Goal: Task Accomplishment & Management: Manage account settings

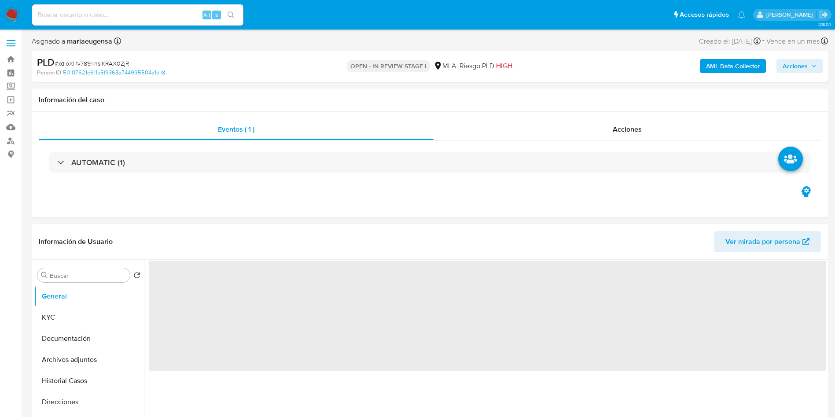
select select "10"
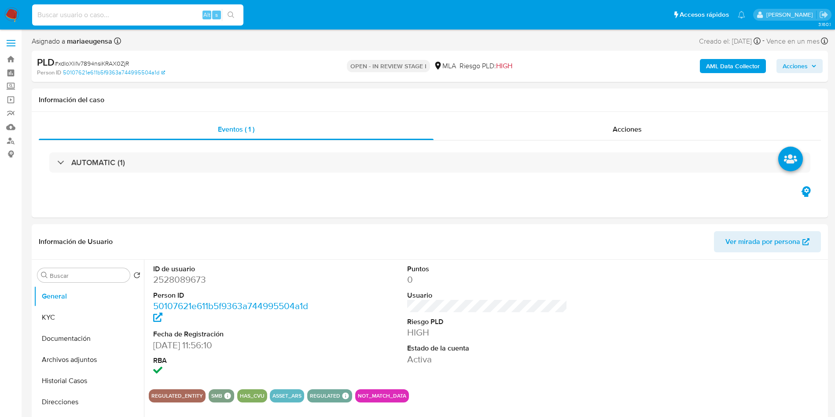
click at [113, 10] on input at bounding box center [137, 14] width 211 height 11
click at [84, 317] on button "KYC" at bounding box center [85, 317] width 103 height 21
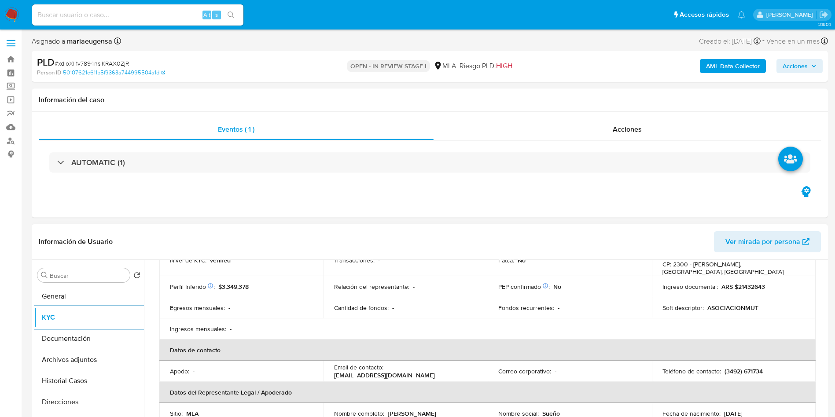
scroll to position [132, 0]
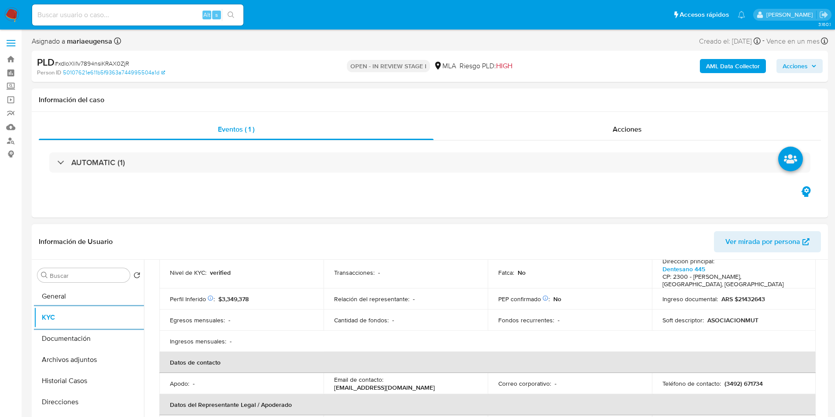
click at [257, 273] on td "Nivel de KYC : verified" at bounding box center [241, 272] width 164 height 31
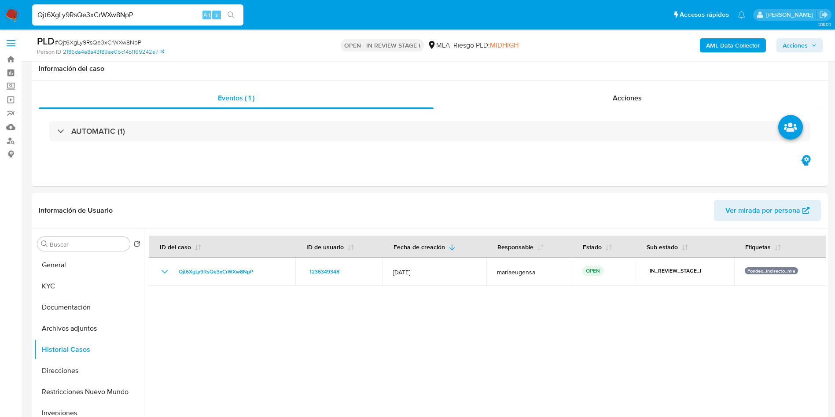
select select "10"
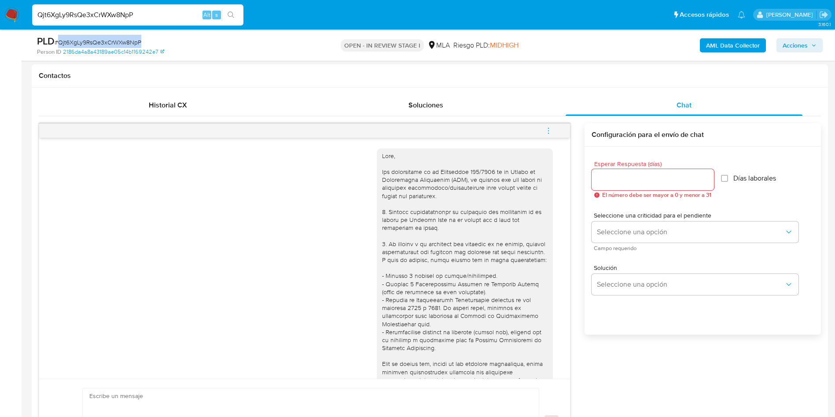
scroll to position [315, 0]
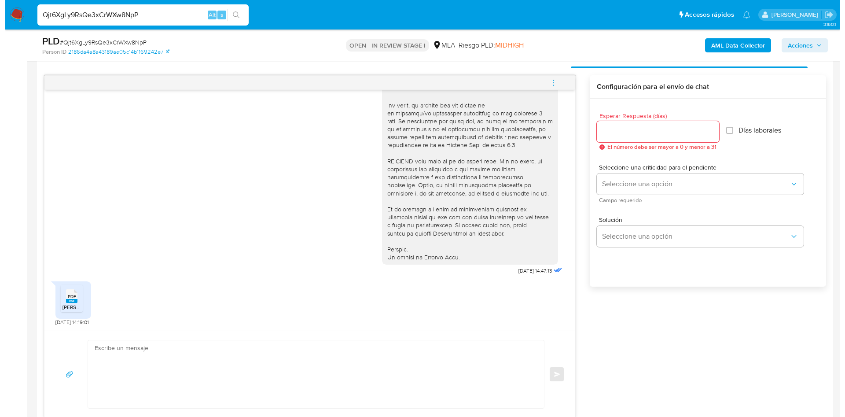
scroll to position [462, 0]
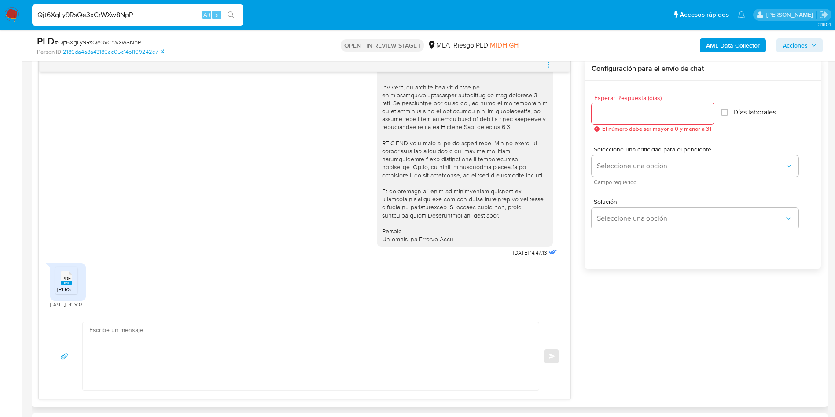
click at [86, 278] on div "PDF PDF WENG SHUIYU IB 03 A 8.pdf 18/09/2025 14:19:01" at bounding box center [68, 283] width 36 height 49
click at [543, 61] on button "menu-action" at bounding box center [548, 64] width 29 height 21
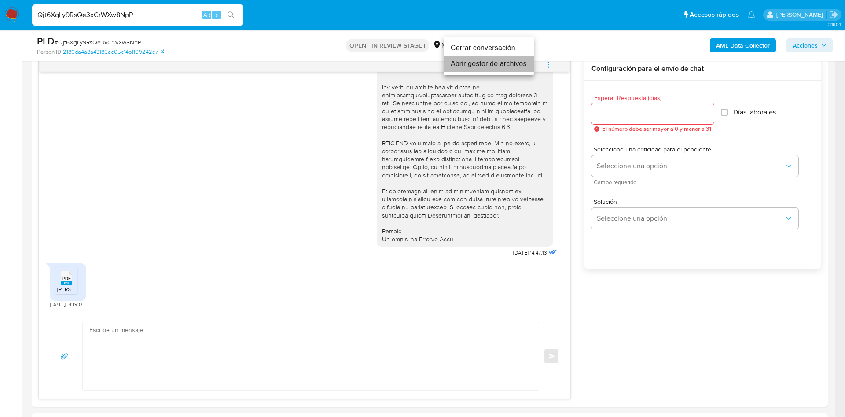
click at [513, 69] on li "Abrir gestor de archivos" at bounding box center [489, 64] width 90 height 16
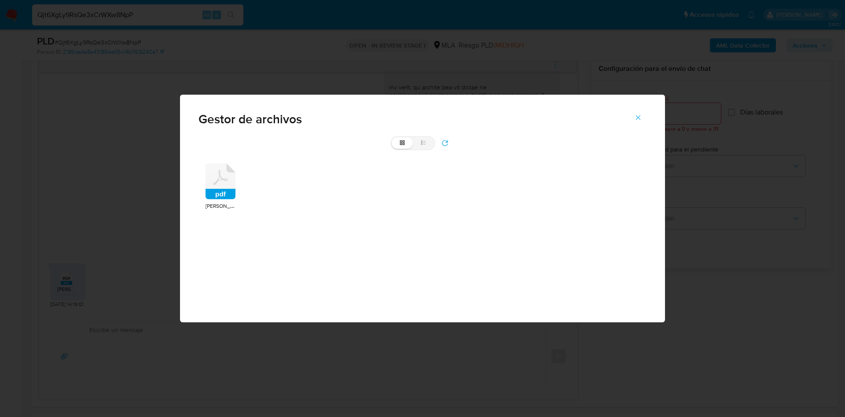
click at [225, 176] on icon at bounding box center [220, 181] width 30 height 36
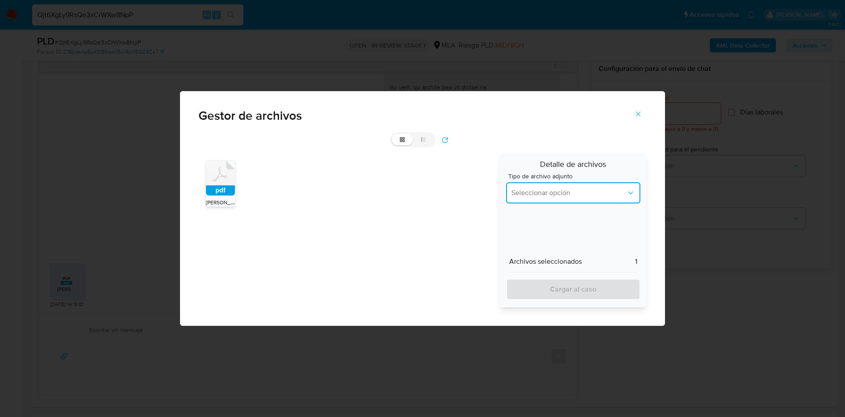
click at [537, 188] on span "Seleccionar opción" at bounding box center [568, 192] width 115 height 9
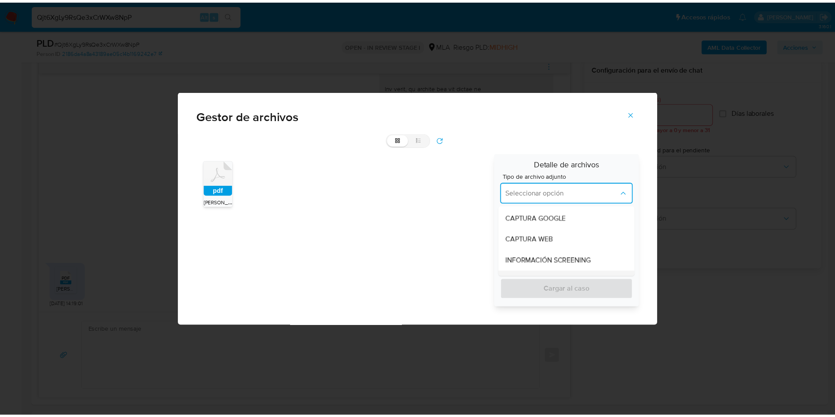
scroll to position [132, 0]
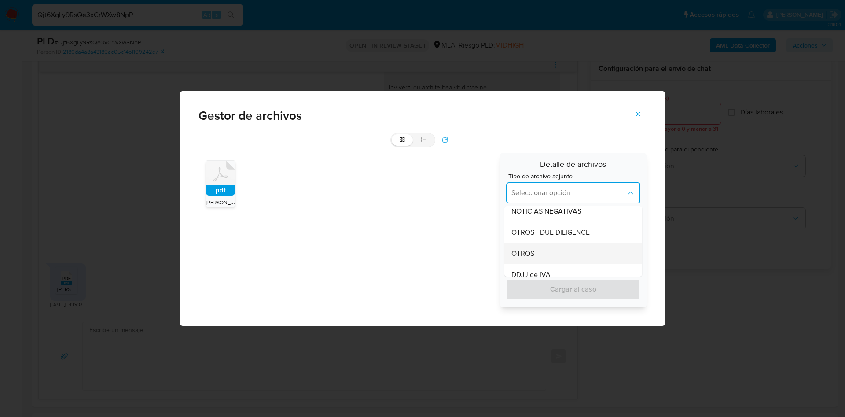
click at [539, 256] on div "OTROS" at bounding box center [570, 253] width 118 height 21
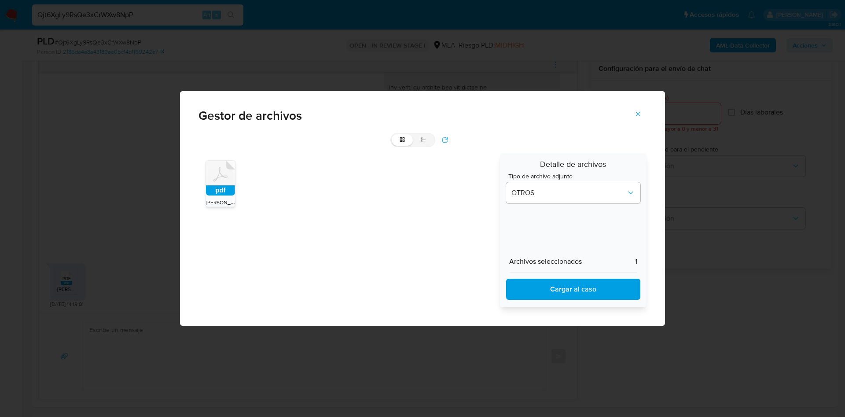
click at [551, 295] on span "Cargar al caso" at bounding box center [572, 288] width 111 height 19
click at [638, 114] on icon "Cerrar" at bounding box center [638, 114] width 8 height 8
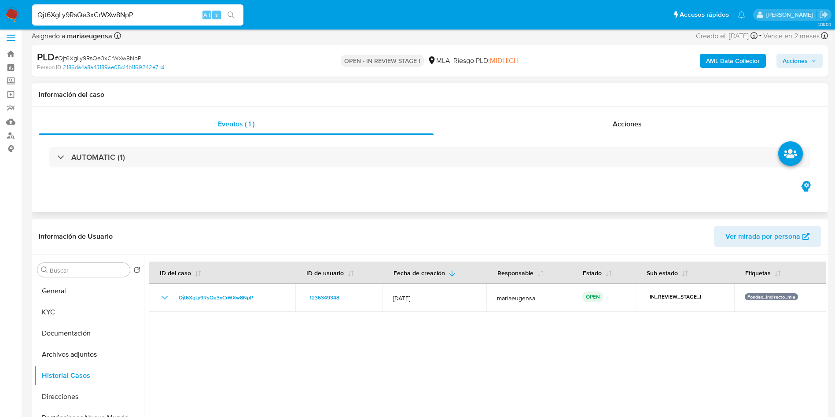
scroll to position [0, 0]
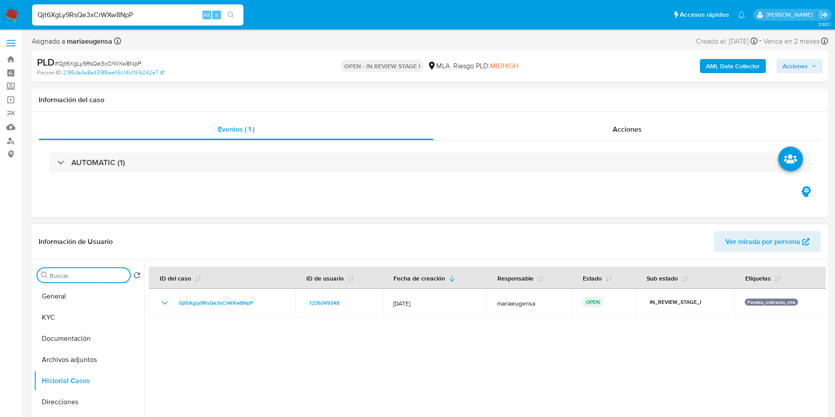
drag, startPoint x: 75, startPoint y: 276, endPoint x: 69, endPoint y: 269, distance: 9.4
click at [73, 275] on input "Buscar" at bounding box center [88, 275] width 77 height 8
type input "arc"
drag, startPoint x: 69, startPoint y: 305, endPoint x: 70, endPoint y: 301, distance: 4.4
click at [69, 303] on button "Archivos adjuntos" at bounding box center [85, 296] width 103 height 21
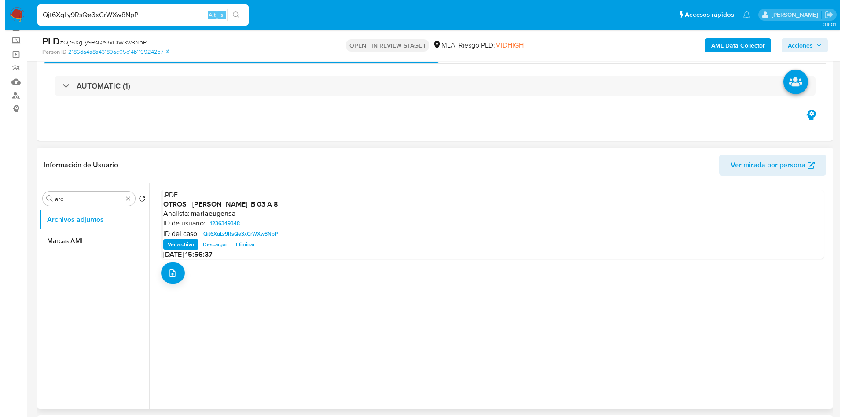
scroll to position [66, 0]
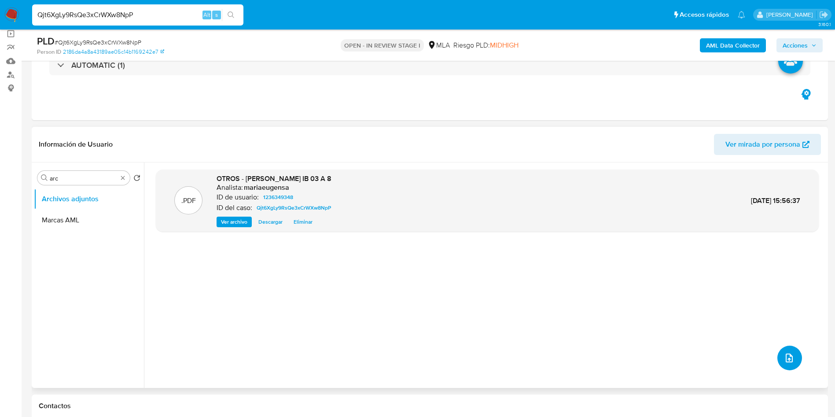
click at [784, 357] on icon "upload-file" at bounding box center [789, 357] width 11 height 11
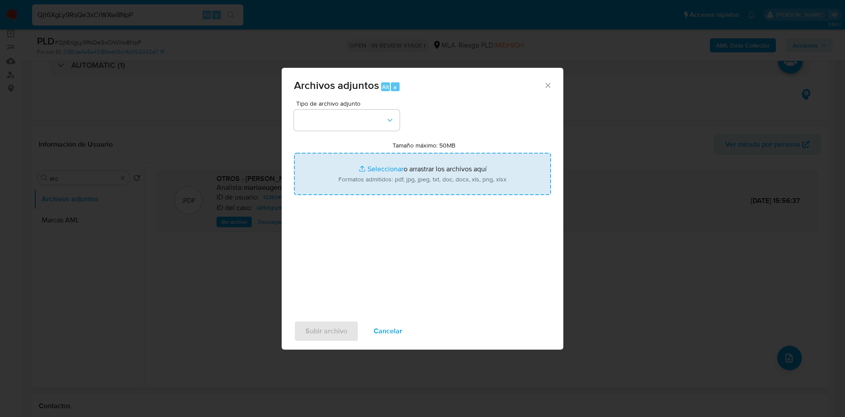
click at [414, 177] on input "Tamaño máximo: 50MB Seleccionar archivos" at bounding box center [422, 174] width 257 height 42
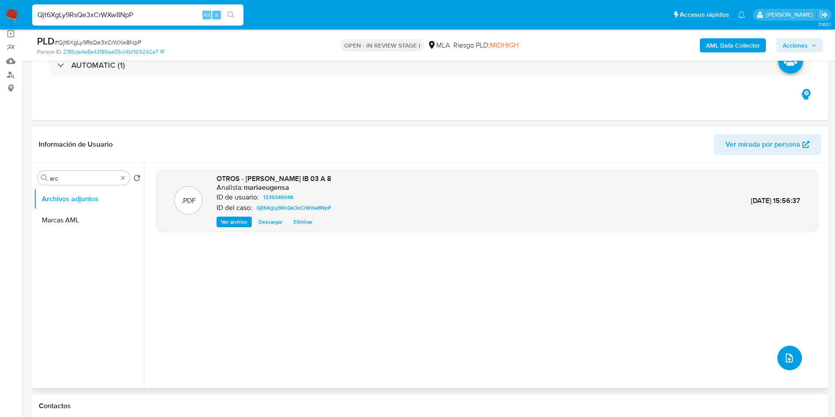
click at [784, 359] on icon "upload-file" at bounding box center [789, 357] width 11 height 11
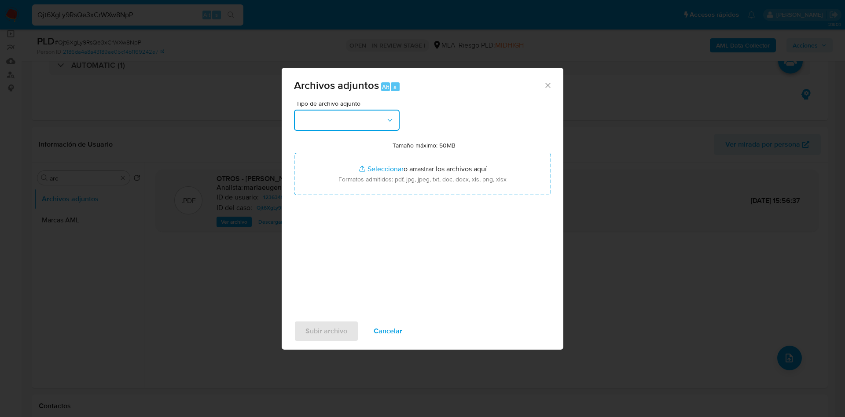
click at [352, 121] on button "button" at bounding box center [347, 120] width 106 height 21
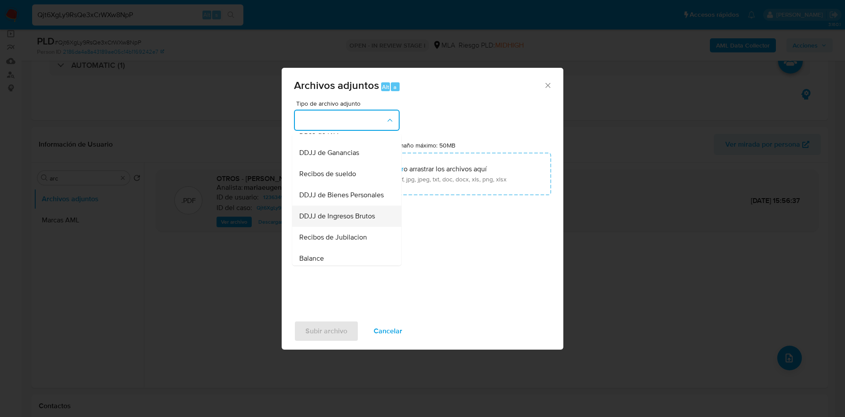
scroll to position [132, 0]
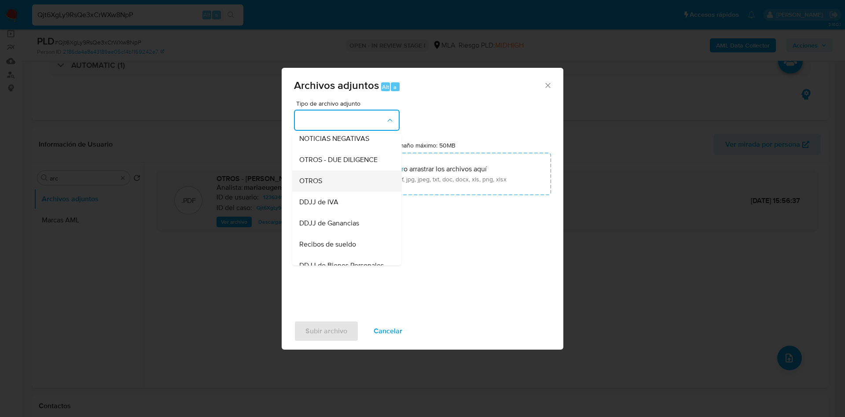
click span "OTROS"
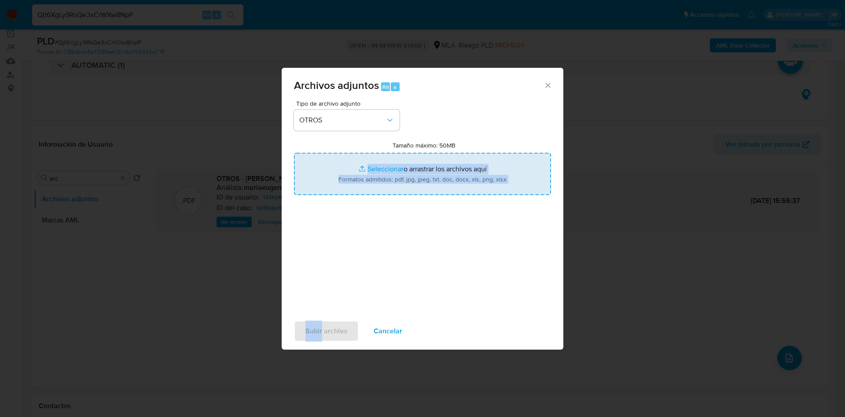
drag, startPoint x: 322, startPoint y: 334, endPoint x: 373, endPoint y: 188, distance: 155.2
click div "Archivos adjuntos Alt a Tipo de archivo adjunto OTROS Tamaño máximo: 50MB Selec…"
click input "Tamaño máximo: 50MB Seleccionar archivos"
type input "C:\fakepath\Calculador documentación (1).xlsx"
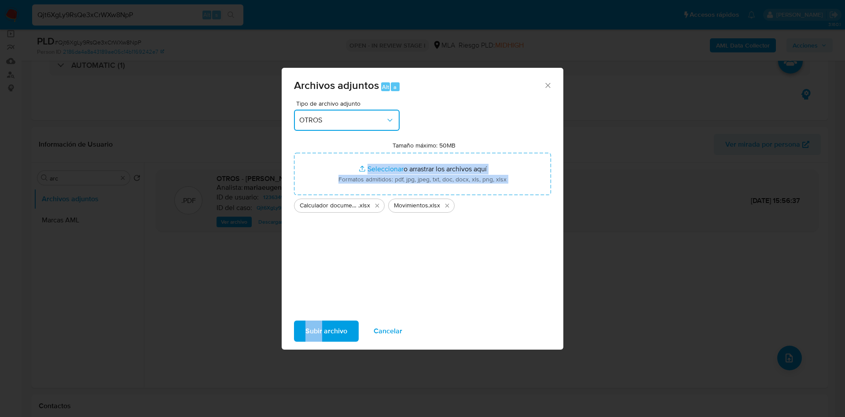
click button "OTROS"
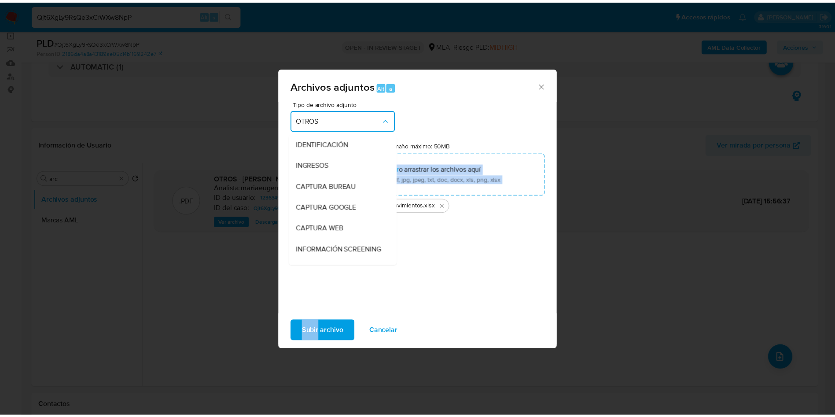
scroll to position [122, 0]
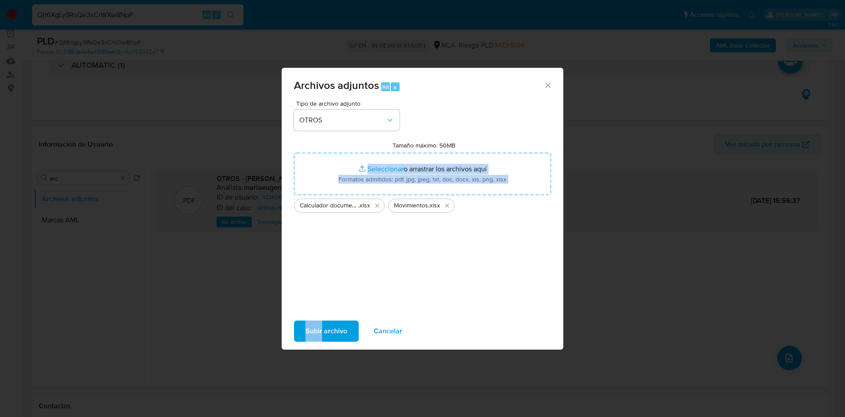
click div "Subir archivo Cancelar"
click span "Subir archivo"
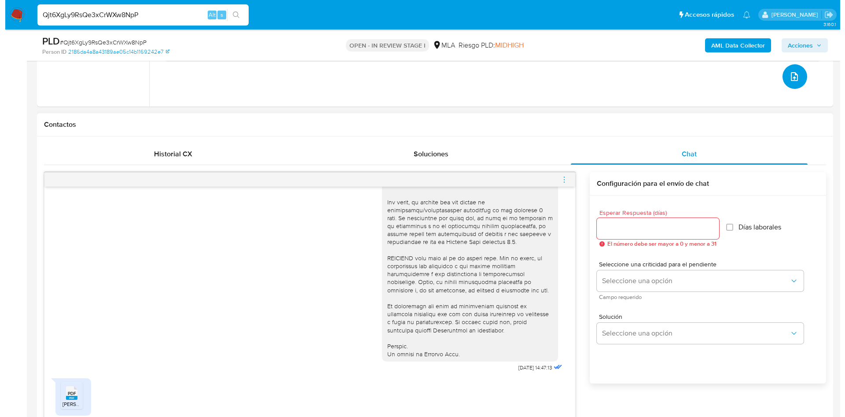
scroll to position [396, 0]
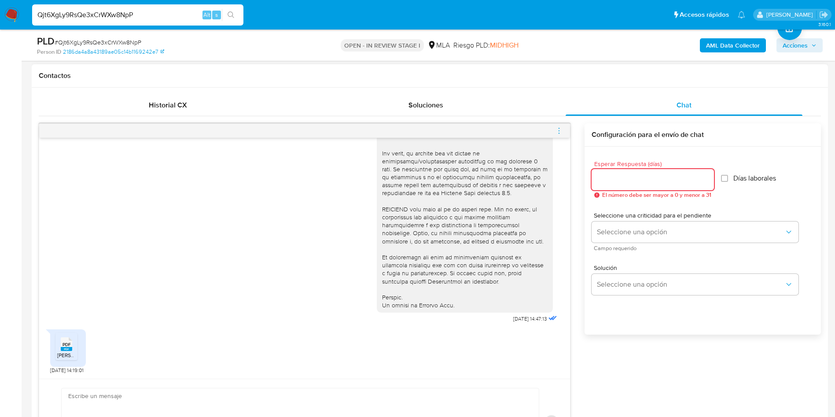
click input "Esperar Respuesta (días)"
type input "3"
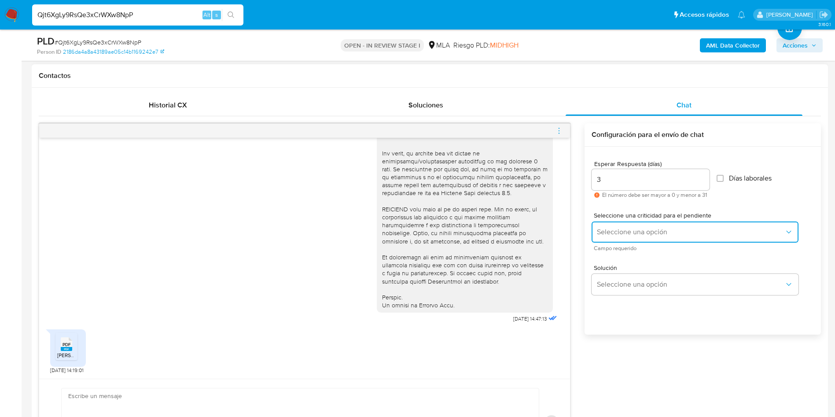
click span "Seleccione una opción"
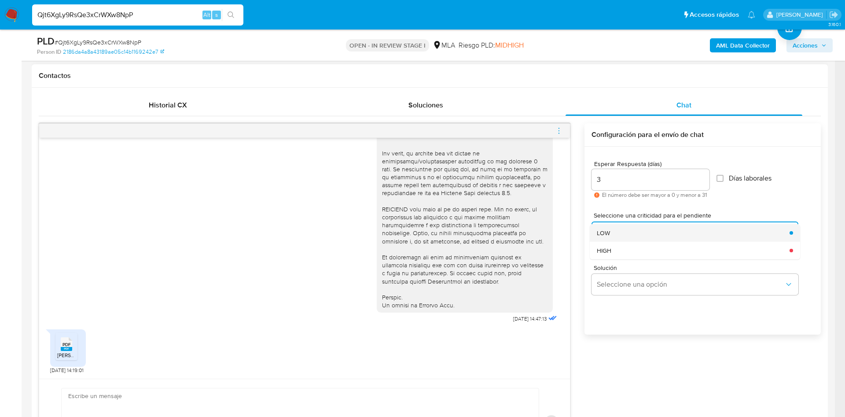
click div "LOW"
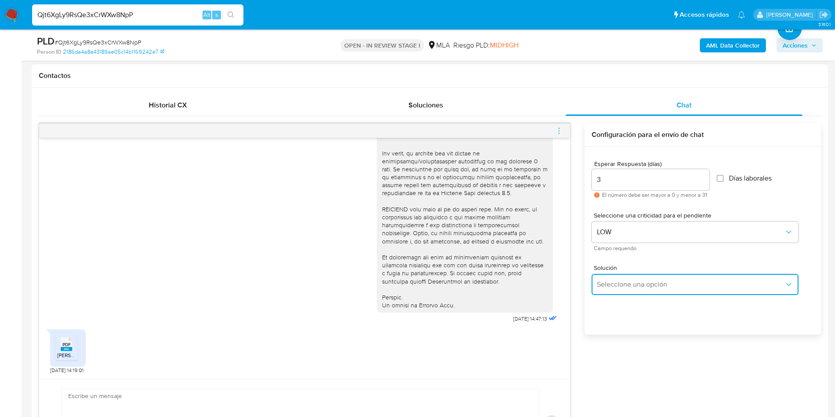
click button "Seleccione una opción"
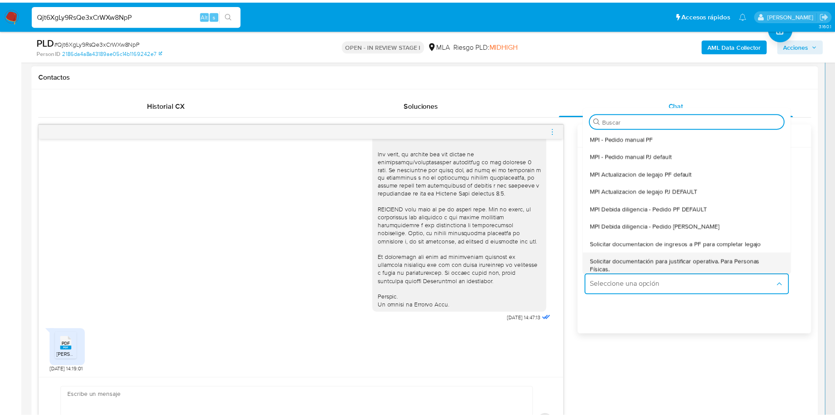
scroll to position [66, 0]
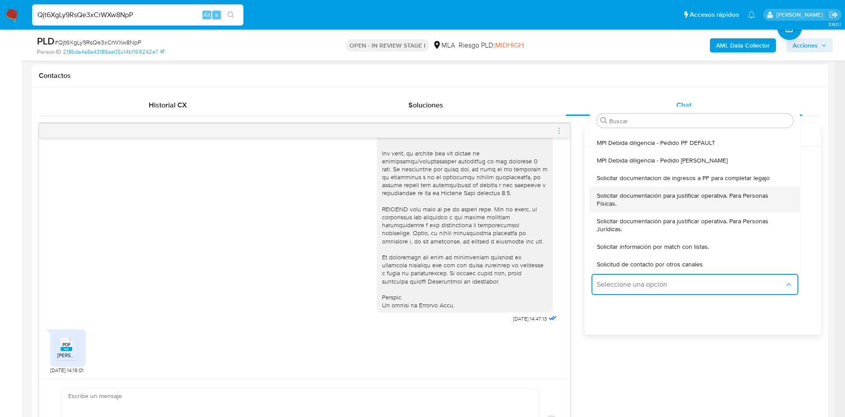
click span "Solicitar documentación para justificar operativa. Para Personas Físicas."
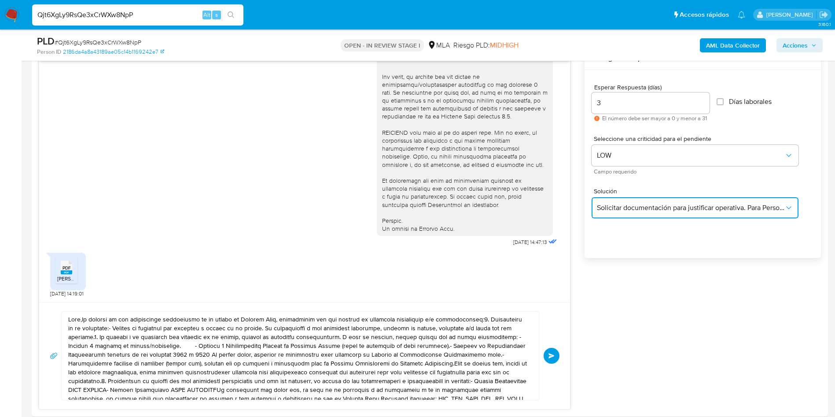
scroll to position [594, 0]
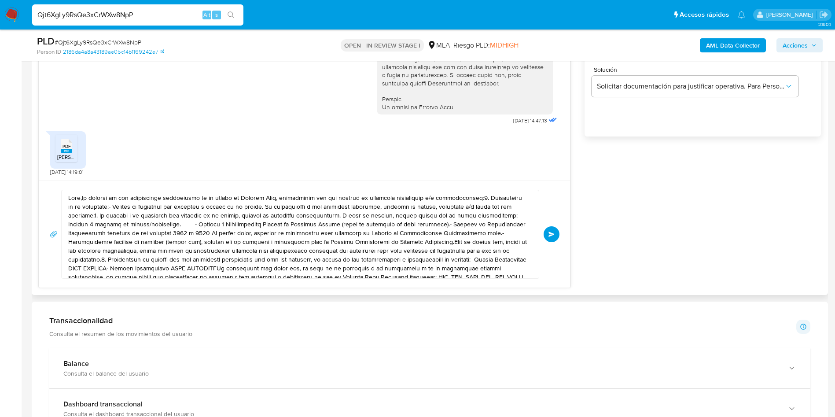
click textarea
type textarea "Hola,En función de las operaciones registradas en tu cuenta de Mercado Pago, ne…"
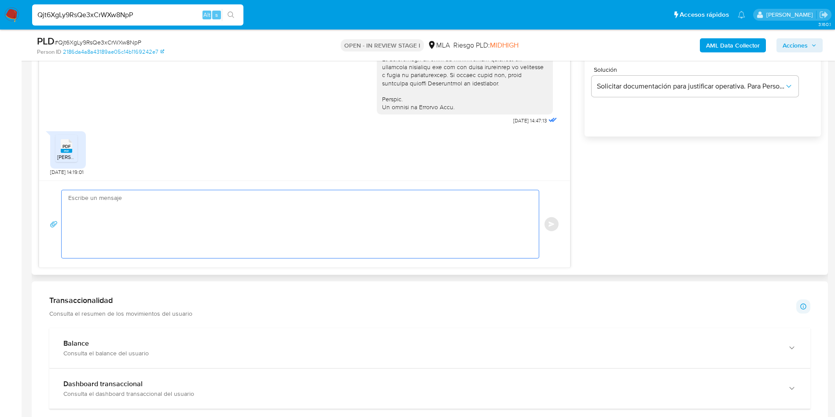
paste textarea "Hola, En función de las operaciones registradas en tu cuenta de Mercado Pago, n…"
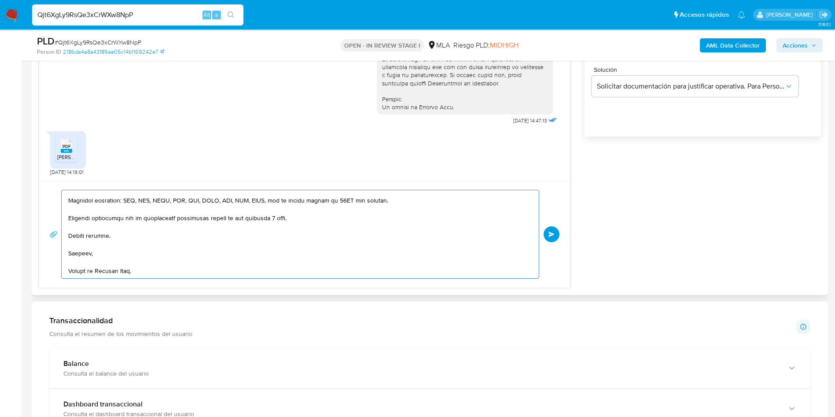
click textarea
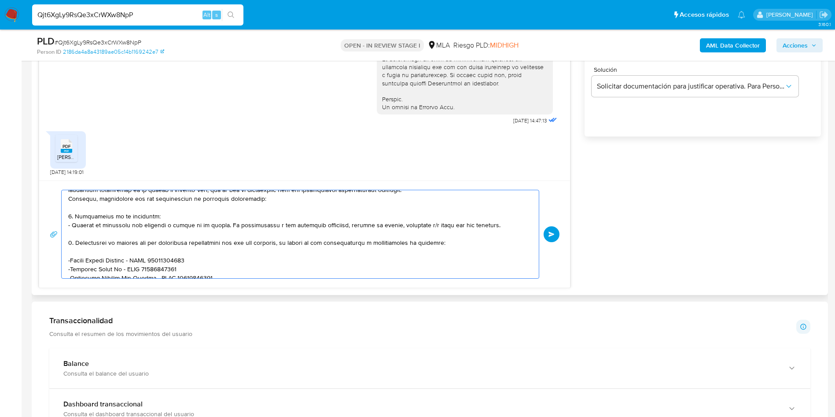
scroll to position [0, 0]
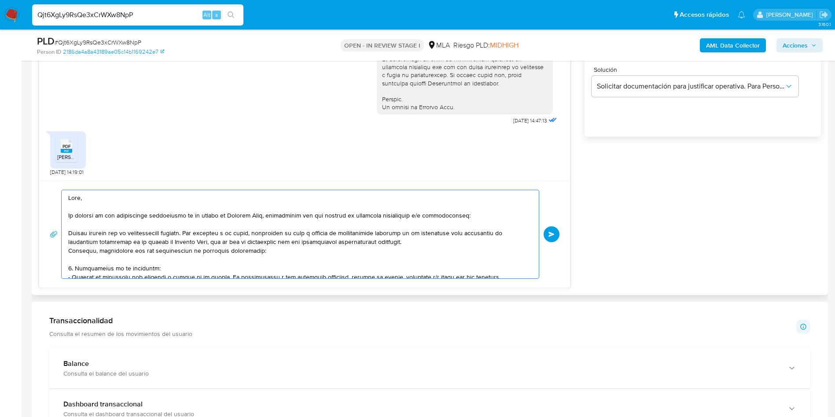
click textarea
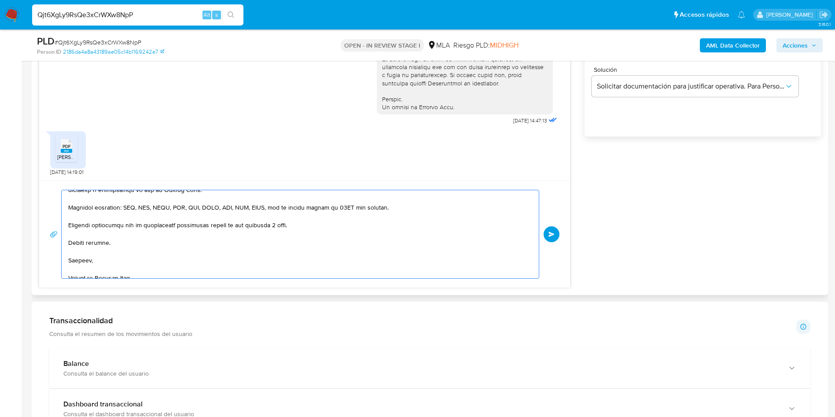
scroll to position [244, 0]
click textarea
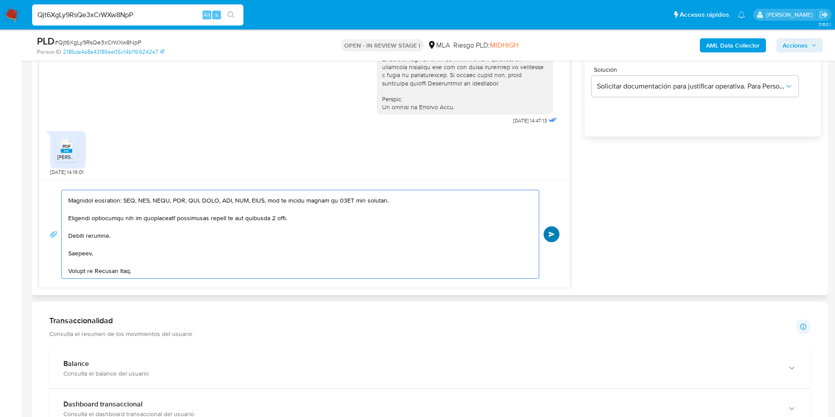
type textarea "Hola, En función de las operaciones registradas en tu cuenta de Mercado Pago, n…"
click button "Enviar"
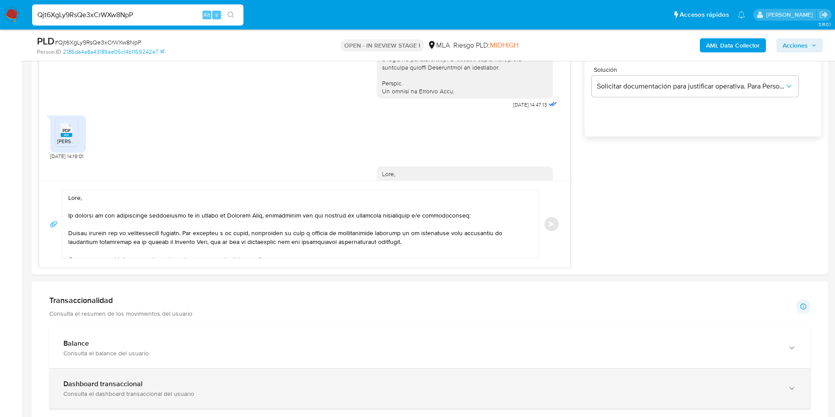
scroll to position [756, 0]
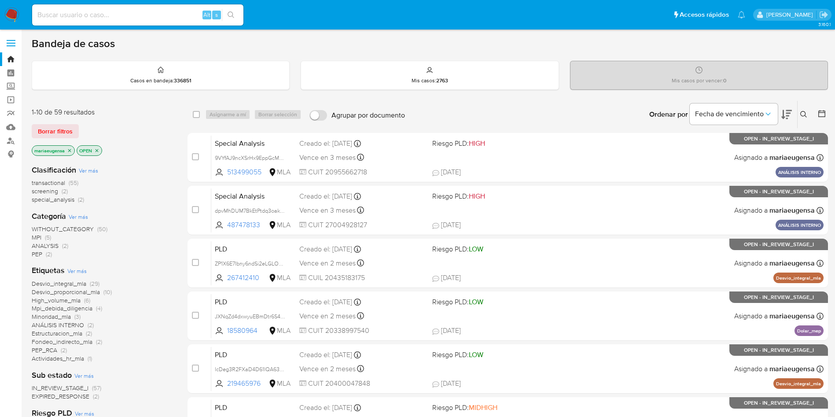
click at [114, 15] on input at bounding box center [137, 14] width 211 height 11
paste input "5VEWHsvB28VUZb3pMWrtjE96"
type input "5VEWHsvB28VUZb3pMWrtjE96"
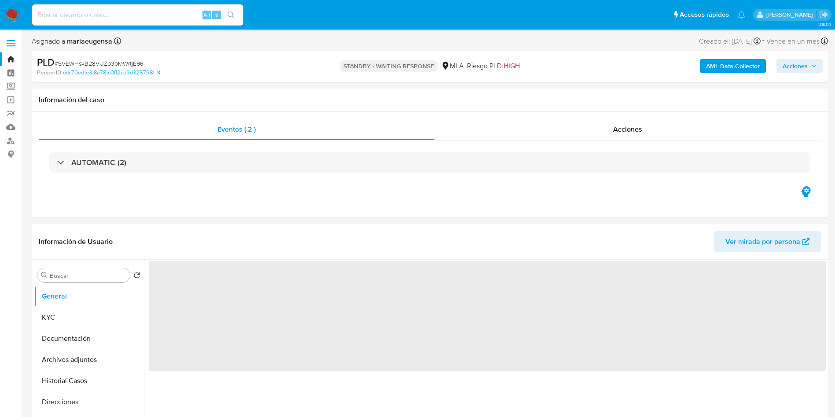
select select "10"
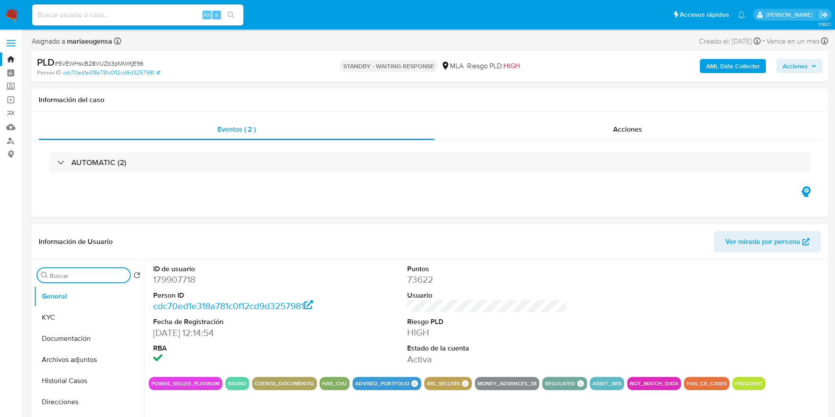
click at [89, 279] on div "Buscar" at bounding box center [83, 275] width 92 height 14
type input "arc"
click at [90, 313] on button "Archivos adjuntos" at bounding box center [85, 317] width 103 height 21
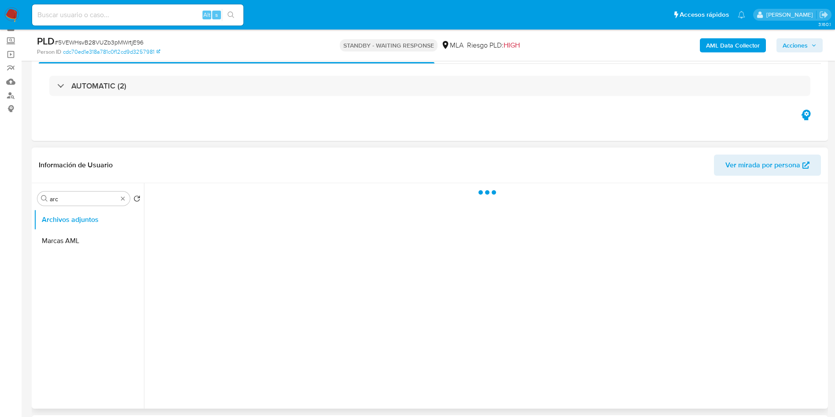
scroll to position [66, 0]
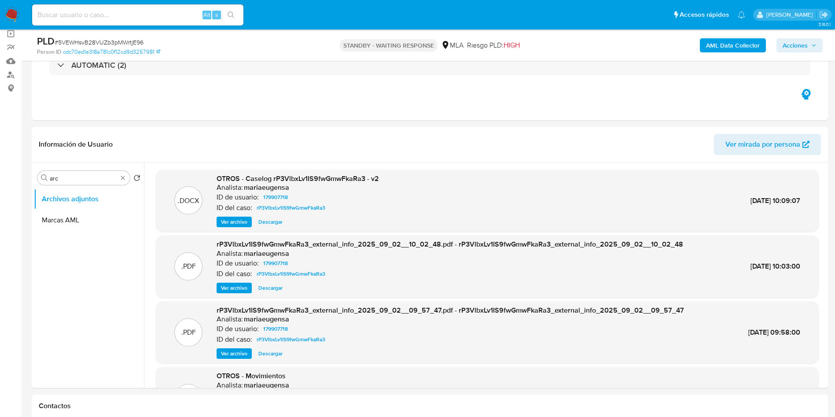
click at [129, 41] on span "# 5VEWHsvB28VUZb3pMWrtjE96" at bounding box center [99, 42] width 89 height 9
copy span "5VEWHsvB28VUZb3pMWrtjE96"
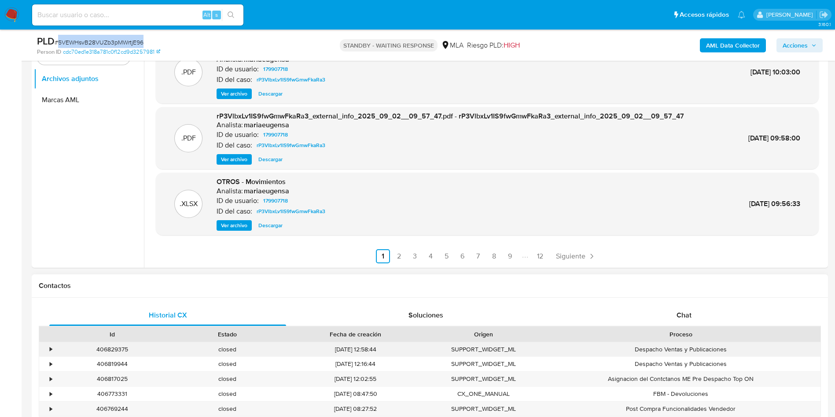
scroll to position [198, 0]
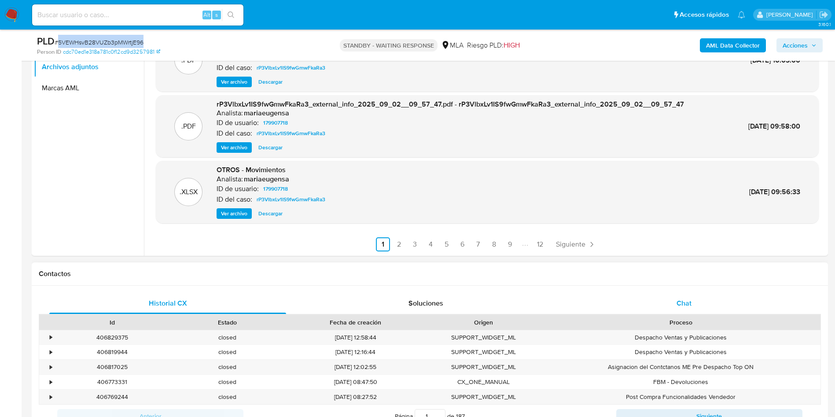
click at [706, 304] on div "Chat" at bounding box center [683, 303] width 237 height 21
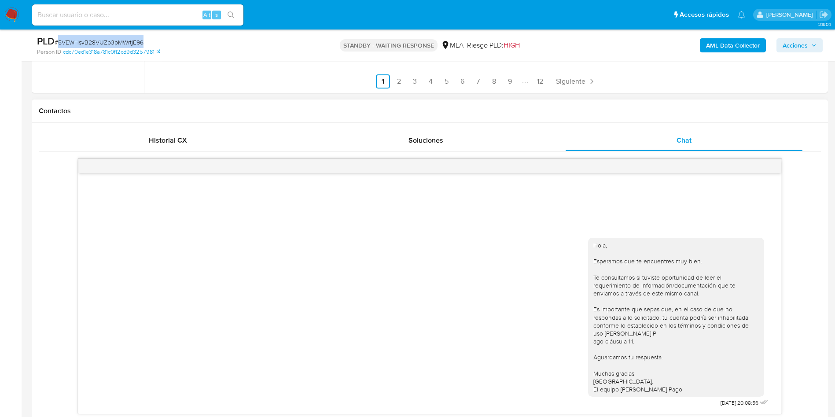
scroll to position [396, 0]
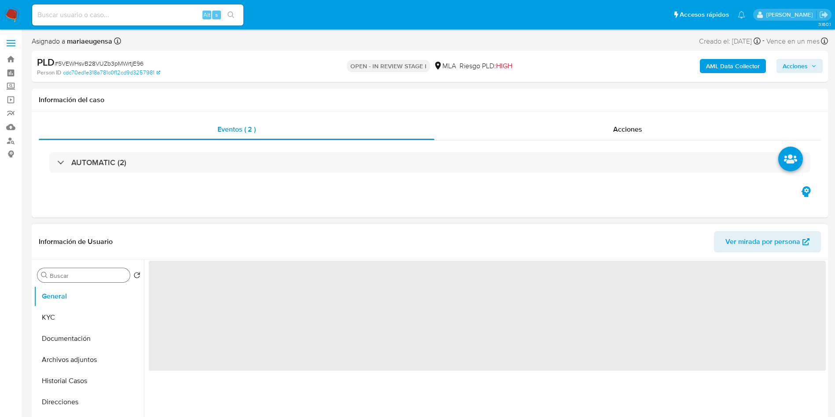
select select "10"
click at [75, 277] on input "Buscar" at bounding box center [88, 275] width 77 height 8
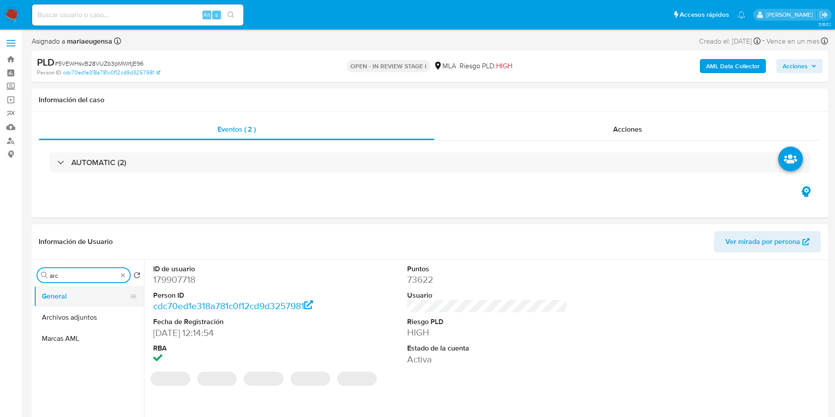
type input "arc"
click at [85, 305] on button "General" at bounding box center [85, 296] width 103 height 21
click at [85, 308] on button "Archivos adjuntos" at bounding box center [85, 317] width 103 height 21
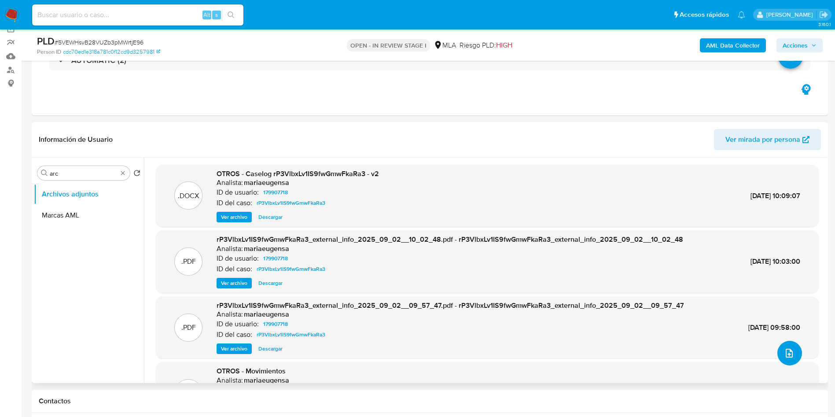
click at [784, 354] on icon "upload-file" at bounding box center [789, 353] width 11 height 11
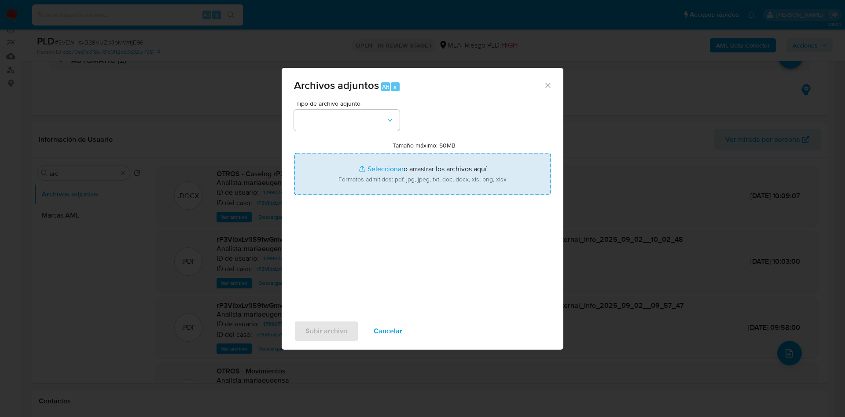
click at [408, 184] on input "Tamaño máximo: 50MB Seleccionar archivos" at bounding box center [422, 174] width 257 height 42
type input "C:\fakepath\Caselog 5VEWHsvB28VUZb3pMWrtjE96_2025_09_22_10_29_47.docx"
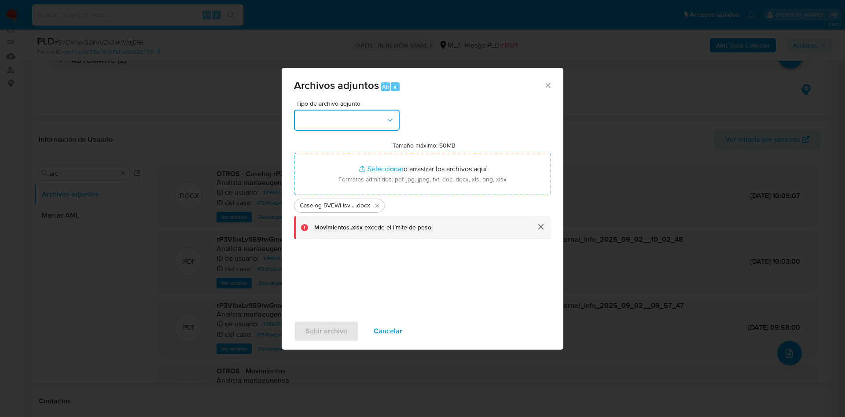
click at [371, 112] on button "button" at bounding box center [347, 120] width 106 height 21
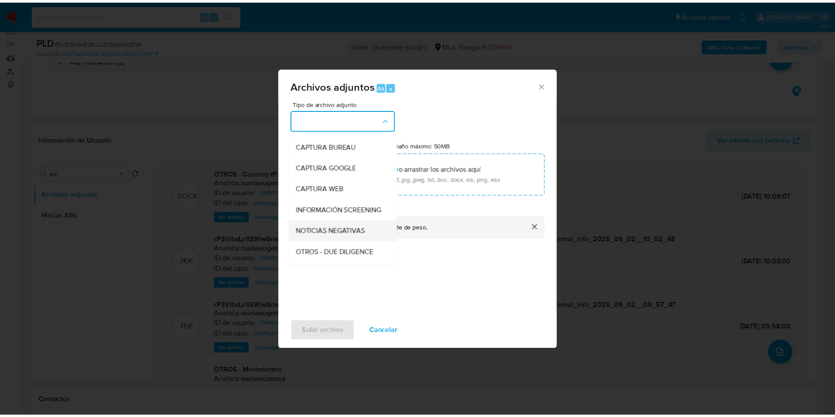
scroll to position [66, 0]
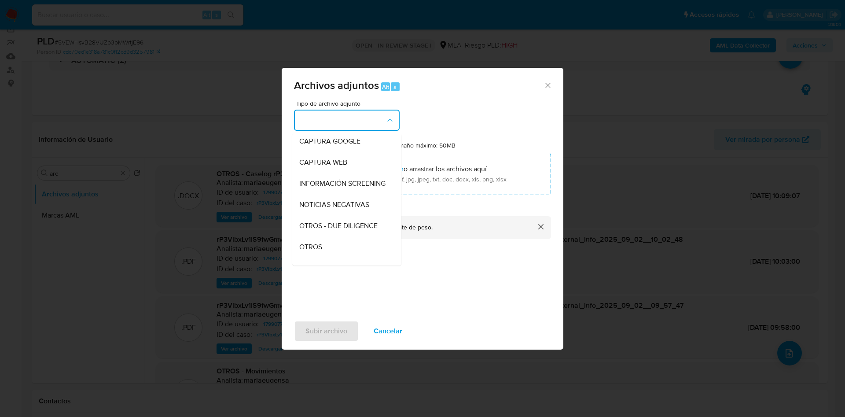
drag, startPoint x: 310, startPoint y: 258, endPoint x: 342, endPoint y: 241, distance: 35.8
click at [311, 251] on span "OTROS" at bounding box center [310, 246] width 23 height 9
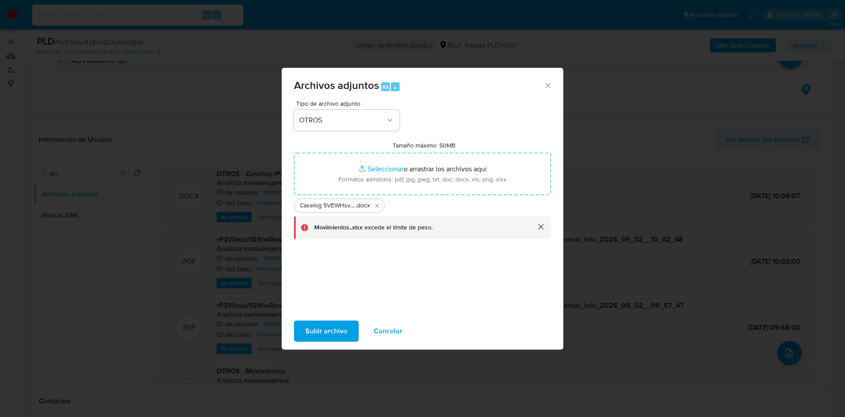
click at [544, 224] on button "cerrar" at bounding box center [540, 226] width 21 height 21
click at [377, 204] on icon "Eliminar Caselog 5VEWHsvB28VUZb3pMWrtjE96_2025_09_22_10_29_47.docx" at bounding box center [377, 205] width 7 height 7
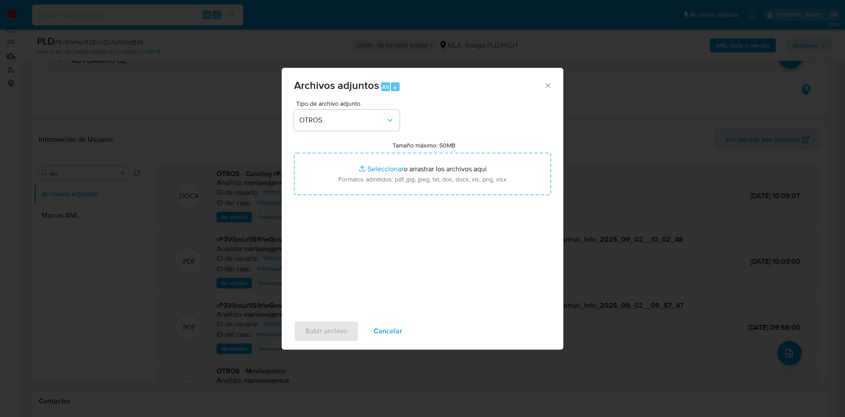
drag, startPoint x: 391, startPoint y: 329, endPoint x: 343, endPoint y: 269, distance: 77.0
click at [391, 326] on span "Cancelar" at bounding box center [388, 330] width 29 height 19
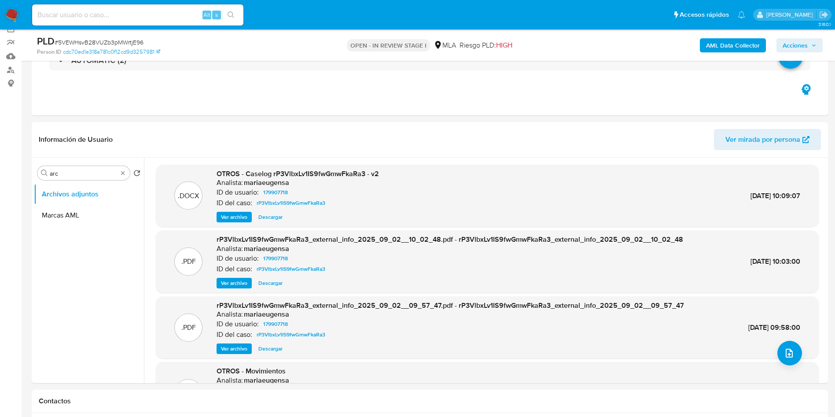
click at [84, 43] on span "# 5VEWHsvB28VUZb3pMWrtjE96" at bounding box center [99, 42] width 89 height 9
copy span "5VEWHsvB28VUZb3pMWrtjE96"
click at [75, 167] on div "Buscar arc" at bounding box center [83, 173] width 92 height 14
click at [73, 172] on input "arc" at bounding box center [84, 173] width 68 height 8
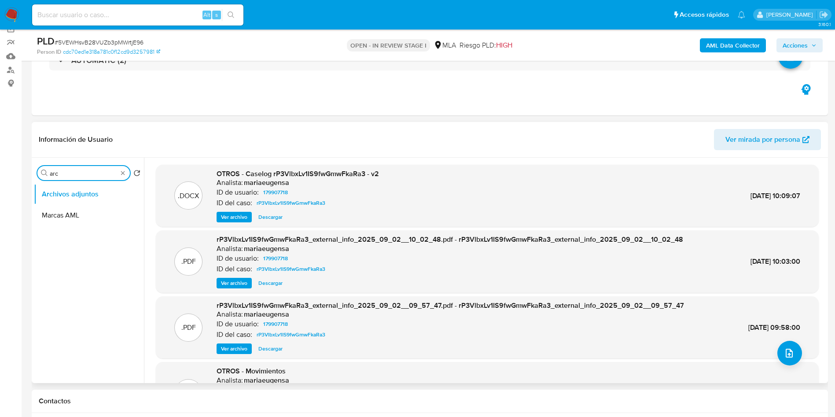
click at [72, 172] on input "arc" at bounding box center [84, 173] width 68 height 8
click at [745, 48] on b "AML Data Collector" at bounding box center [733, 45] width 54 height 14
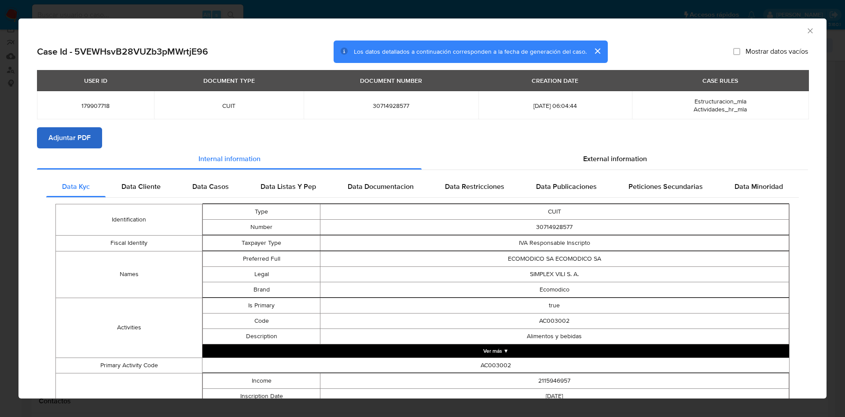
drag, startPoint x: 85, startPoint y: 124, endPoint x: 81, endPoint y: 134, distance: 11.2
click at [85, 125] on div "USER ID DOCUMENT TYPE DOCUMENT NUMBER CREATION DATE CASE RULES 179907718 CUIT 3…" at bounding box center [422, 98] width 771 height 57
click at [82, 138] on span "Adjuntar PDF" at bounding box center [69, 137] width 42 height 19
click at [806, 29] on icon "Cerrar ventana" at bounding box center [810, 30] width 9 height 9
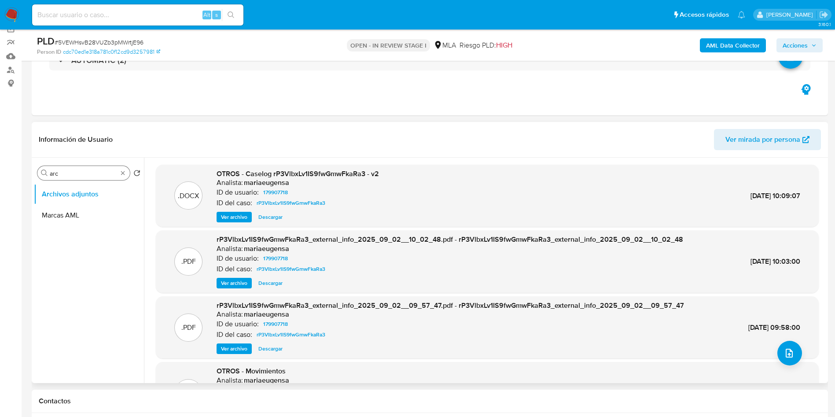
click at [98, 175] on input "arc" at bounding box center [84, 173] width 68 height 8
click at [98, 174] on input "arc" at bounding box center [84, 173] width 68 height 8
click at [87, 205] on button "Archivos adjuntos" at bounding box center [85, 215] width 103 height 21
click at [90, 198] on button "KYC" at bounding box center [85, 193] width 103 height 21
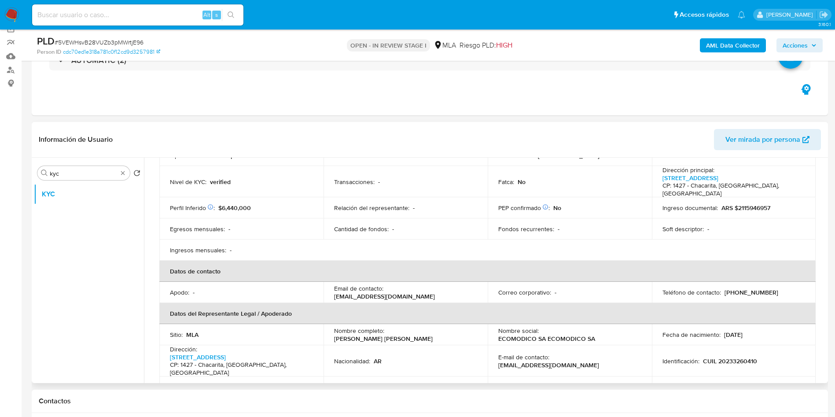
scroll to position [198, 0]
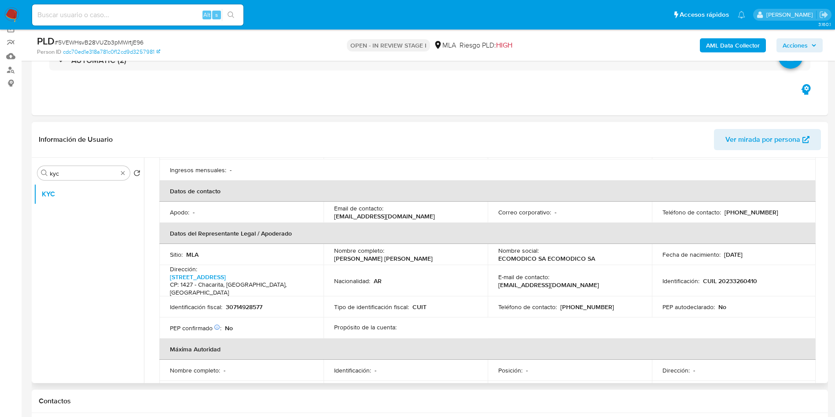
click at [257, 303] on p "30714928577" at bounding box center [244, 307] width 37 height 8
copy p "30714928577"
click at [253, 296] on td "Identificación fiscal : 30714928577" at bounding box center [241, 306] width 164 height 21
click at [249, 303] on p "30714928577" at bounding box center [244, 307] width 37 height 8
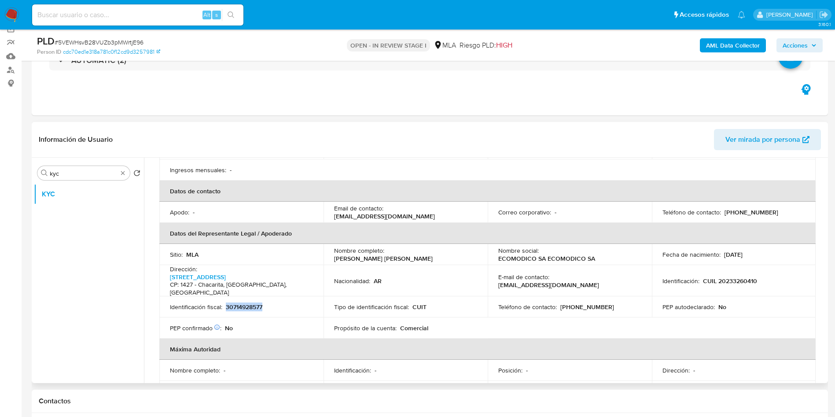
click at [249, 303] on p "30714928577" at bounding box center [244, 307] width 37 height 8
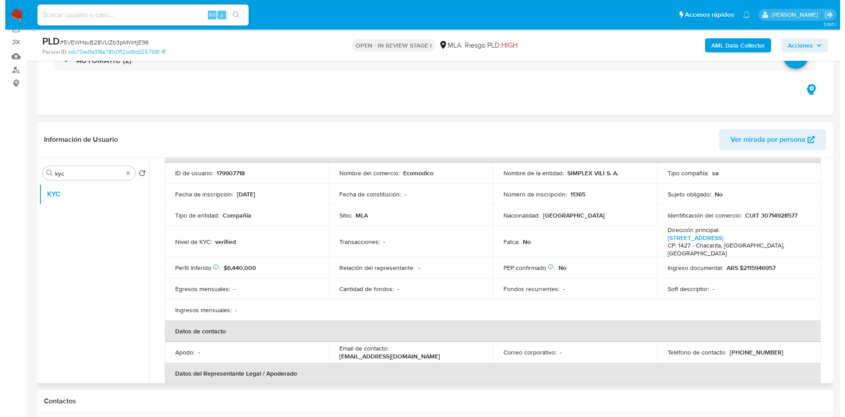
scroll to position [0, 0]
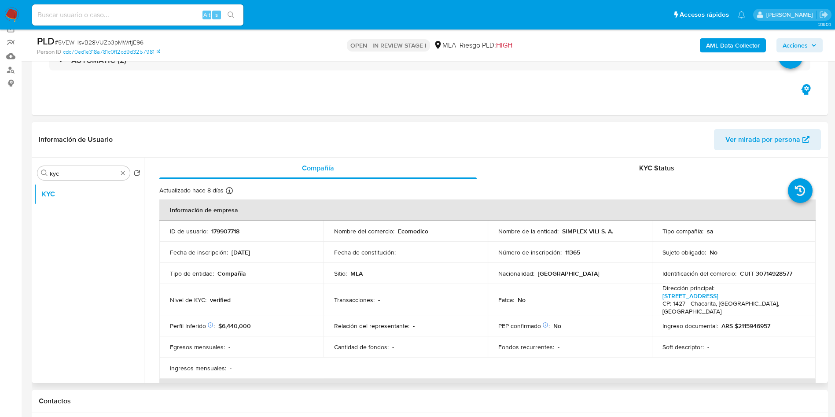
click at [569, 228] on p "SIMPLEX VILI S. A." at bounding box center [587, 231] width 51 height 8
copy p "SIMPLEX"
click at [63, 177] on div "Buscar kyc" at bounding box center [83, 173] width 92 height 14
click at [64, 176] on input "kyc" at bounding box center [84, 173] width 68 height 8
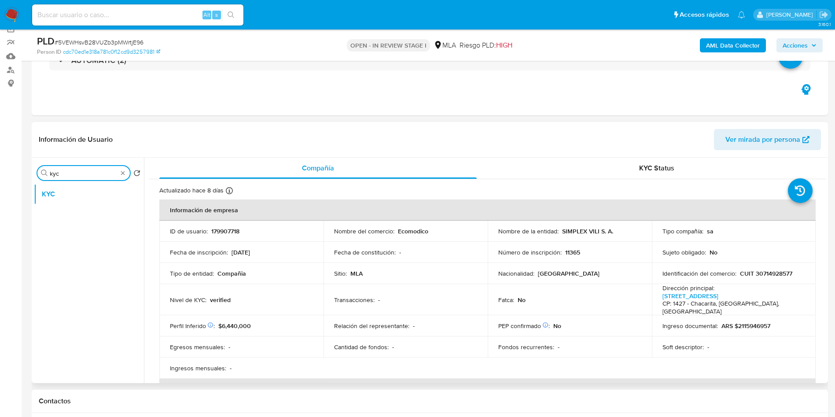
click at [67, 173] on input "kyc" at bounding box center [84, 173] width 68 height 8
click at [67, 172] on input "kyc" at bounding box center [84, 173] width 68 height 8
type input "arc"
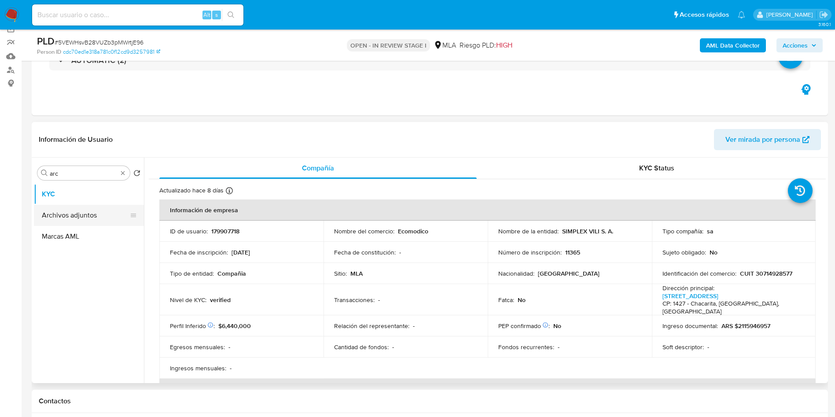
click at [93, 212] on button "Archivos adjuntos" at bounding box center [85, 215] width 103 height 21
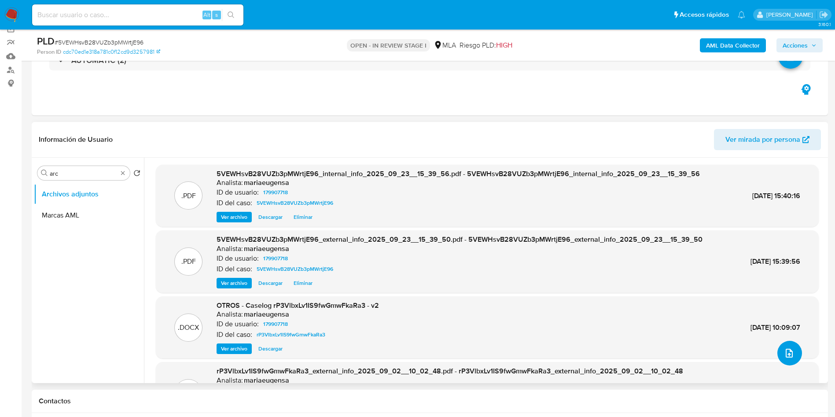
click at [784, 346] on button "upload-file" at bounding box center [789, 353] width 25 height 25
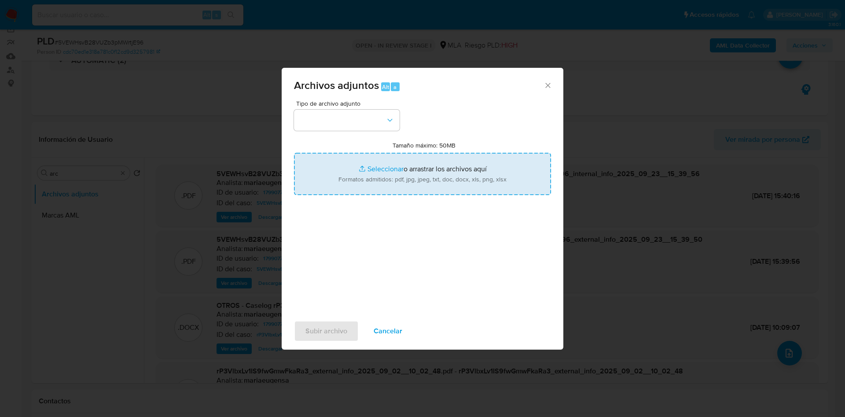
click at [393, 169] on input "Tamaño máximo: 50MB Seleccionar archivos" at bounding box center [422, 174] width 257 height 42
type input "C:\fakepath\Caselog 5VEWHsvB28VUZb3pMWrtjE96_2025_09_22_10_29_47.docx"
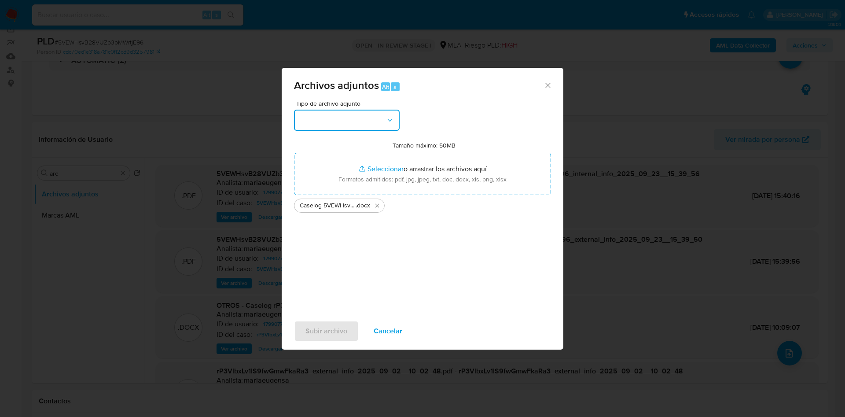
click at [347, 119] on button "button" at bounding box center [347, 120] width 106 height 21
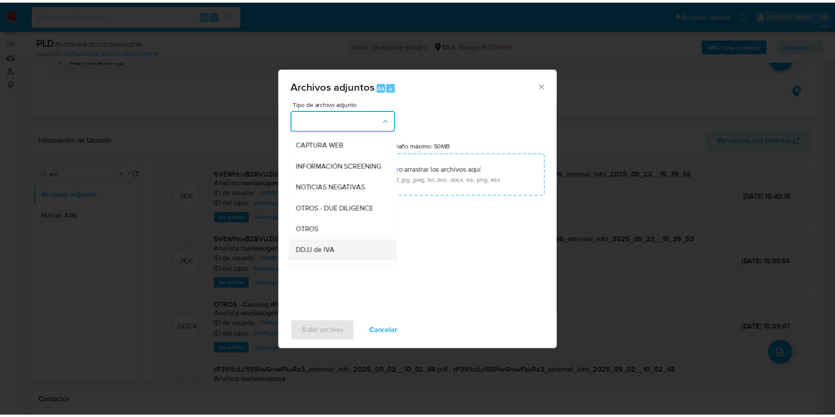
scroll to position [132, 0]
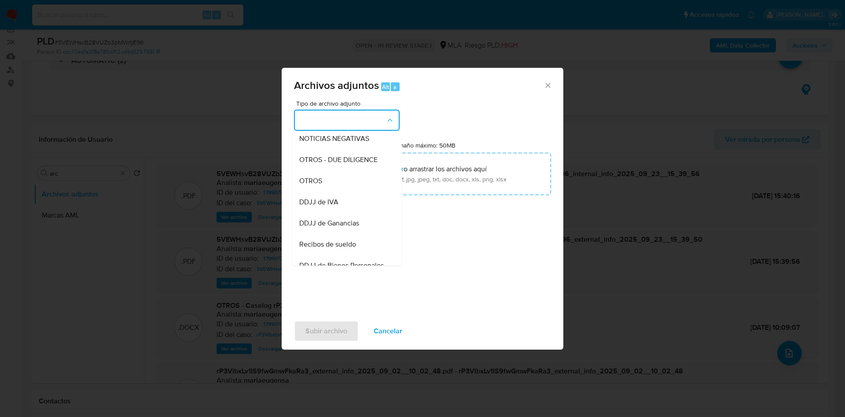
drag, startPoint x: 335, startPoint y: 191, endPoint x: 331, endPoint y: 224, distance: 32.4
click at [335, 191] on div "OTROS" at bounding box center [344, 180] width 90 height 21
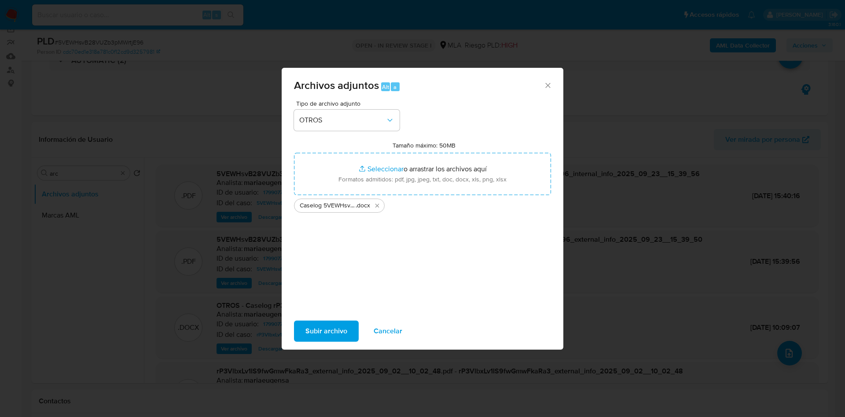
click at [333, 330] on span "Subir archivo" at bounding box center [326, 330] width 42 height 19
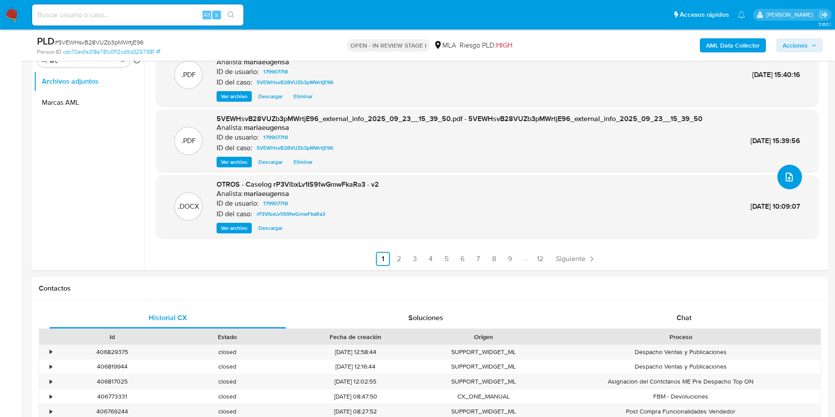
scroll to position [203, 0]
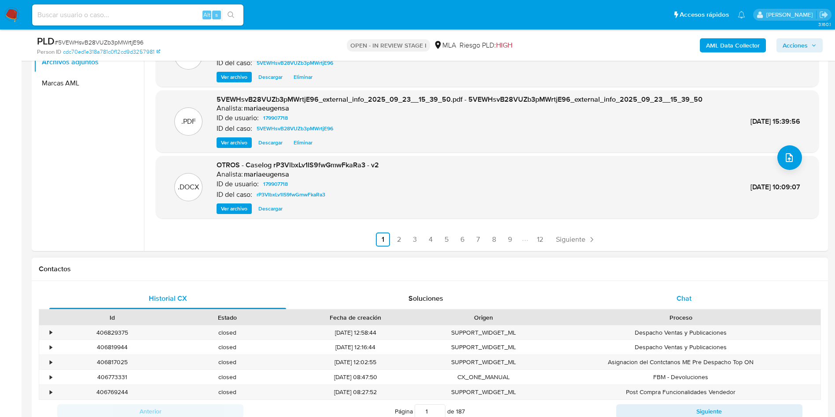
click at [689, 298] on span "Chat" at bounding box center [683, 298] width 15 height 10
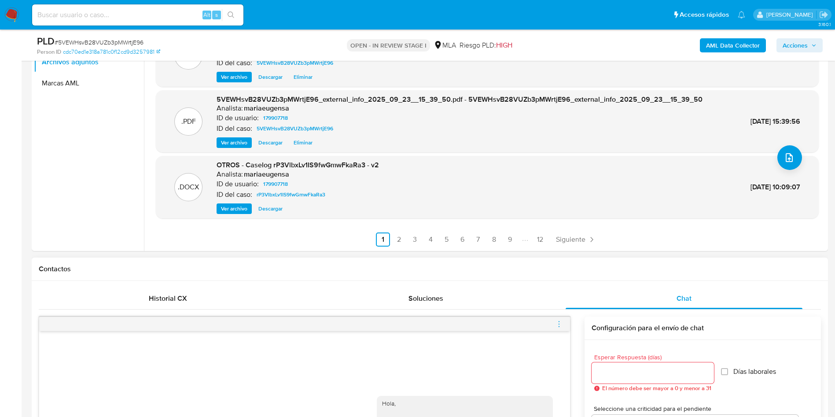
click at [557, 321] on icon "menu-action" at bounding box center [559, 324] width 8 height 8
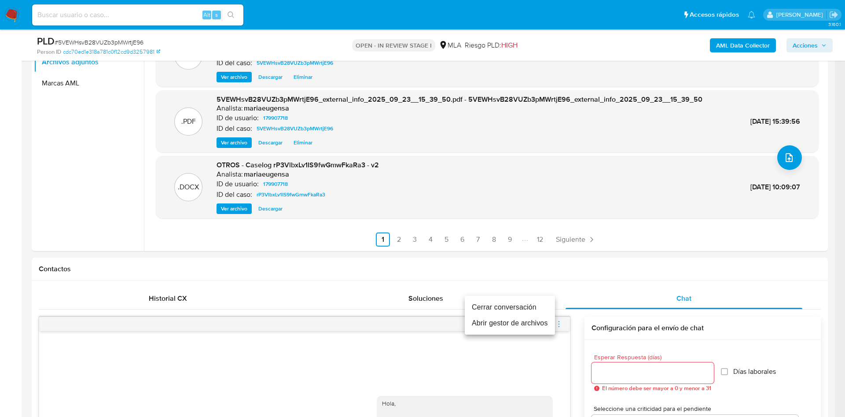
click at [517, 308] on li "Cerrar conversación" at bounding box center [510, 307] width 90 height 16
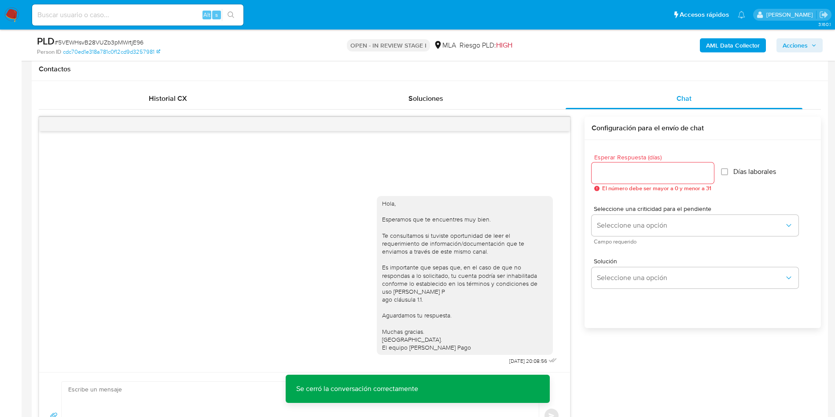
scroll to position [443, 0]
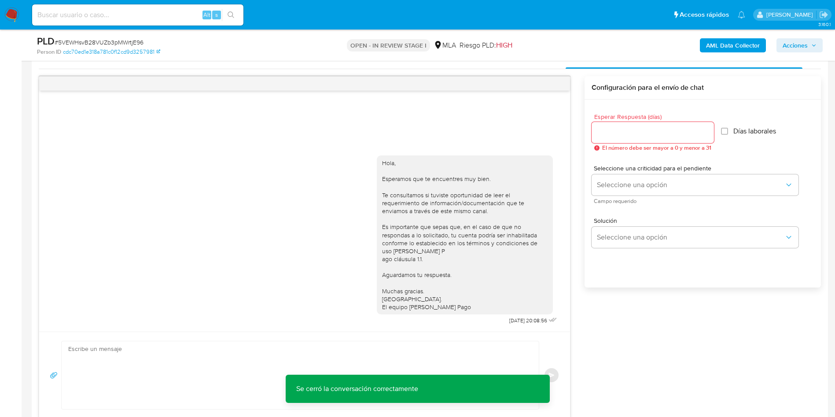
drag, startPoint x: 802, startPoint y: 42, endPoint x: 795, endPoint y: 47, distance: 8.8
click at [802, 41] on span "Acciones" at bounding box center [794, 45] width 25 height 14
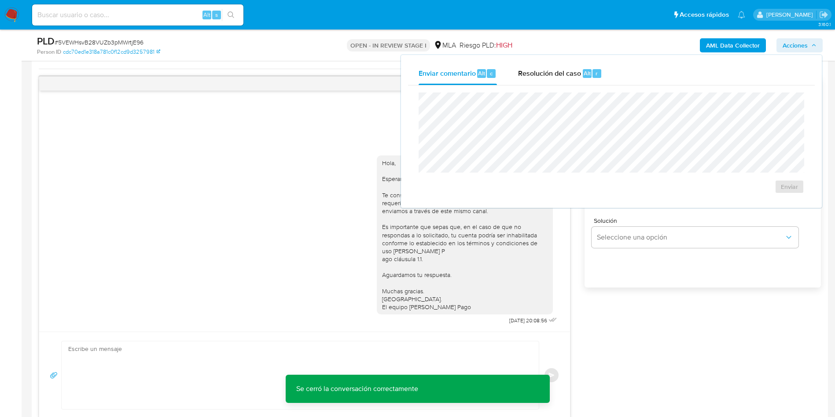
drag, startPoint x: 529, startPoint y: 77, endPoint x: 537, endPoint y: 92, distance: 16.2
click at [529, 77] on span "Resolución del caso" at bounding box center [549, 73] width 63 height 10
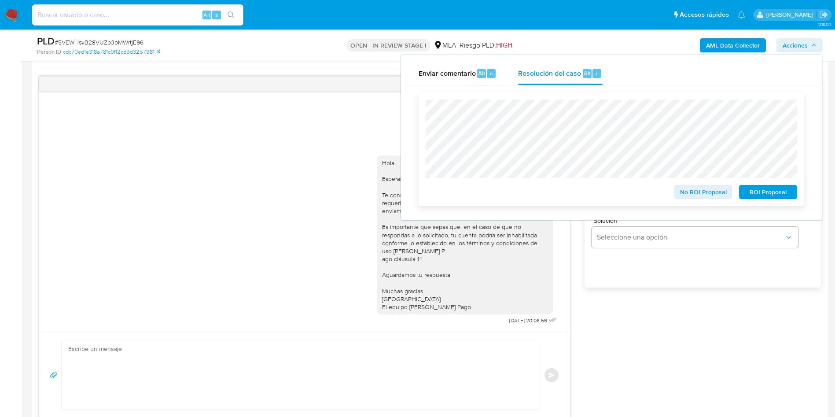
click at [422, 109] on div "No ROI Proposal ROI Proposal" at bounding box center [610, 149] width 385 height 114
click at [682, 190] on span "No ROI Proposal" at bounding box center [703, 192] width 46 height 12
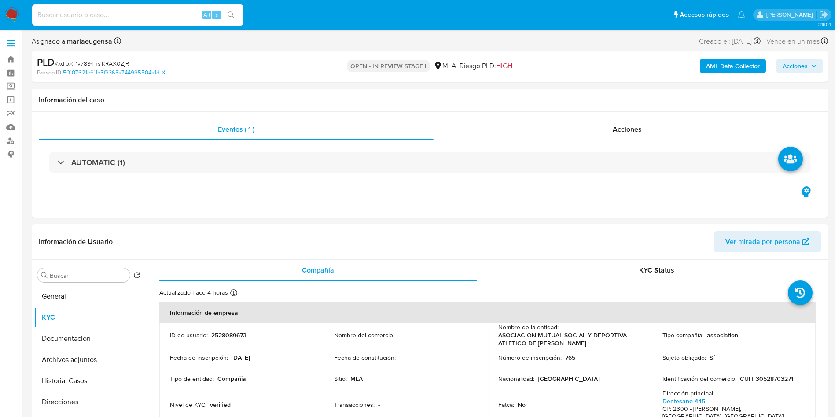
select select "10"
click at [156, 8] on div "Alt s" at bounding box center [137, 14] width 211 height 21
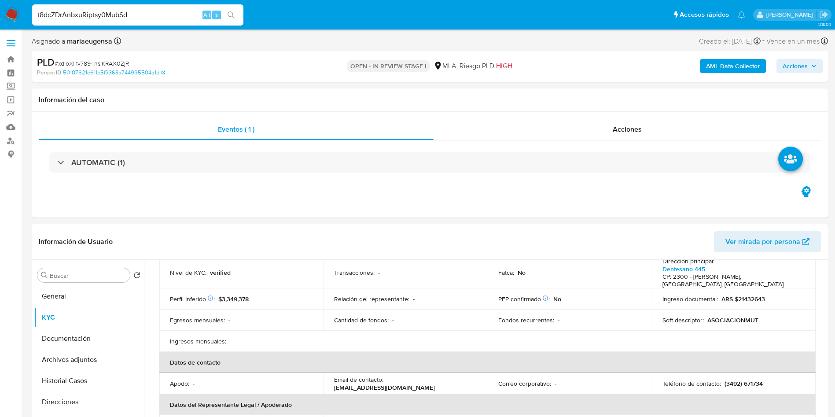
type input "t8dcZDrAnbxuRiptsy0MubSd"
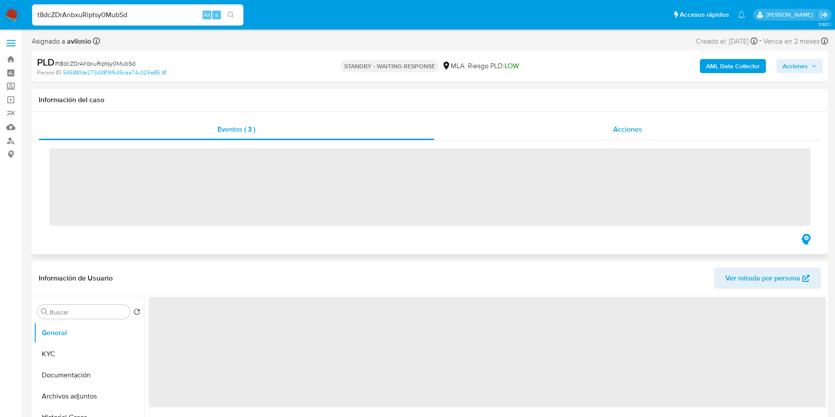
click at [558, 120] on div "Acciones" at bounding box center [627, 129] width 387 height 21
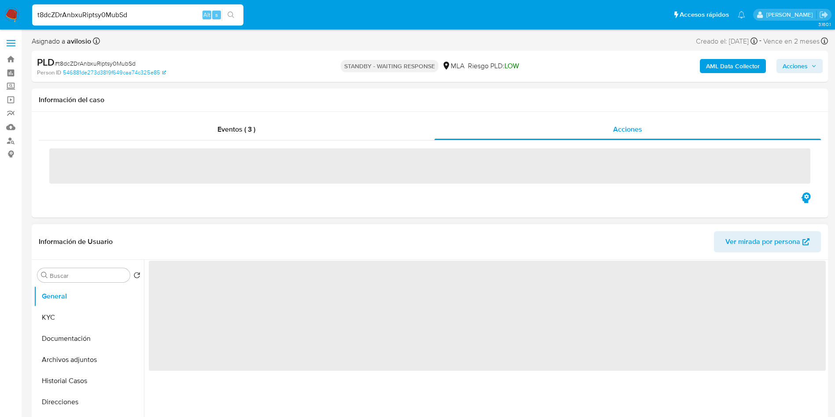
select select "10"
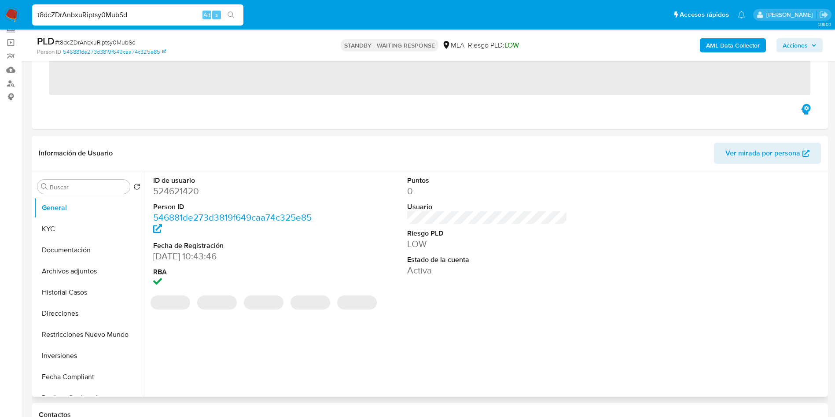
scroll to position [66, 0]
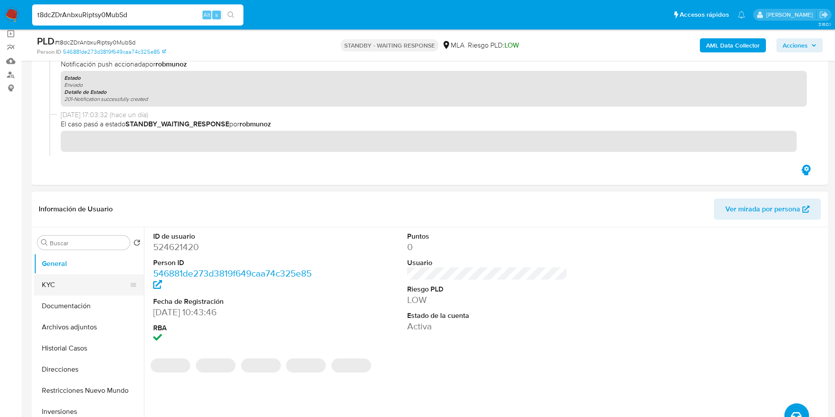
click at [97, 284] on button "KYC" at bounding box center [85, 284] width 103 height 21
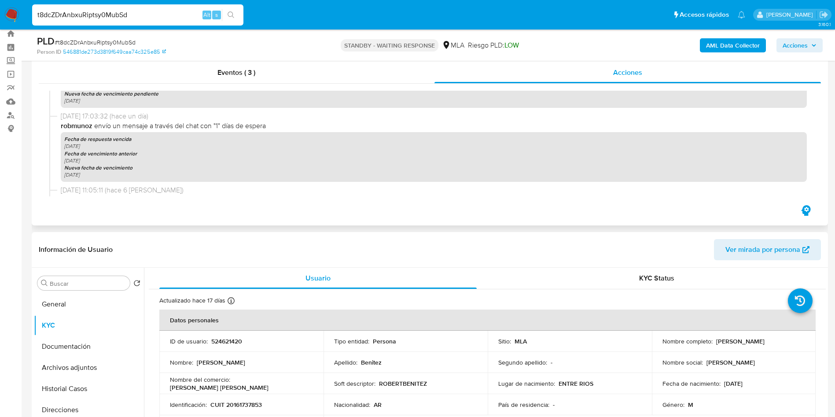
scroll to position [132, 0]
click at [221, 63] on div "Eventos ( 3 )" at bounding box center [237, 72] width 396 height 21
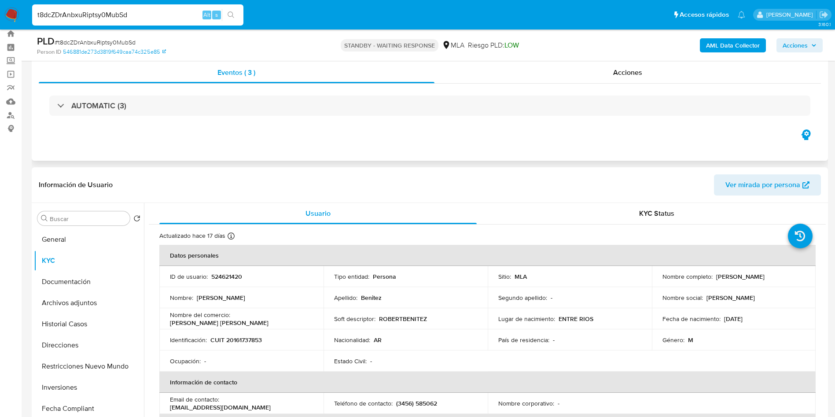
click at [388, 116] on div "AUTOMATIC (3)" at bounding box center [430, 106] width 782 height 44
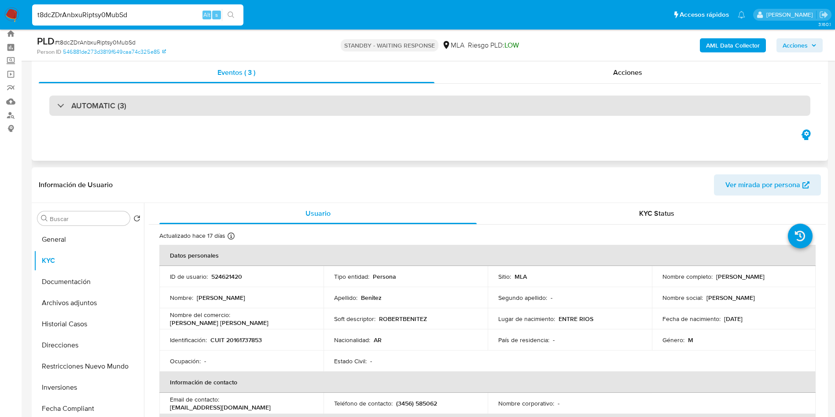
click at [287, 102] on div "AUTOMATIC (3)" at bounding box center [429, 105] width 761 height 20
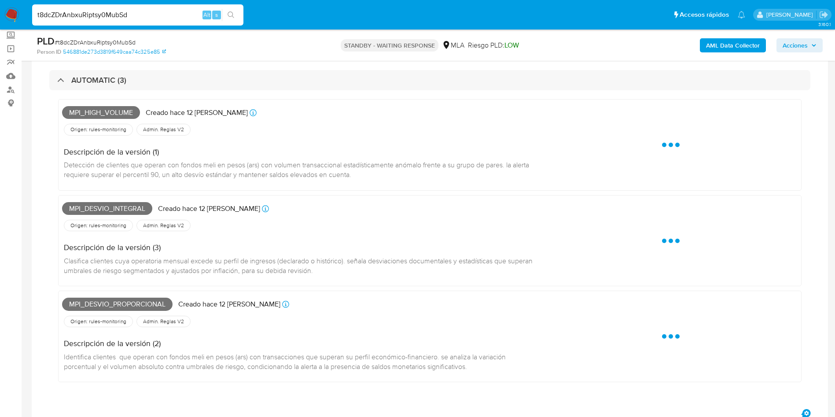
scroll to position [26, 0]
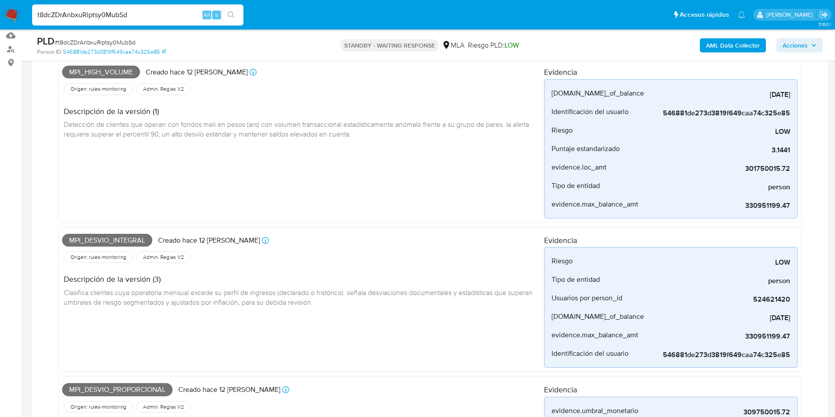
scroll to position [158, 0]
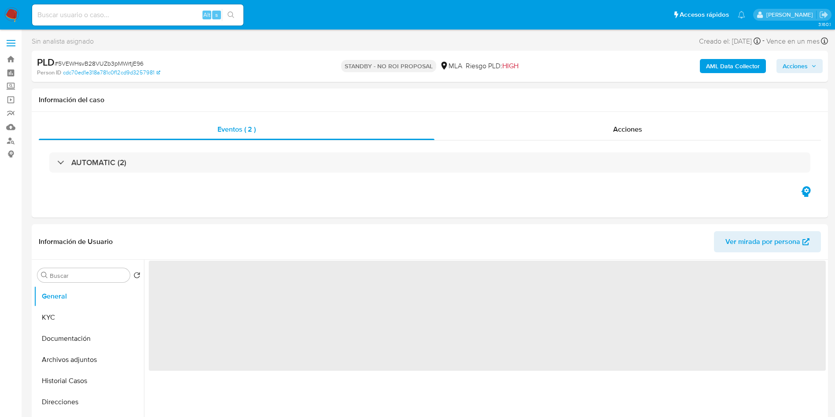
select select "10"
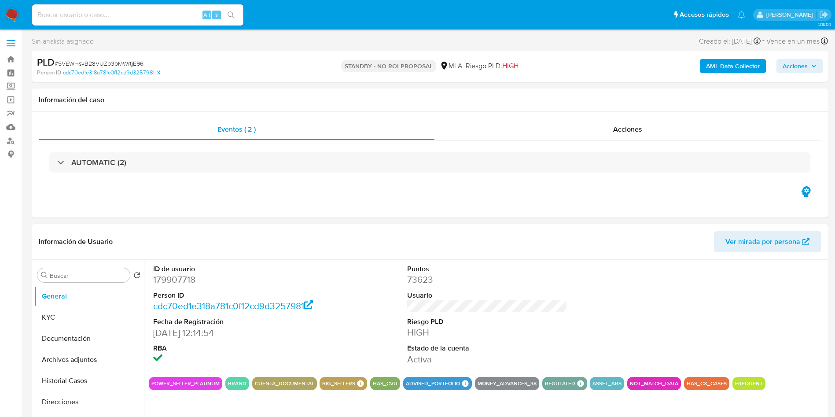
click at [343, 281] on div "ID de usuario 179907718 Person ID cdc70ed1e318a781c0f12cd9d3257981 Fecha de Reg…" at bounding box center [487, 315] width 677 height 110
click at [396, 279] on div "ID de usuario 179907718 Person ID cdc70ed1e318a781c0f12cd9d3257981 Fecha de Reg…" at bounding box center [487, 315] width 677 height 110
click at [59, 282] on div "Buscar" at bounding box center [83, 275] width 92 height 14
click at [80, 272] on input "Buscar" at bounding box center [88, 275] width 77 height 8
type input "arc"
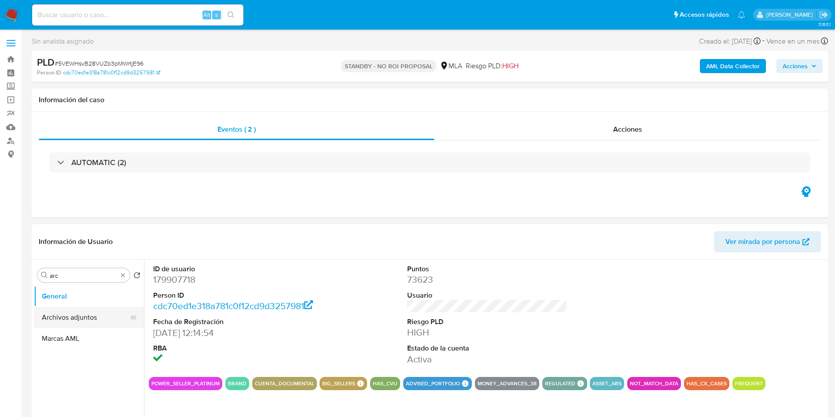
click at [79, 319] on button "Archivos adjuntos" at bounding box center [85, 317] width 103 height 21
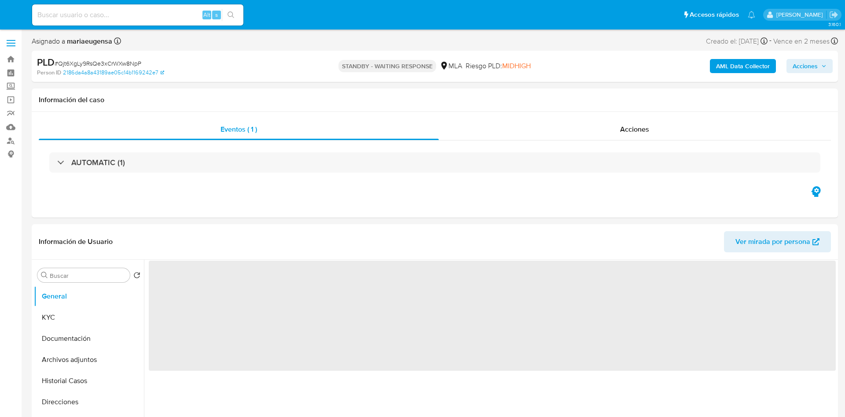
select select "10"
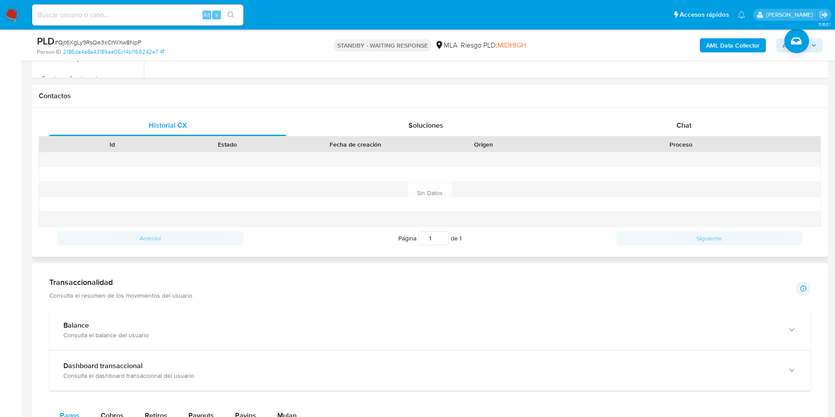
scroll to position [396, 0]
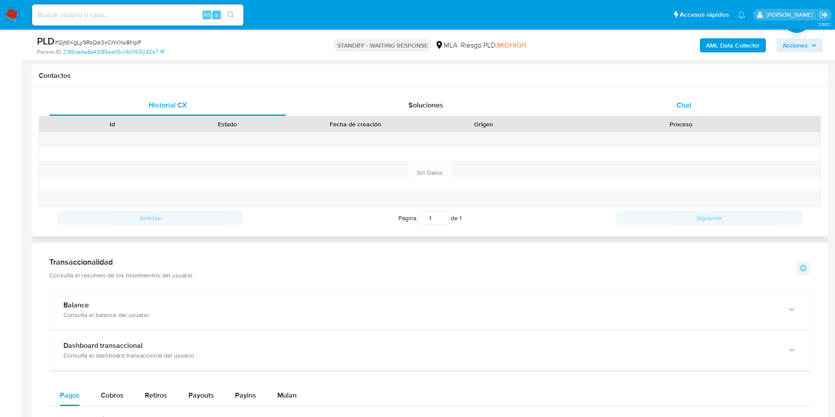
click at [688, 111] on div "Chat" at bounding box center [683, 105] width 237 height 21
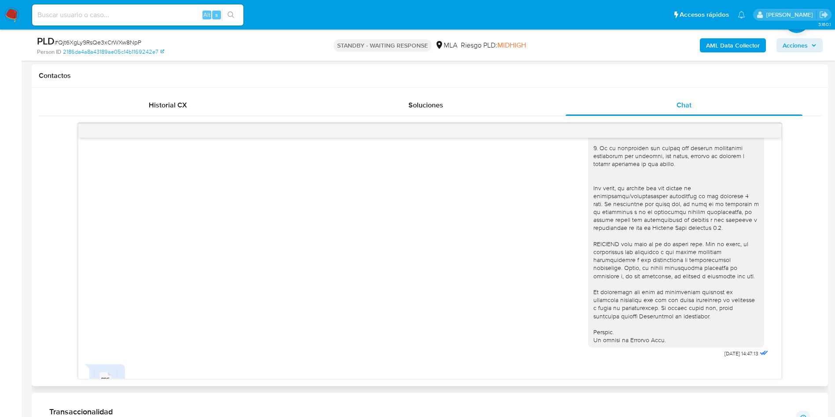
scroll to position [66, 0]
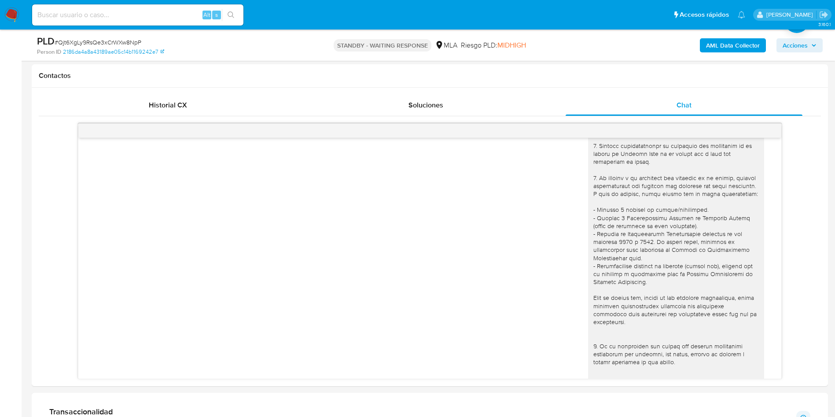
drag, startPoint x: 0, startPoint y: 186, endPoint x: 22, endPoint y: 104, distance: 85.2
click at [2, 174] on aside "Bandeja Tablero Screening Búsqueda en Listas Watchlist Herramientas Operaciones…" at bounding box center [11, 344] width 22 height 1480
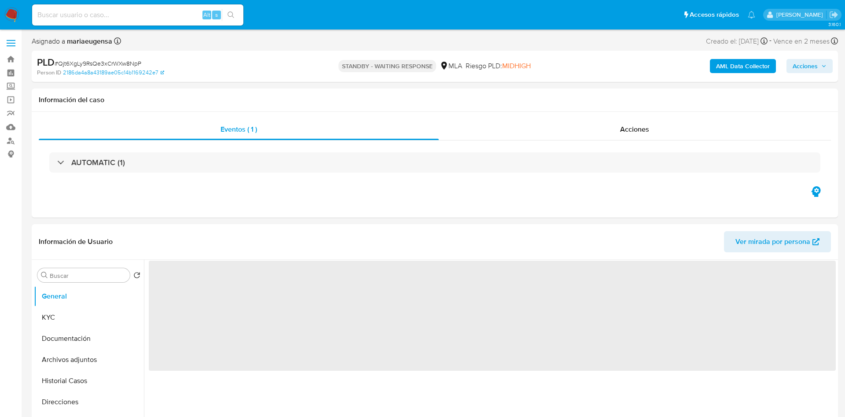
select select "10"
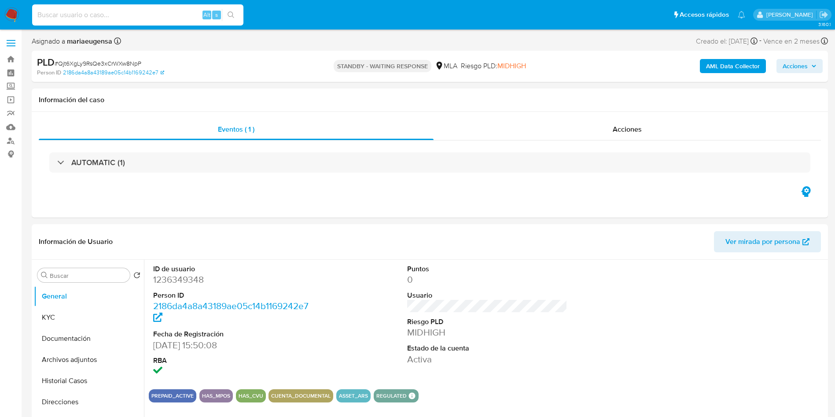
click at [95, 11] on input at bounding box center [137, 14] width 211 height 11
paste input "i0JdgRGuDBrcQvgPgcmdIjA3"
type input "i0JdgRGuDBrcQvgPgcmdIjA3"
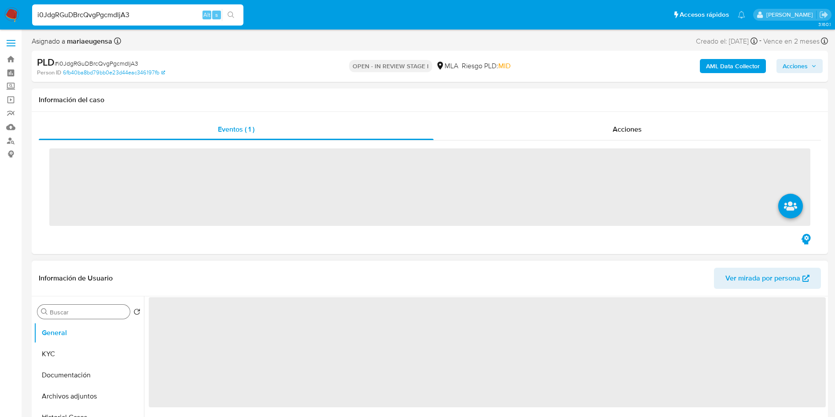
click at [70, 306] on div "Buscar" at bounding box center [83, 311] width 92 height 14
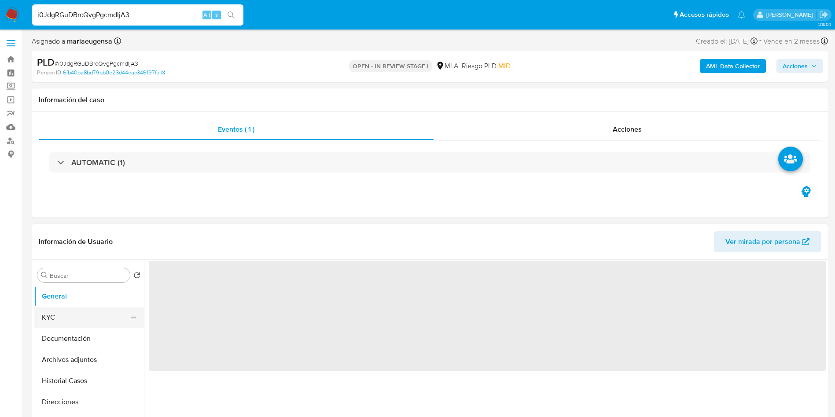
drag, startPoint x: 73, startPoint y: 308, endPoint x: 73, endPoint y: 264, distance: 44.0
click at [73, 308] on button "KYC" at bounding box center [89, 317] width 110 height 21
select select "10"
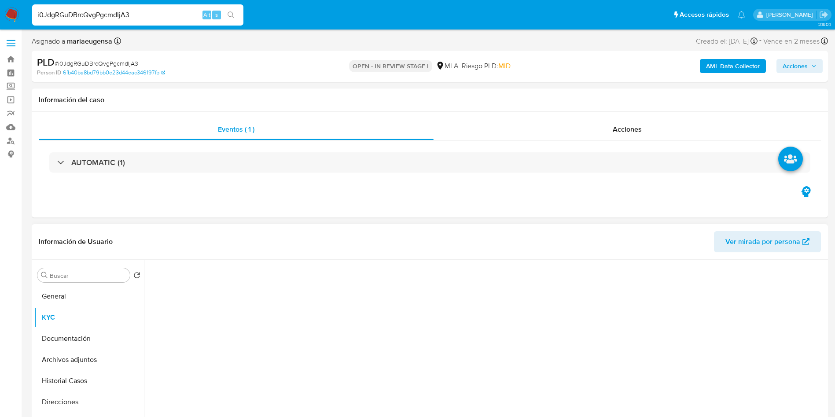
click at [73, 265] on div "Buscar Volver al orden por defecto General KYC Documentación Archivos adjuntos …" at bounding box center [89, 373] width 110 height 224
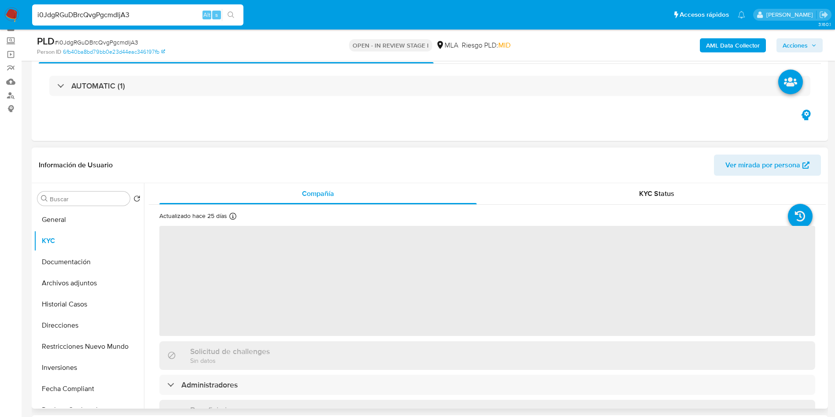
scroll to position [66, 0]
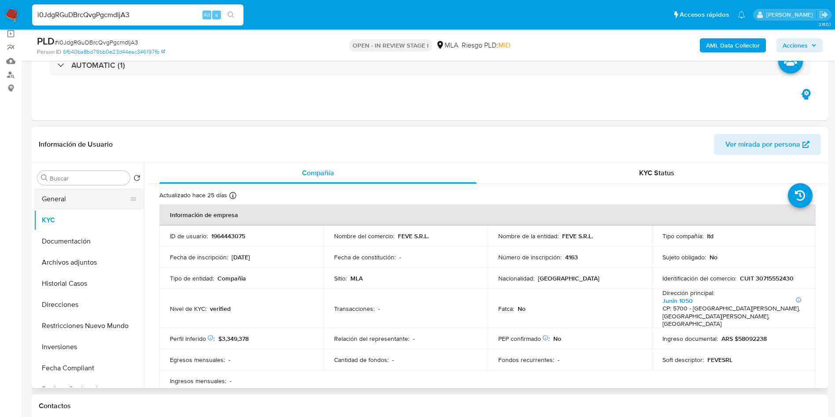
click at [88, 199] on button "General" at bounding box center [85, 198] width 103 height 21
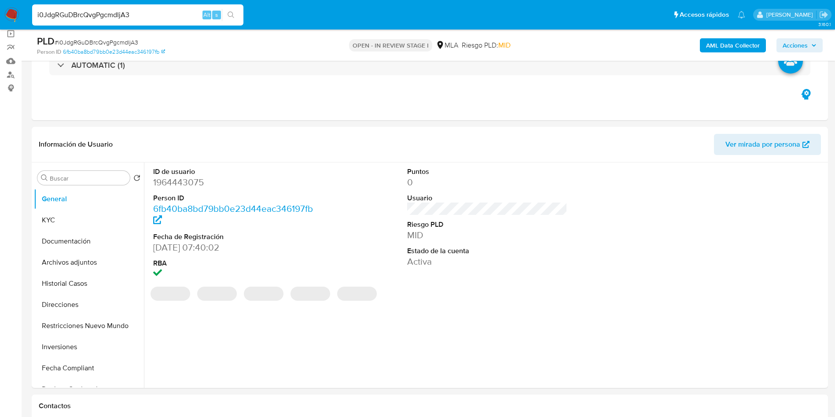
click at [190, 180] on dd "1964443075" at bounding box center [233, 182] width 161 height 12
copy dd "1964443075"
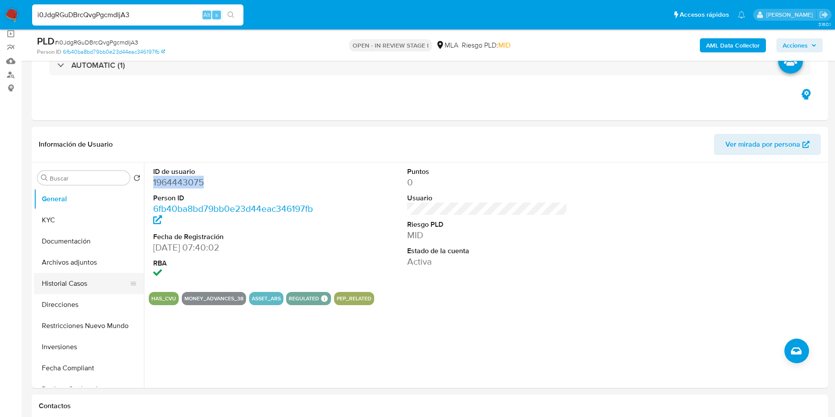
click at [77, 279] on button "Historial Casos" at bounding box center [85, 283] width 103 height 21
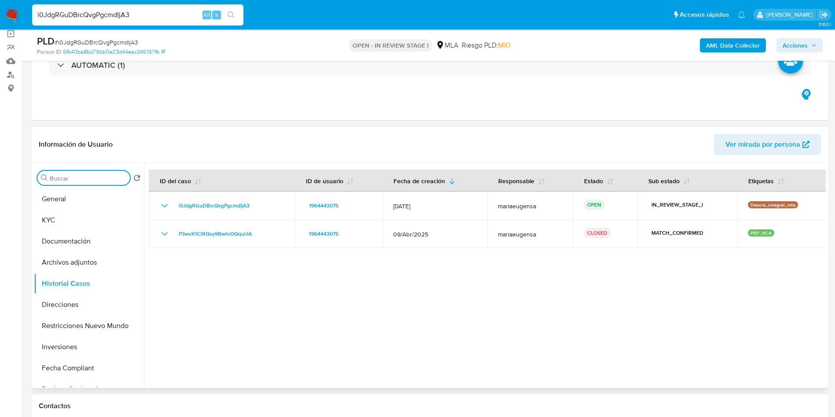
click at [89, 176] on input "Buscar" at bounding box center [88, 178] width 77 height 8
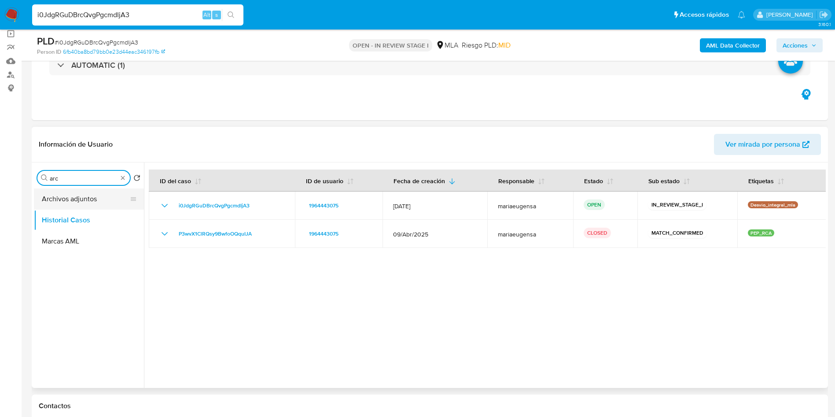
type input "arc"
click at [84, 198] on button "Archivos adjuntos" at bounding box center [85, 198] width 103 height 21
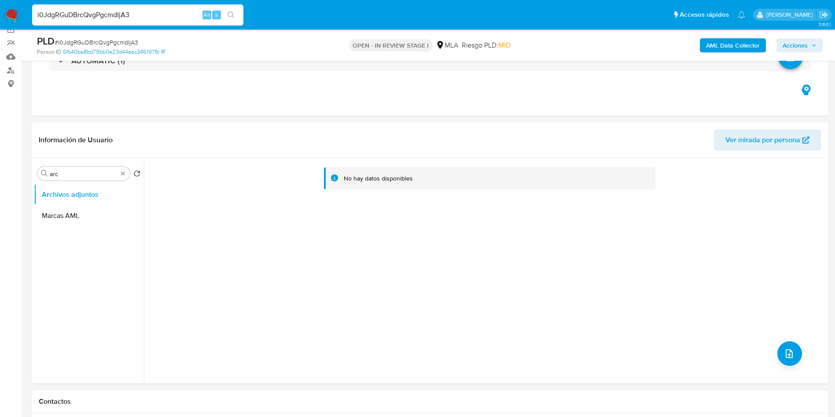
scroll to position [100, 0]
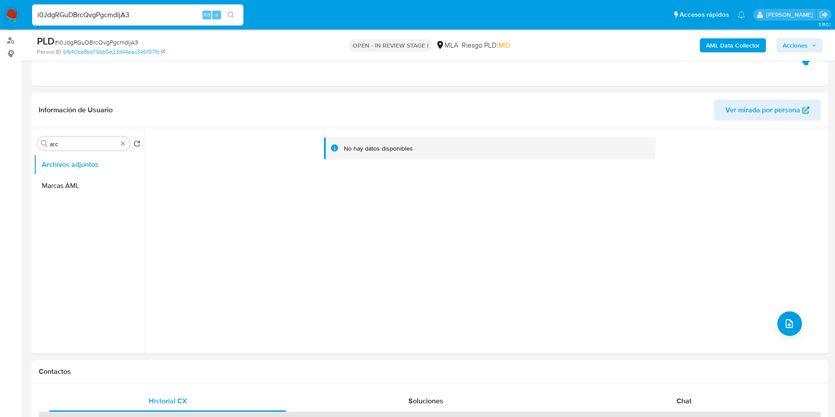
click at [722, 44] on b "AML Data Collector" at bounding box center [733, 45] width 54 height 14
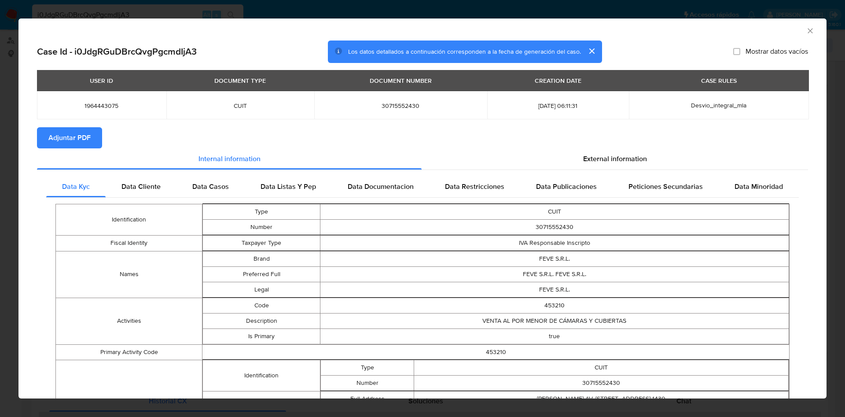
click at [68, 132] on span "Adjuntar PDF" at bounding box center [69, 137] width 42 height 19
click at [802, 35] on div "AML Data Collector" at bounding box center [422, 29] width 808 height 22
click at [806, 33] on icon "Cerrar ventana" at bounding box center [810, 30] width 9 height 9
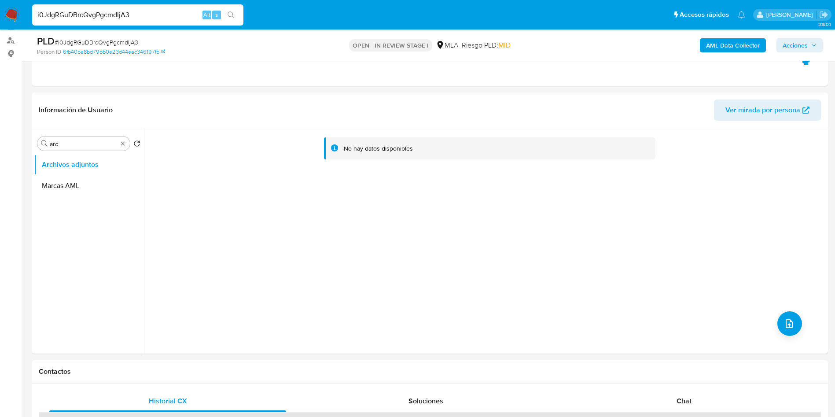
click at [100, 38] on span "# i0JdgRGuDBrcQvgPgcmdIjA3" at bounding box center [97, 42] width 84 height 9
click at [100, 37] on div "PLD # i0JdgRGuDBrcQvgPgcmdIjA3" at bounding box center [166, 41] width 259 height 13
copy span "i0JdgRGuDBrcQvgPgcmdIjA3"
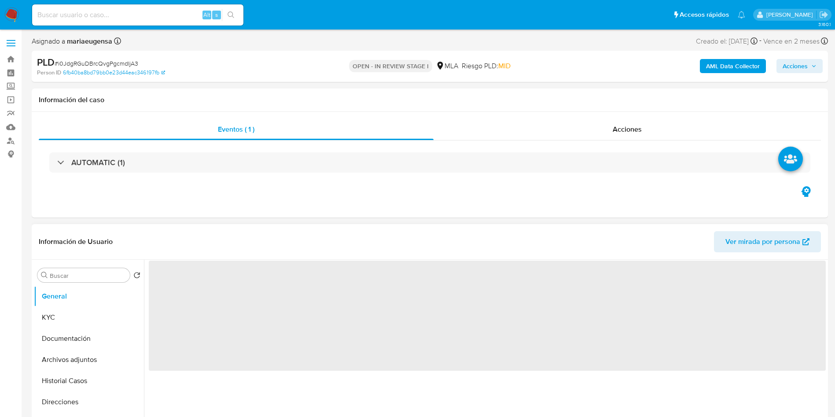
select select "10"
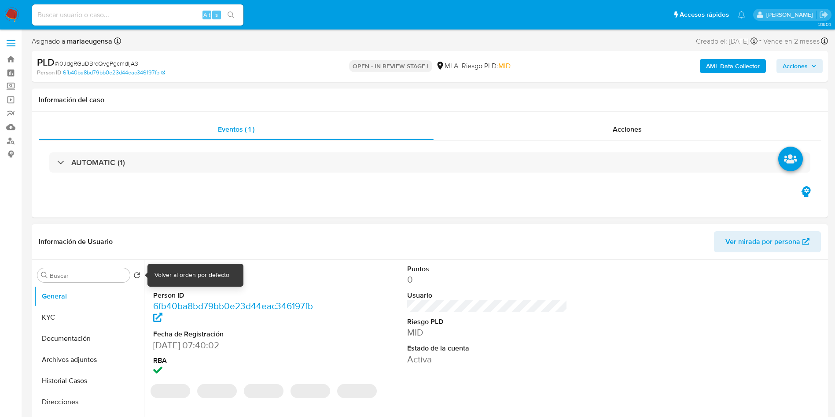
click at [164, 271] on div "Volver al orden por defecto" at bounding box center [191, 275] width 75 height 9
click at [186, 279] on dd "1964443075" at bounding box center [233, 279] width 161 height 12
copy dd "1964443075"
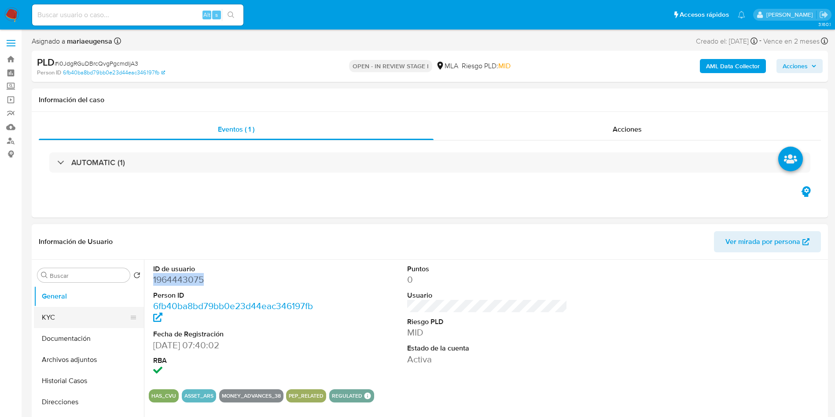
drag, startPoint x: 74, startPoint y: 320, endPoint x: 99, endPoint y: 320, distance: 24.2
click at [74, 320] on button "KYC" at bounding box center [85, 317] width 103 height 21
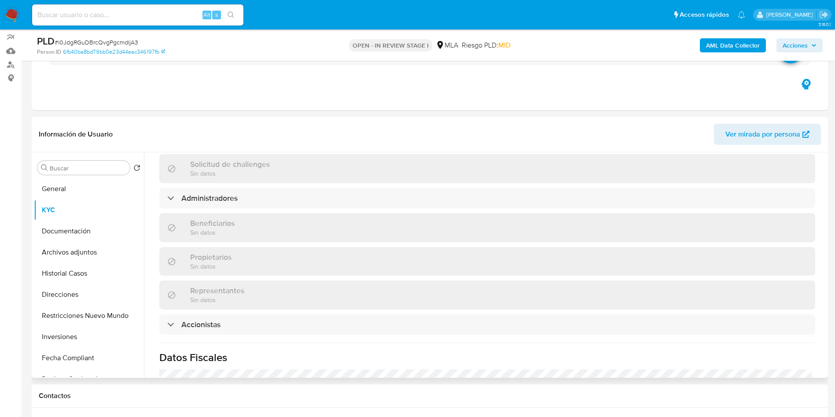
scroll to position [550, 0]
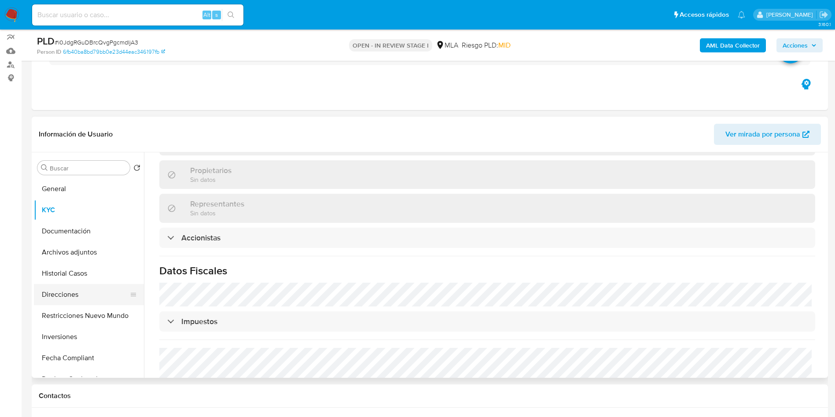
click at [73, 289] on button "Direcciones" at bounding box center [85, 294] width 103 height 21
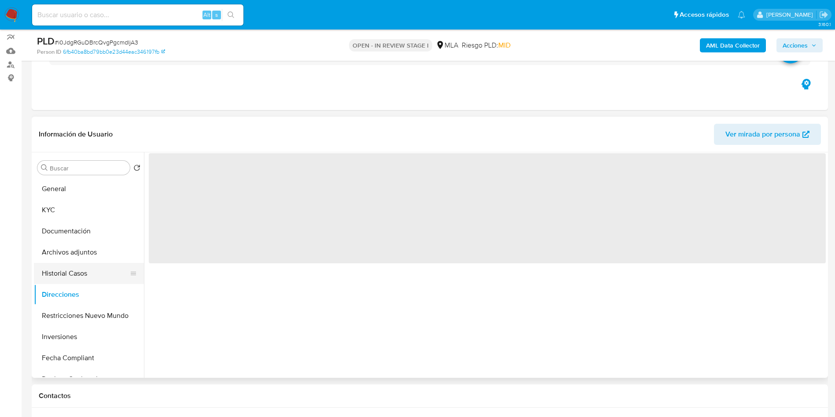
scroll to position [0, 0]
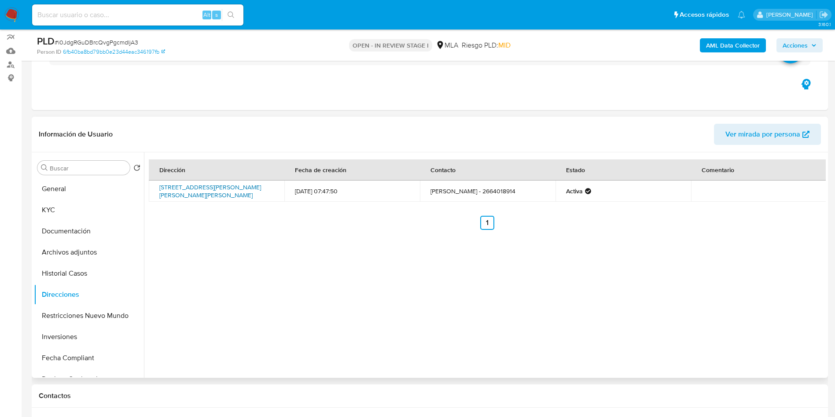
click at [235, 189] on link "[STREET_ADDRESS][PERSON_NAME][PERSON_NAME][PERSON_NAME]" at bounding box center [210, 191] width 102 height 17
click at [104, 40] on span "# i0JdgRGuDBrcQvgPgcmdIjA3" at bounding box center [97, 42] width 84 height 9
click at [406, 332] on div "Dirección Fecha de creación Contacto Estado Comentario [STREET_ADDRESS][PERSON_…" at bounding box center [485, 264] width 682 height 225
click at [80, 212] on button "KYC" at bounding box center [85, 209] width 103 height 21
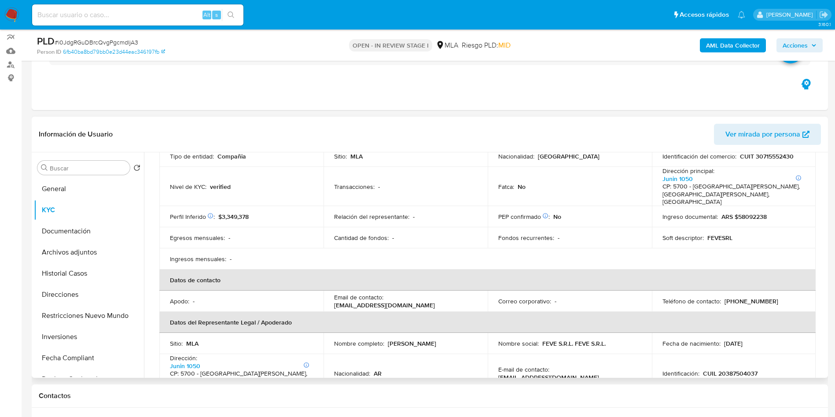
scroll to position [132, 0]
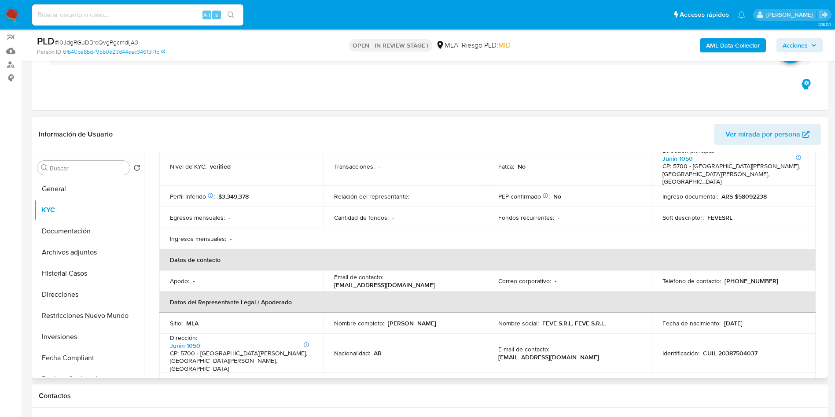
click at [247, 372] on td "Identificación fiscal : 30715552430" at bounding box center [241, 382] width 164 height 21
click at [247, 379] on p "30715552430" at bounding box center [245, 383] width 38 height 8
click at [248, 379] on p "30715552430" at bounding box center [245, 383] width 38 height 8
click at [246, 379] on p "30715552430" at bounding box center [245, 383] width 38 height 8
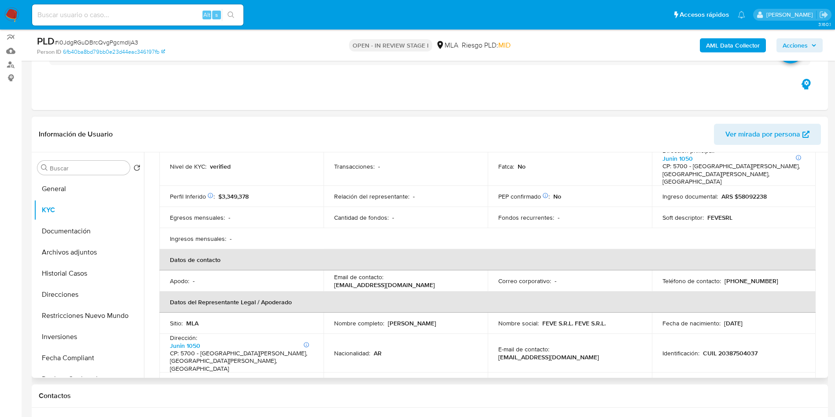
click at [246, 379] on p "30715552430" at bounding box center [245, 383] width 38 height 8
copy p "30715552430"
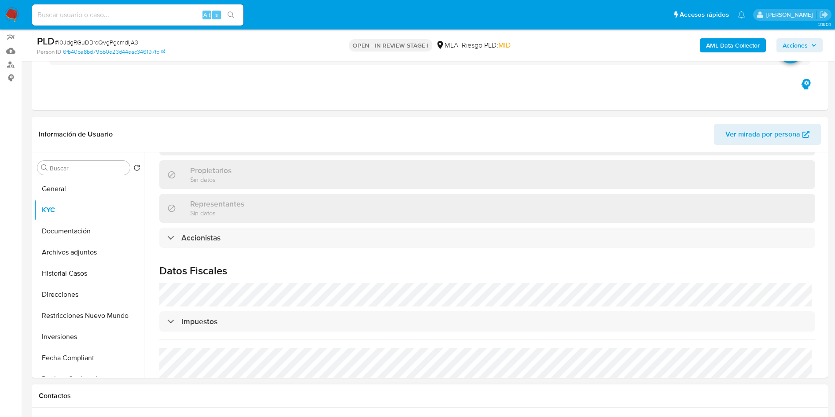
scroll to position [340, 0]
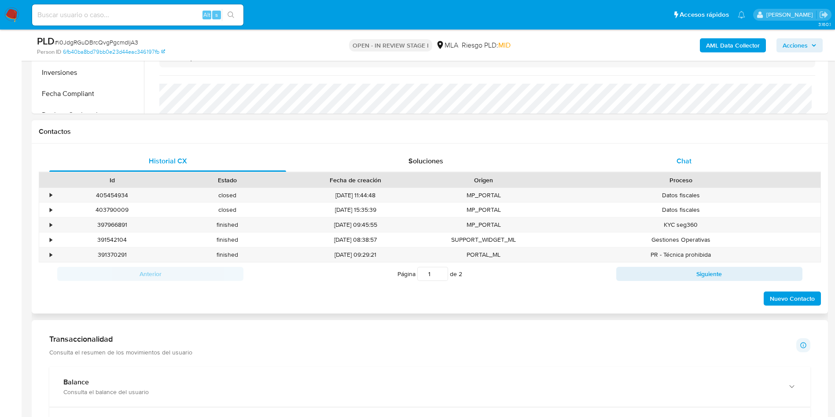
click at [692, 150] on div "Chat" at bounding box center [683, 160] width 237 height 21
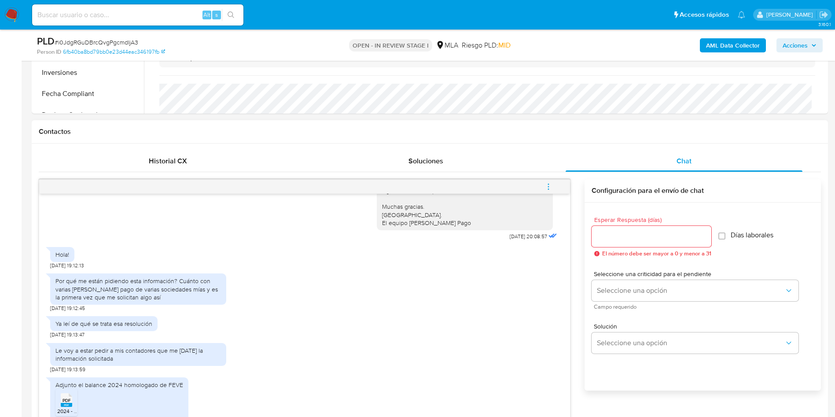
scroll to position [406, 0]
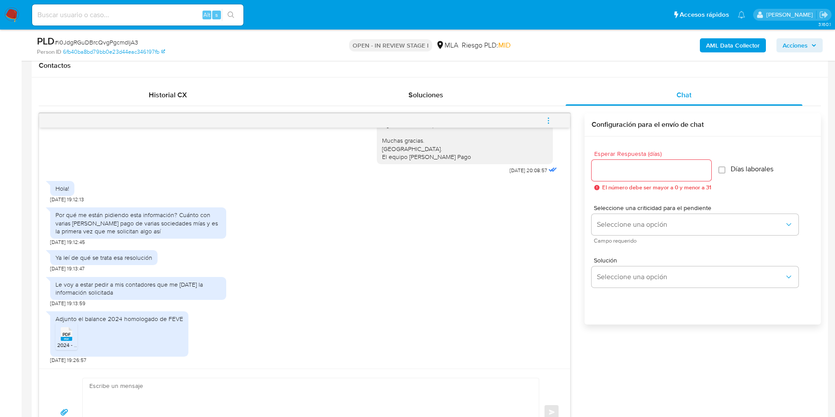
click at [68, 339] on rect at bounding box center [66, 339] width 11 height 4
drag, startPoint x: 282, startPoint y: 265, endPoint x: 539, endPoint y: 202, distance: 263.9
click at [300, 262] on div "Ya leí de qué se trata esa resolución [DATE] 19:13:47" at bounding box center [304, 259] width 509 height 26
click at [619, 167] on input "Esperar Respuesta (días)" at bounding box center [651, 170] width 120 height 11
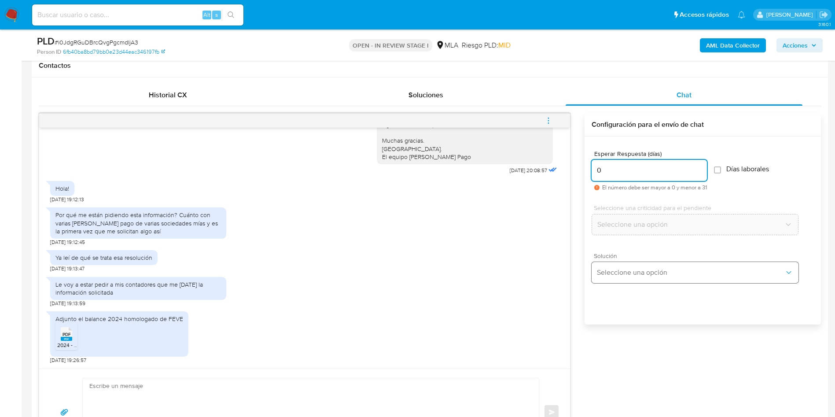
type input "0"
click at [616, 274] on span "Seleccione una opción" at bounding box center [690, 272] width 187 height 9
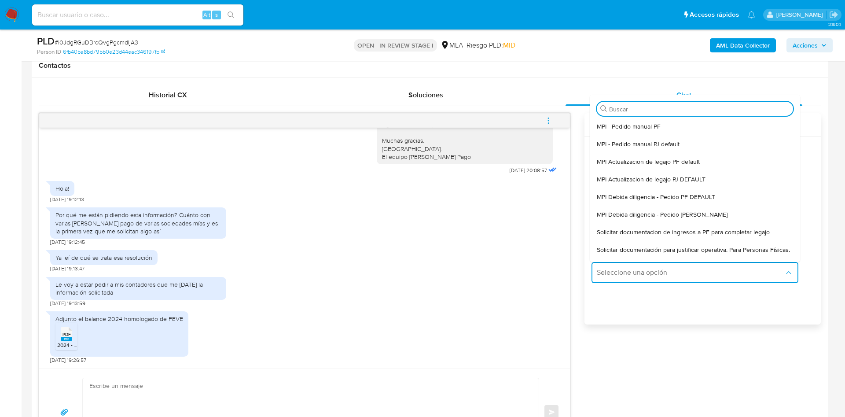
drag, startPoint x: 616, startPoint y: 256, endPoint x: 411, endPoint y: 324, distance: 215.4
click at [616, 253] on span "Solicitar documentación para justificar operativa. Para Personas Físicas." at bounding box center [693, 250] width 193 height 8
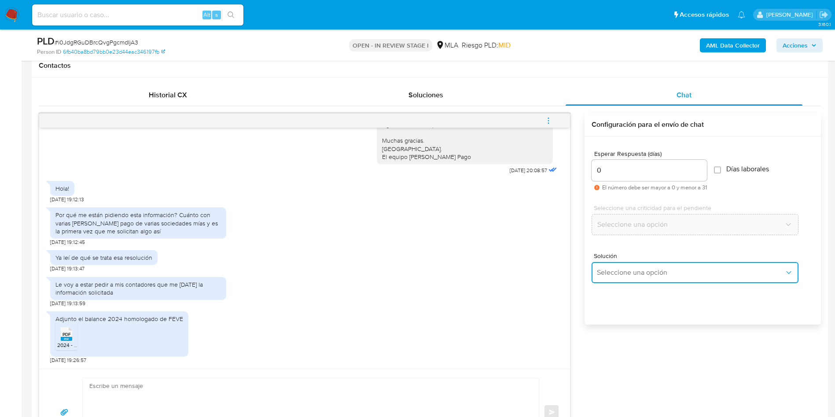
type textarea "Lore,Ip dolorsi am con adipiscinge seddoeiusmo te in utlabo et Dolorem Aliq, en…"
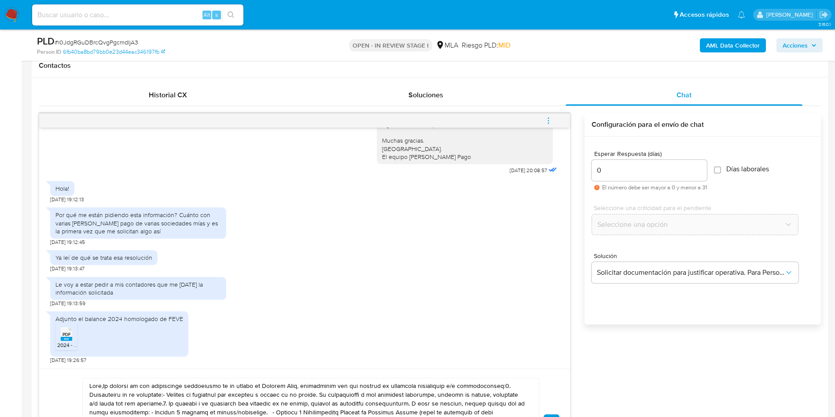
click at [256, 394] on textarea at bounding box center [308, 422] width 438 height 88
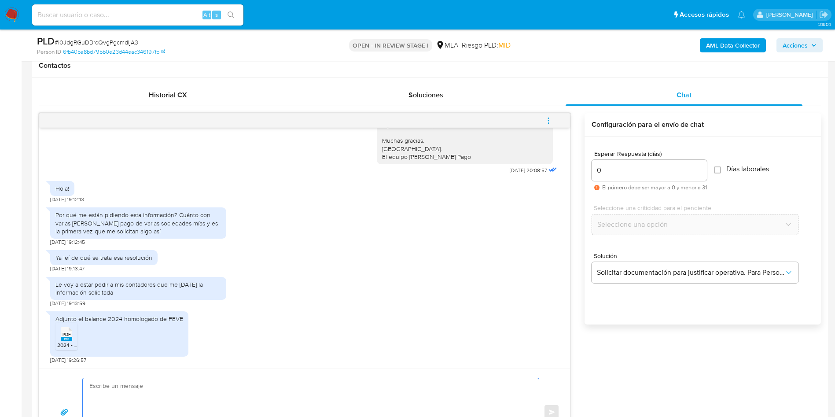
paste textarea "Hola, ¡Muchas gracias por tu respuesta! Confirmamos la recepción de la document…"
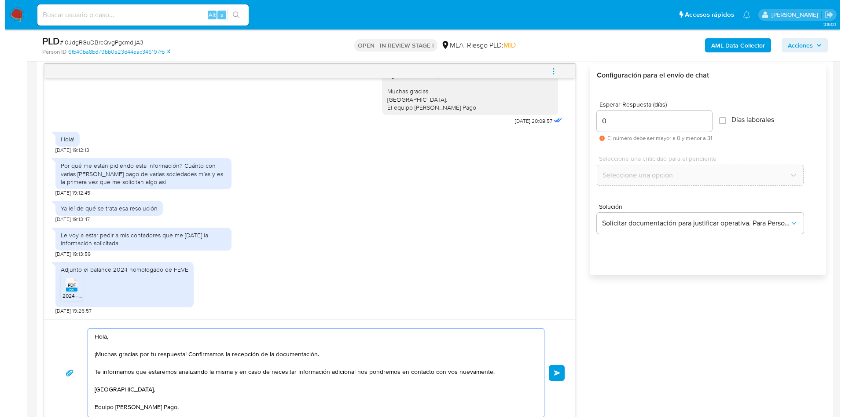
scroll to position [3, 0]
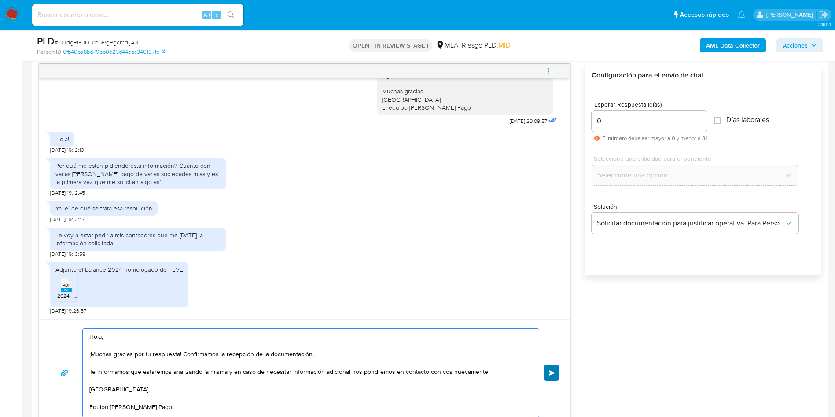
type textarea "Hola, ¡Muchas gracias por tu respuesta! Confirmamos la recepción de la document…"
click at [558, 373] on button "Enviar" at bounding box center [551, 373] width 16 height 16
drag, startPoint x: 550, startPoint y: 68, endPoint x: 540, endPoint y: 72, distance: 10.5
click at [548, 67] on icon "menu-action" at bounding box center [548, 71] width 8 height 8
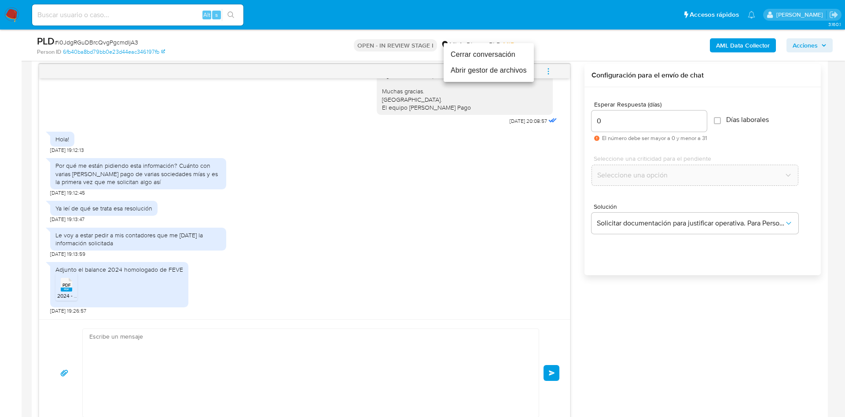
scroll to position [712, 0]
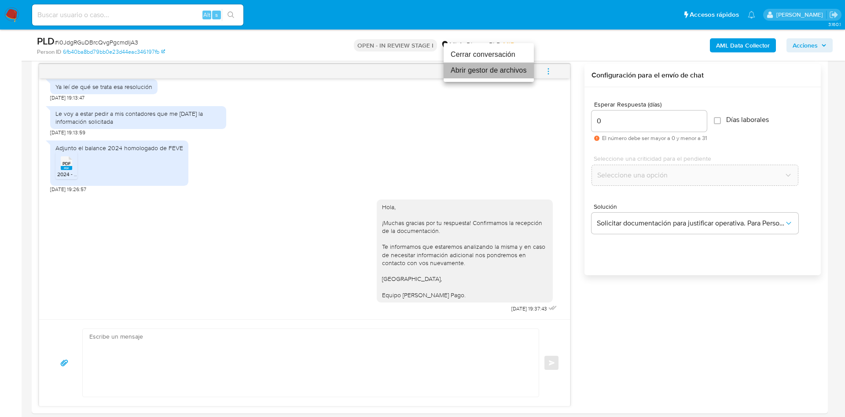
click at [521, 66] on li "Abrir gestor de archivos" at bounding box center [489, 70] width 90 height 16
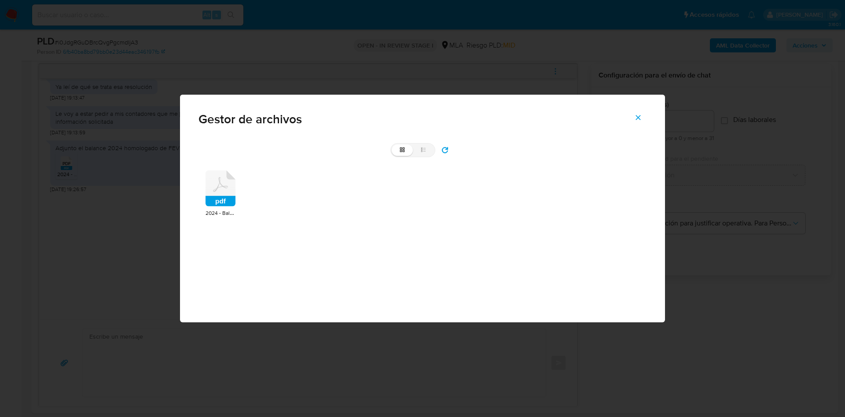
drag, startPoint x: 224, startPoint y: 184, endPoint x: 349, endPoint y: 204, distance: 126.9
click at [229, 187] on icon at bounding box center [220, 188] width 30 height 36
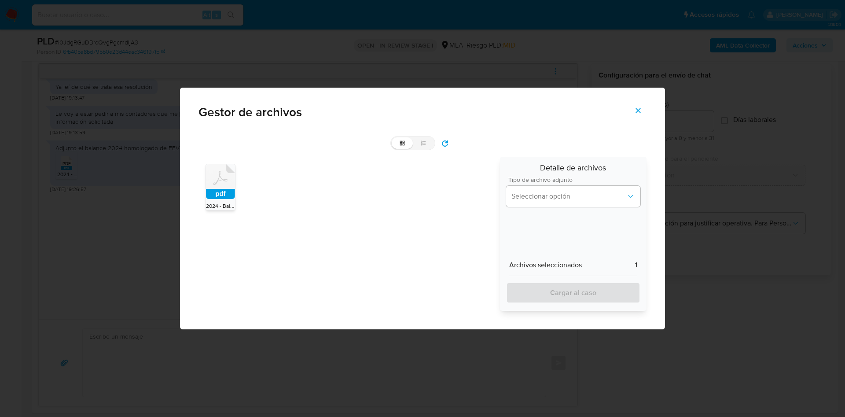
click at [519, 208] on div "Tipo de archivo adjunto Seleccionar opción" at bounding box center [573, 193] width 134 height 34
click at [528, 196] on span "Seleccionar opción" at bounding box center [568, 196] width 115 height 9
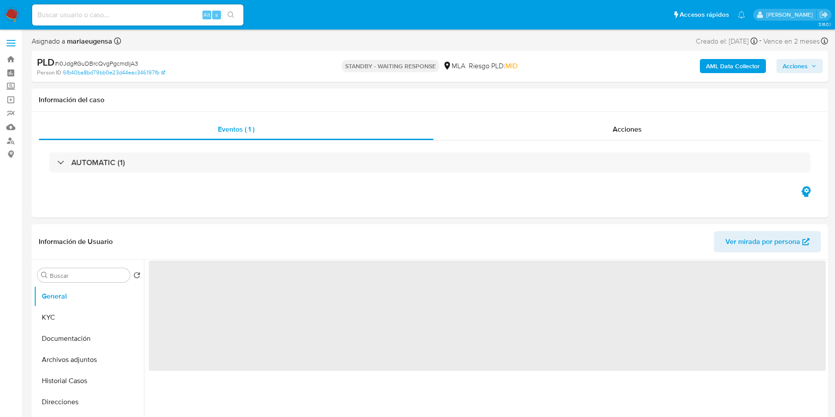
select select "10"
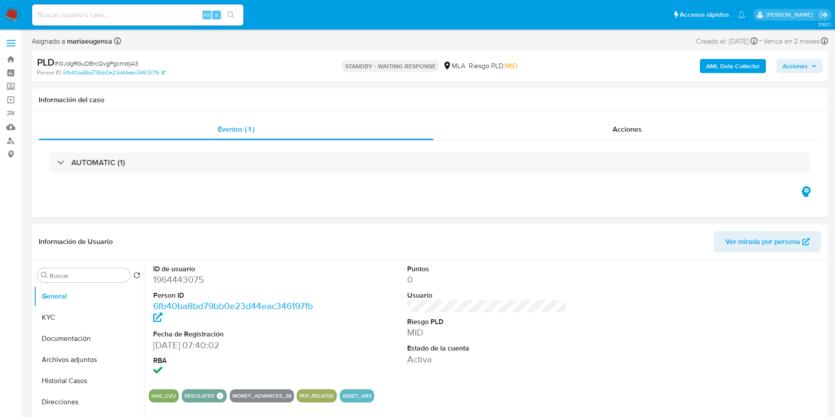
click at [121, 61] on span "# i0JdgRGuDBrcQvgPgcmdIjA3" at bounding box center [97, 63] width 84 height 9
copy span "i0JdgRGuDBrcQvgPgcmdIjA3"
click at [86, 274] on input "Buscar" at bounding box center [88, 275] width 77 height 8
type input "arc"
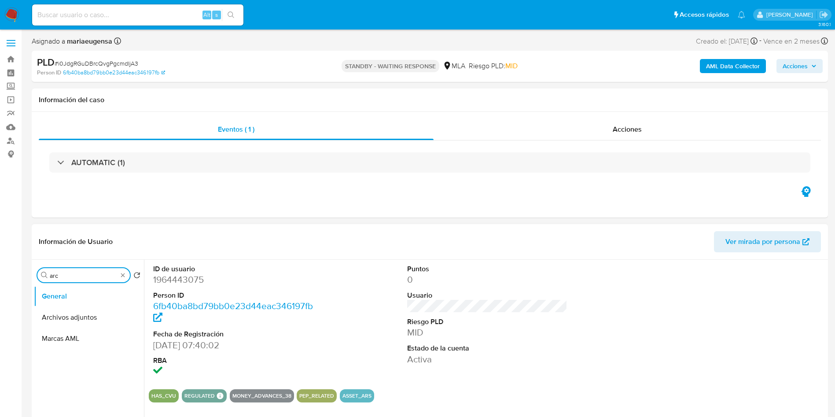
drag, startPoint x: 85, startPoint y: 318, endPoint x: 89, endPoint y: 334, distance: 15.9
click at [86, 318] on button "Archivos adjuntos" at bounding box center [89, 317] width 110 height 21
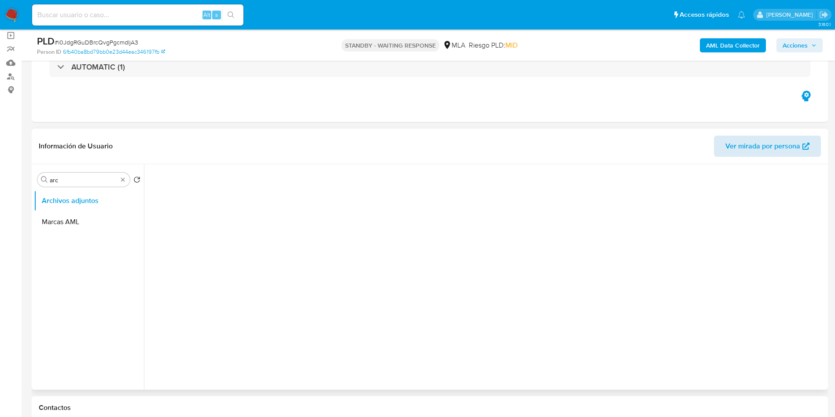
scroll to position [67, 0]
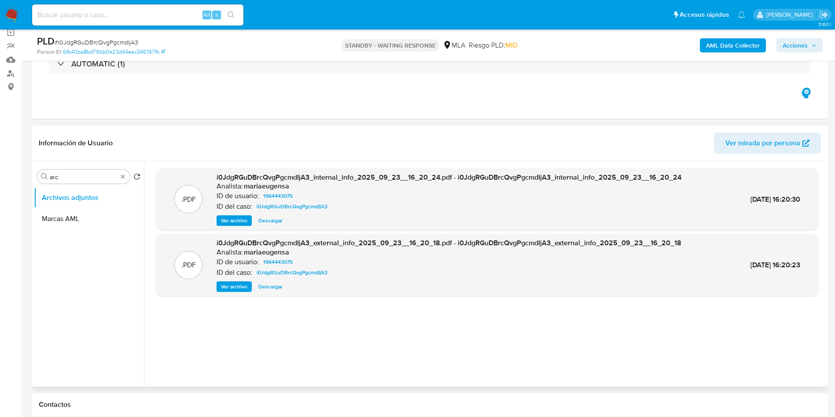
click at [406, 305] on div ".PDF i0JdgRGuDBrcQvgPgcmdIjA3_internal_info_2025_09_23__16_20_24.pdf - i0JdgRGu…" at bounding box center [487, 273] width 663 height 211
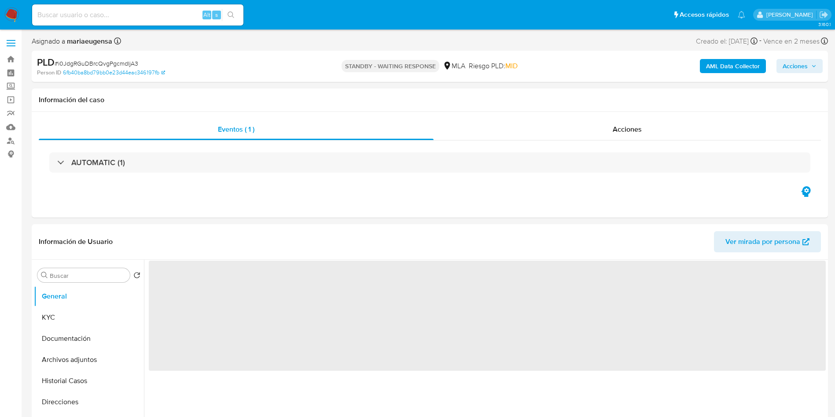
select select "10"
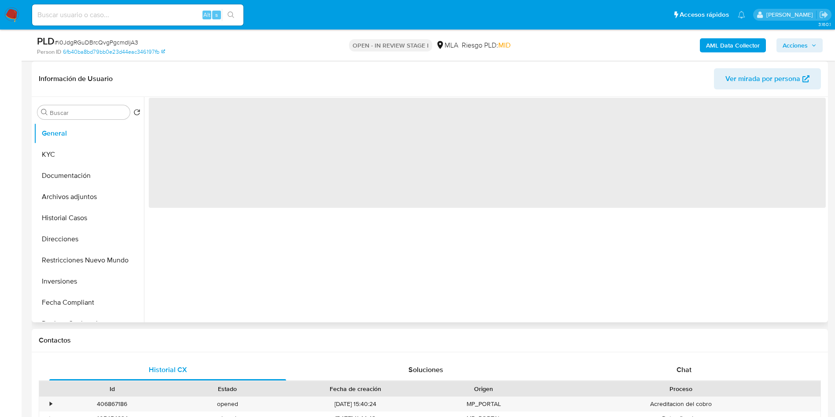
scroll to position [132, 0]
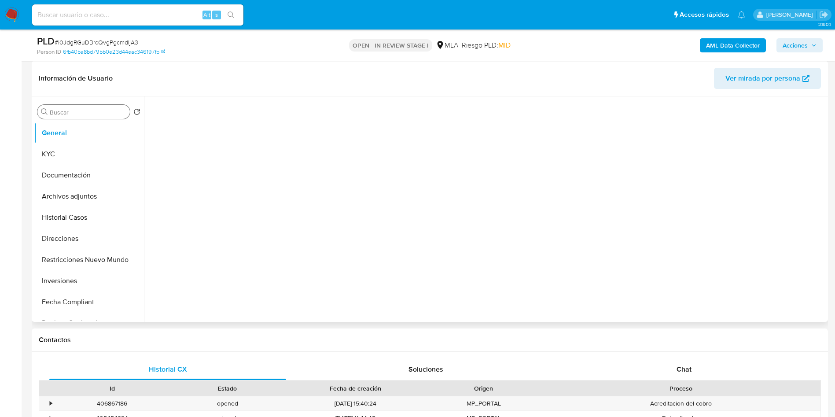
select select "10"
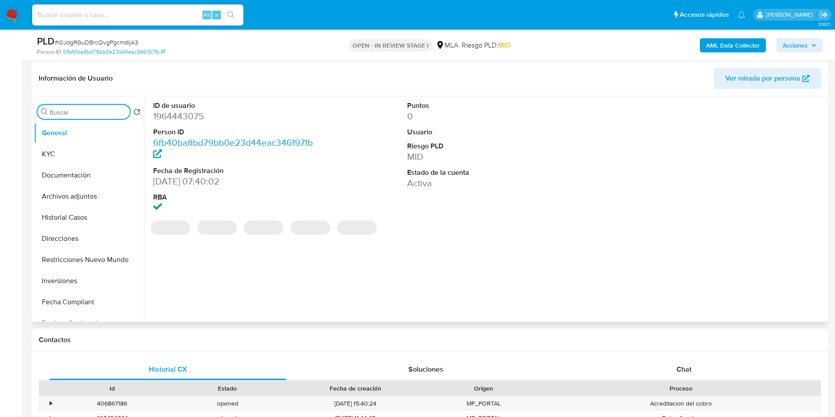
click at [82, 113] on input "Buscar" at bounding box center [88, 112] width 77 height 8
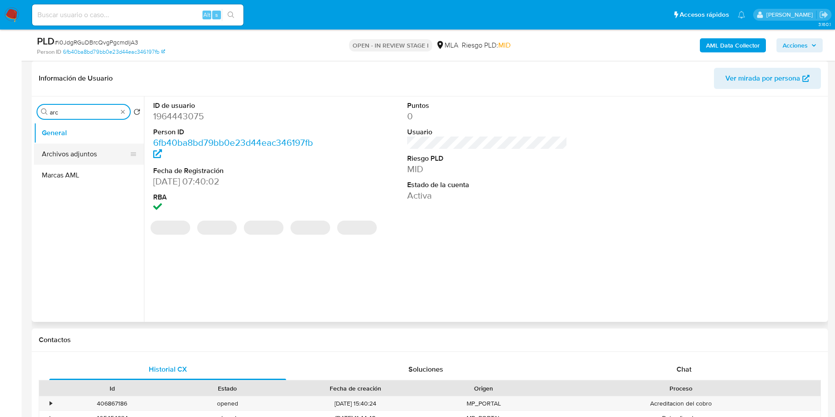
type input "arc"
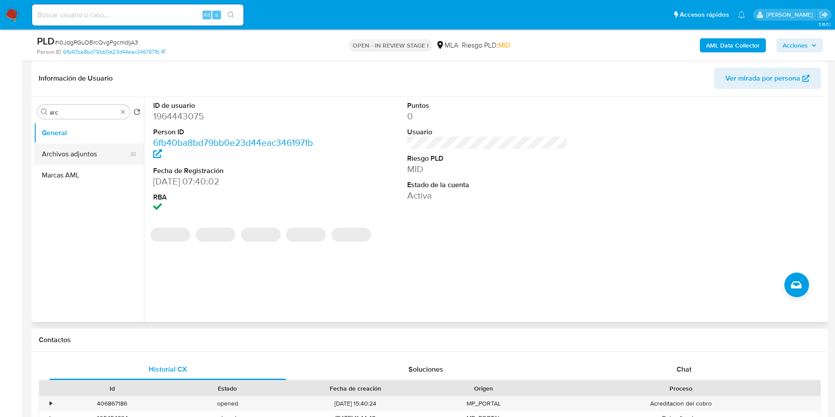
click at [102, 159] on button "Archivos adjuntos" at bounding box center [85, 153] width 103 height 21
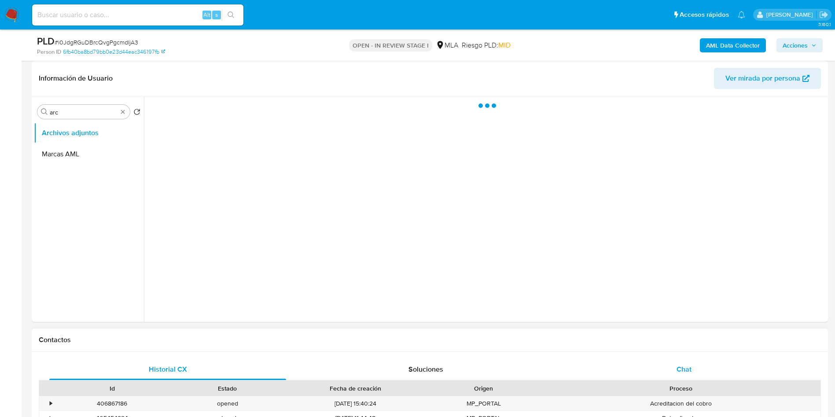
click at [685, 376] on div "Chat" at bounding box center [683, 369] width 237 height 21
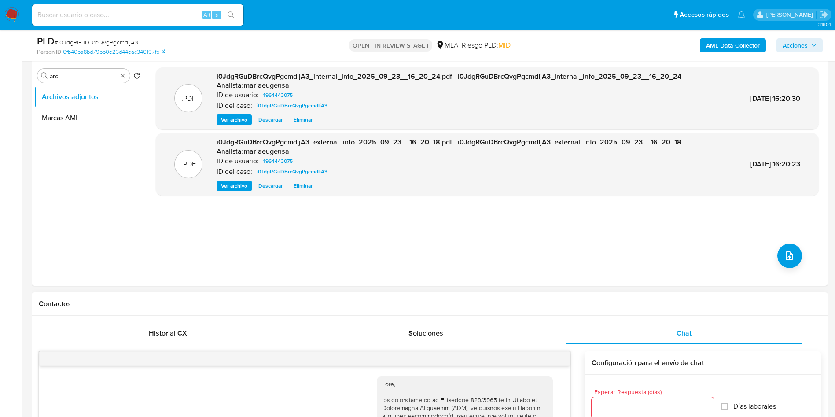
scroll to position [198, 0]
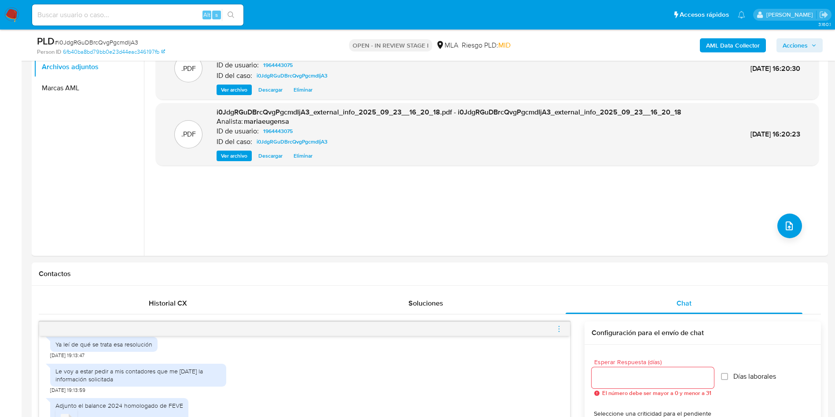
drag, startPoint x: 560, startPoint y: 325, endPoint x: 524, endPoint y: 312, distance: 38.3
click at [558, 325] on icon "menu-action" at bounding box center [559, 329] width 8 height 8
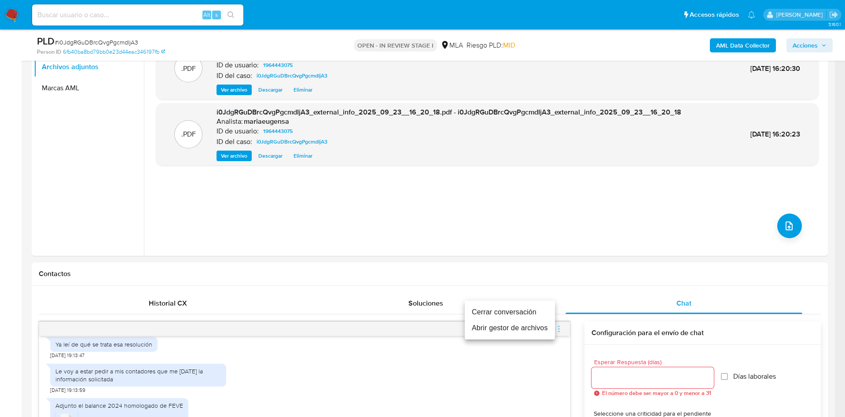
click at [513, 310] on li "Cerrar conversación" at bounding box center [510, 312] width 90 height 16
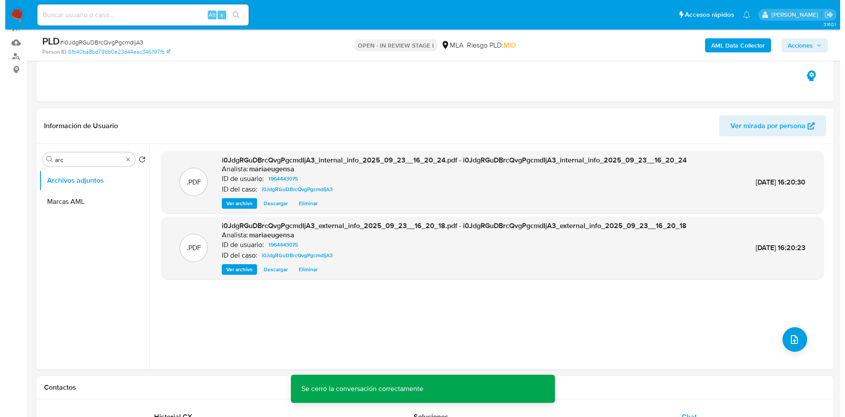
scroll to position [69, 0]
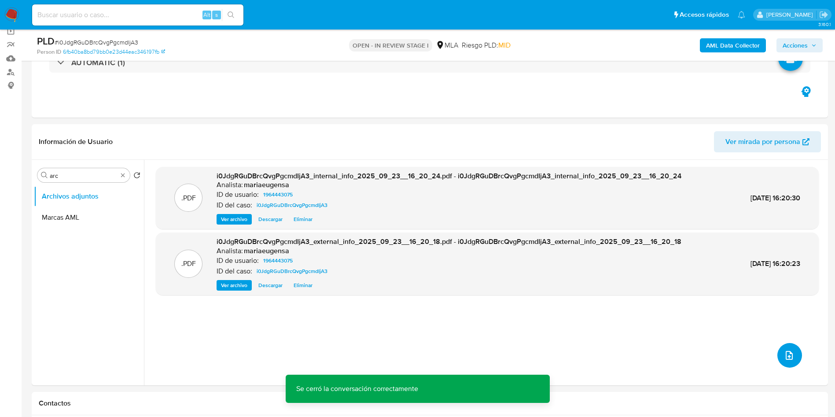
click at [789, 362] on button "upload-file" at bounding box center [789, 355] width 25 height 25
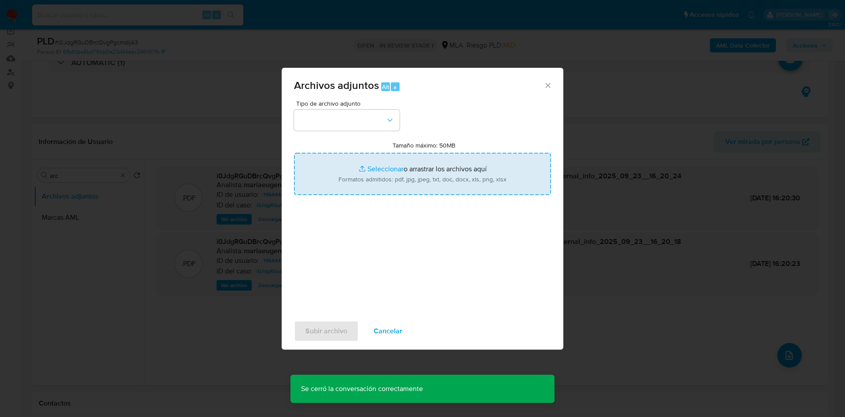
click at [404, 160] on input "Tamaño máximo: 50MB Seleccionar archivos" at bounding box center [422, 174] width 257 height 42
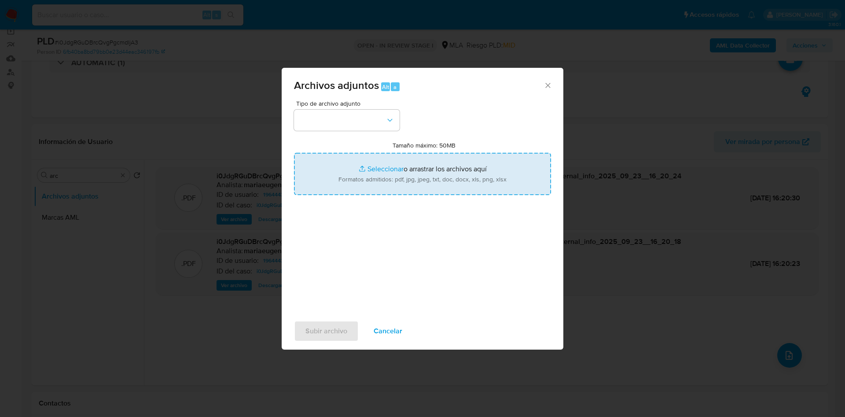
type input "C:\fakepath\Caselog i0JdgRGuDBrcQvgPgcmdIjA3_2025_09_18_01_00_25 (1).docx"
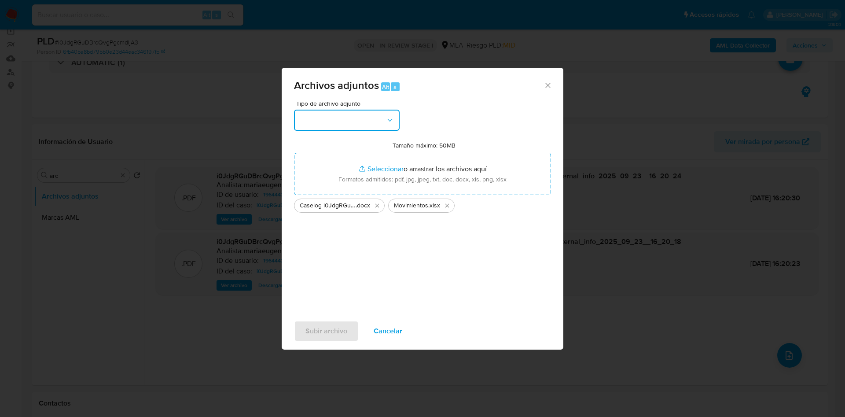
click at [362, 122] on button "button" at bounding box center [347, 120] width 106 height 21
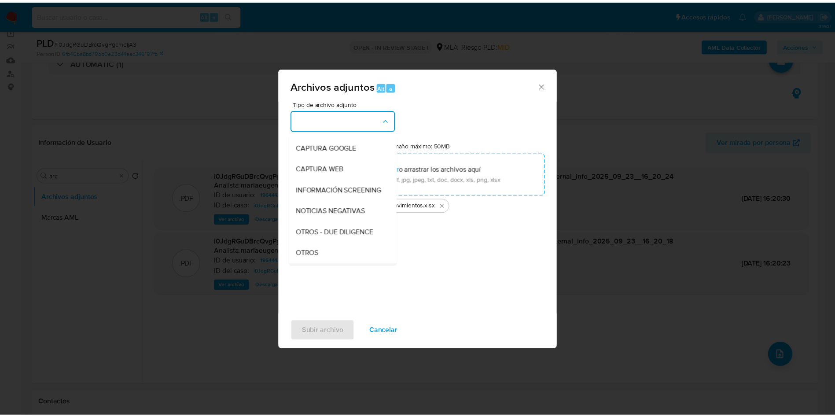
scroll to position [132, 0]
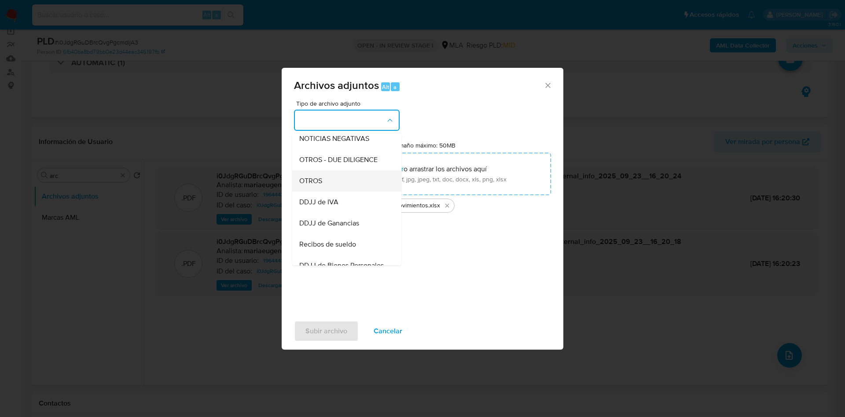
click at [336, 184] on div "OTROS" at bounding box center [344, 180] width 90 height 21
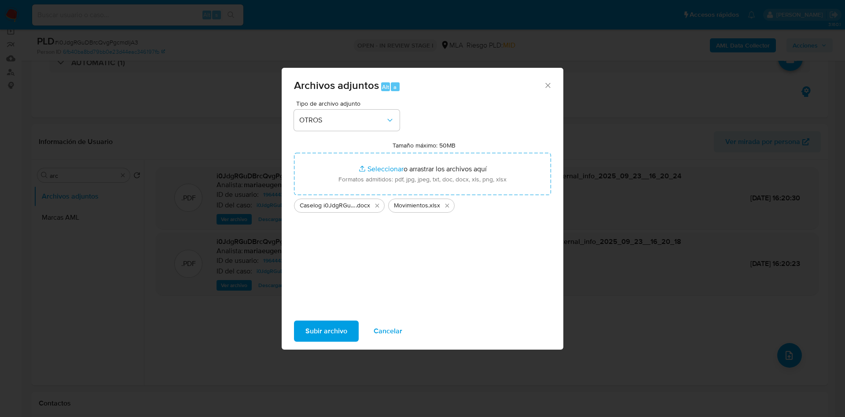
click at [318, 331] on span "Subir archivo" at bounding box center [326, 330] width 42 height 19
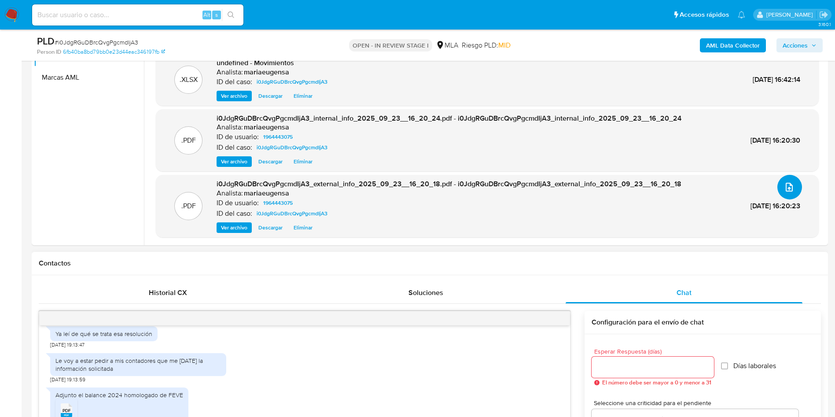
scroll to position [333, 0]
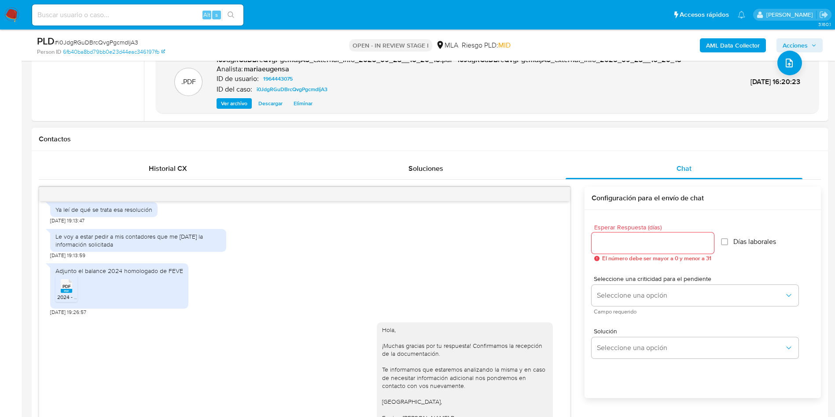
drag, startPoint x: 64, startPoint y: 291, endPoint x: 68, endPoint y: 307, distance: 16.4
click at [66, 290] on rect at bounding box center [66, 291] width 11 height 4
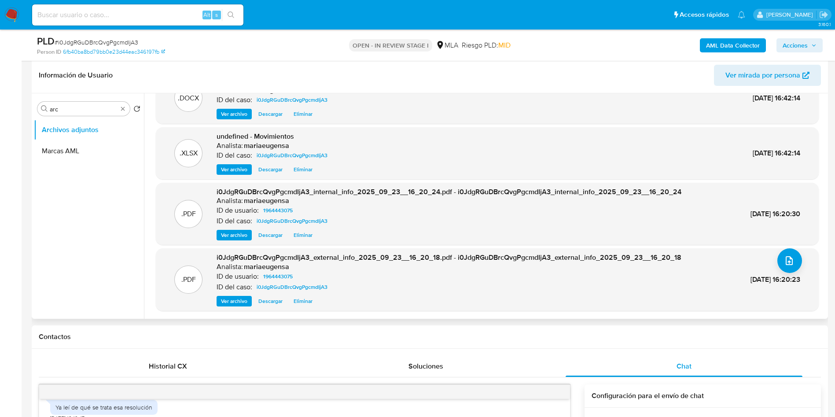
scroll to position [135, 0]
click at [784, 262] on icon "upload-file" at bounding box center [789, 261] width 11 height 11
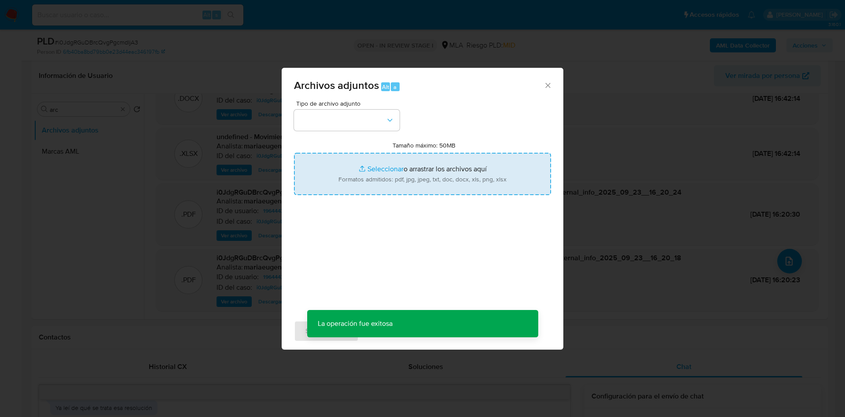
click at [443, 171] on input "Tamaño máximo: 50MB Seleccionar archivos" at bounding box center [422, 174] width 257 height 42
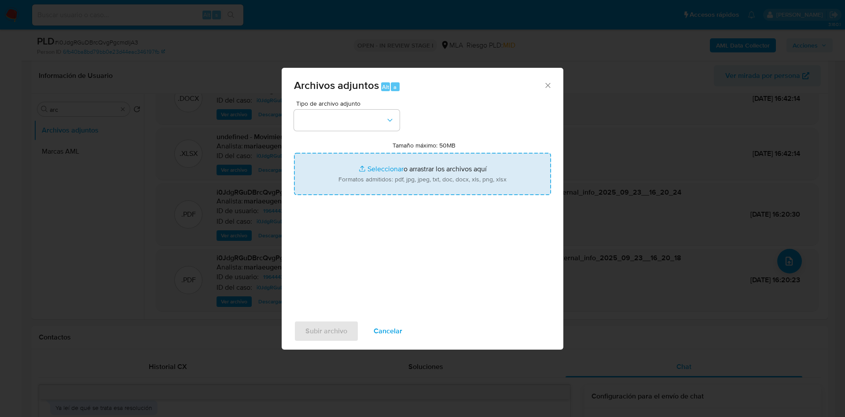
type input "C:\fakepath\Balance.pdf"
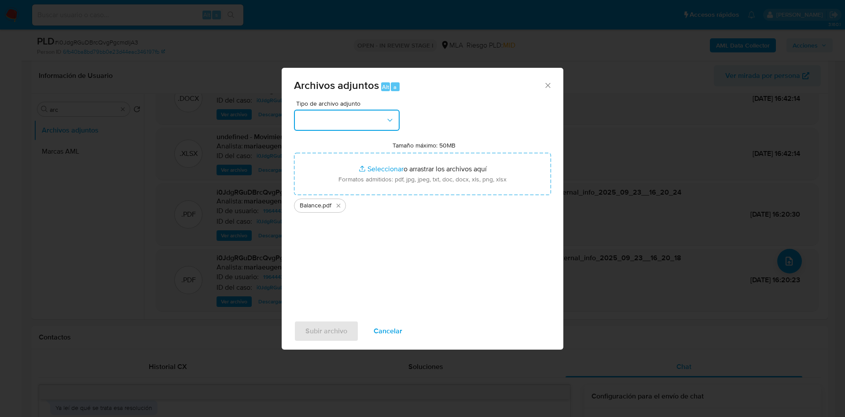
click at [321, 115] on button "button" at bounding box center [347, 120] width 106 height 21
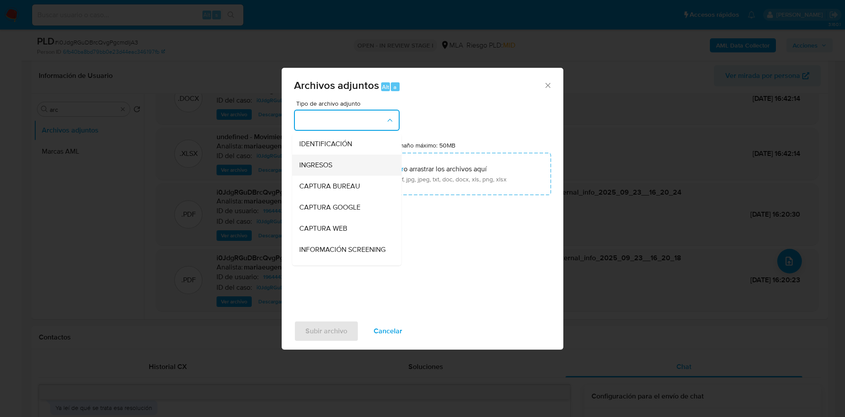
click at [328, 164] on span "INGRESOS" at bounding box center [315, 165] width 33 height 9
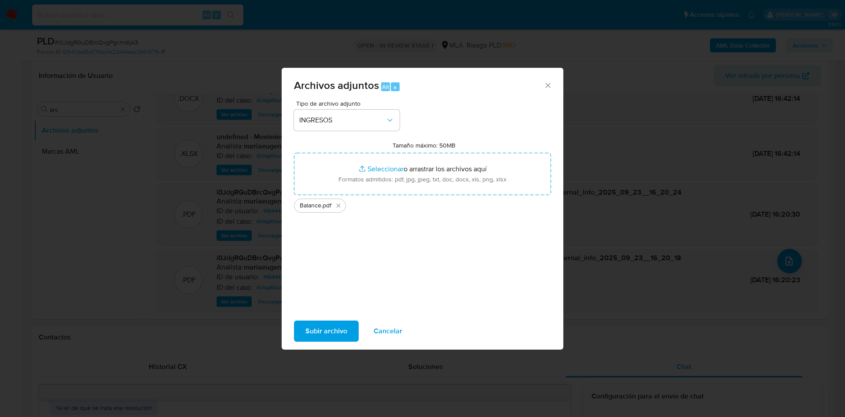
click at [323, 326] on span "Subir archivo" at bounding box center [326, 330] width 42 height 19
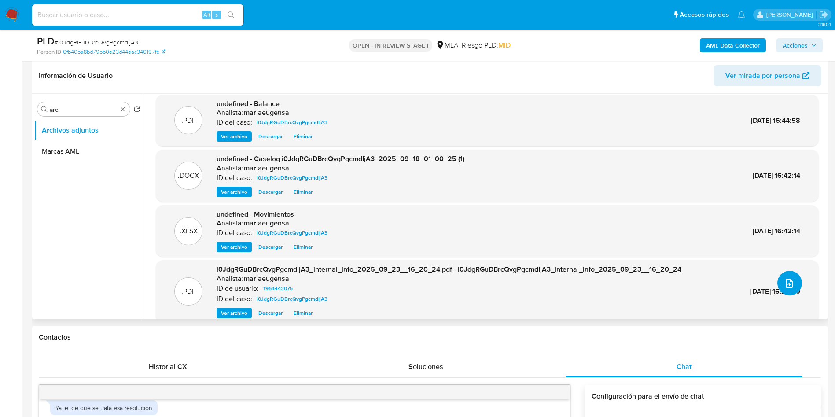
scroll to position [0, 0]
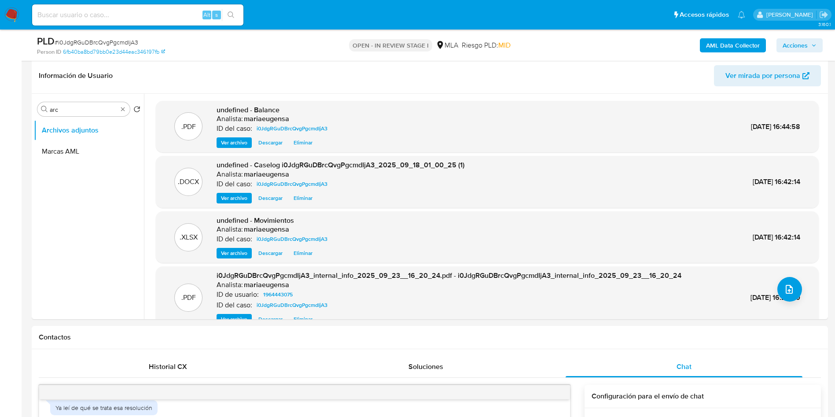
click at [803, 45] on span "Acciones" at bounding box center [794, 45] width 25 height 14
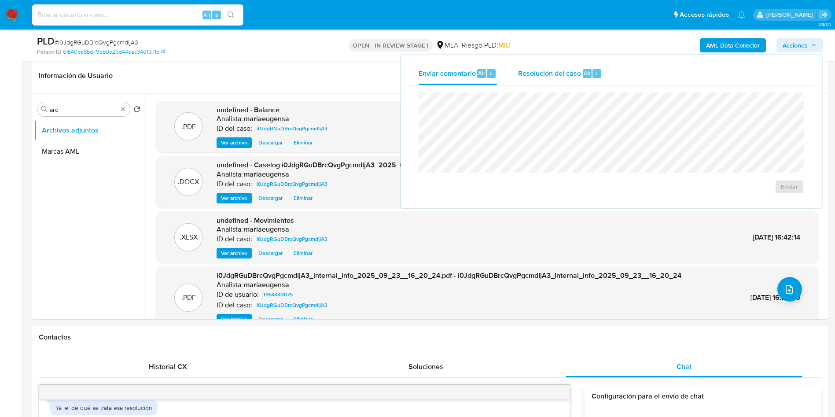
click at [586, 67] on div "Resolución del caso Alt r" at bounding box center [560, 73] width 84 height 23
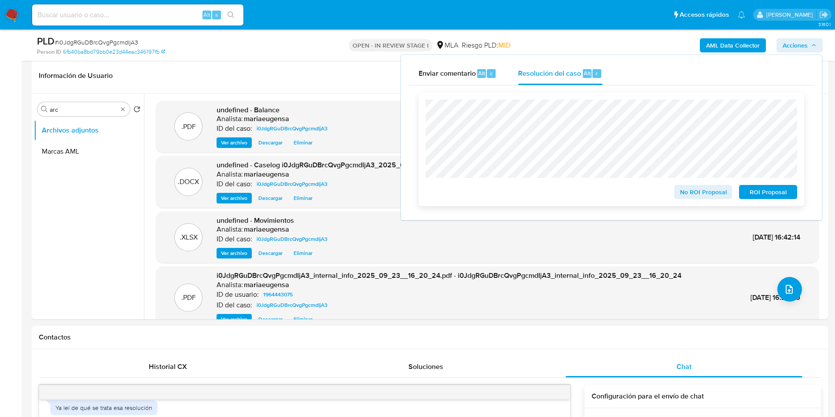
click at [698, 195] on span "No ROI Proposal" at bounding box center [703, 192] width 46 height 12
click at [698, 195] on div "No ROI Proposal" at bounding box center [703, 191] width 65 height 18
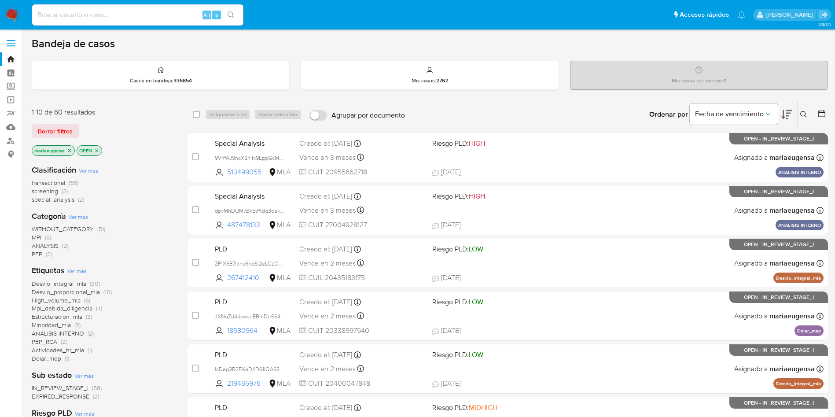
click at [803, 116] on icon at bounding box center [803, 114] width 7 height 7
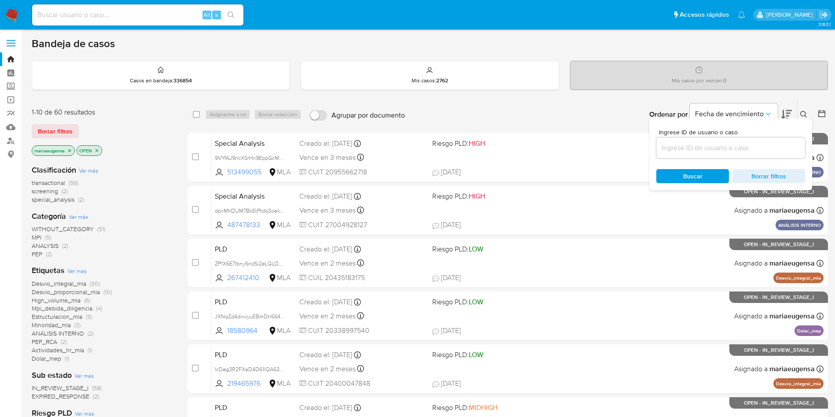
click at [778, 147] on input at bounding box center [730, 147] width 149 height 11
type input "dsS45NGkHLgzm1xy7tTRITE9"
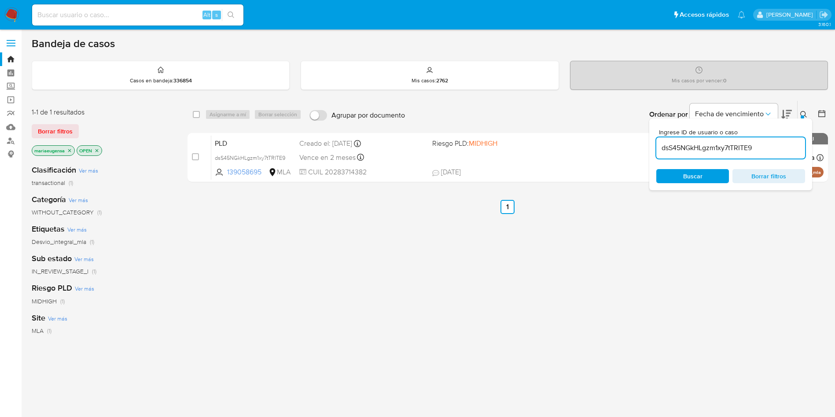
drag, startPoint x: 802, startPoint y: 117, endPoint x: 750, endPoint y: 127, distance: 53.4
click at [801, 116] on div at bounding box center [802, 117] width 4 height 4
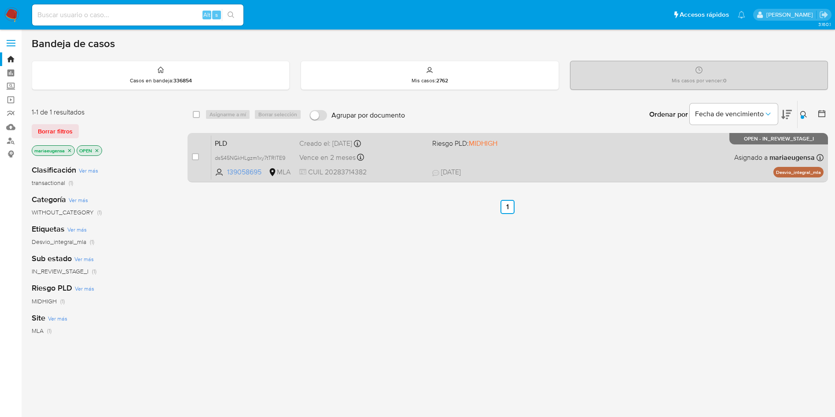
click at [245, 144] on span "PLD" at bounding box center [253, 142] width 77 height 11
click at [264, 137] on span "PLD" at bounding box center [253, 142] width 77 height 11
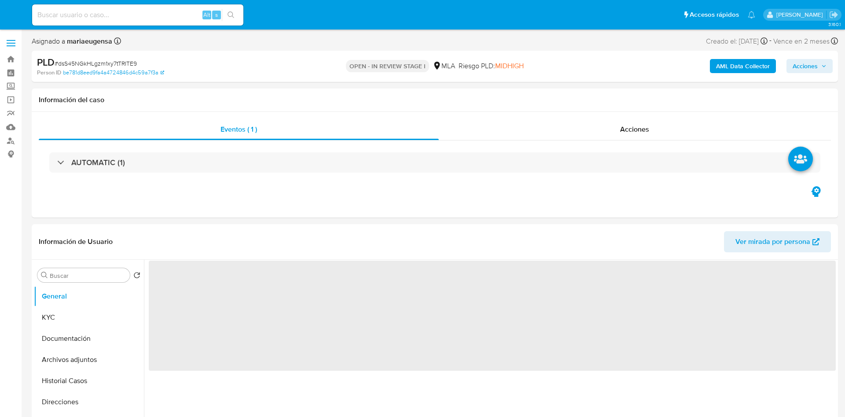
select select "10"
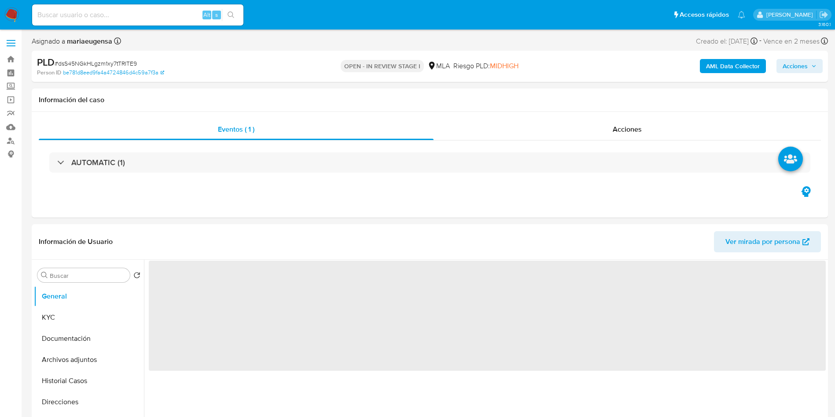
select select "10"
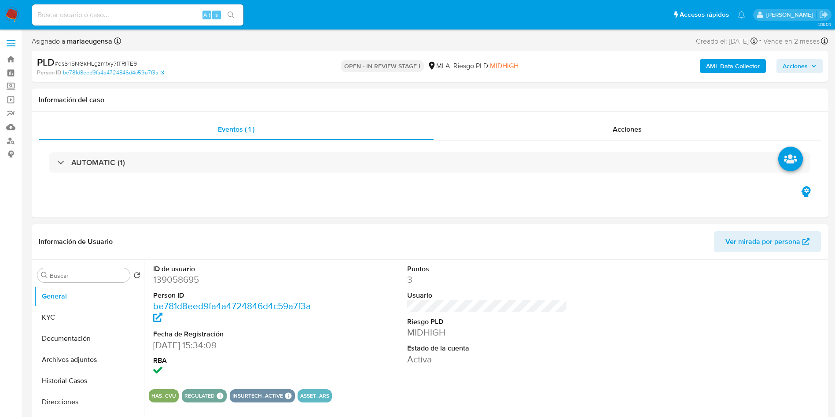
click at [183, 275] on dd "139058695" at bounding box center [233, 279] width 161 height 12
copy dd "139058695"
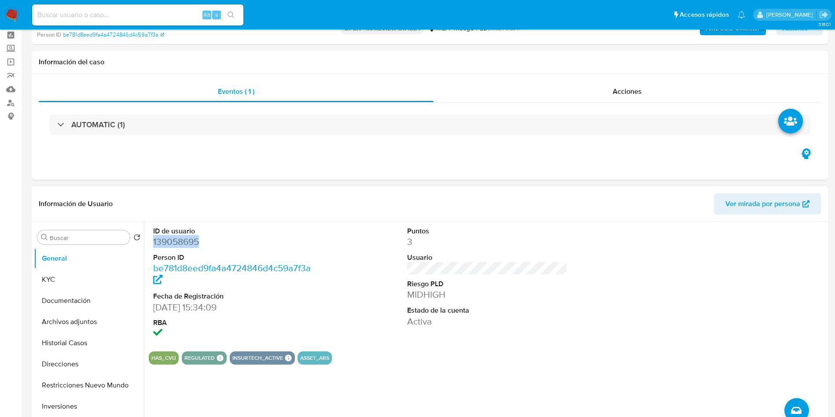
scroll to position [66, 0]
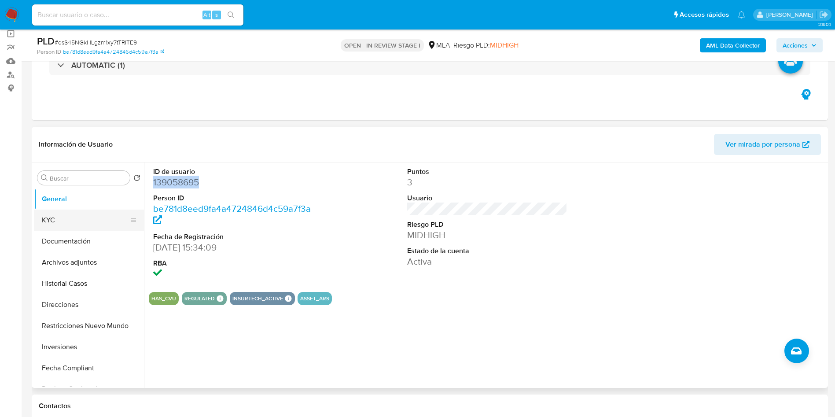
click at [101, 220] on button "KYC" at bounding box center [85, 219] width 103 height 21
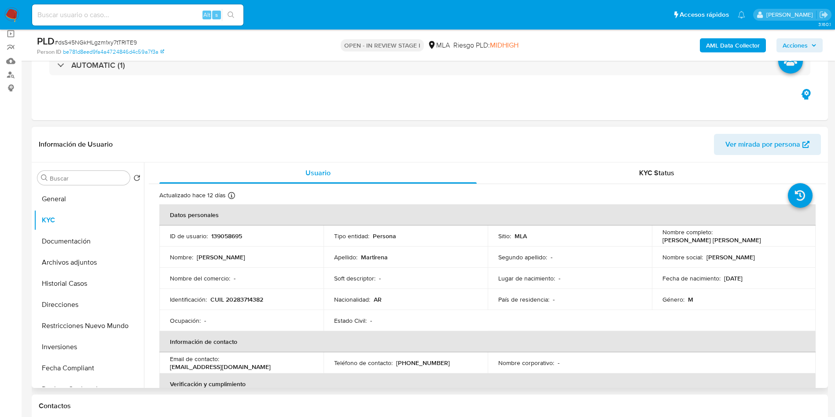
drag, startPoint x: 246, startPoint y: 232, endPoint x: 235, endPoint y: 235, distance: 11.8
click at [242, 233] on div "ID de usuario : 139058695" at bounding box center [241, 236] width 143 height 8
click at [226, 237] on p "139058695" at bounding box center [226, 236] width 31 height 8
copy p "139058695"
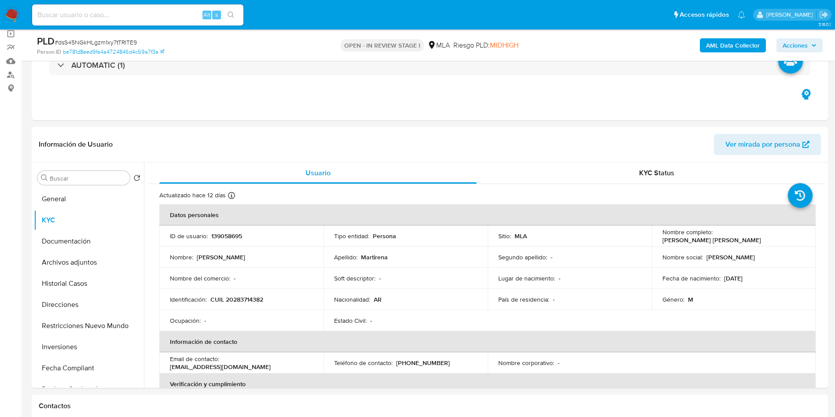
click at [108, 40] on span "# dsS45NGkHLgzm1xy7tTRITE9" at bounding box center [96, 42] width 82 height 9
copy span "dsS45NGkHLgzm1xy7tTRITE9"
click at [226, 239] on p "139058695" at bounding box center [226, 236] width 31 height 8
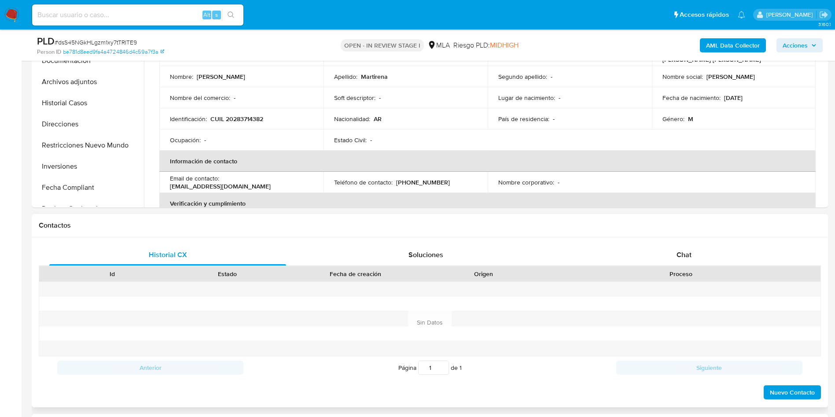
scroll to position [248, 0]
click at [680, 251] on span "Chat" at bounding box center [683, 253] width 15 height 10
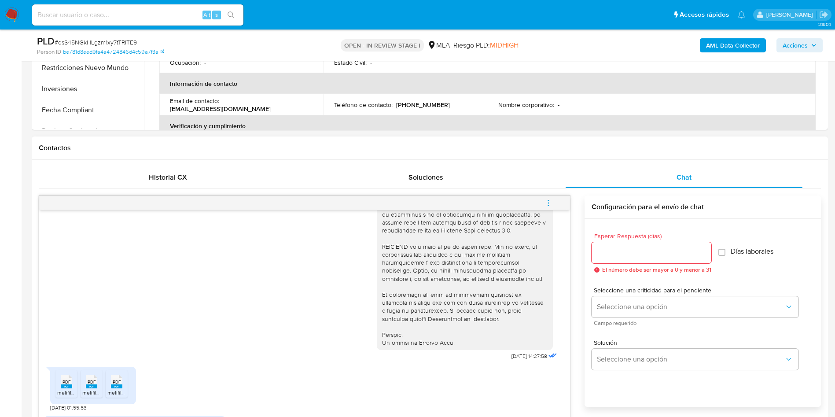
scroll to position [446, 0]
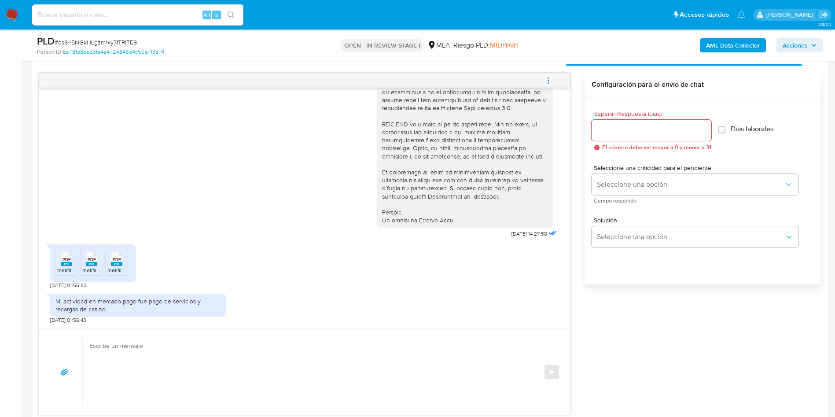
click at [57, 265] on div "PDF PDF" at bounding box center [66, 257] width 18 height 17
click at [91, 266] on icon "PDF" at bounding box center [91, 258] width 11 height 15
click at [121, 266] on icon "PDF" at bounding box center [116, 258] width 11 height 15
click at [545, 84] on icon "menu-action" at bounding box center [548, 81] width 8 height 8
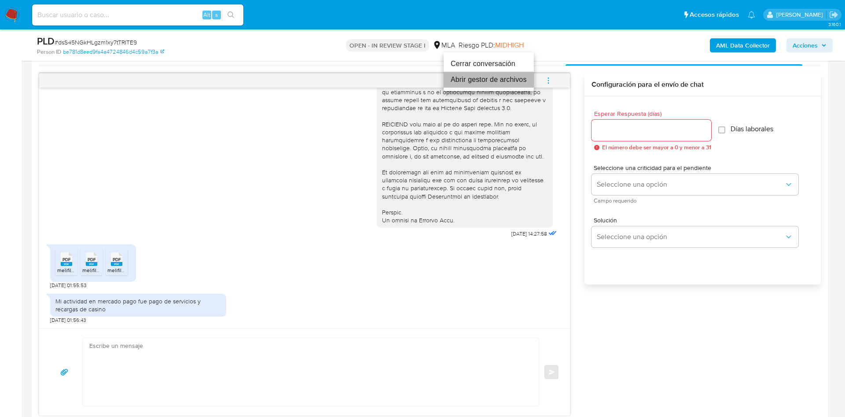
click at [470, 76] on li "Abrir gestor de archivos" at bounding box center [489, 80] width 90 height 16
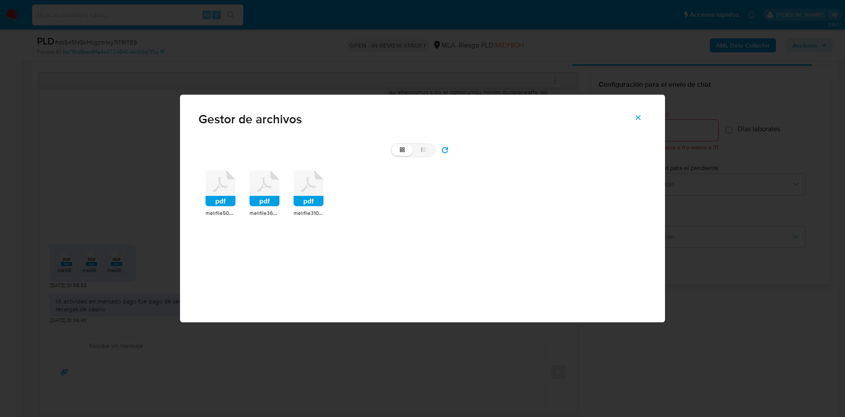
click at [219, 180] on icon at bounding box center [220, 188] width 30 height 36
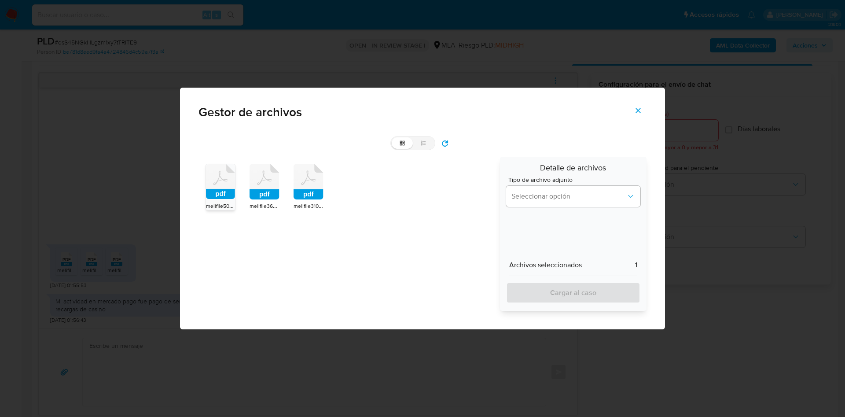
drag, startPoint x: 255, startPoint y: 177, endPoint x: 262, endPoint y: 177, distance: 7.0
click at [256, 177] on icon at bounding box center [264, 182] width 30 height 36
click at [301, 183] on icon at bounding box center [308, 182] width 30 height 36
drag, startPoint x: 530, startPoint y: 182, endPoint x: 529, endPoint y: 188, distance: 6.2
click at [530, 183] on span "Tipo de archivo adjunto" at bounding box center [575, 179] width 134 height 6
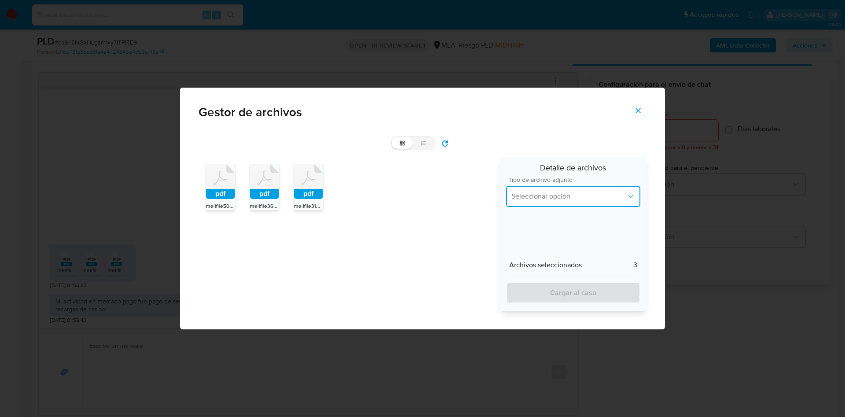
drag, startPoint x: 528, startPoint y: 193, endPoint x: 528, endPoint y: 198, distance: 4.8
click at [529, 193] on span "Seleccionar opción" at bounding box center [568, 196] width 115 height 9
drag, startPoint x: 524, startPoint y: 232, endPoint x: 526, endPoint y: 238, distance: 5.6
click at [525, 232] on div "INGRESOS" at bounding box center [573, 241] width 124 height 21
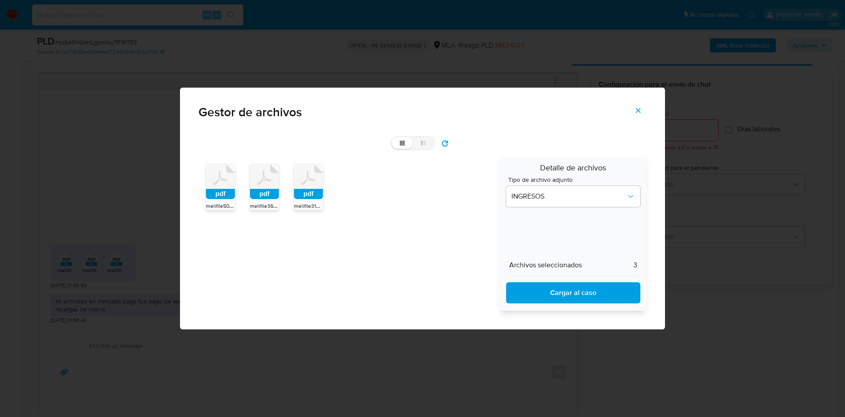
click at [532, 298] on span "Cargar al caso" at bounding box center [572, 292] width 111 height 19
click at [548, 292] on span "Cargar al caso" at bounding box center [572, 292] width 111 height 19
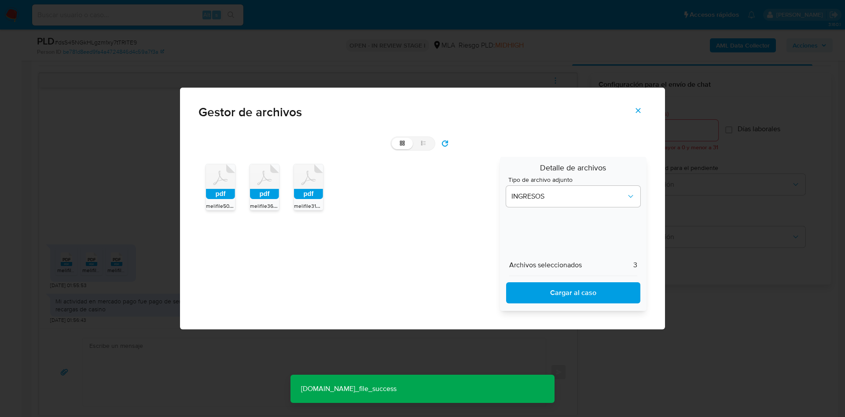
click at [638, 112] on icon "Cerrar" at bounding box center [638, 110] width 8 height 8
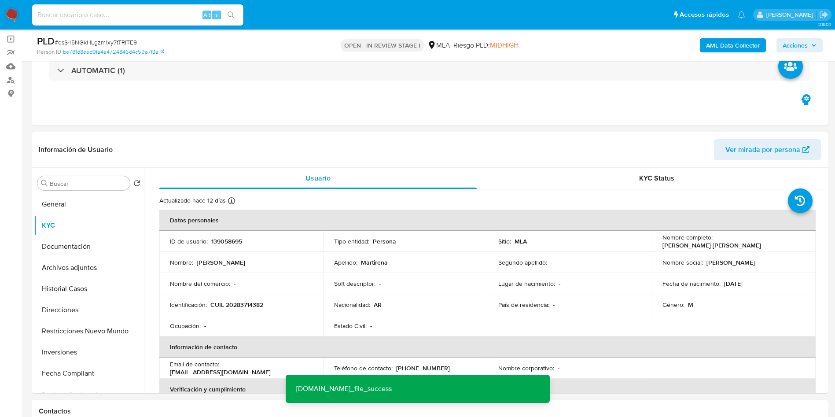
scroll to position [50, 0]
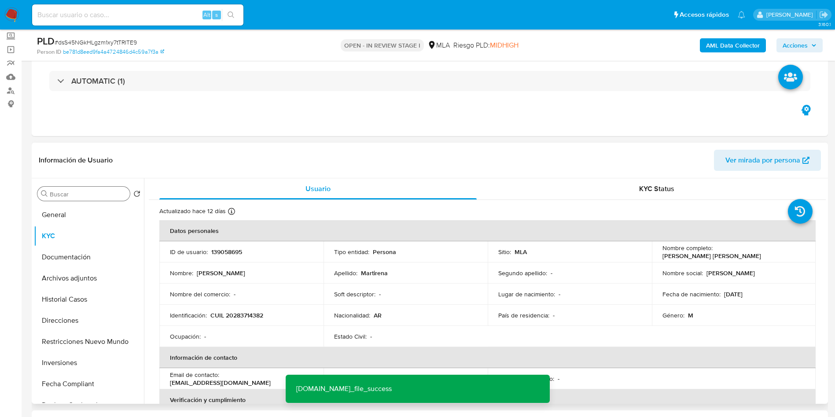
click at [64, 197] on div "Buscar" at bounding box center [83, 194] width 92 height 14
click at [66, 194] on input "Buscar" at bounding box center [88, 194] width 77 height 8
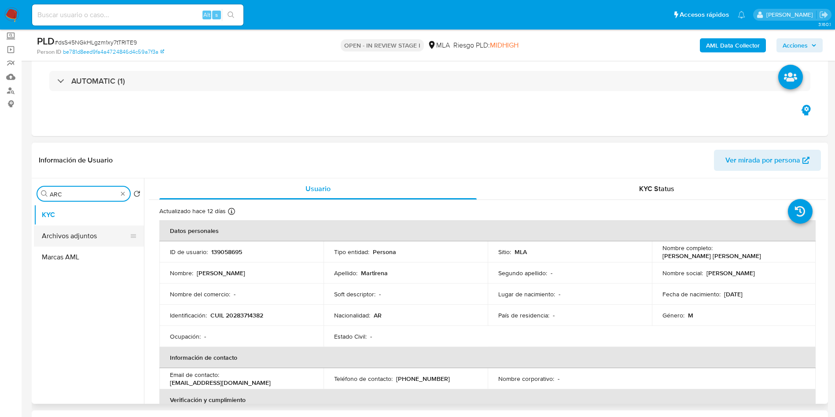
type input "ARC"
click at [99, 229] on button "Archivos adjuntos" at bounding box center [85, 235] width 103 height 21
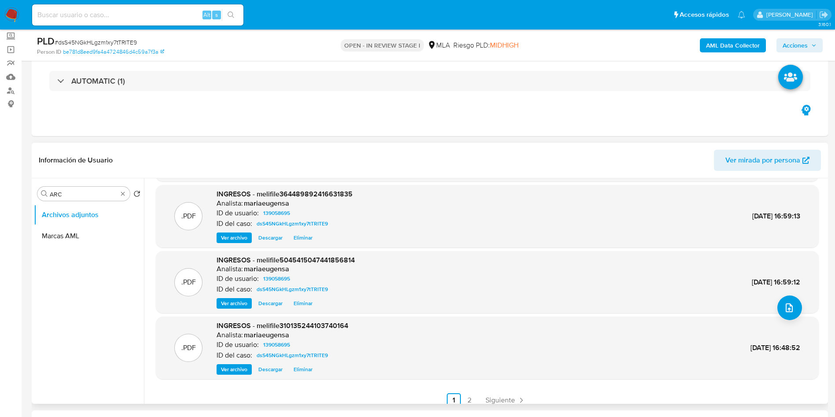
scroll to position [74, 0]
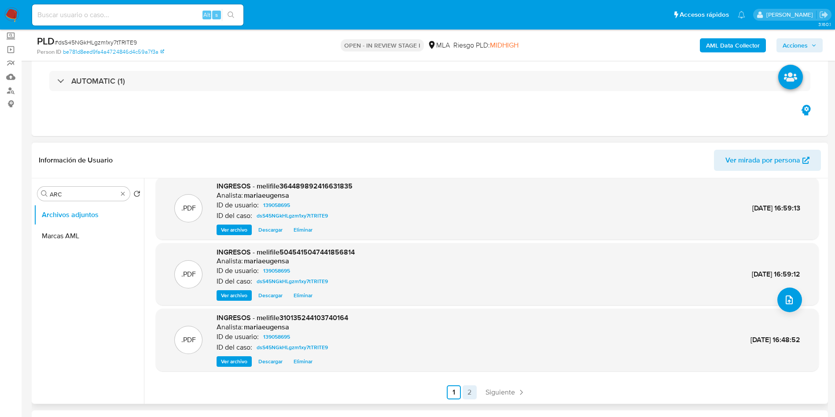
click at [463, 389] on link "2" at bounding box center [469, 392] width 14 height 14
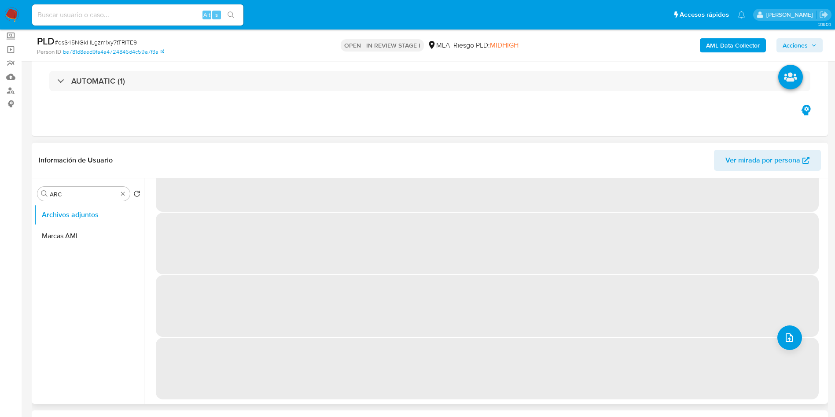
scroll to position [0, 0]
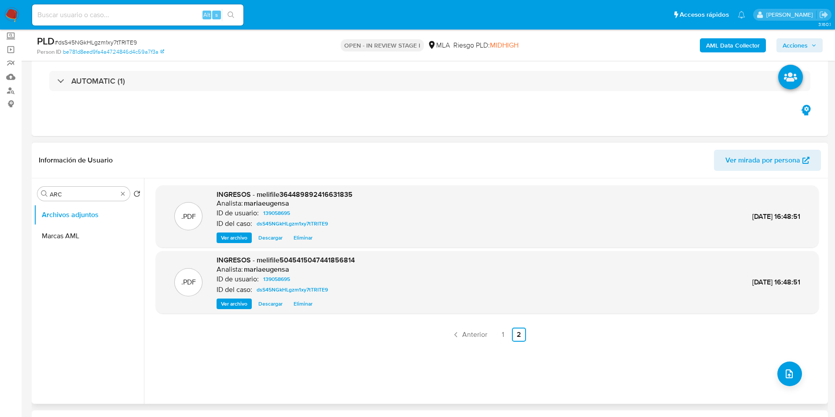
click at [296, 305] on span "Eliminar" at bounding box center [302, 303] width 19 height 9
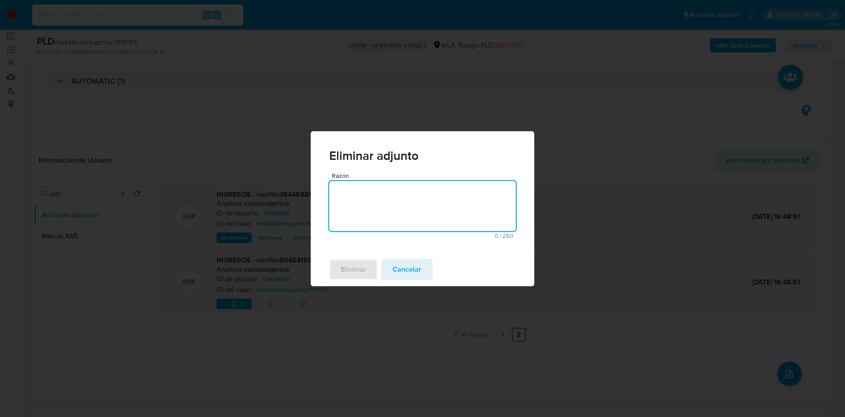
click at [366, 215] on textarea "Razón" at bounding box center [422, 206] width 187 height 50
click at [356, 266] on span "Eliminar" at bounding box center [354, 269] width 26 height 19
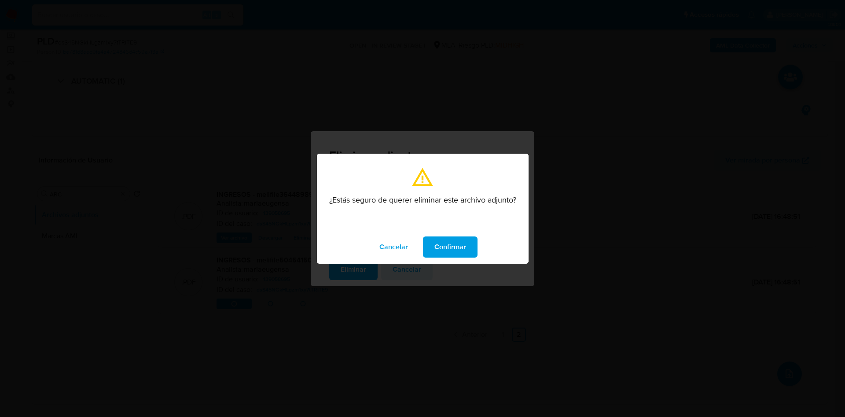
click at [437, 241] on span "Confirmar" at bounding box center [450, 246] width 32 height 19
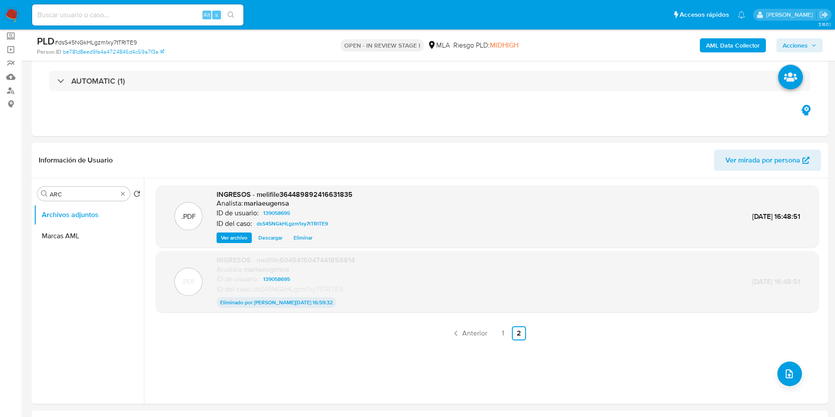
click at [300, 239] on span "Eliminar" at bounding box center [302, 237] width 19 height 9
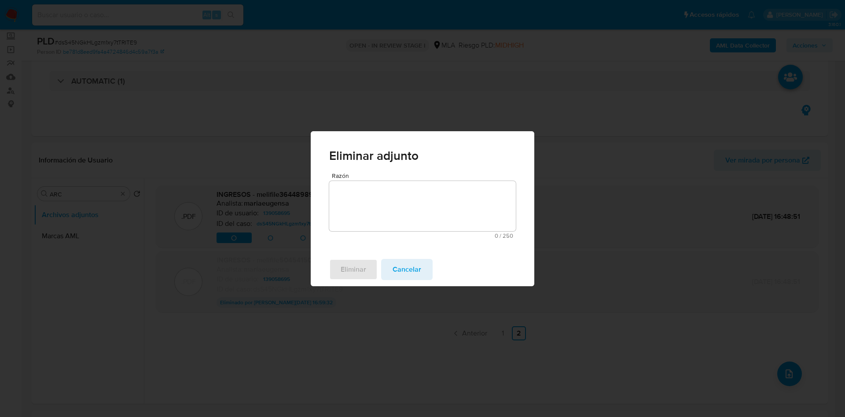
click at [355, 212] on textarea "Razón" at bounding box center [422, 206] width 187 height 50
click at [354, 269] on span "Eliminar" at bounding box center [354, 269] width 26 height 19
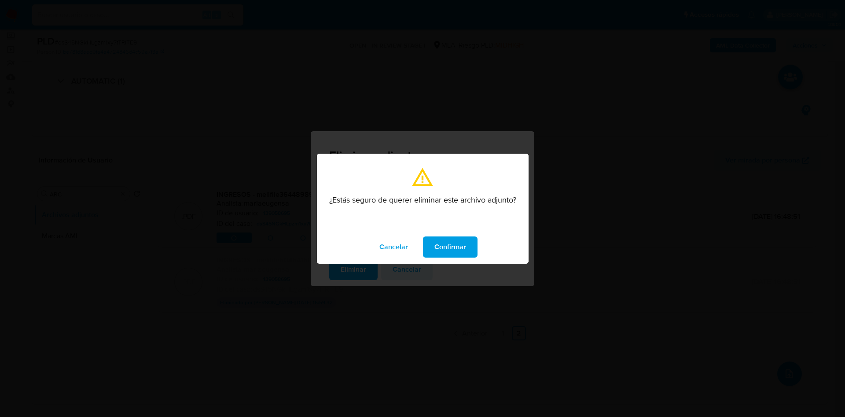
click at [454, 242] on span "Confirmar" at bounding box center [450, 246] width 32 height 19
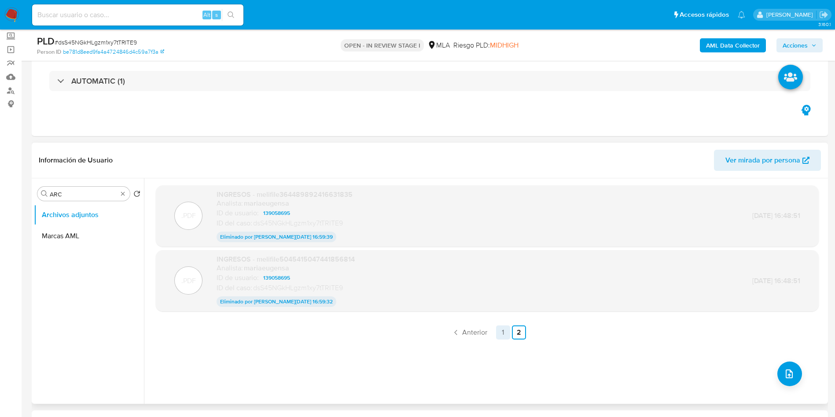
click at [501, 332] on link "1" at bounding box center [503, 332] width 14 height 14
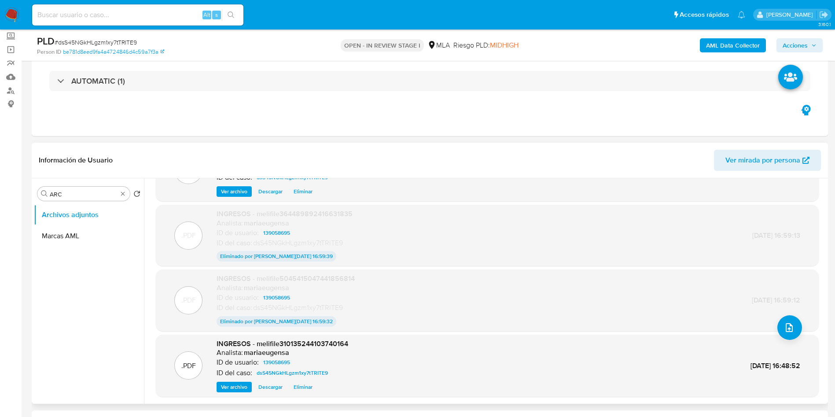
scroll to position [66, 0]
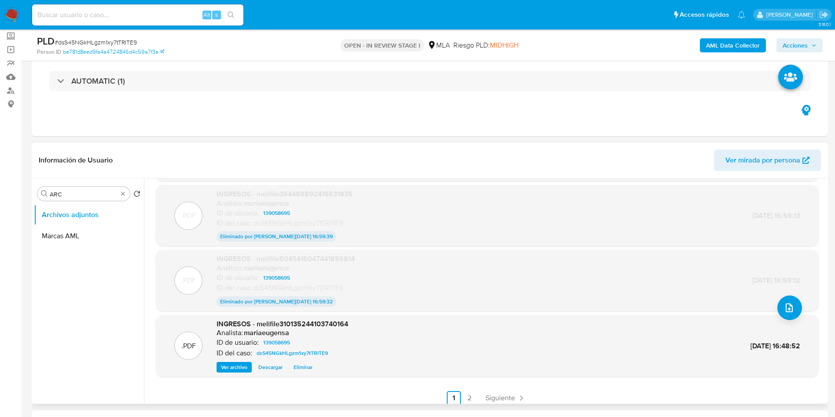
click at [307, 370] on span "Eliminar" at bounding box center [302, 367] width 19 height 9
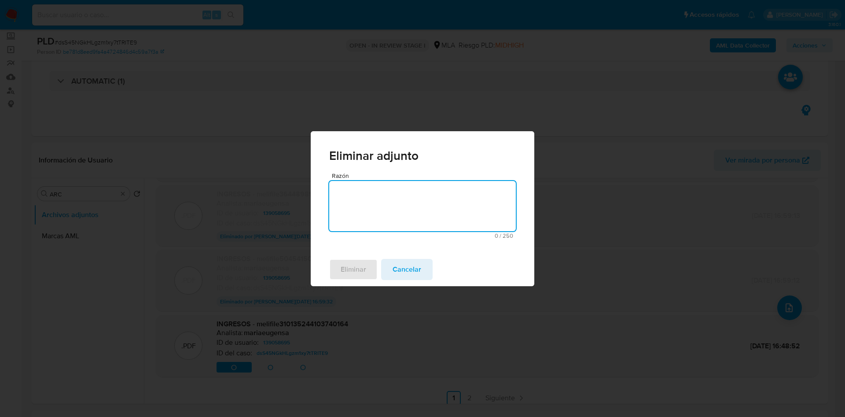
click at [392, 191] on textarea "Razón" at bounding box center [422, 206] width 187 height 50
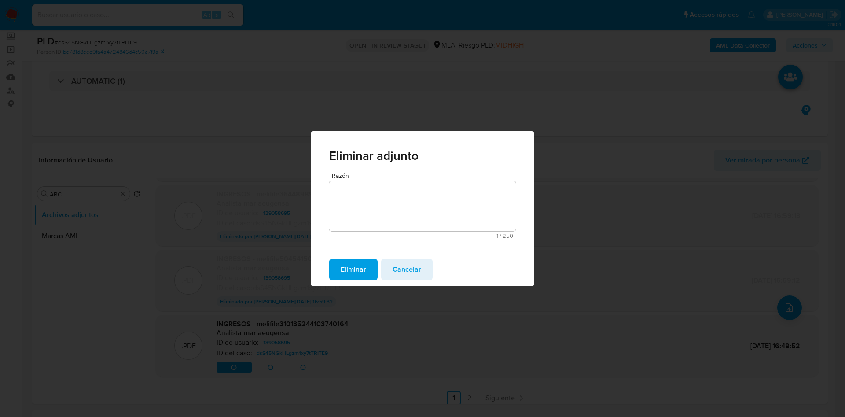
click at [344, 278] on span "Eliminar" at bounding box center [354, 269] width 26 height 19
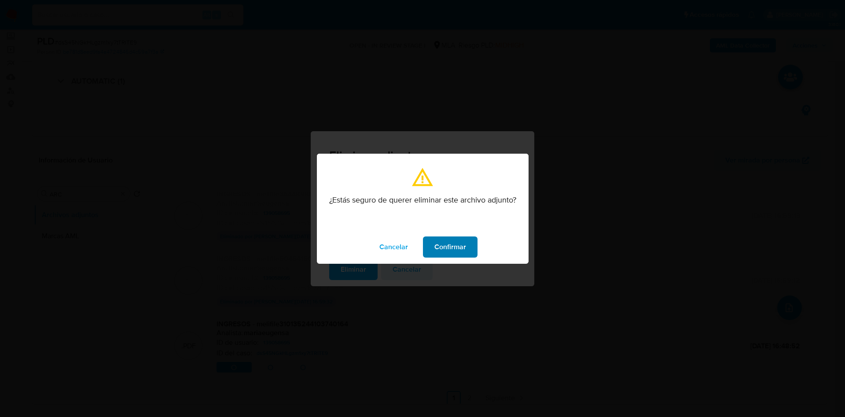
drag, startPoint x: 460, startPoint y: 232, endPoint x: 453, endPoint y: 249, distance: 17.9
click at [459, 236] on div "Cancelar Confirmar" at bounding box center [423, 246] width 212 height 33
click at [453, 249] on span "Confirmar" at bounding box center [450, 246] width 32 height 19
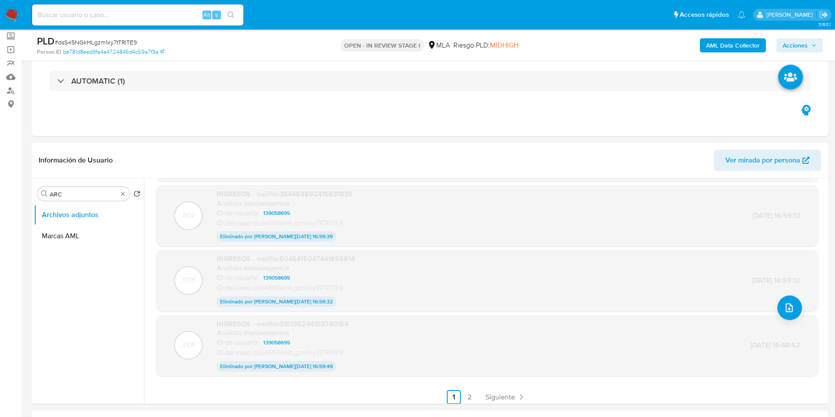
scroll to position [0, 0]
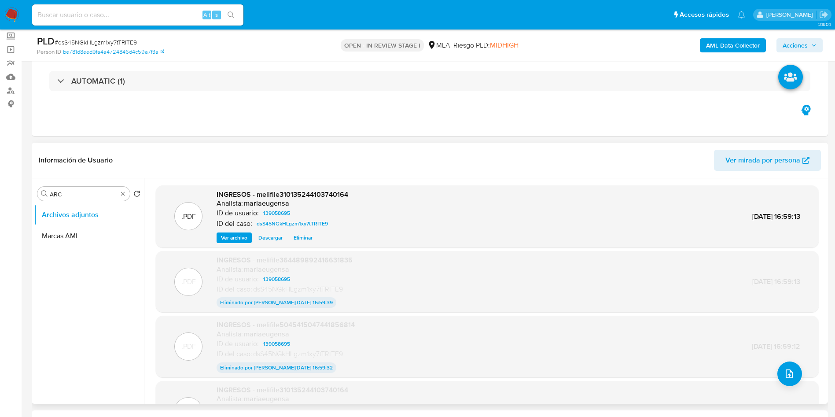
click at [303, 237] on span "Eliminar" at bounding box center [302, 237] width 19 height 9
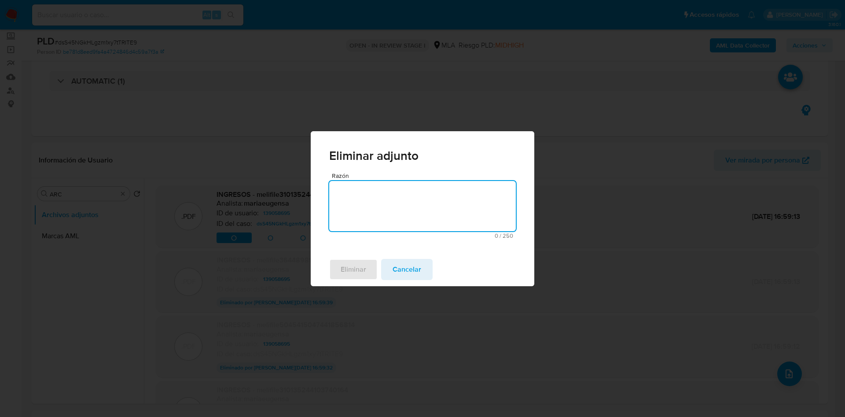
click at [383, 217] on textarea "Razón" at bounding box center [422, 206] width 187 height 50
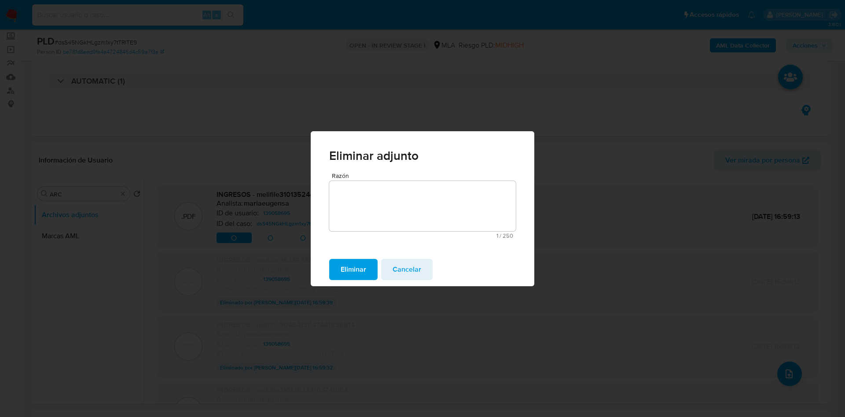
drag, startPoint x: 358, startPoint y: 271, endPoint x: 364, endPoint y: 266, distance: 8.1
click at [364, 266] on span "Eliminar" at bounding box center [354, 269] width 26 height 19
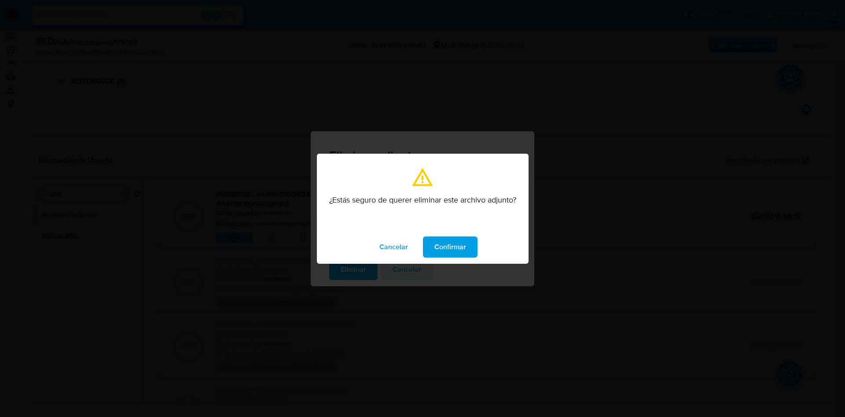
click at [429, 242] on button "Confirmar" at bounding box center [450, 246] width 55 height 21
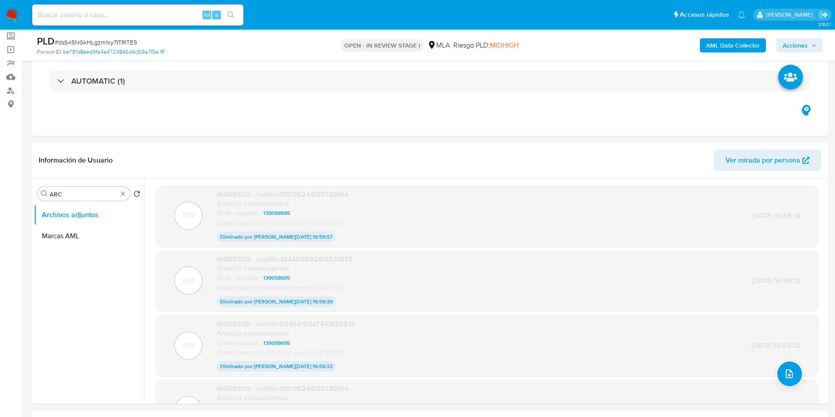
click at [738, 44] on b "AML Data Collector" at bounding box center [733, 45] width 54 height 14
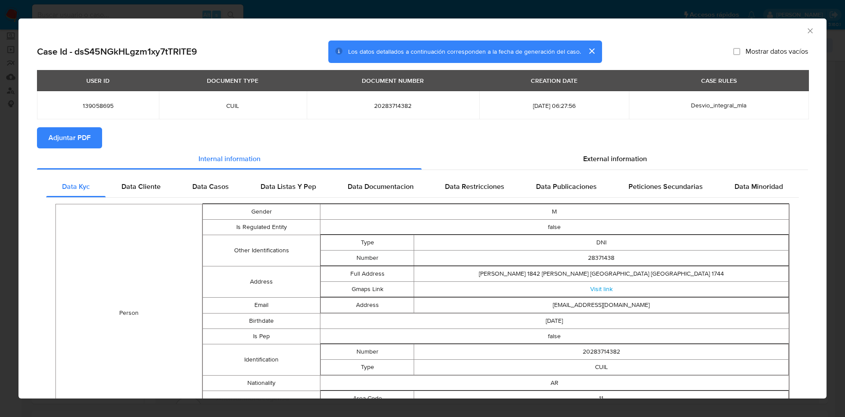
click at [83, 141] on span "Adjuntar PDF" at bounding box center [69, 137] width 42 height 19
click at [806, 30] on icon "Cerrar ventana" at bounding box center [810, 30] width 9 height 9
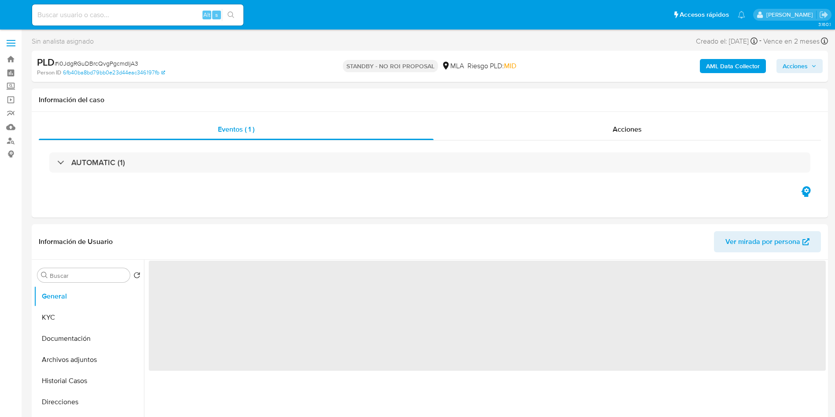
select select "10"
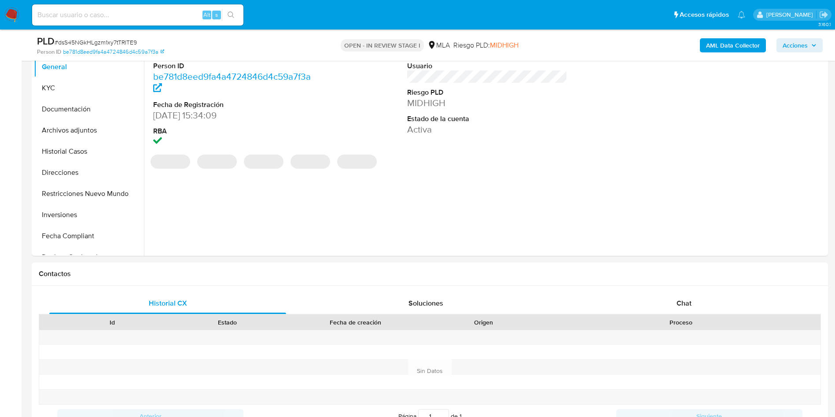
scroll to position [304, 0]
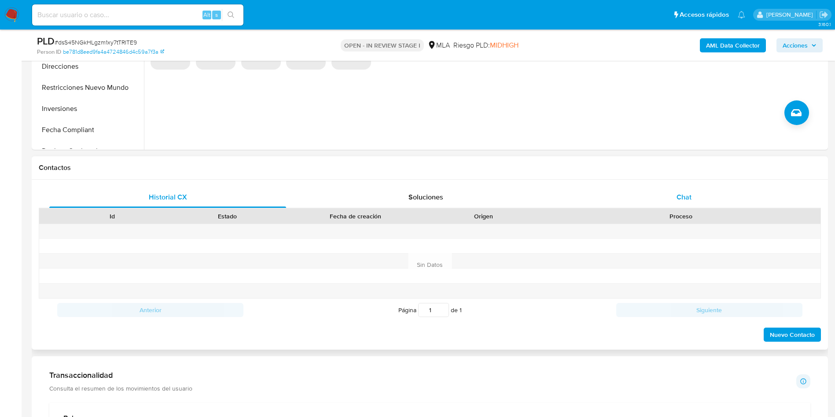
click at [682, 197] on span "Chat" at bounding box center [683, 197] width 15 height 10
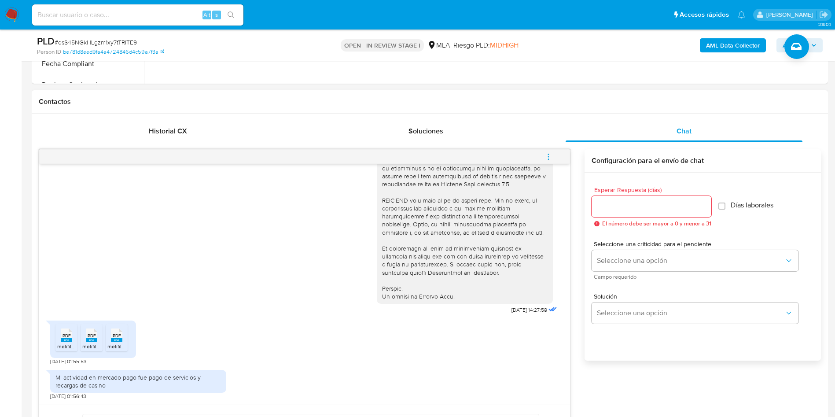
scroll to position [436, 0]
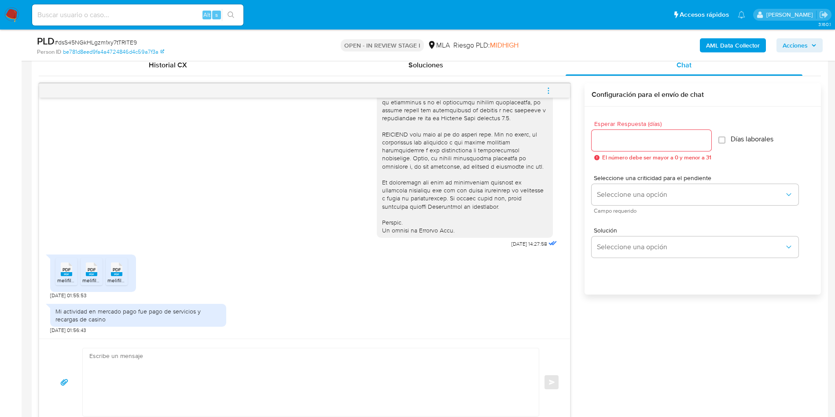
click at [627, 132] on div at bounding box center [651, 140] width 120 height 21
click at [613, 146] on input "Esperar Respuesta (días)" at bounding box center [651, 140] width 120 height 11
type input "3"
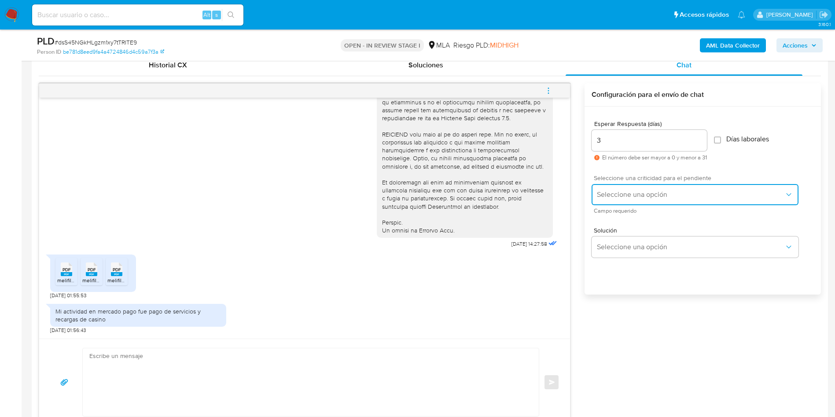
click at [616, 185] on button "Seleccione una opción" at bounding box center [694, 194] width 207 height 21
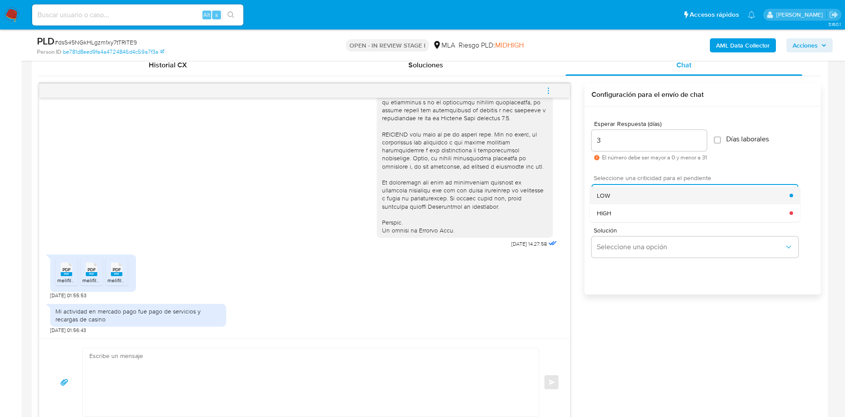
click at [613, 195] on div "LOW" at bounding box center [693, 196] width 193 height 18
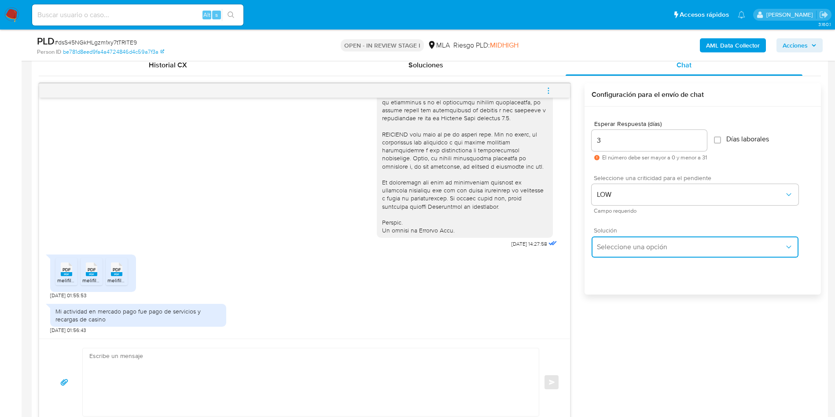
click at [603, 254] on button "Seleccione una opción" at bounding box center [694, 246] width 207 height 21
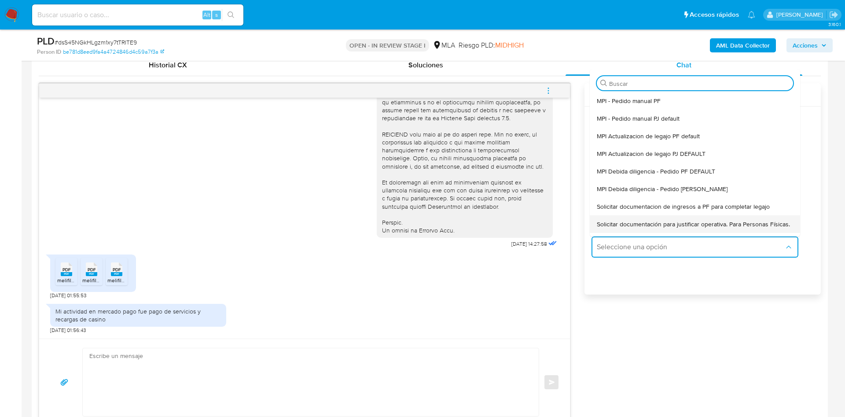
click at [617, 223] on span "Solicitar documentación para justificar operativa. Para Personas Físicas." at bounding box center [693, 224] width 193 height 8
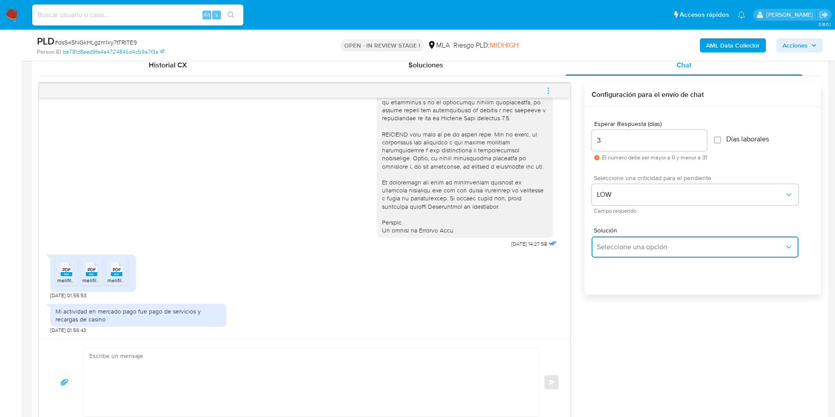
type textarea "Hola,En función de las operaciones registradas en tu cuenta de Mercado Pago, ne…"
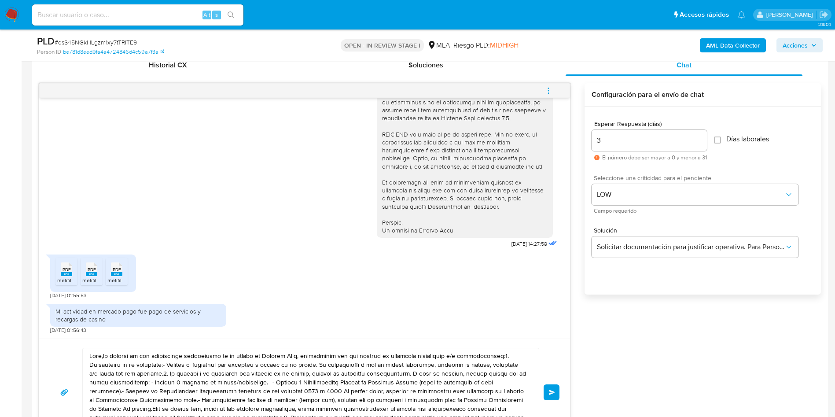
click at [191, 365] on textarea at bounding box center [308, 392] width 438 height 88
click at [191, 364] on textarea at bounding box center [308, 392] width 438 height 88
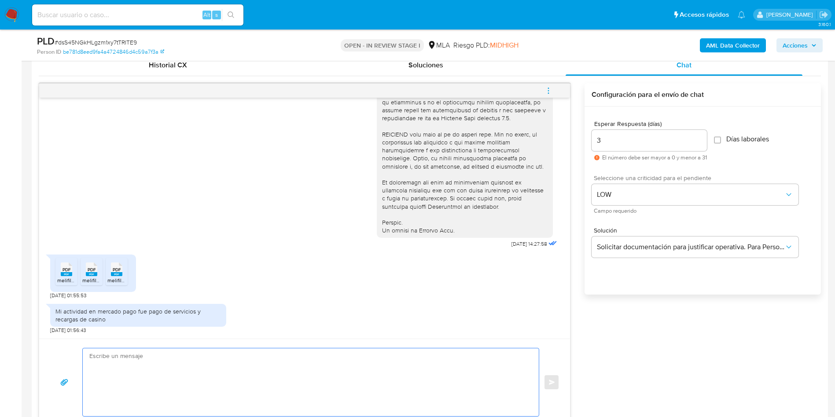
paste textarea "-Mauricio Sebastian Ramos - CUIT 20274581604 -Eva Nora Guedes - CUIL 2728371121…"
type textarea "-Mauricio Sebastian Ramos - CUIT 20274581604 -Eva Nora Guedes - CUIL 2728371121…"
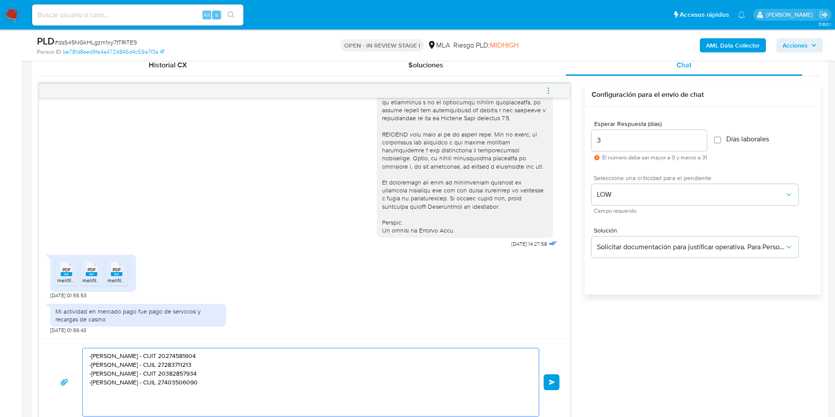
drag, startPoint x: 276, startPoint y: 381, endPoint x: 10, endPoint y: 306, distance: 276.5
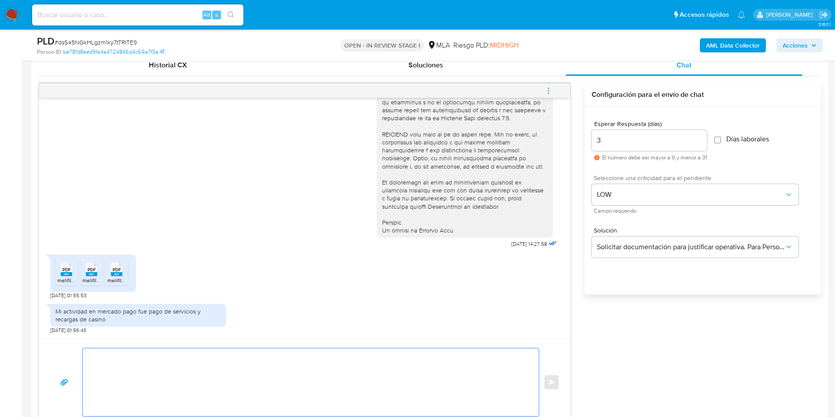
paste textarea "Hola, Muchas gracias por la documentación enviada. Asimismo, en función de las …"
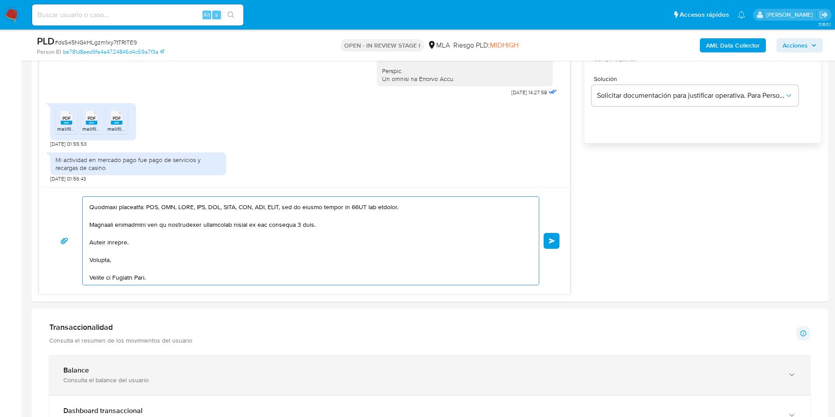
scroll to position [182, 0]
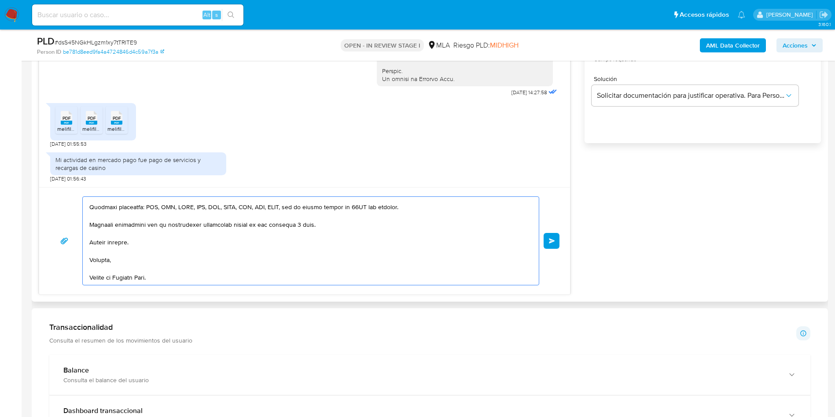
click at [358, 246] on textarea at bounding box center [308, 241] width 438 height 88
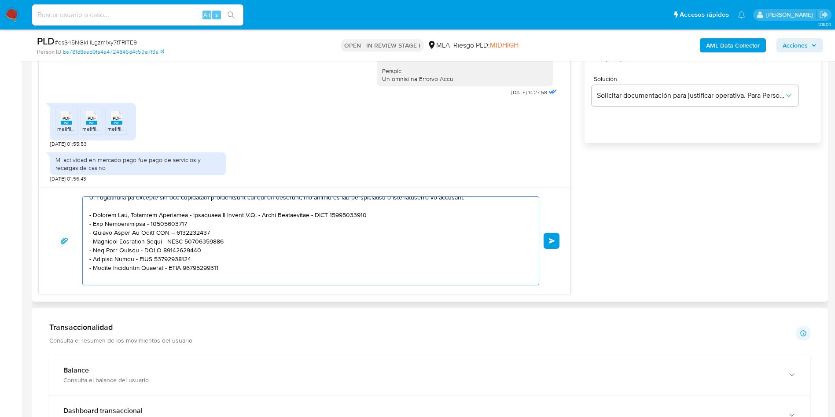
scroll to position [0, 0]
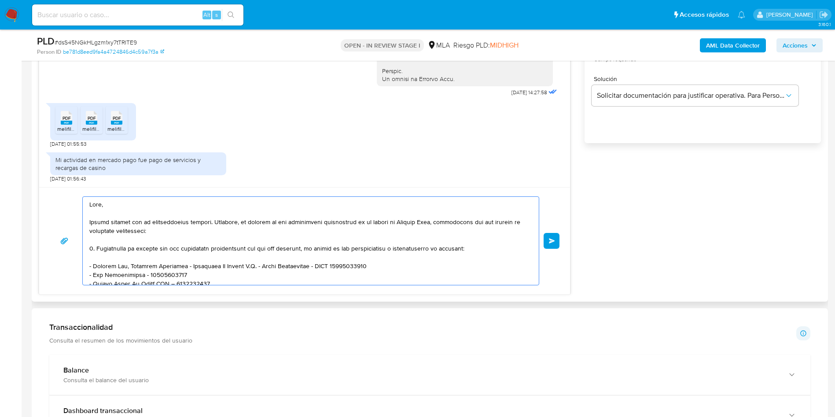
click at [391, 258] on textarea at bounding box center [308, 241] width 438 height 88
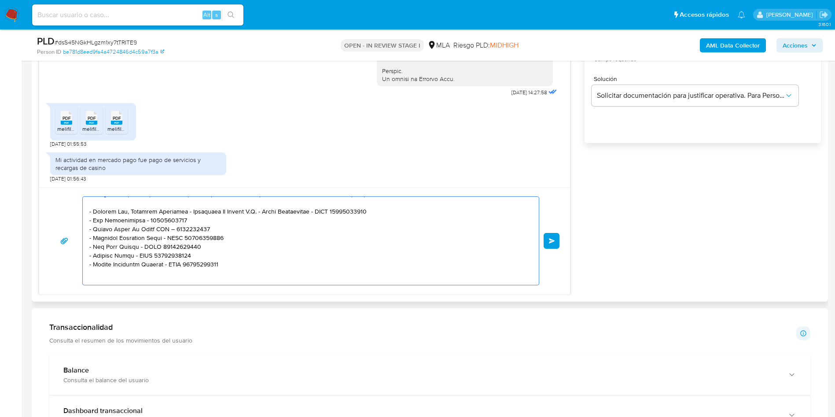
scroll to position [66, 0]
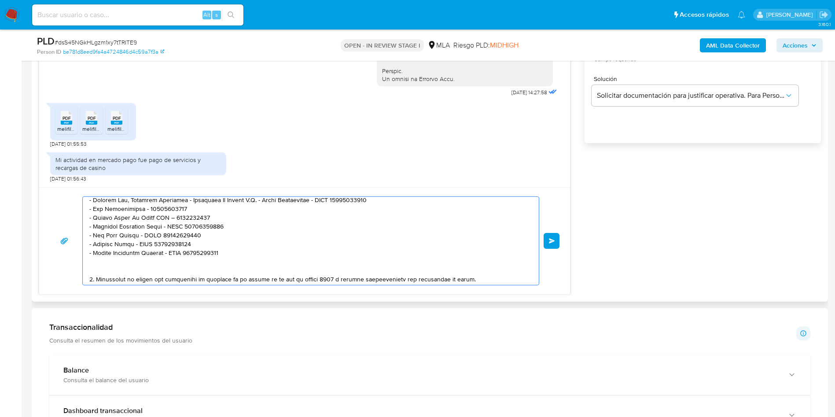
click at [211, 270] on textarea at bounding box center [308, 241] width 438 height 88
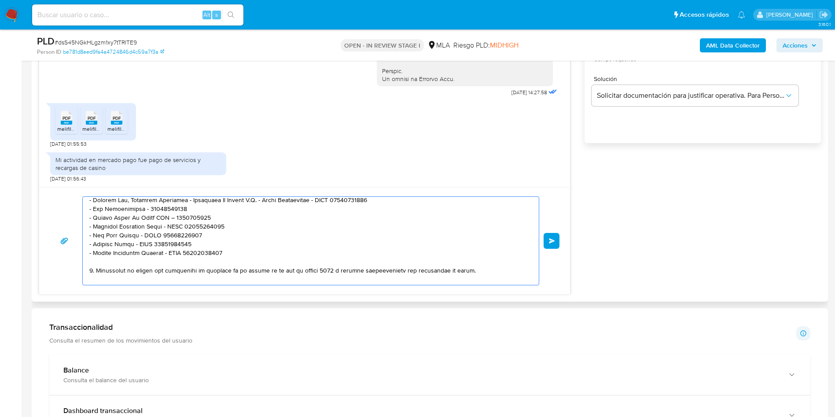
click at [290, 229] on textarea at bounding box center [308, 241] width 438 height 88
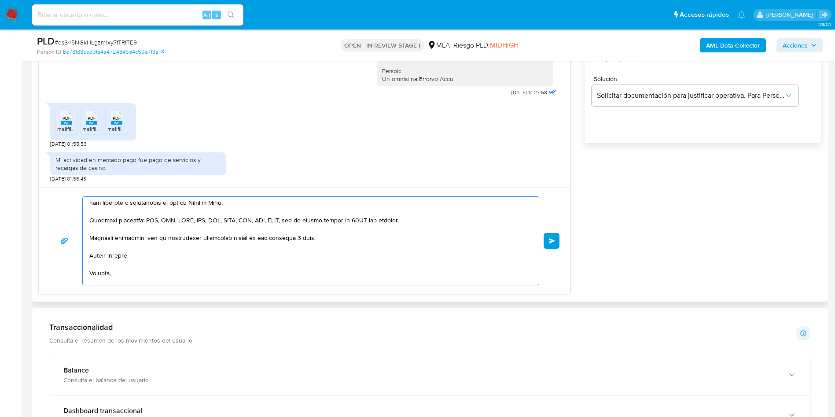
scroll to position [173, 0]
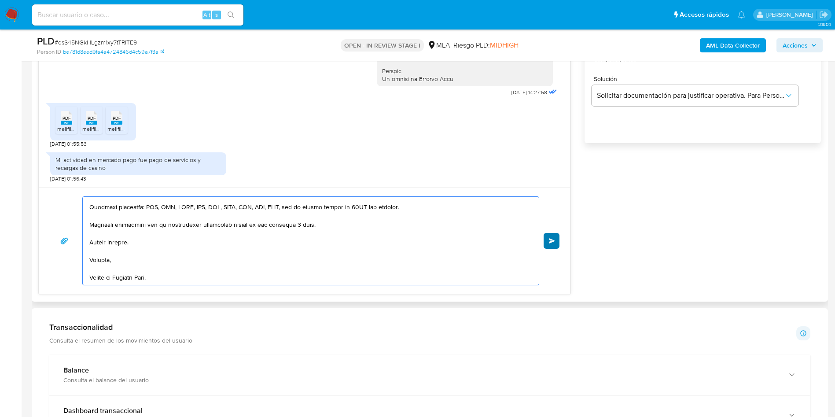
type textarea "Hola, Muchas gracias por la documentación enviada. Asimismo, en función de las …"
click at [547, 241] on button "Enviar" at bounding box center [551, 241] width 16 height 16
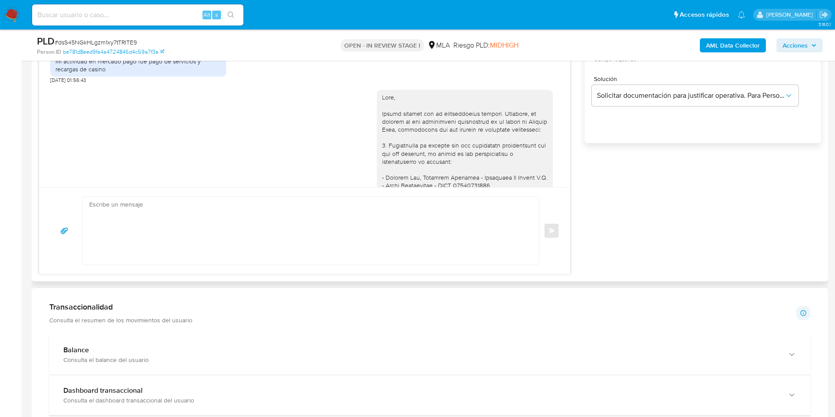
scroll to position [431, 0]
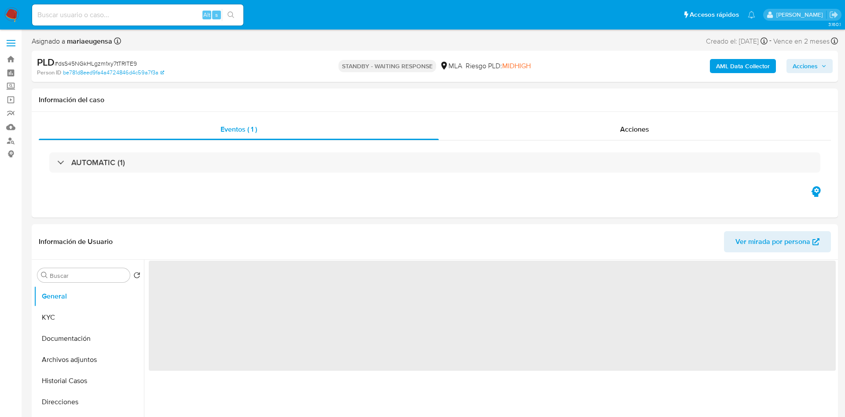
select select "10"
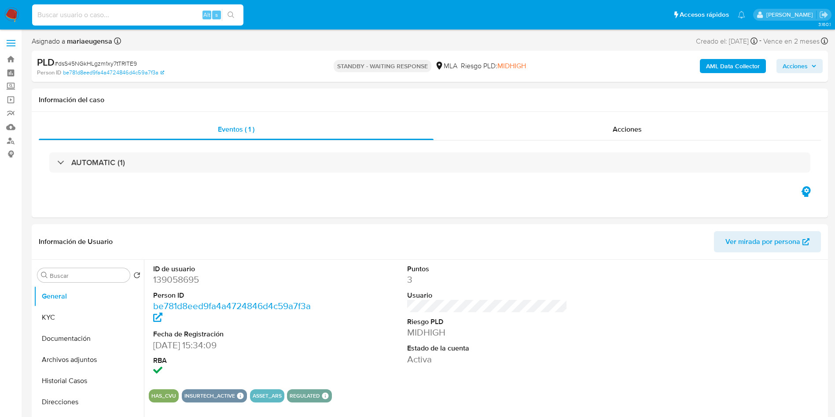
drag, startPoint x: 199, startPoint y: 19, endPoint x: 193, endPoint y: 17, distance: 6.7
click at [198, 19] on input at bounding box center [137, 14] width 211 height 11
paste input "TdFWHwSnVvIL64w1KHFPGI3R"
type input "TdFWHwSnVvIL64w1KHFPGI3R"
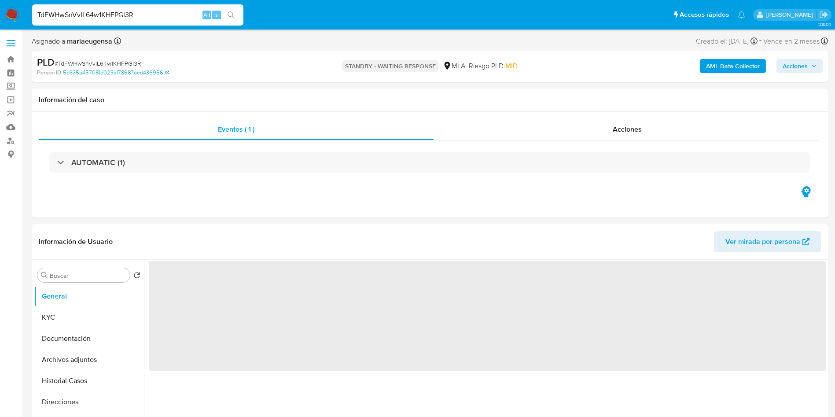
select select "10"
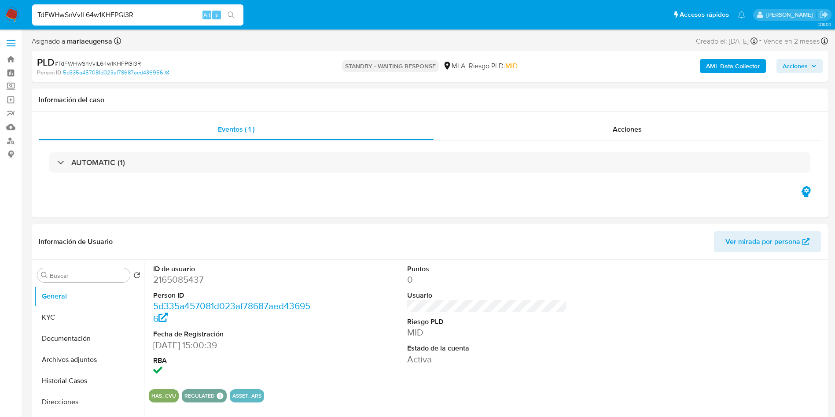
click at [158, 12] on input "TdFWHwSnVvIL64w1KHFPGI3R" at bounding box center [137, 14] width 211 height 11
click at [154, 16] on input "TdFWHwSnVvIL64w1KHFPGI3R" at bounding box center [137, 14] width 211 height 11
click at [169, 279] on dd "2165085437" at bounding box center [233, 279] width 161 height 12
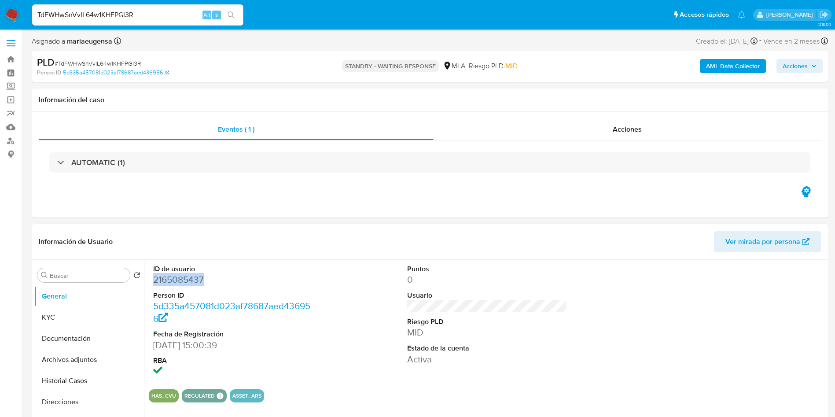
click at [169, 279] on dd "2165085437" at bounding box center [233, 279] width 161 height 12
copy dd "2165085437"
click at [205, 268] on dt "ID de usuario" at bounding box center [233, 269] width 161 height 10
click at [202, 276] on dd "2165085437" at bounding box center [233, 279] width 161 height 12
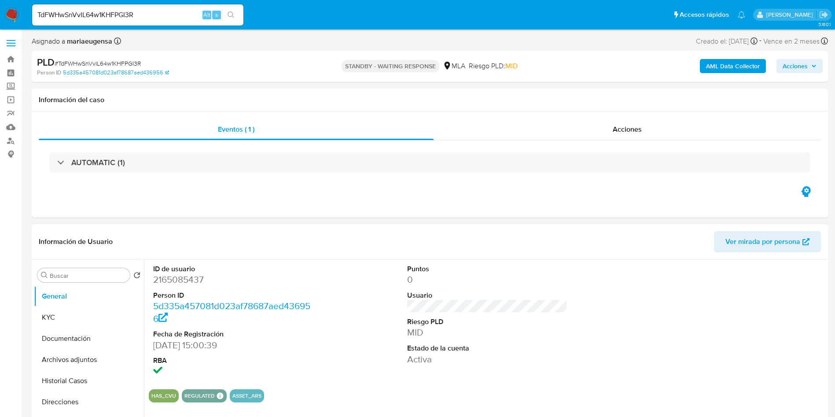
click at [183, 271] on dt "ID de usuario" at bounding box center [233, 269] width 161 height 10
click at [180, 275] on dd "2165085437" at bounding box center [233, 279] width 161 height 12
copy dd "2165085437"
click at [70, 313] on button "KYC" at bounding box center [85, 317] width 103 height 21
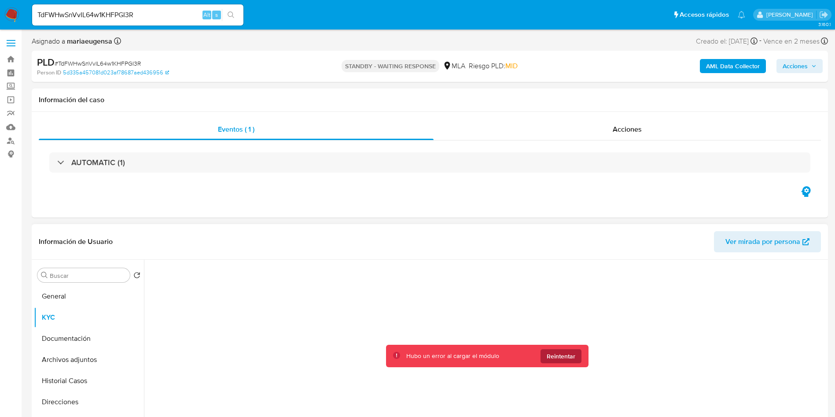
click at [558, 356] on span "Reintentar" at bounding box center [561, 356] width 29 height 14
click at [561, 350] on span "Reintentar" at bounding box center [561, 356] width 29 height 14
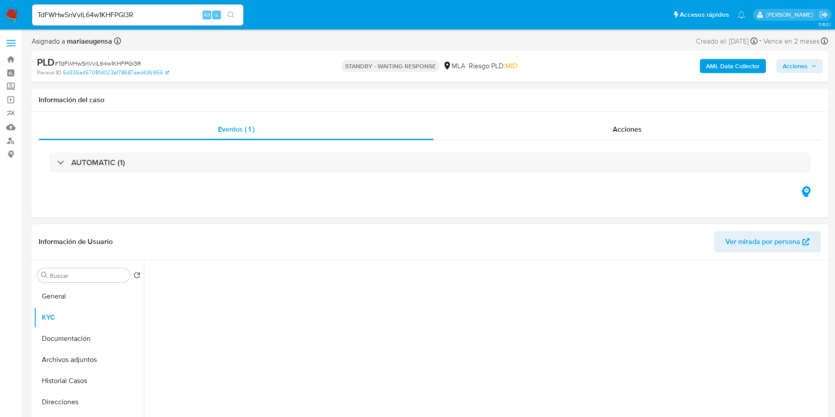
click at [561, 350] on div at bounding box center [487, 370] width 677 height 221
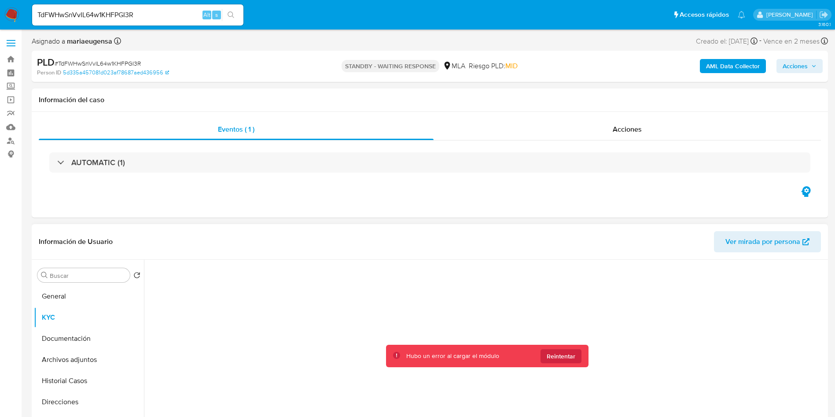
click at [561, 350] on span "Reintentar" at bounding box center [561, 356] width 29 height 14
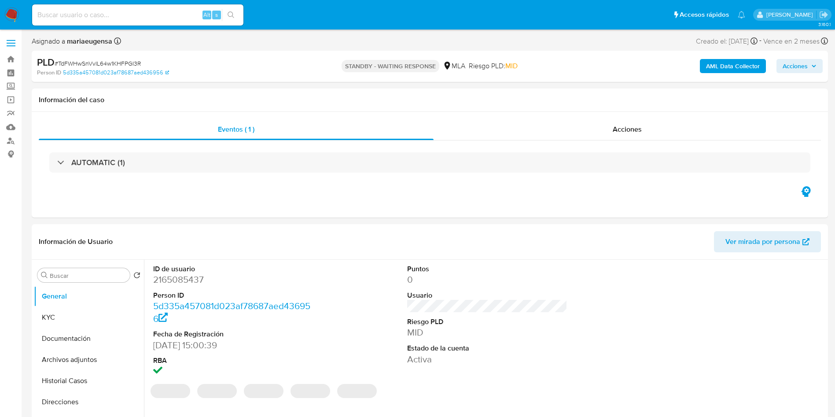
select select "10"
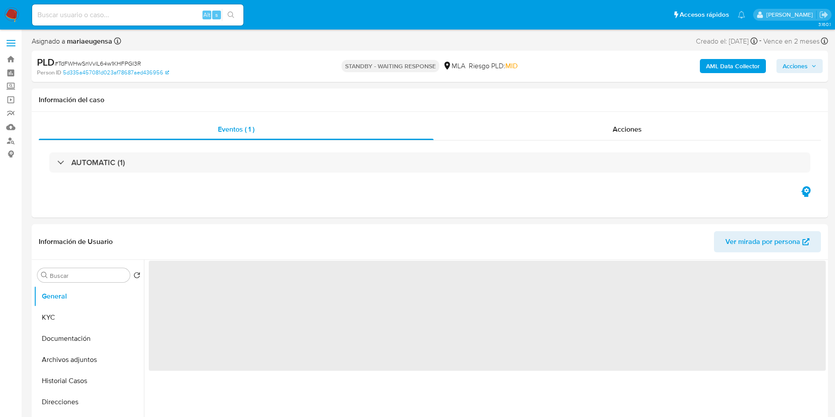
select select "10"
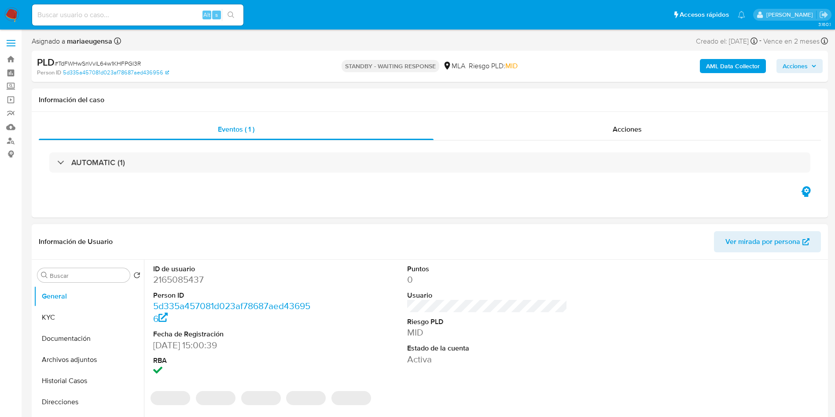
click at [187, 281] on dd "2165085437" at bounding box center [233, 279] width 161 height 12
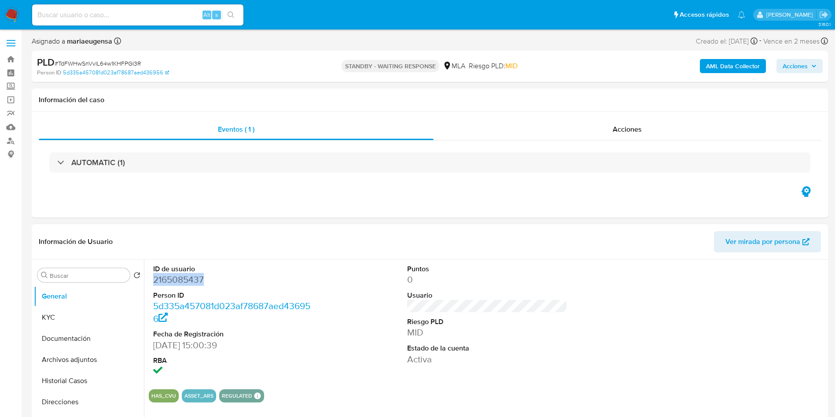
click at [187, 281] on dd "2165085437" at bounding box center [233, 279] width 161 height 12
copy dd "2165085437"
click at [88, 316] on button "KYC" at bounding box center [85, 317] width 103 height 21
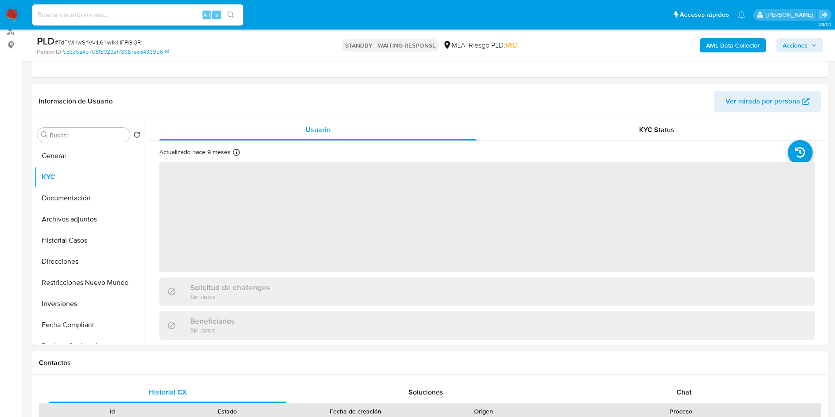
scroll to position [110, 0]
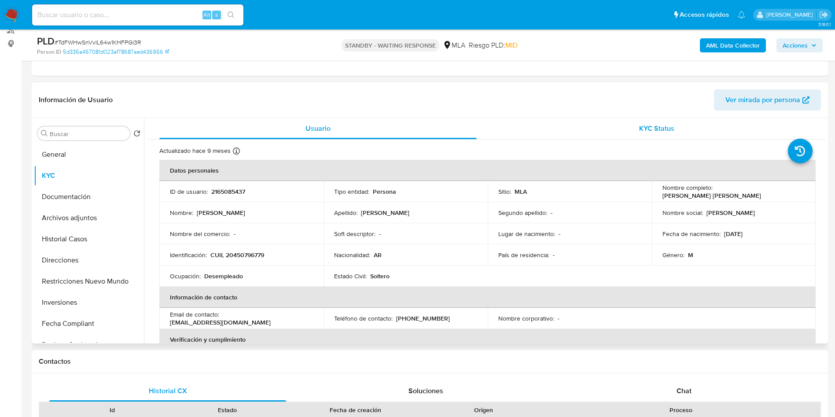
click at [671, 128] on span "KYC Status" at bounding box center [656, 128] width 35 height 10
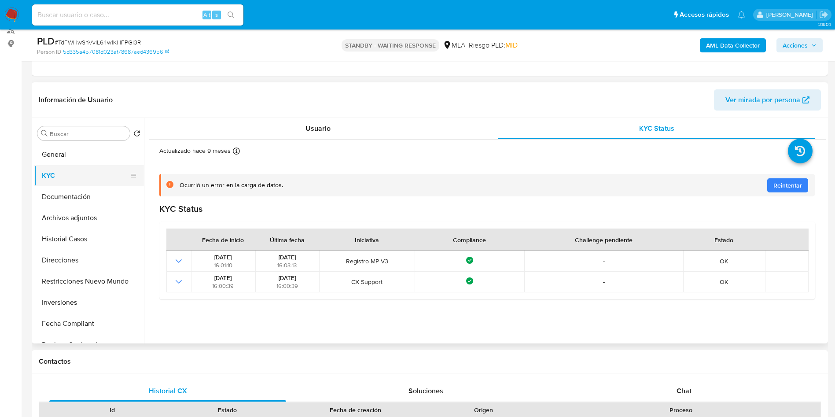
drag, startPoint x: 68, startPoint y: 162, endPoint x: 68, endPoint y: 169, distance: 7.1
click at [68, 162] on button "General" at bounding box center [89, 154] width 110 height 21
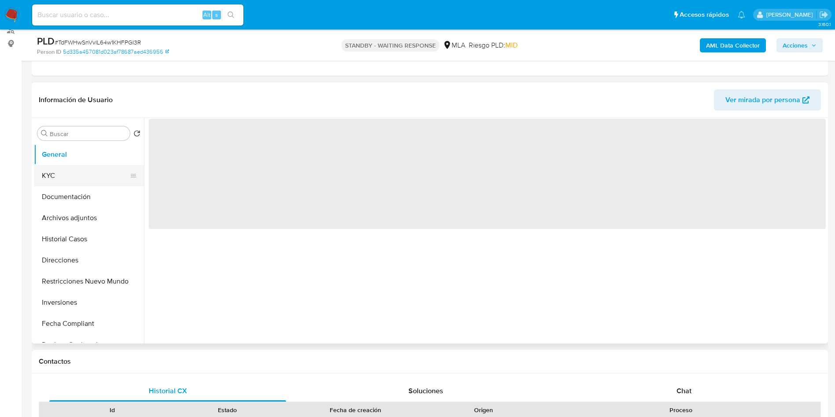
click at [68, 169] on button "KYC" at bounding box center [85, 175] width 103 height 21
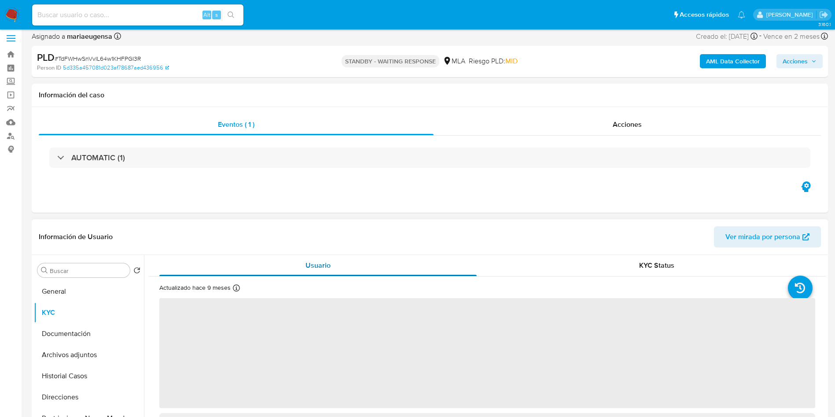
scroll to position [0, 0]
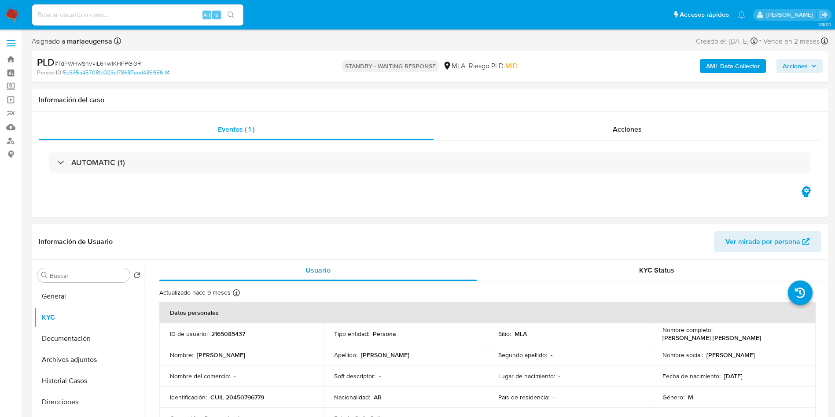
drag, startPoint x: 45, startPoint y: 318, endPoint x: 235, endPoint y: 310, distance: 190.2
click at [77, 312] on button "KYC" at bounding box center [89, 317] width 110 height 21
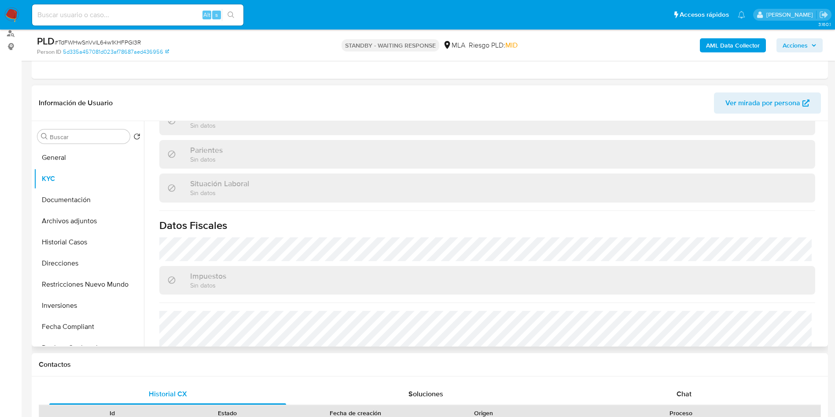
scroll to position [455, 0]
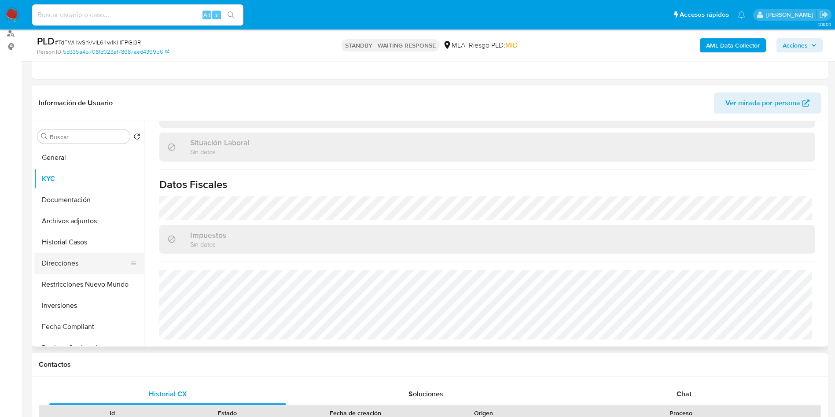
click at [103, 260] on button "Direcciones" at bounding box center [85, 263] width 103 height 21
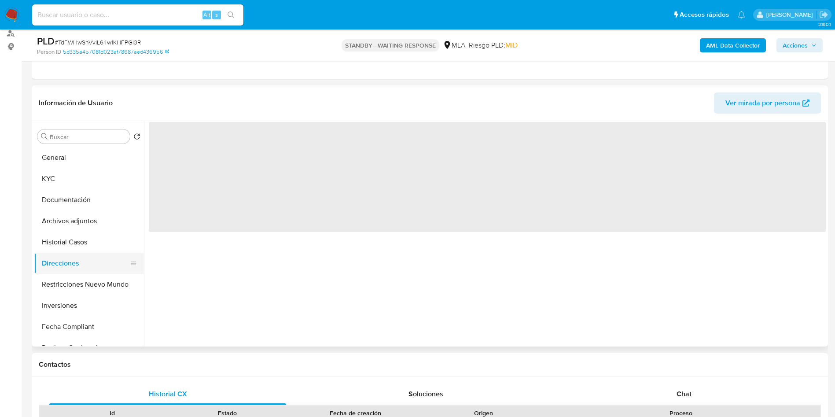
scroll to position [0, 0]
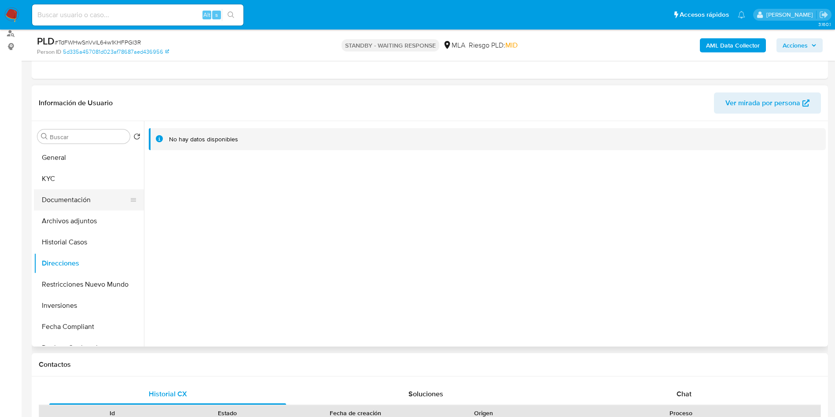
click at [65, 201] on button "Documentación" at bounding box center [85, 199] width 103 height 21
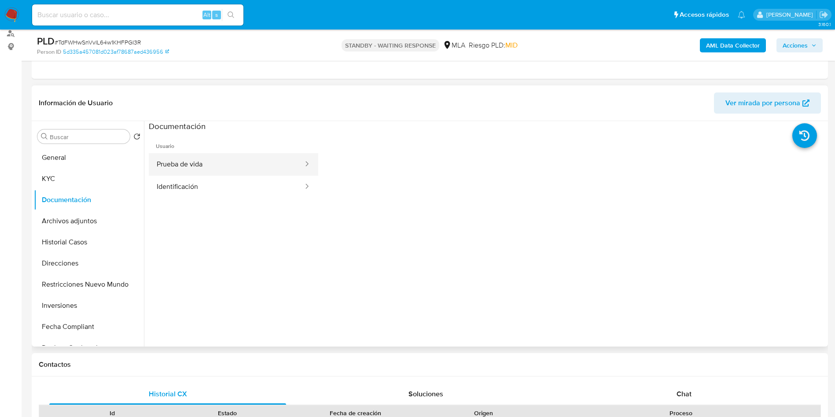
click at [256, 165] on button "Prueba de vida" at bounding box center [226, 164] width 155 height 22
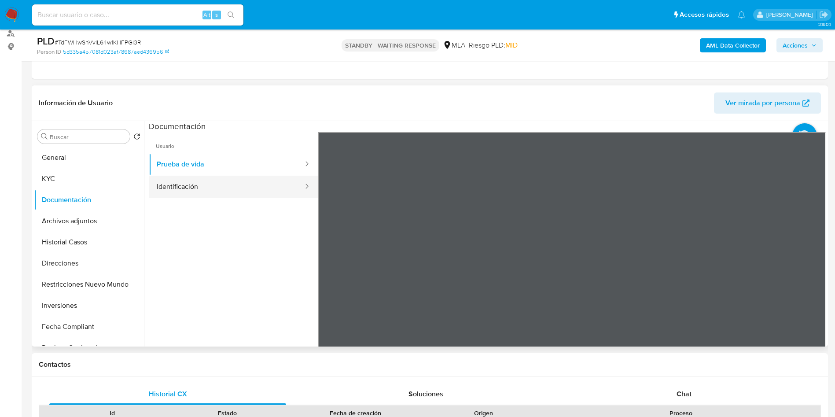
click at [256, 185] on button "Identificación" at bounding box center [226, 187] width 155 height 22
click at [811, 275] on icon at bounding box center [815, 275] width 18 height 18
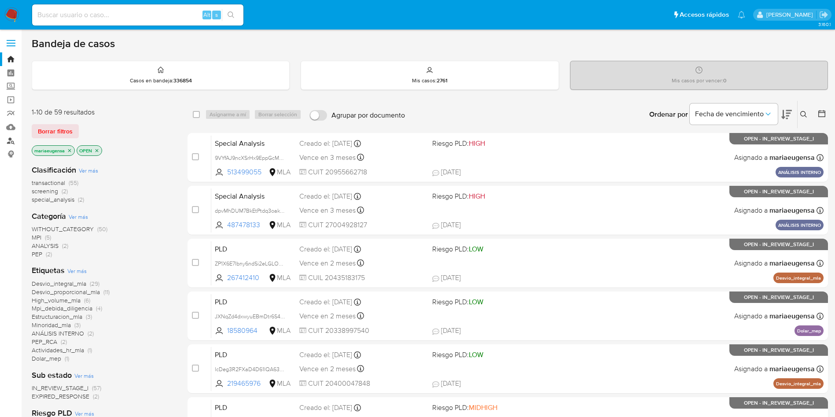
click at [7, 139] on link "Buscador de personas" at bounding box center [52, 141] width 105 height 14
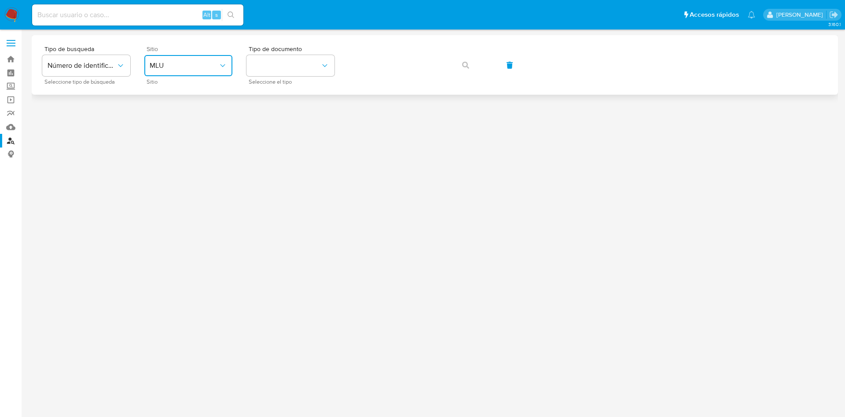
click at [178, 67] on span "MLU" at bounding box center [184, 65] width 69 height 9
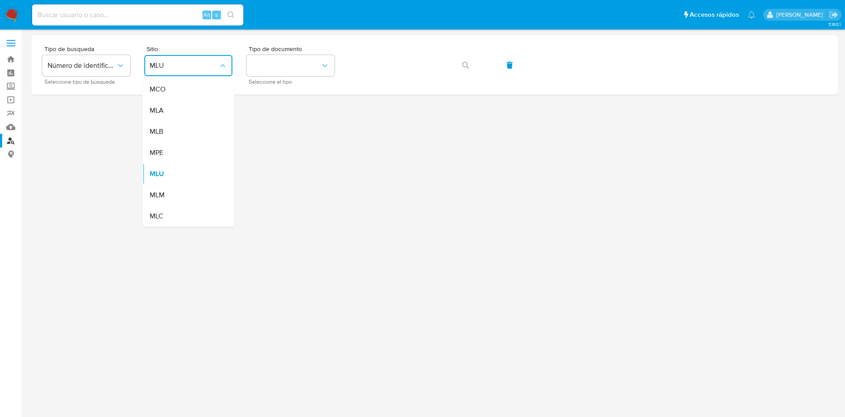
drag, startPoint x: 180, startPoint y: 116, endPoint x: 201, endPoint y: 96, distance: 28.3
click at [180, 112] on div "MLA" at bounding box center [186, 110] width 72 height 21
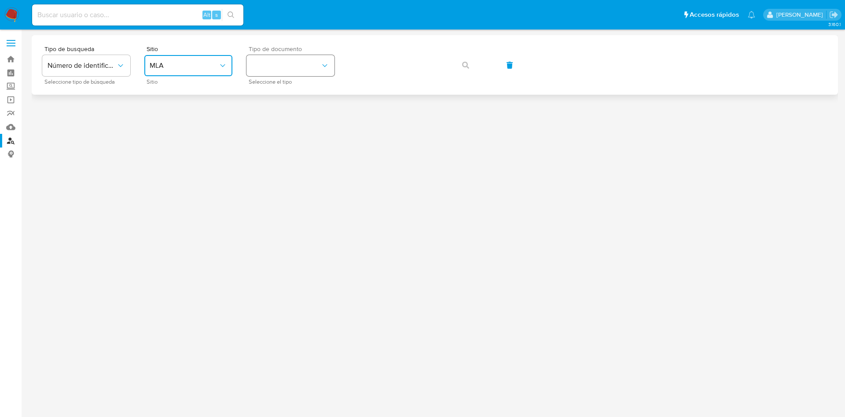
click at [301, 66] on button "identificationType" at bounding box center [290, 65] width 88 height 21
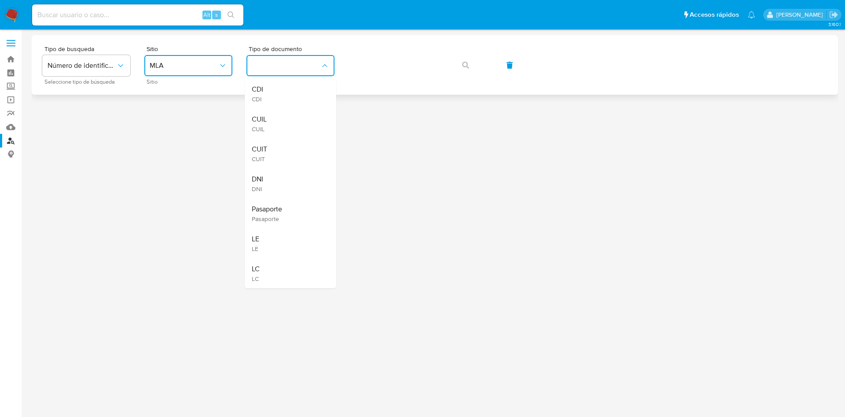
drag, startPoint x: 280, startPoint y: 153, endPoint x: 351, endPoint y: 79, distance: 101.8
click at [281, 152] on div "CUIT CUIT" at bounding box center [288, 154] width 72 height 30
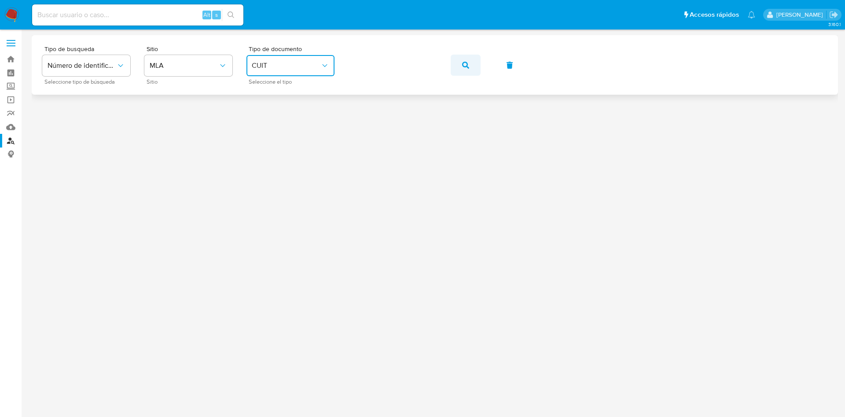
click at [466, 66] on icon "button" at bounding box center [465, 65] width 7 height 7
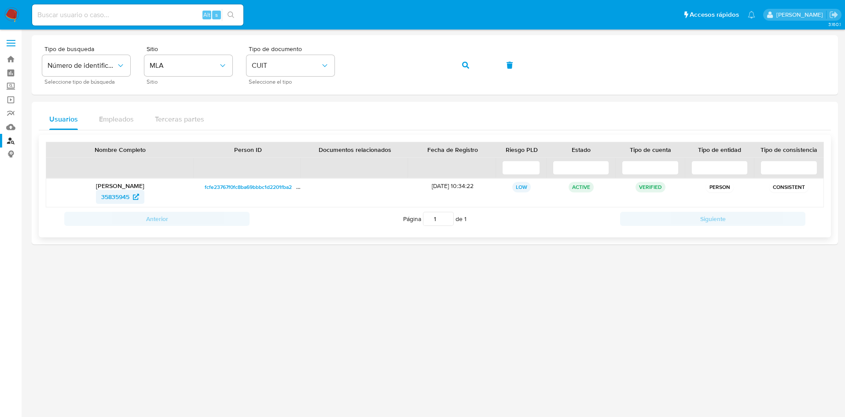
click at [106, 197] on span "35835945" at bounding box center [115, 197] width 28 height 14
click at [151, 7] on div "Alt s" at bounding box center [137, 14] width 211 height 21
click at [148, 14] on input at bounding box center [137, 14] width 211 height 11
paste input "TdFWHwSnVvIL64w1KHFPGI3R"
type input "TdFWHwSnVvIL64w1KHFPGI3R"
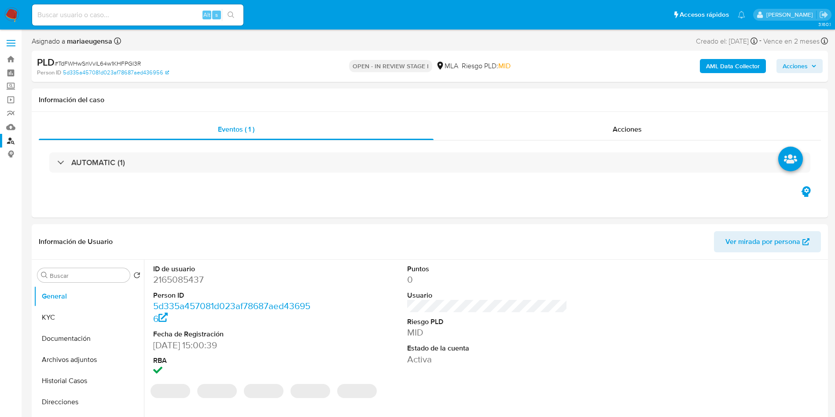
select select "10"
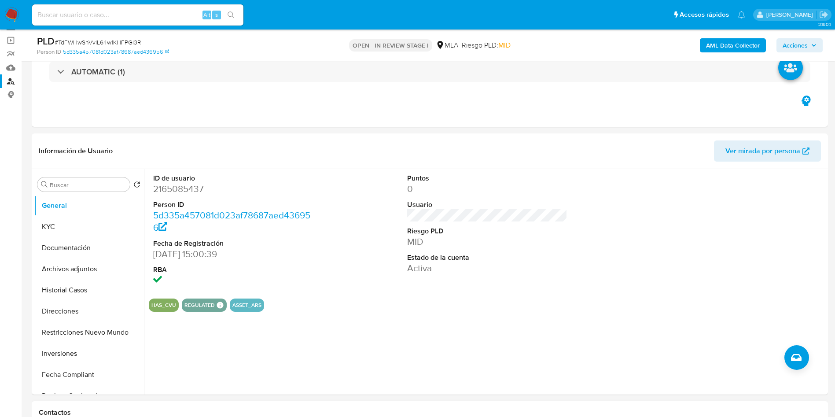
scroll to position [132, 0]
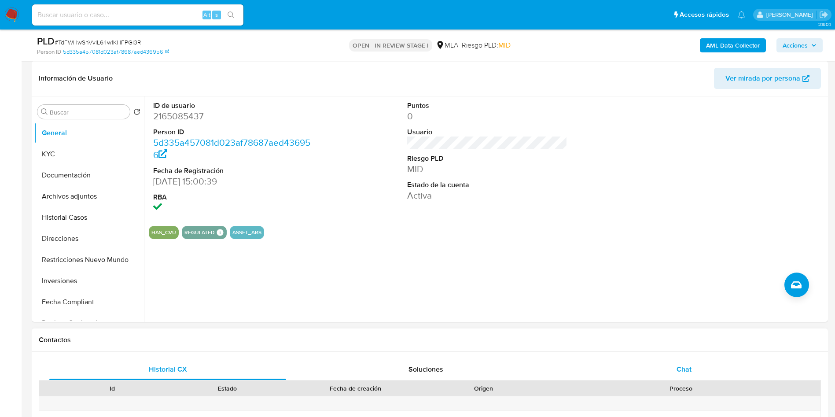
click at [675, 364] on div "Chat" at bounding box center [683, 369] width 237 height 21
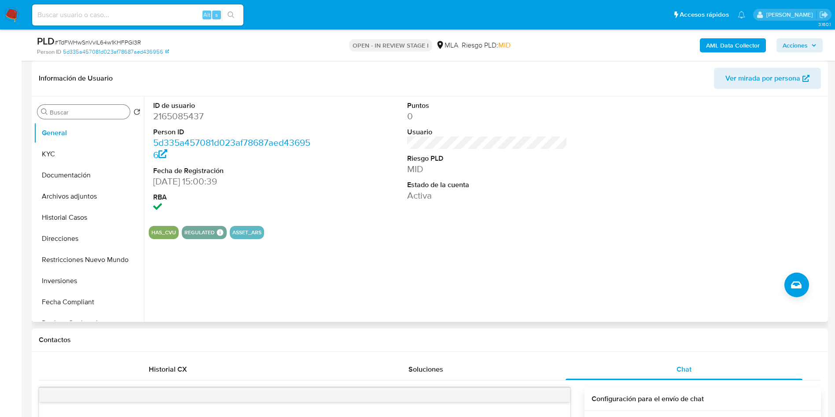
click at [57, 115] on input "Buscar" at bounding box center [88, 112] width 77 height 8
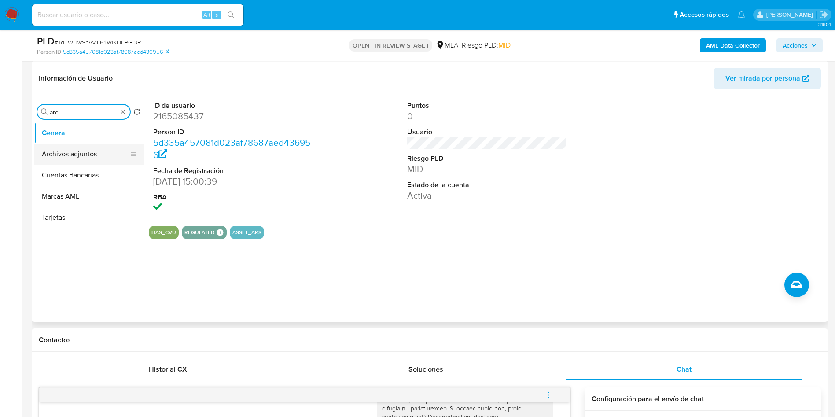
type input "arc"
click at [69, 159] on button "Archivos adjuntos" at bounding box center [85, 153] width 103 height 21
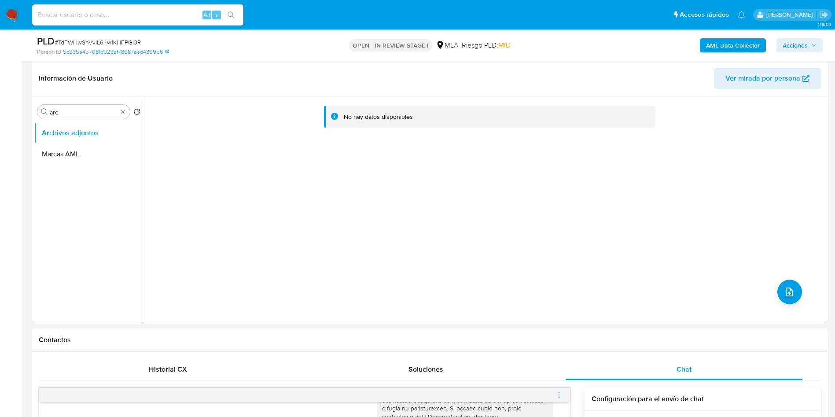
click at [726, 39] on b "AML Data Collector" at bounding box center [733, 45] width 54 height 14
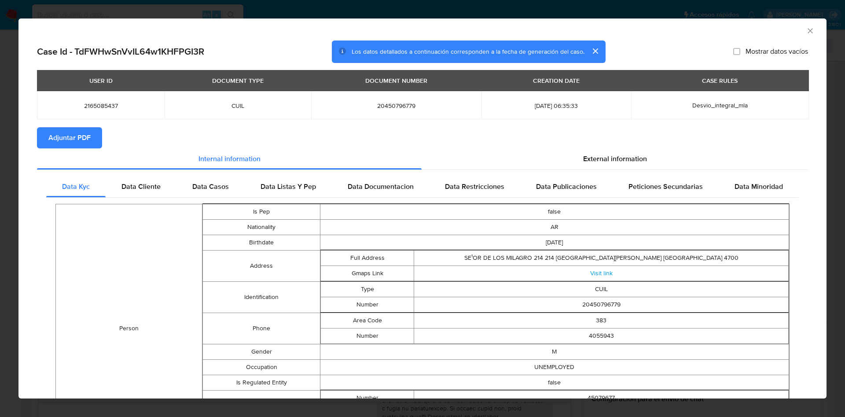
click span "Adjuntar PDF"
click div "AML Data Collector"
click icon "Cerrar ventana"
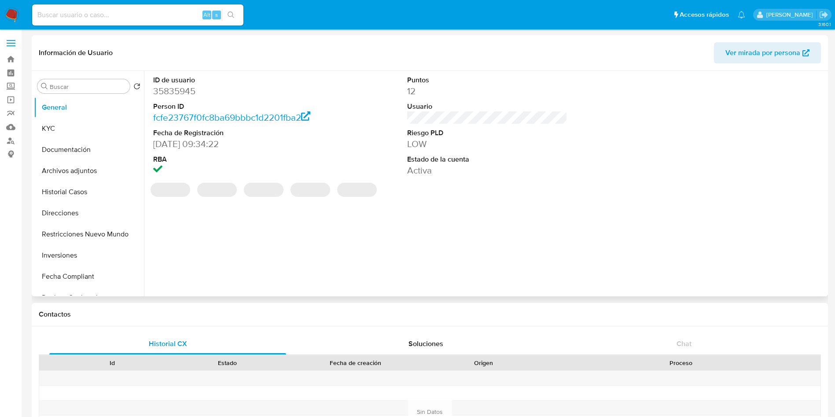
select select "10"
click at [110, 132] on button "KYC" at bounding box center [85, 128] width 103 height 21
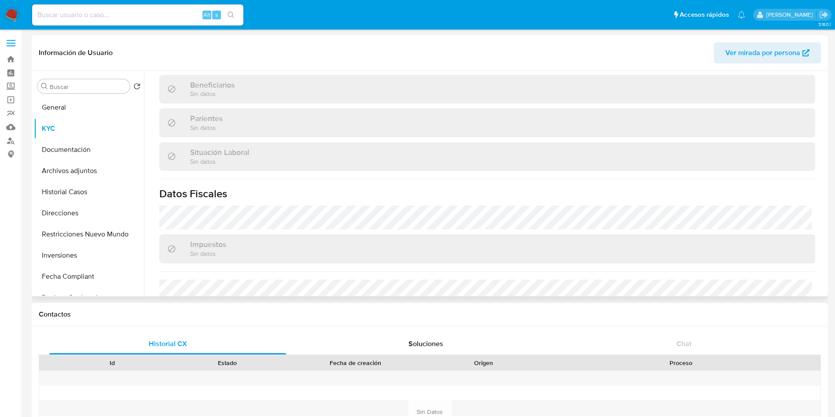
scroll to position [455, 0]
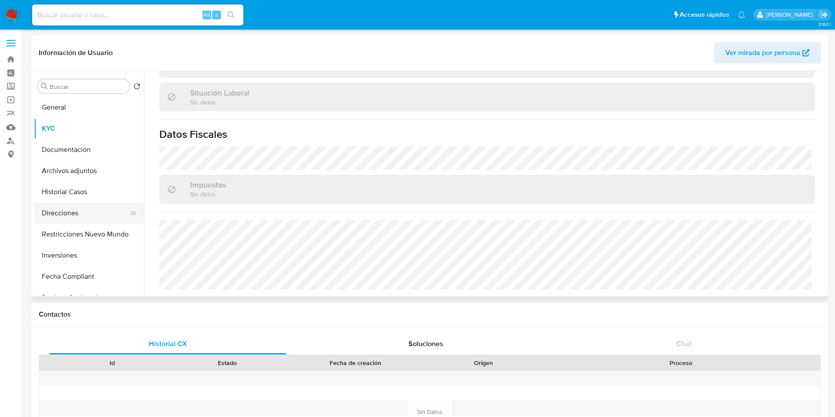
click at [64, 207] on button "Direcciones" at bounding box center [85, 212] width 103 height 21
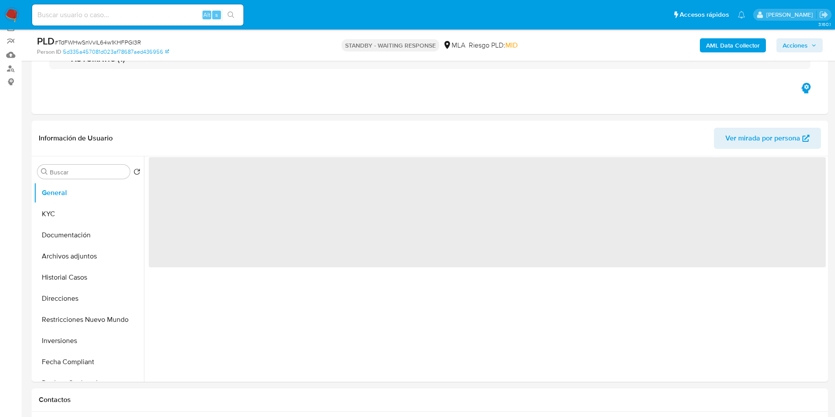
scroll to position [132, 0]
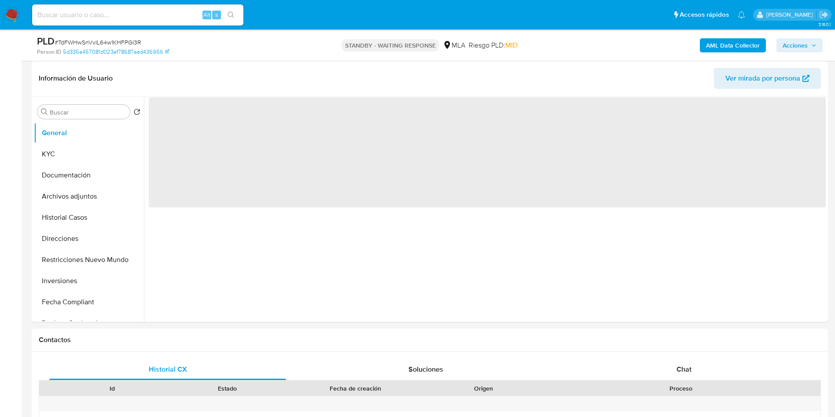
select select "10"
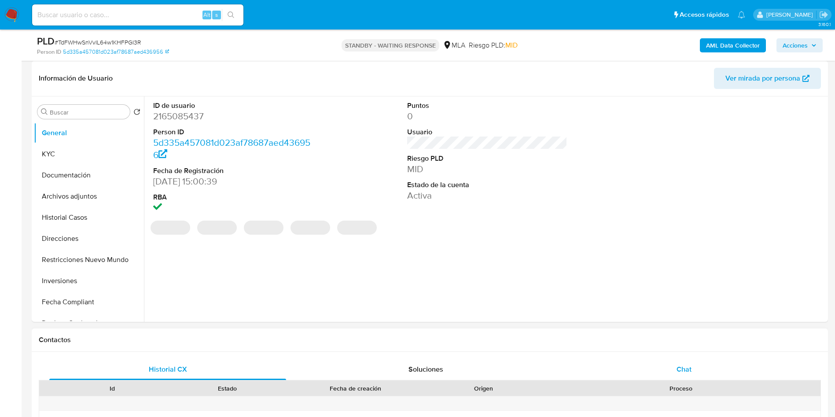
click at [683, 372] on span "Chat" at bounding box center [683, 369] width 15 height 10
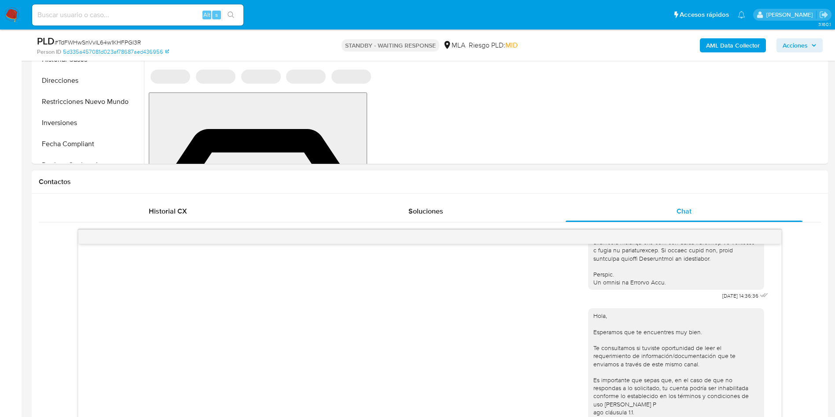
scroll to position [396, 0]
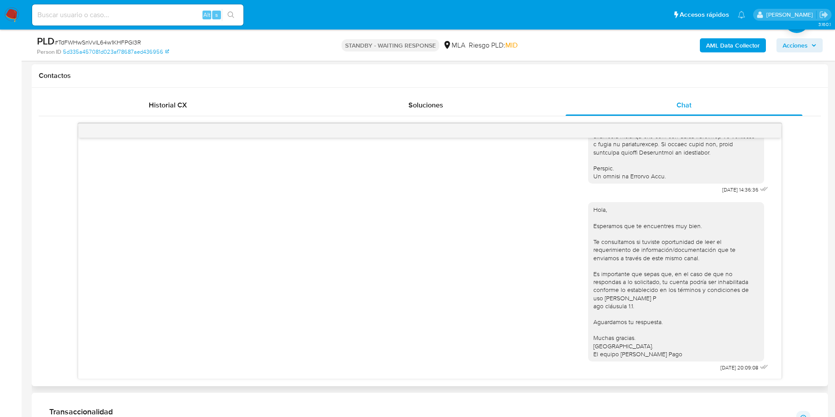
click at [314, 249] on div "Hola, Esperamos que te encuentres muy bien. Te consultamos si tuviste oportunid…" at bounding box center [429, 285] width 681 height 178
click at [97, 44] on span "# TdFWHwSnVvIL64w1KHFPGI3R" at bounding box center [98, 42] width 86 height 9
click at [107, 38] on span "# TdFWHwSnVvIL64w1KHFPGI3R" at bounding box center [98, 42] width 86 height 9
click at [107, 37] on div "PLD # TdFWHwSnVvIL64w1KHFPGI3R" at bounding box center [166, 41] width 259 height 13
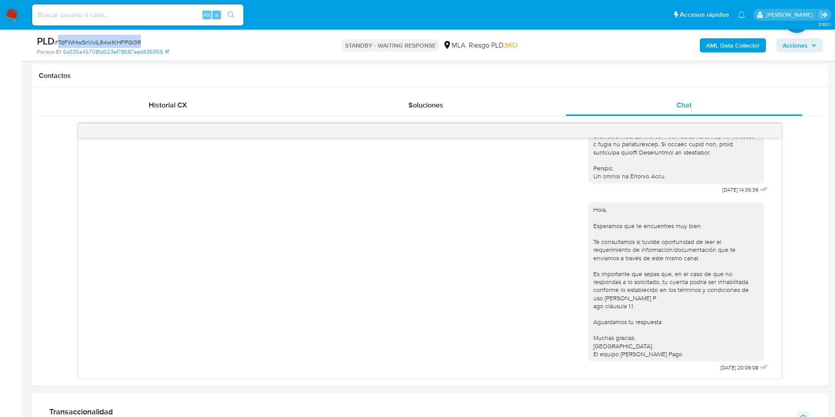
copy span "TdFWHwSnVvIL64w1KHFPGI3R"
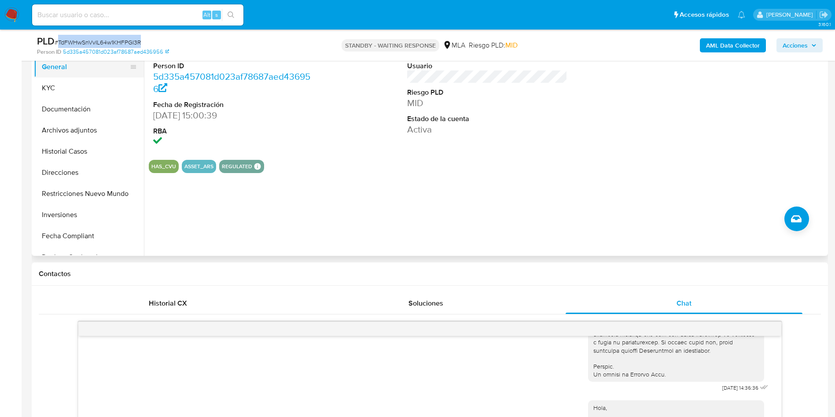
click at [93, 64] on button "General" at bounding box center [85, 66] width 103 height 21
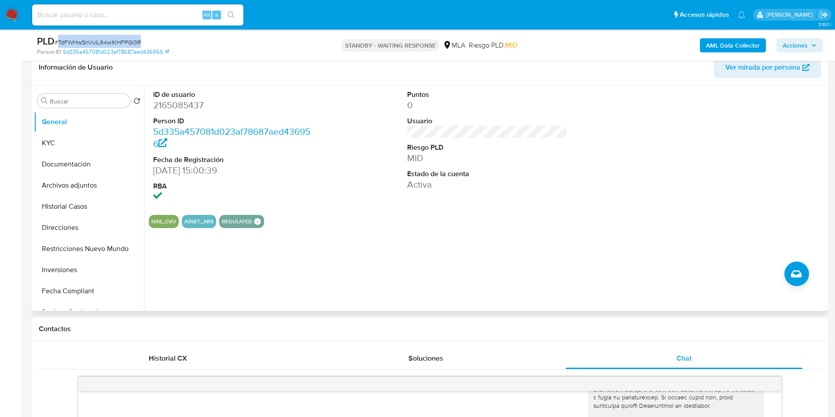
scroll to position [66, 0]
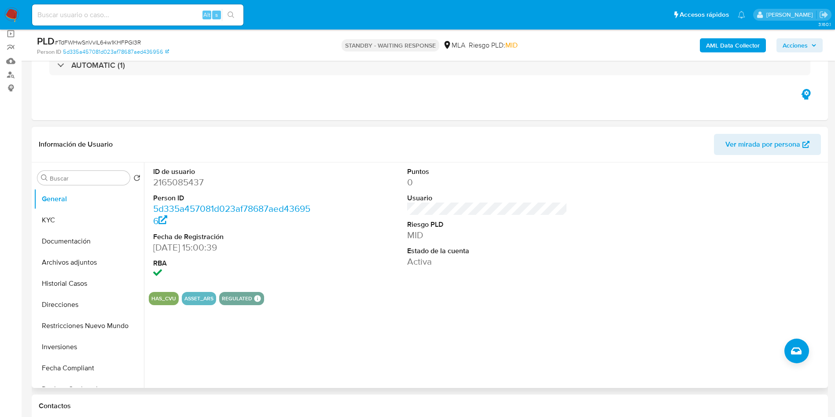
click at [177, 182] on dd "2165085437" at bounding box center [233, 182] width 161 height 12
copy dd "2165085437"
click at [177, 182] on dd "2165085437" at bounding box center [233, 182] width 161 height 12
click at [107, 13] on input at bounding box center [137, 14] width 211 height 11
paste input "rAA6D57jmvqiW5Q68zphxj4Z"
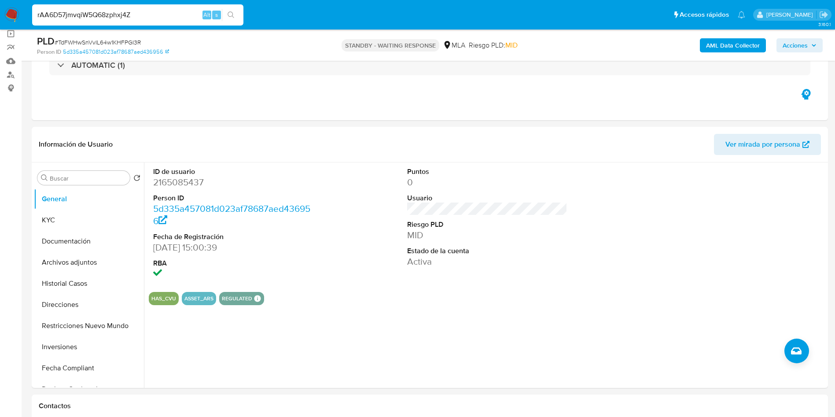
type input "rAA6D57jmvqiW5Q68zphxj4Z"
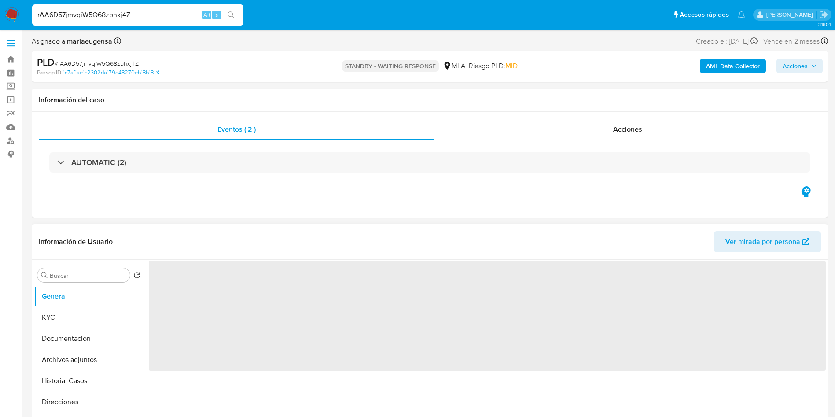
select select "10"
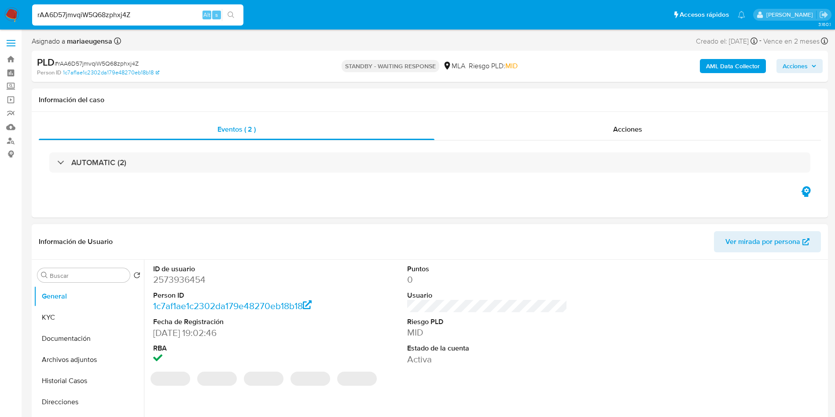
click at [165, 278] on dd "2573936454" at bounding box center [233, 279] width 161 height 12
copy dd "2573936454"
click at [106, 62] on span "# rAA6D57jmvqiW5Q68zphxj4Z" at bounding box center [97, 63] width 84 height 9
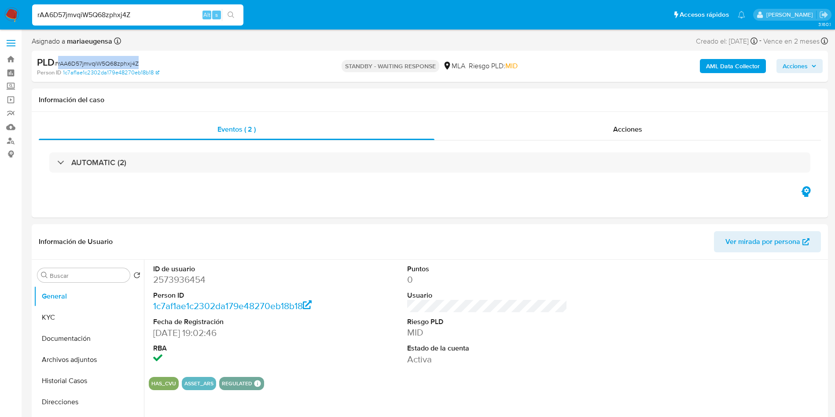
copy span "rAA6D57jmvqiW5Q68zphxj4Z"
click at [199, 276] on dd "2573936454" at bounding box center [233, 279] width 161 height 12
copy dd "2573936454"
click at [199, 276] on dd "2573936454" at bounding box center [233, 279] width 161 height 12
click at [129, 16] on input "rAA6D57jmvqiW5Q68zphxj4Z" at bounding box center [137, 14] width 211 height 11
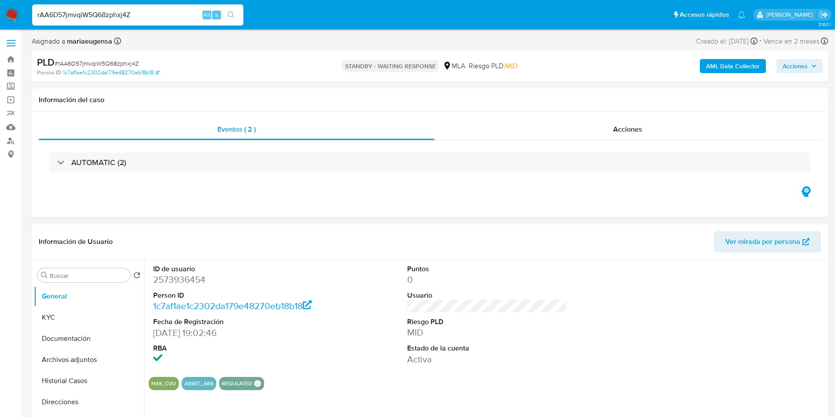
click at [129, 15] on input "rAA6D57jmvqiW5Q68zphxj4Z" at bounding box center [137, 14] width 211 height 11
paste input "bJ7TpHpON1SfTdhUoDlcTqmA"
type input "bJ7TpHpON1SfTdhUoDlcTqmA"
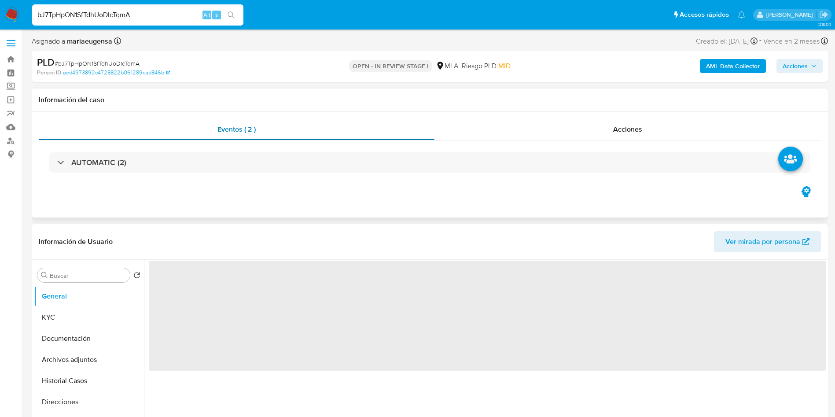
select select "10"
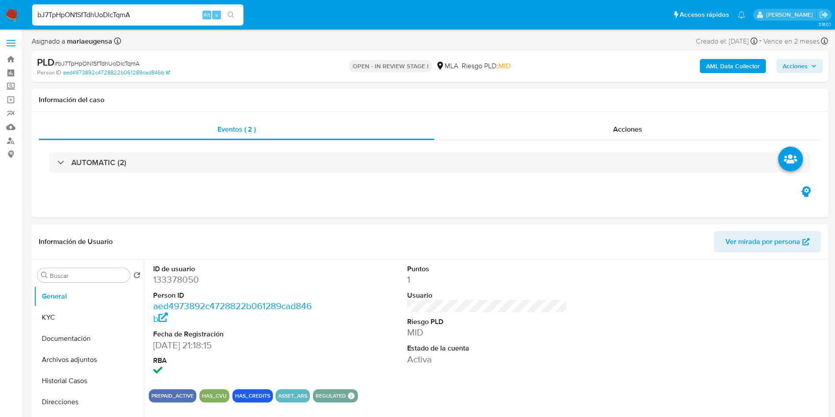
click at [121, 62] on span "# bJ7TpHpON1SfTdhUoDlcTqmA" at bounding box center [97, 63] width 85 height 9
copy span "bJ7TpHpON1SfTdhUoDlcTqmA"
click at [177, 279] on dd "133378050" at bounding box center [233, 279] width 161 height 12
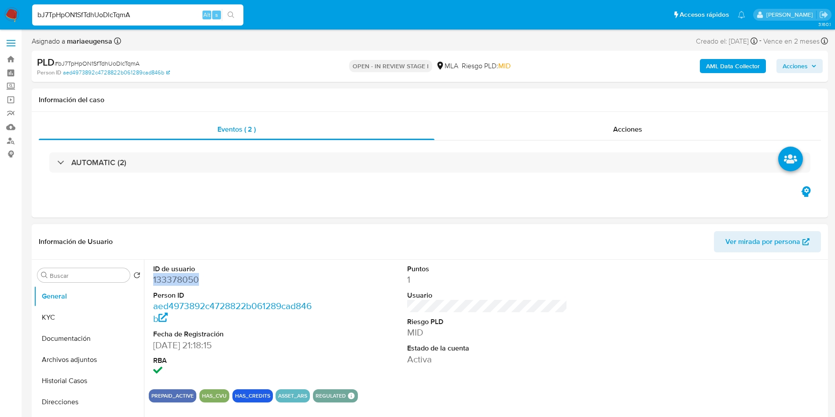
copy dd "133378050"
click at [176, 14] on input "bJ7TpHpON1SfTdhUoDlcTqmA" at bounding box center [137, 14] width 211 height 11
click at [60, 275] on input "Buscar" at bounding box center [88, 275] width 77 height 8
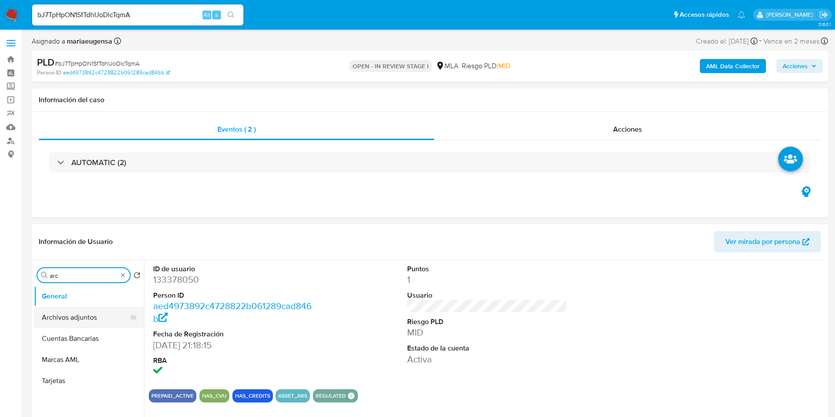
type input "arc"
drag, startPoint x: 71, startPoint y: 321, endPoint x: 78, endPoint y: 319, distance: 7.3
click at [72, 321] on button "Archivos adjuntos" at bounding box center [89, 317] width 110 height 21
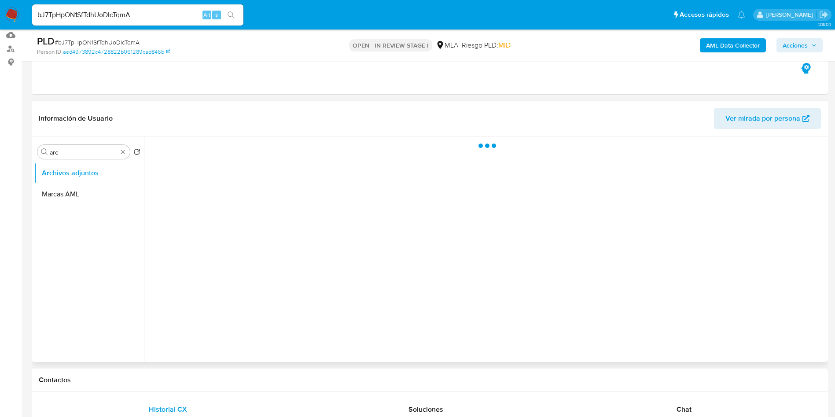
scroll to position [132, 0]
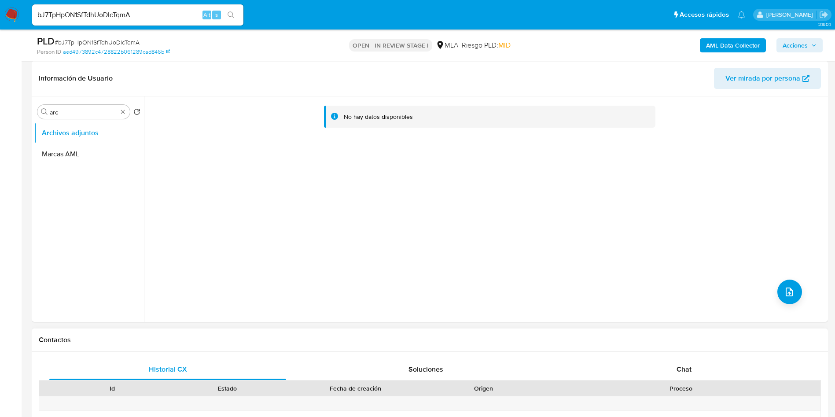
drag, startPoint x: 676, startPoint y: 371, endPoint x: 679, endPoint y: 355, distance: 16.1
click at [679, 369] on span "Chat" at bounding box center [683, 369] width 15 height 10
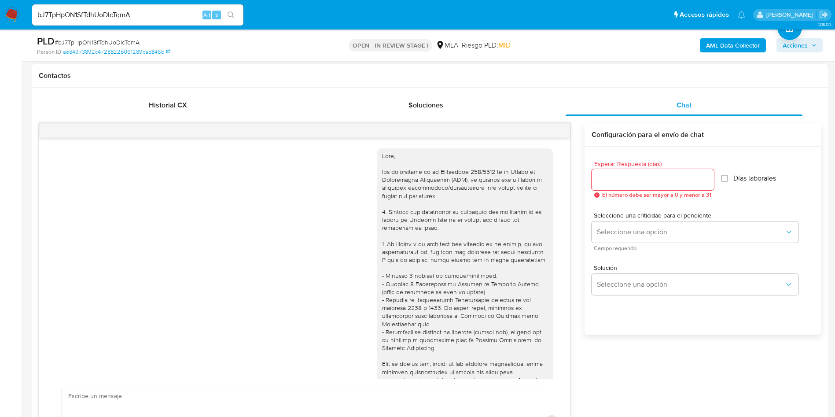
scroll to position [433, 0]
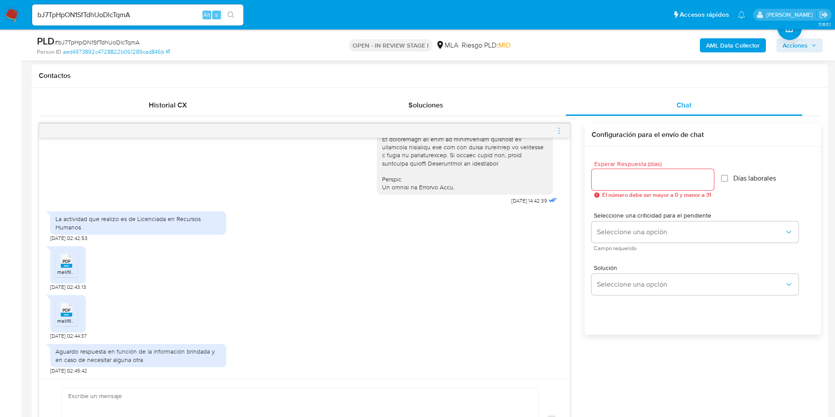
click at [59, 253] on div "PDF PDF" at bounding box center [66, 259] width 18 height 17
click at [69, 303] on icon at bounding box center [66, 310] width 11 height 14
drag, startPoint x: 560, startPoint y: 128, endPoint x: 529, endPoint y: 143, distance: 34.2
click at [558, 129] on icon "menu-action" at bounding box center [559, 131] width 8 height 8
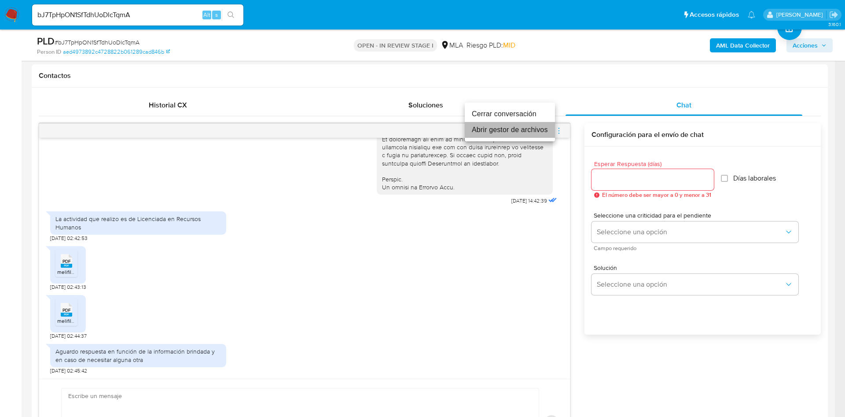
click at [516, 131] on li "Abrir gestor de archivos" at bounding box center [510, 130] width 90 height 16
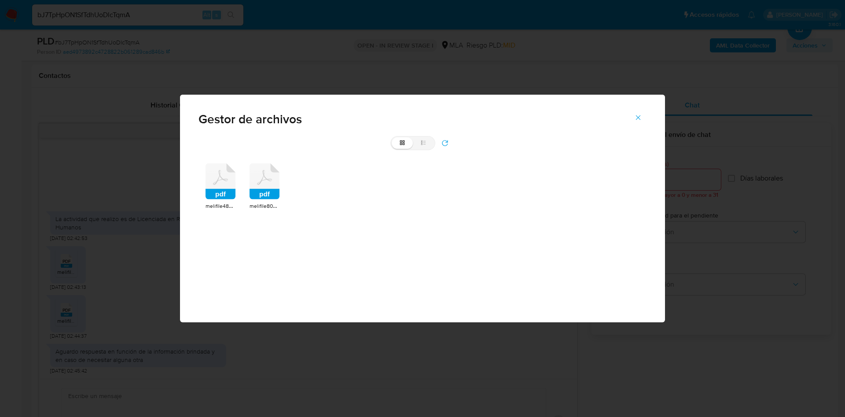
click at [235, 168] on icon "pdf" at bounding box center [220, 181] width 30 height 36
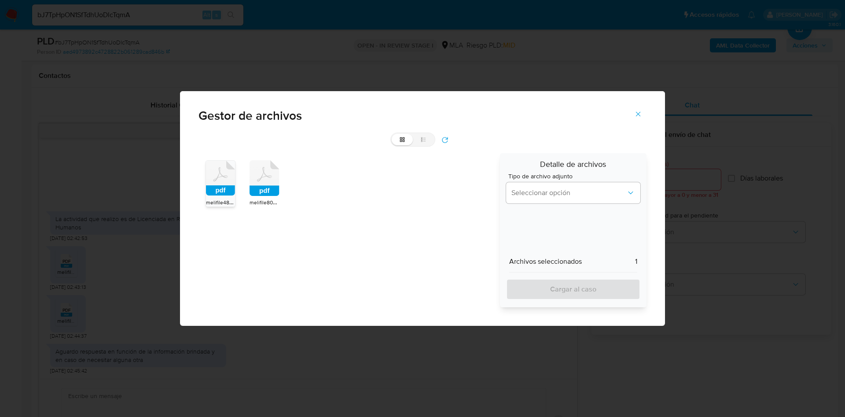
click at [257, 175] on icon at bounding box center [264, 178] width 30 height 36
click at [550, 194] on span "Seleccionar opción" at bounding box center [568, 192] width 115 height 9
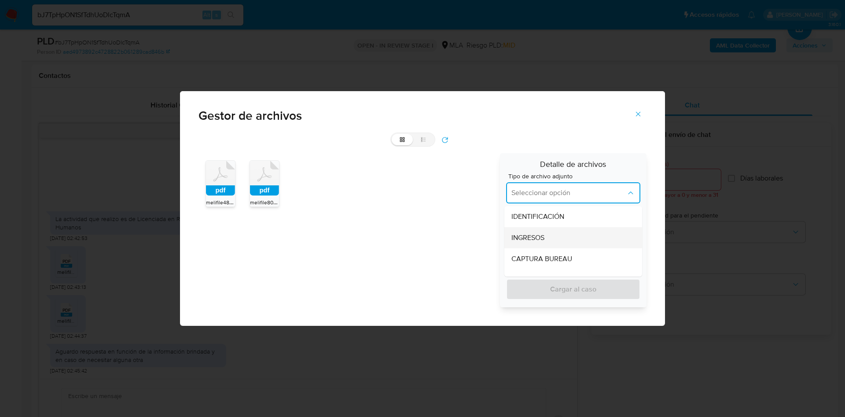
click at [524, 235] on span "INGRESOS" at bounding box center [527, 237] width 33 height 9
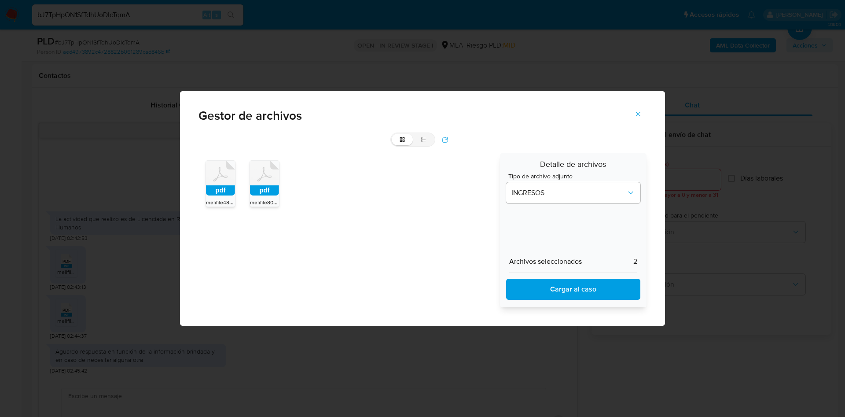
click at [532, 282] on span "Cargar al caso" at bounding box center [572, 288] width 111 height 19
drag, startPoint x: 635, startPoint y: 111, endPoint x: 667, endPoint y: 80, distance: 44.5
click at [631, 108] on button "Cerrar" at bounding box center [638, 113] width 31 height 21
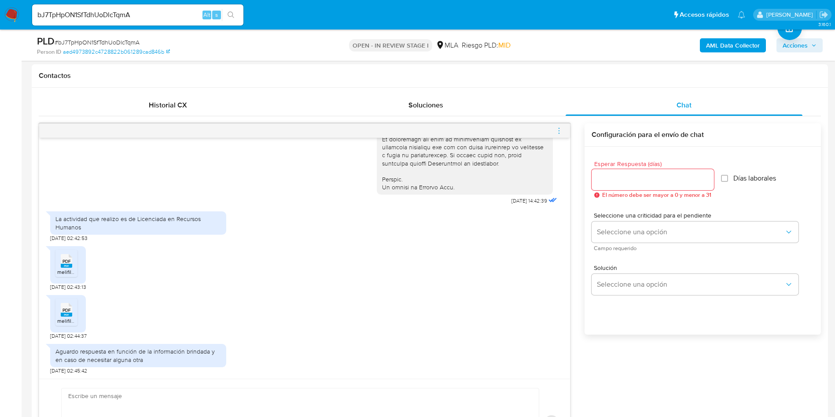
click at [721, 51] on b "AML Data Collector" at bounding box center [733, 45] width 54 height 14
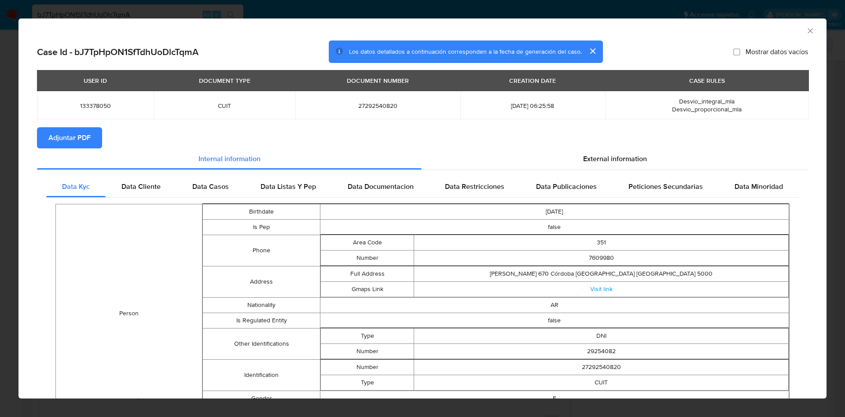
drag, startPoint x: 62, startPoint y: 140, endPoint x: 150, endPoint y: 53, distance: 122.9
click at [66, 136] on span "Adjuntar PDF" at bounding box center [69, 137] width 42 height 19
drag, startPoint x: 800, startPoint y: 30, endPoint x: 745, endPoint y: 49, distance: 58.3
click at [806, 29] on icon "Cerrar ventana" at bounding box center [810, 30] width 9 height 9
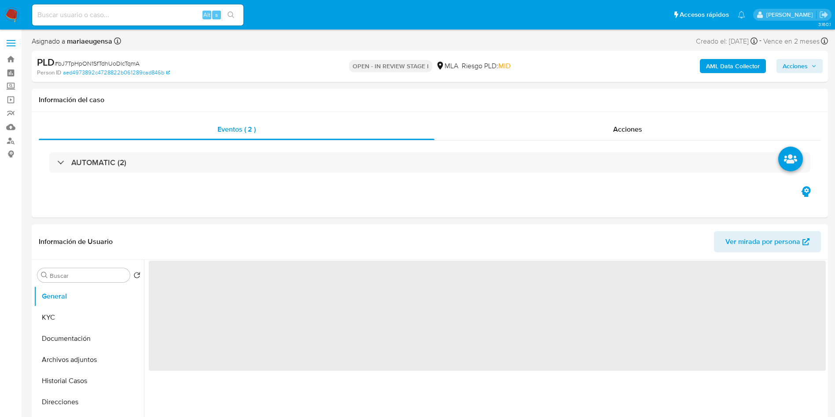
select select "10"
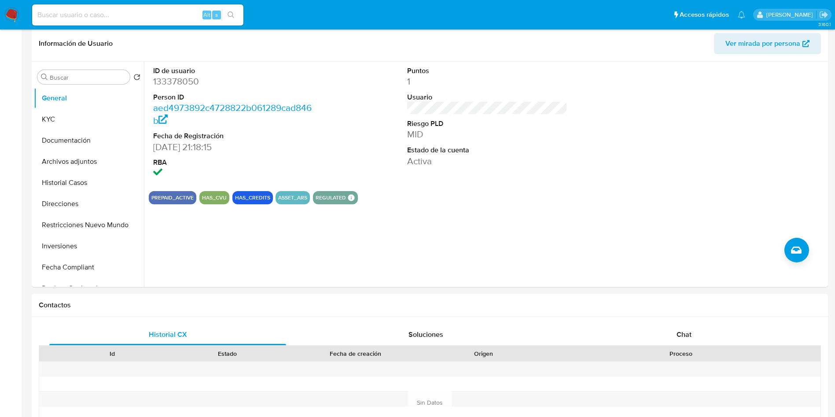
scroll to position [308, 0]
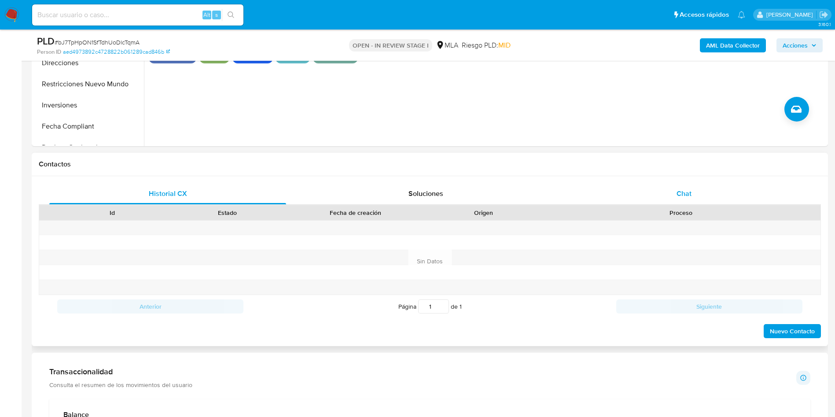
click at [715, 191] on div "Chat" at bounding box center [683, 193] width 237 height 21
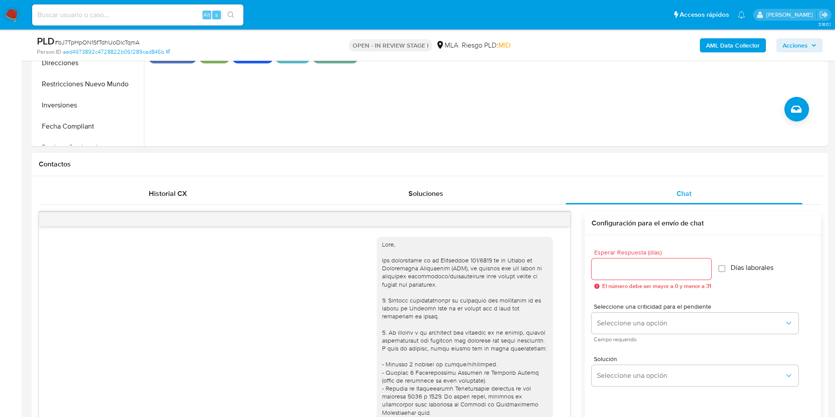
scroll to position [433, 0]
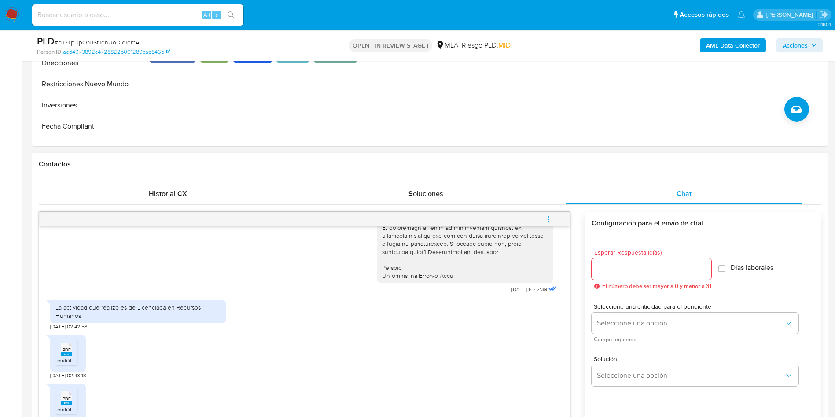
click at [644, 265] on input "Esperar Respuesta (días)" at bounding box center [651, 268] width 120 height 11
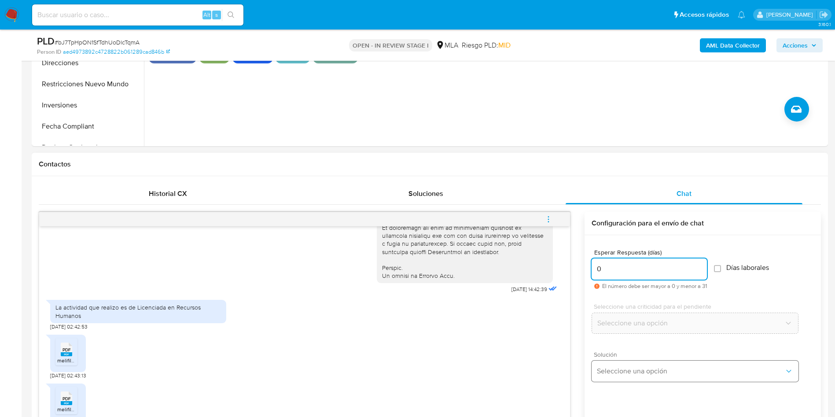
type input "0"
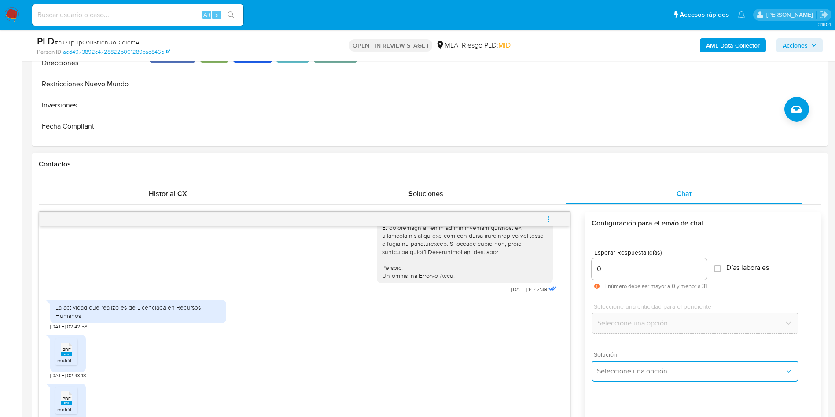
click at [630, 373] on span "Seleccione una opción" at bounding box center [690, 371] width 187 height 9
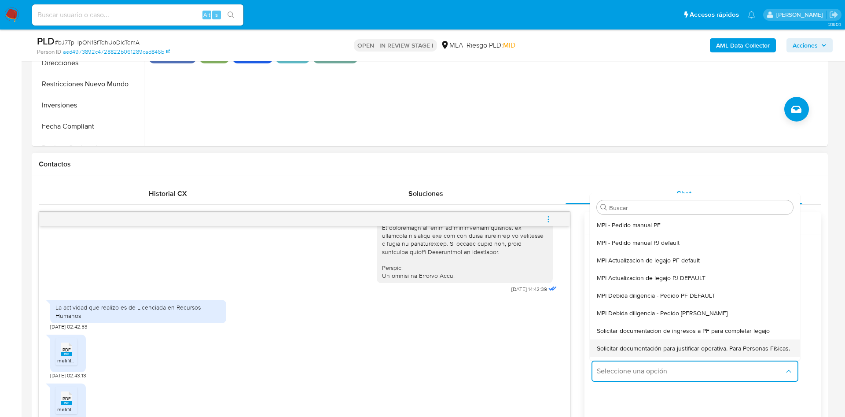
click at [627, 343] on div "Solicitar documentación para justificar operativa. Para Personas Físicas." at bounding box center [695, 348] width 196 height 18
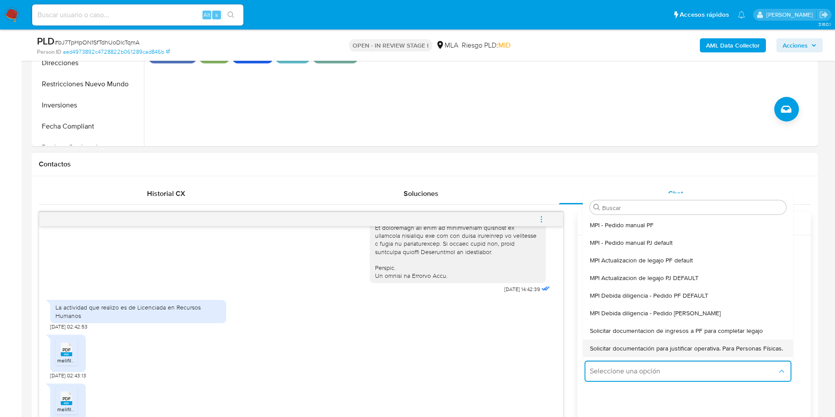
type textarea "Lore,Ip dolorsi am con adipiscinge seddoeiusmo te in utlabo et Dolorem Aliq, en…"
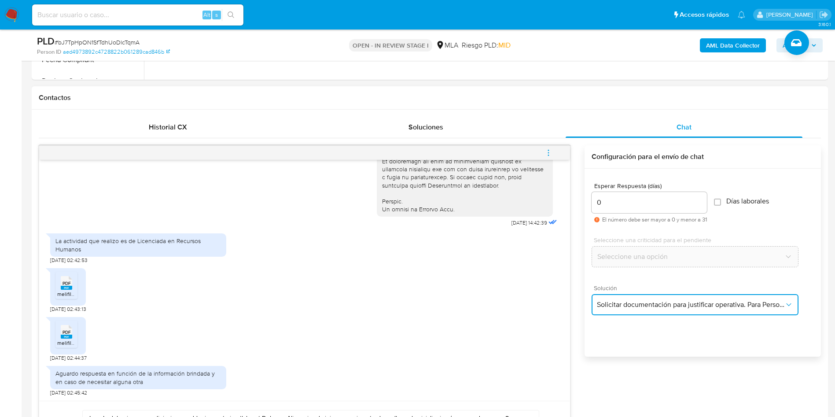
scroll to position [440, 0]
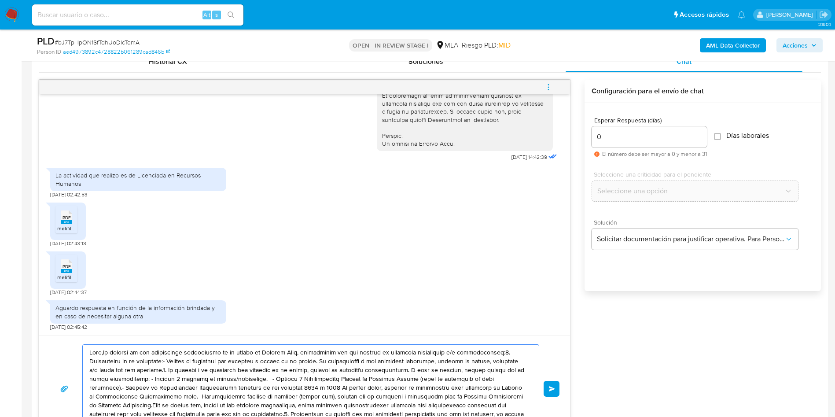
click at [279, 380] on textarea at bounding box center [308, 389] width 438 height 88
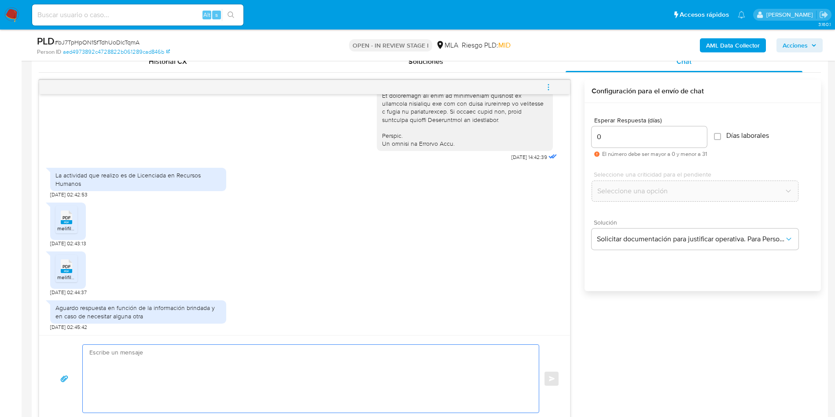
paste textarea "Hola, ¡Muchas gracias por tu respuesta! Confirmamos la recepción de la document…"
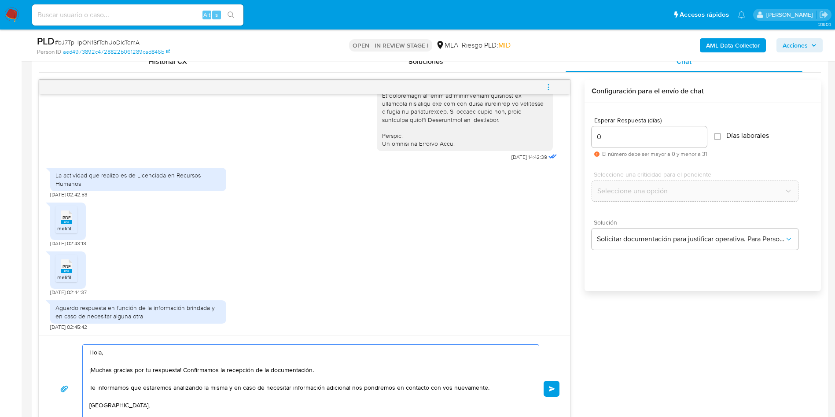
scroll to position [455, 0]
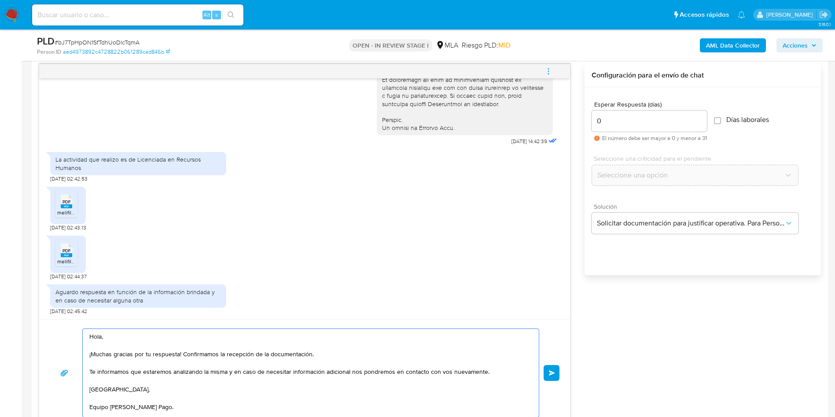
click at [279, 379] on textarea "Hola, ¡Muchas gracias por tu respuesta! Confirmamos la recepción de la document…" at bounding box center [308, 373] width 438 height 88
type textarea "Hola, ¡Muchas gracias por tu respuesta! Confirmamos la recepción de la document…"
click at [547, 368] on button "Enviar" at bounding box center [551, 373] width 16 height 16
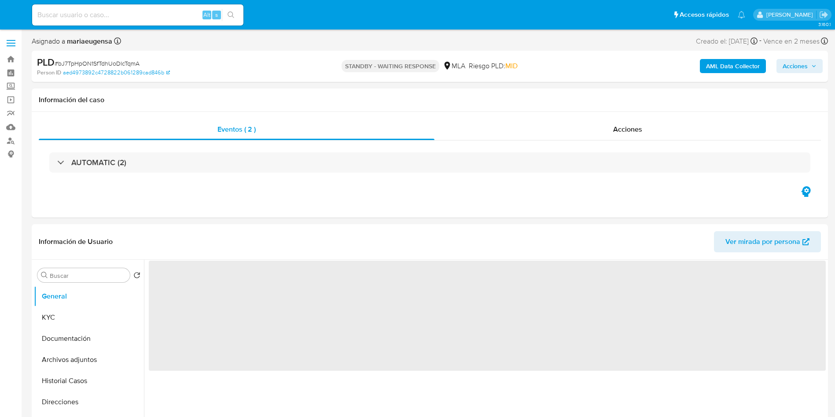
select select "10"
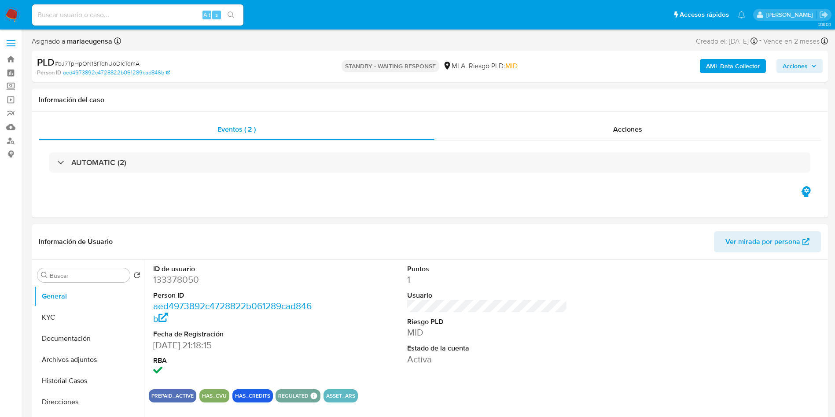
drag, startPoint x: 14, startPoint y: 11, endPoint x: 28, endPoint y: 14, distance: 14.8
click at [13, 10] on img at bounding box center [11, 14] width 15 height 15
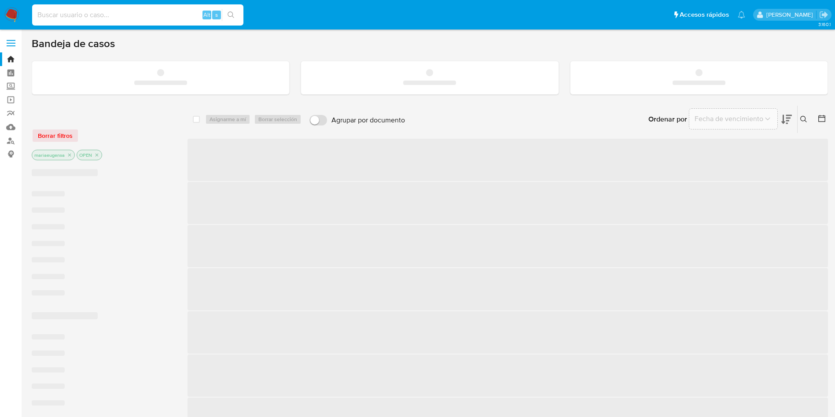
click at [177, 15] on input at bounding box center [137, 14] width 211 height 11
paste input "rAA6D57jmvqiW5Q68zphxj4Z"
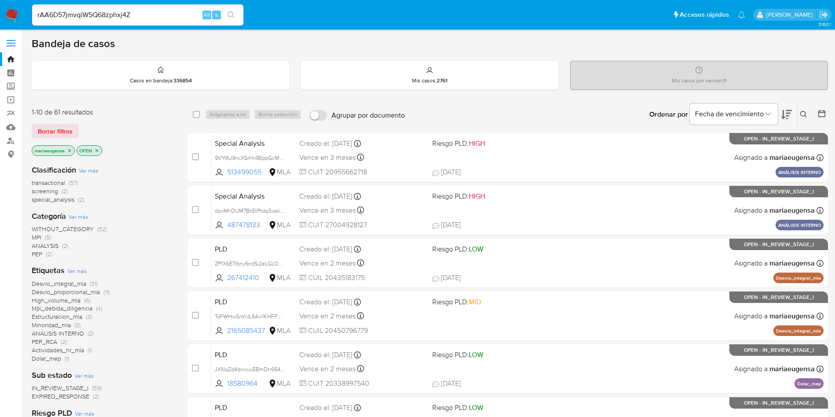
type input "rAA6D57jmvqiW5Q68zphxj4Z"
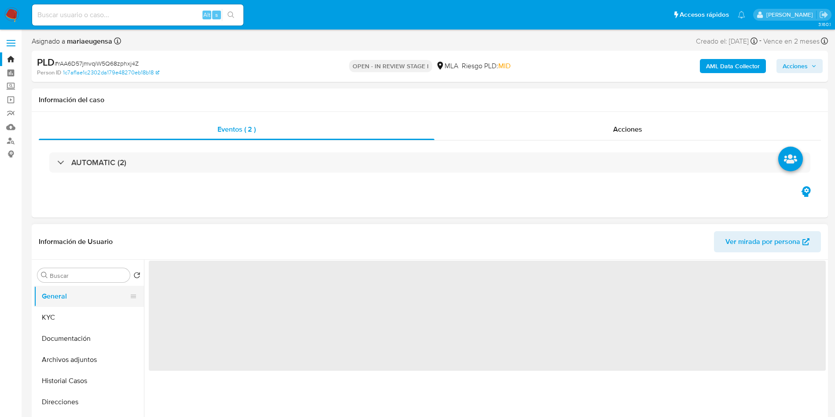
select select "10"
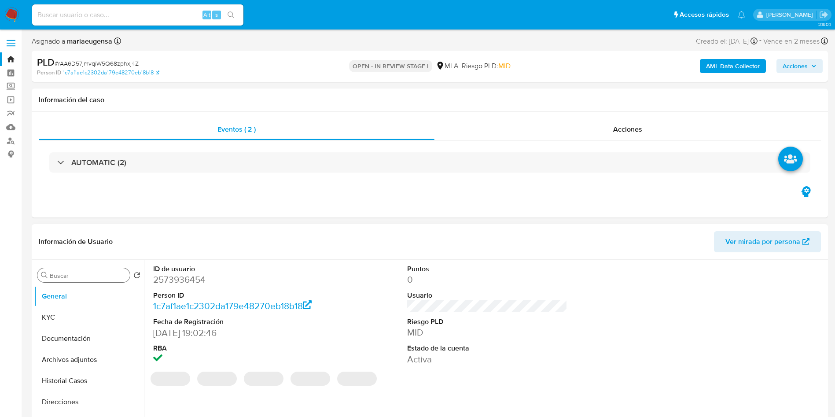
click at [117, 271] on input "Buscar" at bounding box center [88, 275] width 77 height 8
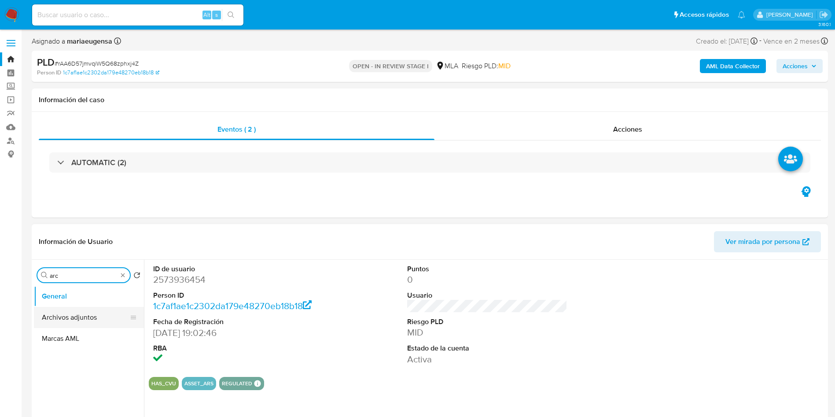
type input "arc"
drag, startPoint x: 94, startPoint y: 319, endPoint x: 215, endPoint y: 294, distance: 123.0
click at [95, 317] on button "Archivos adjuntos" at bounding box center [89, 317] width 110 height 21
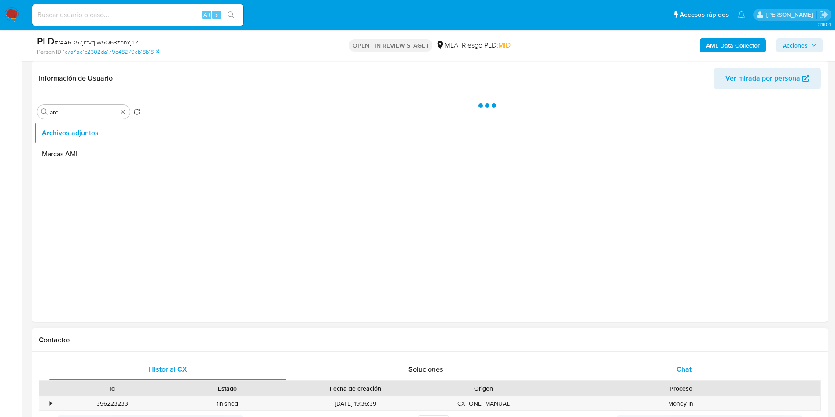
click at [682, 370] on span "Chat" at bounding box center [683, 369] width 15 height 10
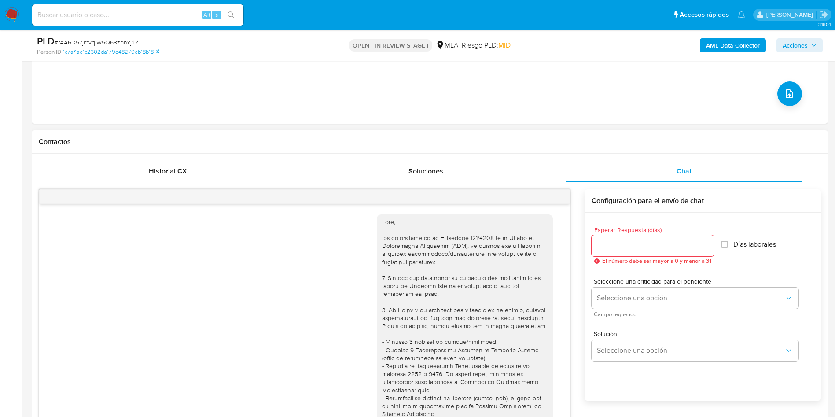
scroll to position [451, 0]
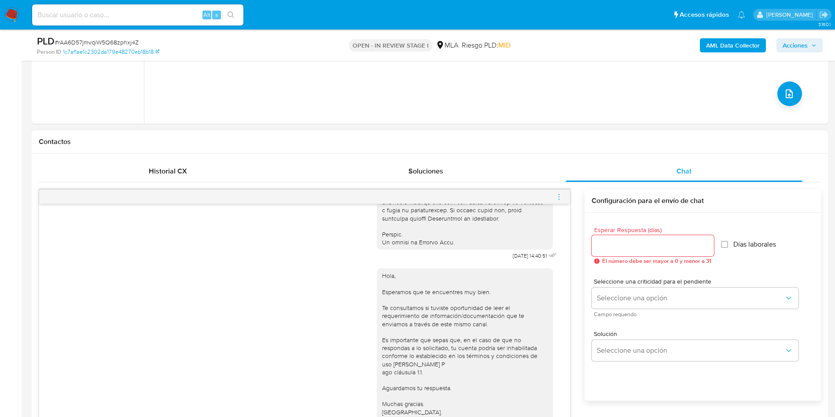
drag, startPoint x: 558, startPoint y: 197, endPoint x: 543, endPoint y: 189, distance: 16.5
click at [554, 195] on div at bounding box center [304, 197] width 531 height 14
click at [558, 195] on icon "menu-action" at bounding box center [559, 197] width 8 height 8
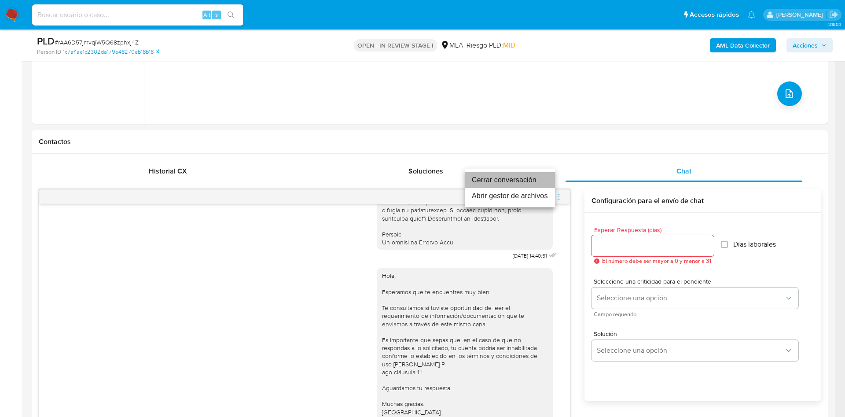
click at [538, 181] on li "Cerrar conversación" at bounding box center [510, 180] width 90 height 16
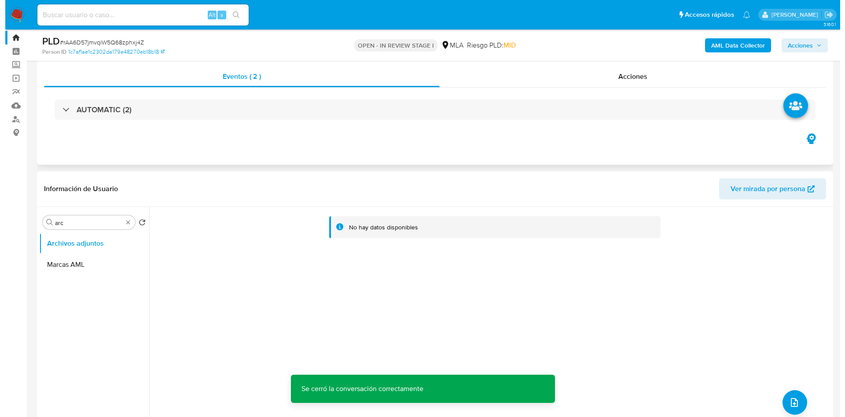
scroll to position [24, 0]
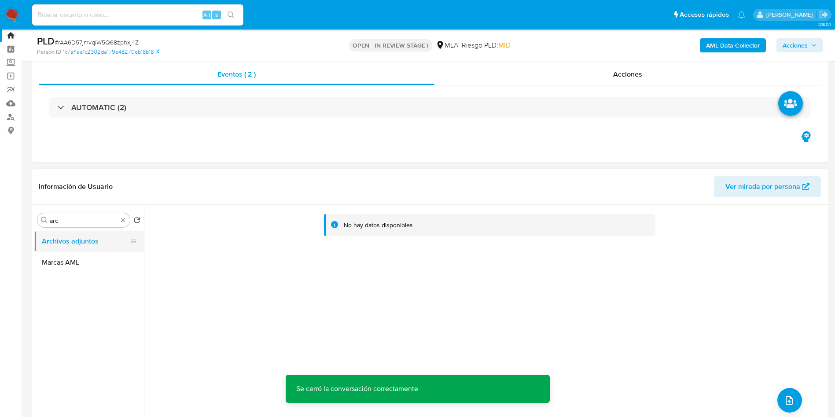
click at [77, 241] on button "Archivos adjuntos" at bounding box center [85, 241] width 103 height 21
click at [778, 397] on button "upload-file" at bounding box center [789, 400] width 25 height 25
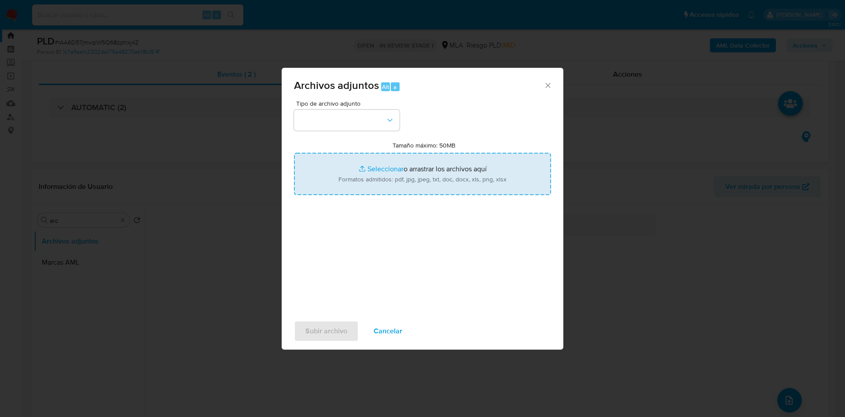
click at [374, 173] on input "Tamaño máximo: 50MB Seleccionar archivos" at bounding box center [422, 174] width 257 height 42
type input "C:\fakepath\Caselog rAA6D57jmvqiW5Q68zphxj4Z_2025_09_18_01_31_00.docx"
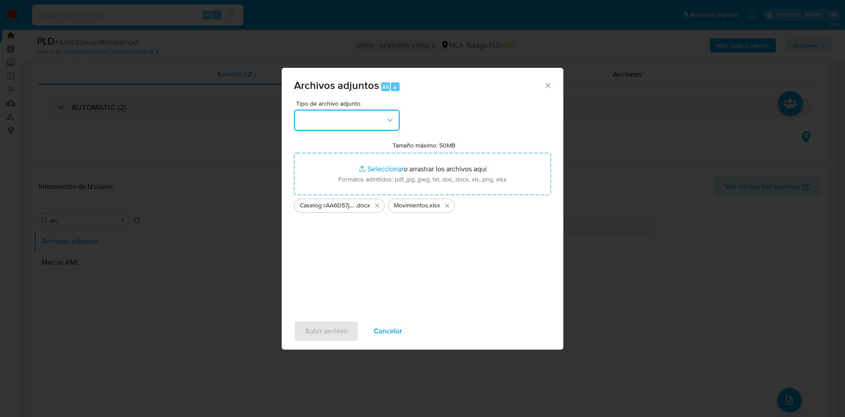
click at [358, 125] on button "button" at bounding box center [347, 120] width 106 height 21
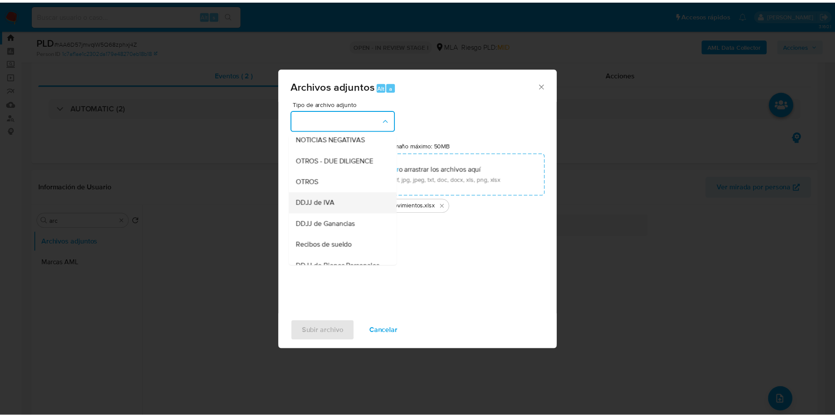
scroll to position [132, 0]
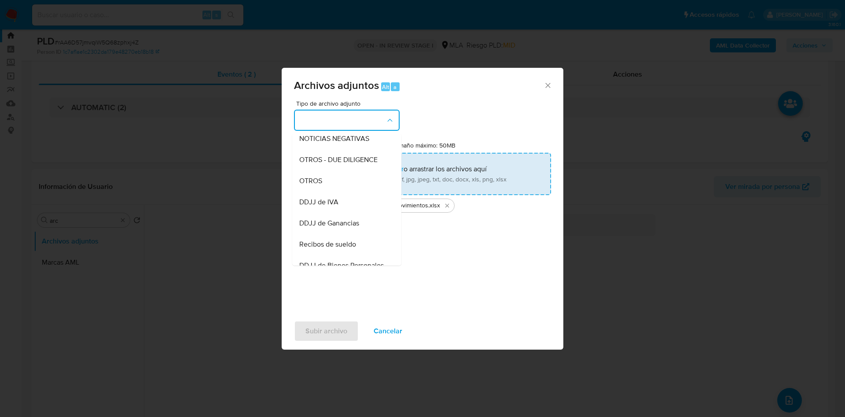
click at [339, 191] on div "OTROS" at bounding box center [344, 180] width 90 height 21
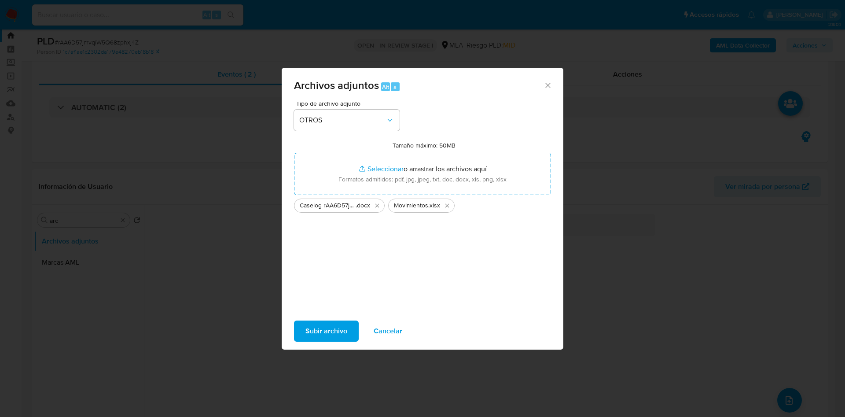
click at [329, 340] on span "Subir archivo" at bounding box center [326, 330] width 42 height 19
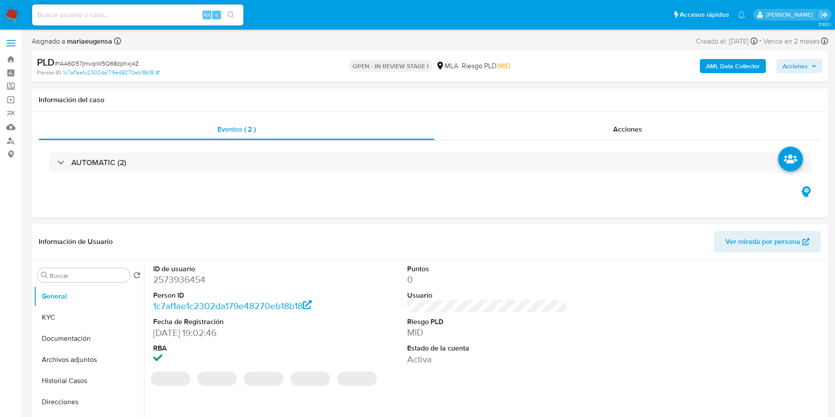
select select "10"
click at [63, 276] on input "Buscar" at bounding box center [88, 275] width 77 height 8
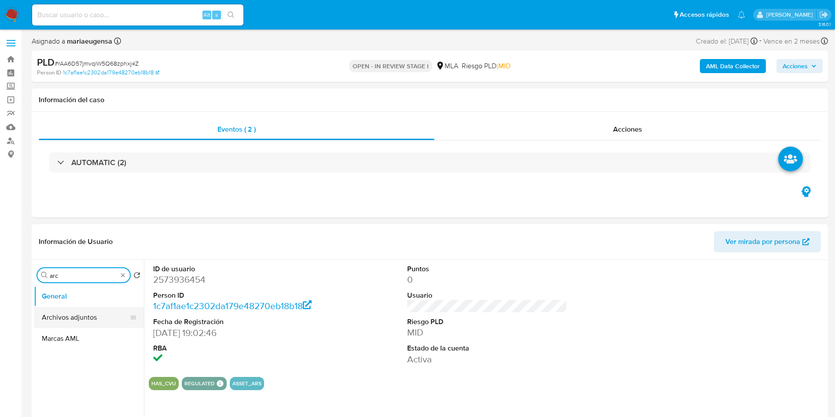
type input "arc"
click at [75, 309] on button "Archivos adjuntos" at bounding box center [85, 317] width 103 height 21
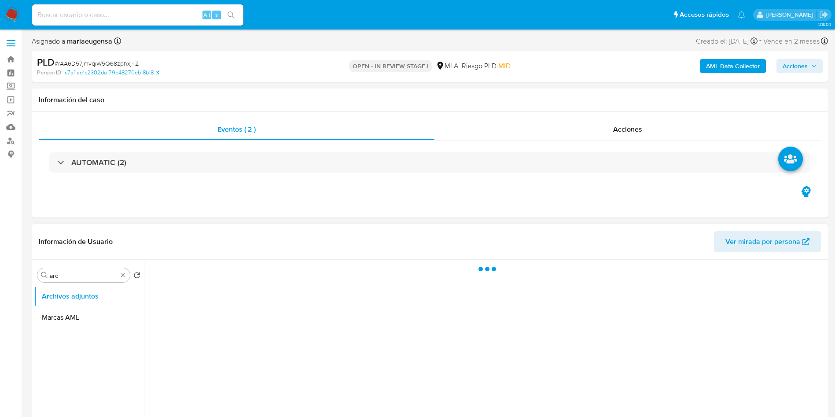
scroll to position [66, 0]
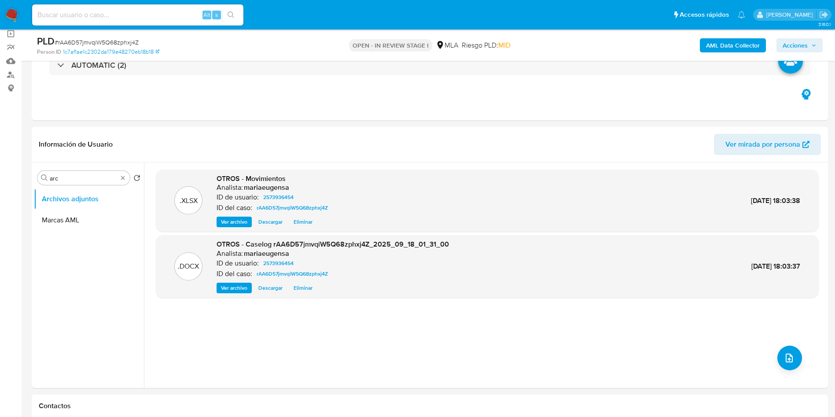
click at [729, 44] on b "AML Data Collector" at bounding box center [733, 45] width 54 height 14
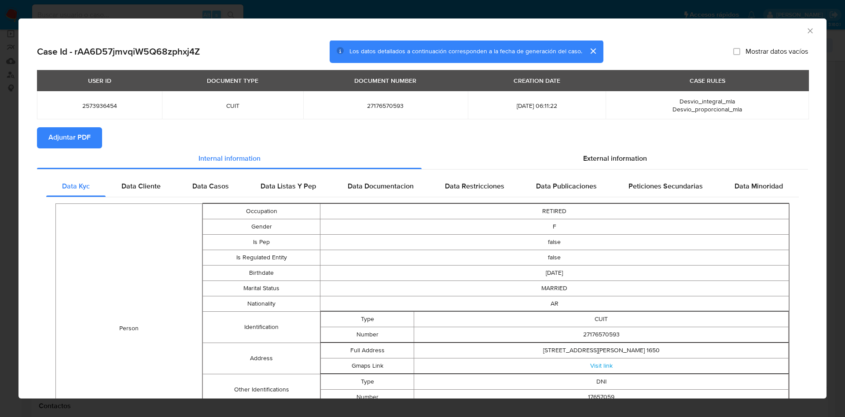
click at [63, 135] on span "Adjuntar PDF" at bounding box center [69, 137] width 42 height 19
click at [806, 32] on icon "Cerrar ventana" at bounding box center [810, 30] width 9 height 9
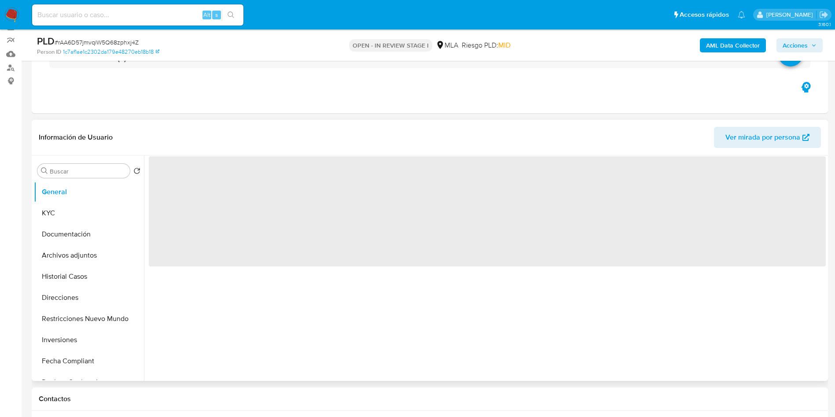
scroll to position [132, 0]
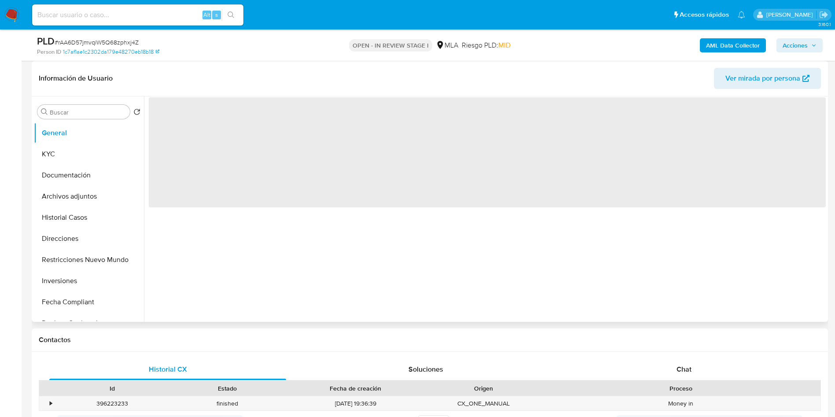
select select "10"
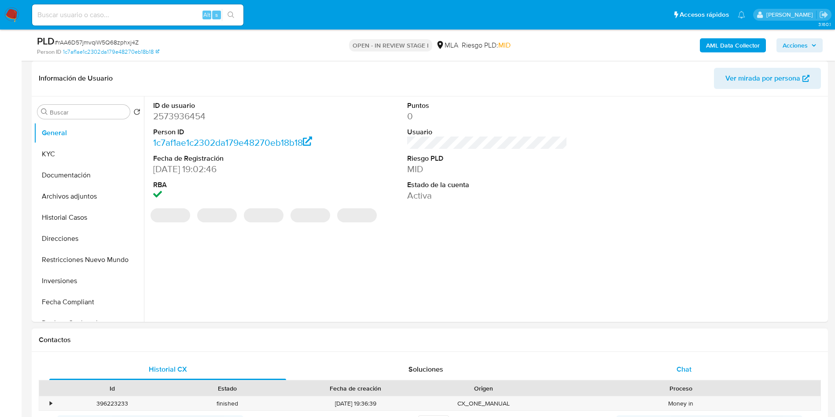
click at [703, 374] on div "Chat" at bounding box center [683, 369] width 237 height 21
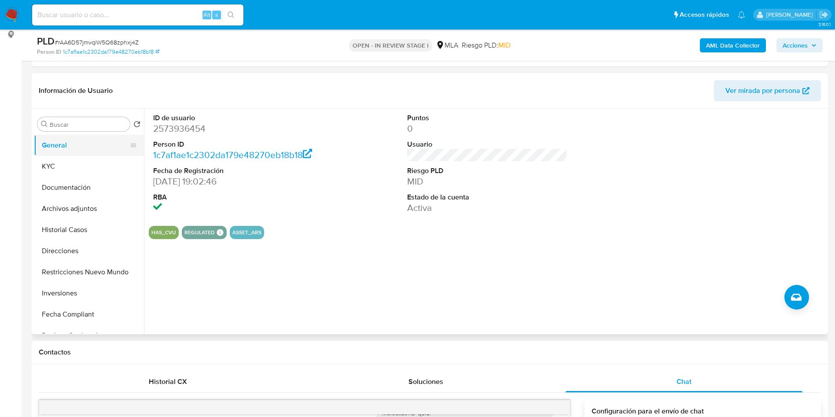
scroll to position [110, 0]
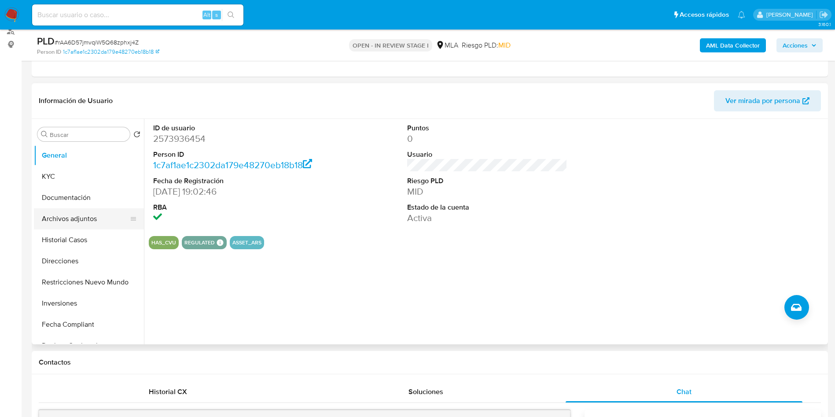
click at [89, 219] on button "Archivos adjuntos" at bounding box center [85, 218] width 103 height 21
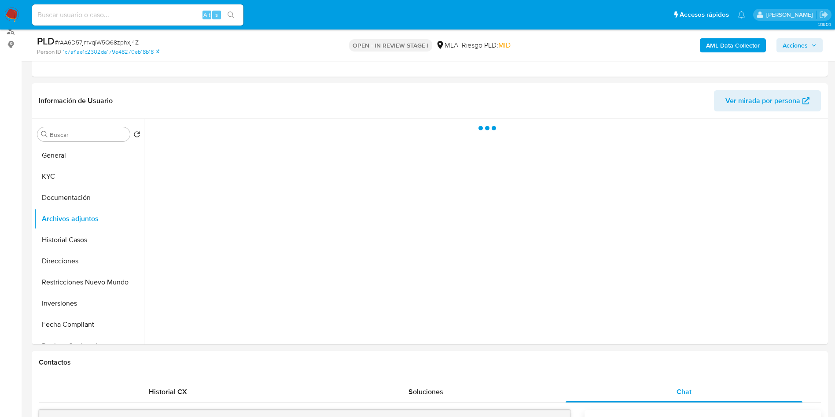
click at [799, 51] on span "Acciones" at bounding box center [794, 45] width 25 height 14
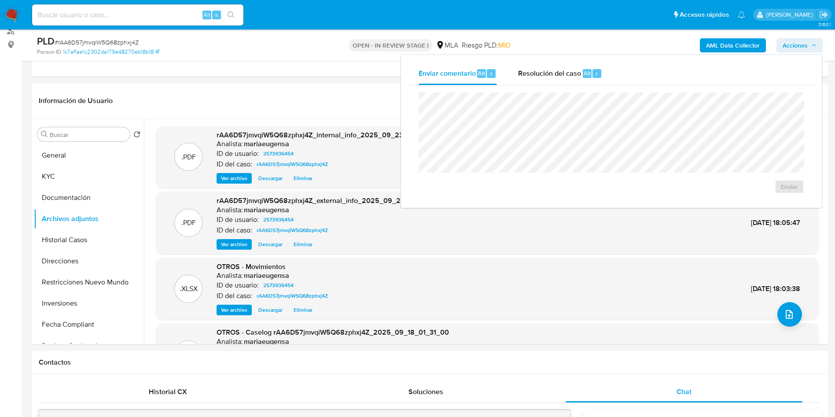
drag, startPoint x: 535, startPoint y: 67, endPoint x: 536, endPoint y: 91, distance: 24.2
click at [536, 72] on div "Resolución del caso Alt r" at bounding box center [560, 73] width 84 height 23
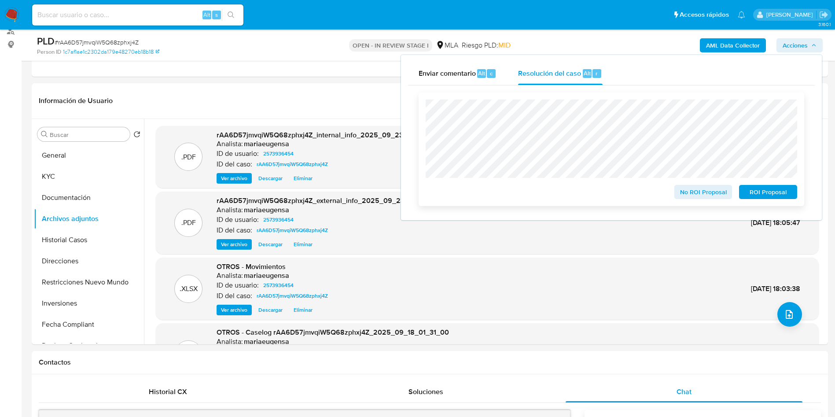
click at [694, 190] on span "No ROI Proposal" at bounding box center [703, 192] width 46 height 12
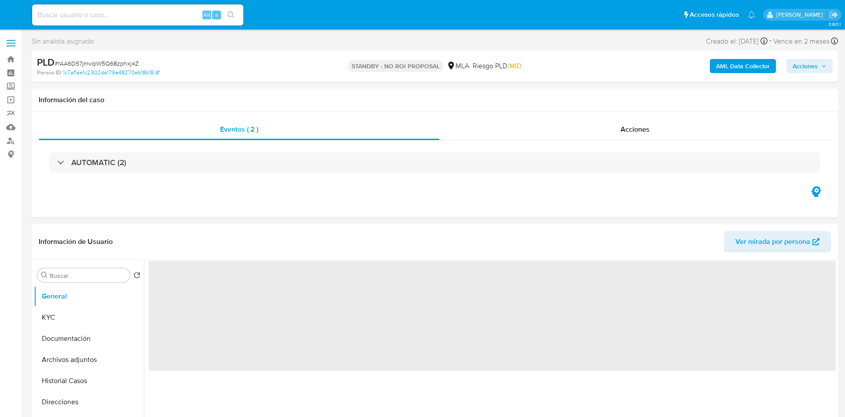
select select "10"
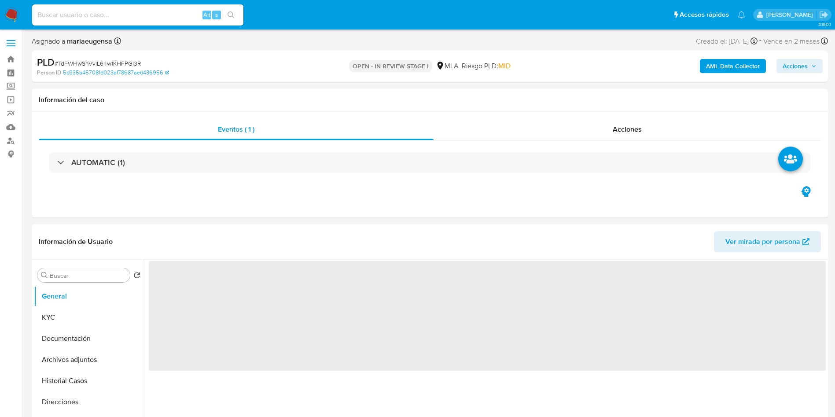
select select "10"
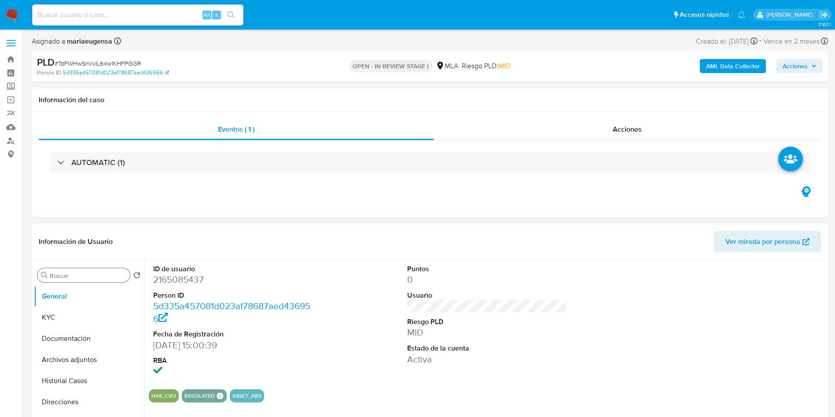
click at [63, 273] on input "Buscar" at bounding box center [88, 275] width 77 height 8
type input "arc"
drag, startPoint x: 81, startPoint y: 315, endPoint x: 586, endPoint y: 274, distance: 507.2
click at [81, 315] on button "Archivos adjuntos" at bounding box center [89, 317] width 110 height 21
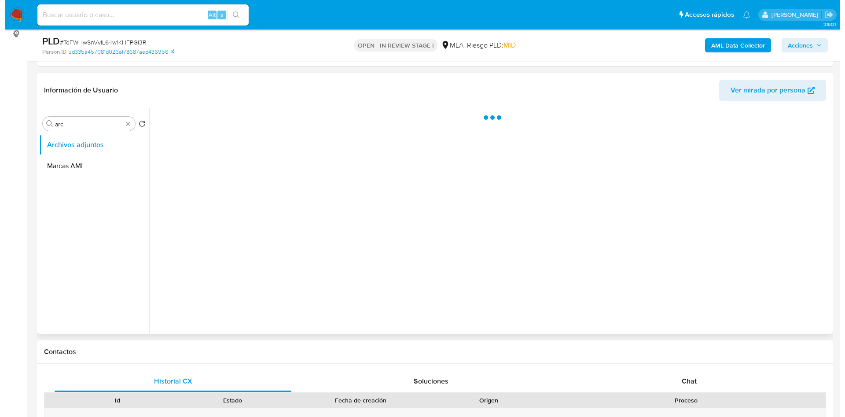
scroll to position [132, 0]
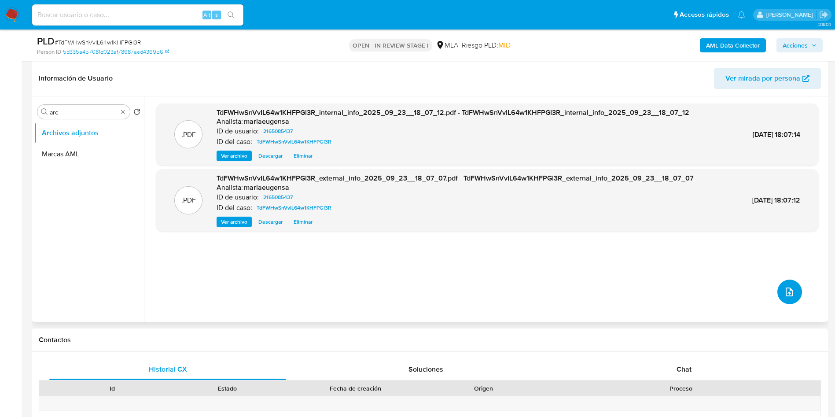
click at [791, 295] on button "upload-file" at bounding box center [789, 291] width 25 height 25
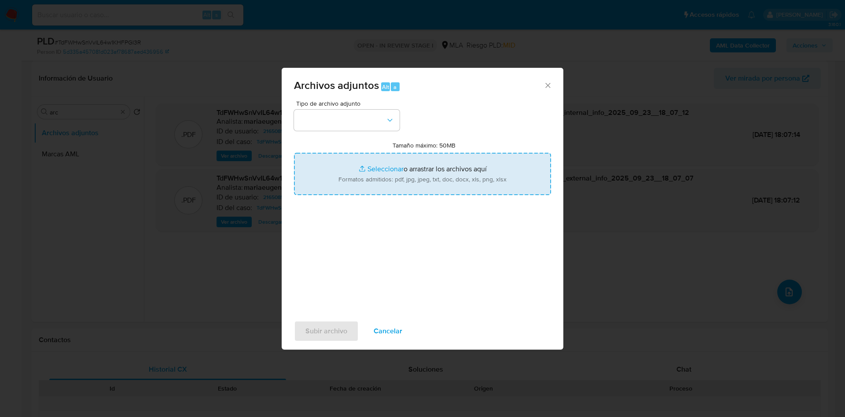
click at [390, 178] on input "Tamaño máximo: 50MB Seleccionar archivos" at bounding box center [422, 174] width 257 height 42
type input "C:\fakepath\Movimientos.xlsx"
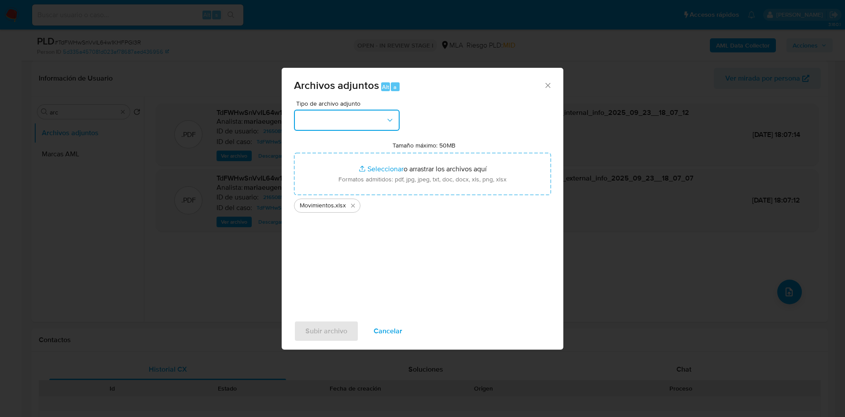
click at [365, 117] on button "button" at bounding box center [347, 120] width 106 height 21
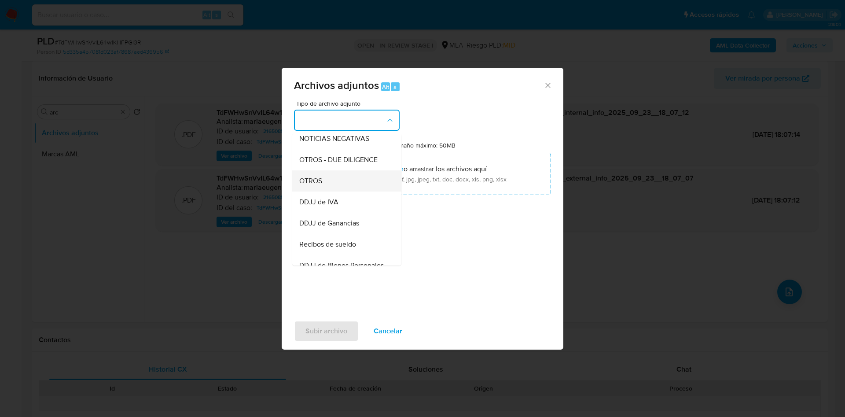
click at [332, 190] on div "OTROS" at bounding box center [344, 180] width 90 height 21
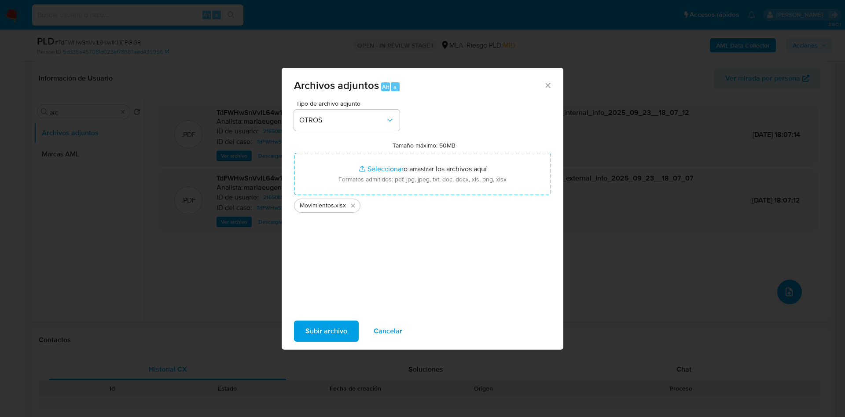
click at [316, 329] on span "Subir archivo" at bounding box center [326, 330] width 42 height 19
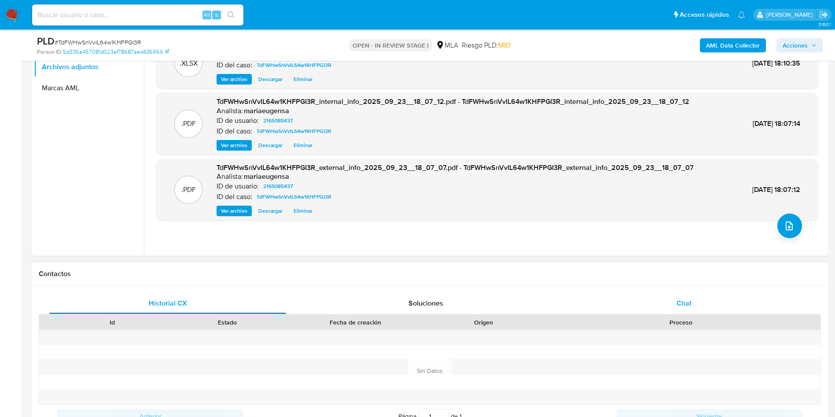
drag, startPoint x: 674, startPoint y: 314, endPoint x: 678, endPoint y: 308, distance: 7.9
click at [675, 311] on div "Historial CX Soluciones Chat Id Estado Fecha de creación Origen Proceso Anterio…" at bounding box center [430, 371] width 782 height 156
click at [679, 301] on span "Chat" at bounding box center [683, 303] width 15 height 10
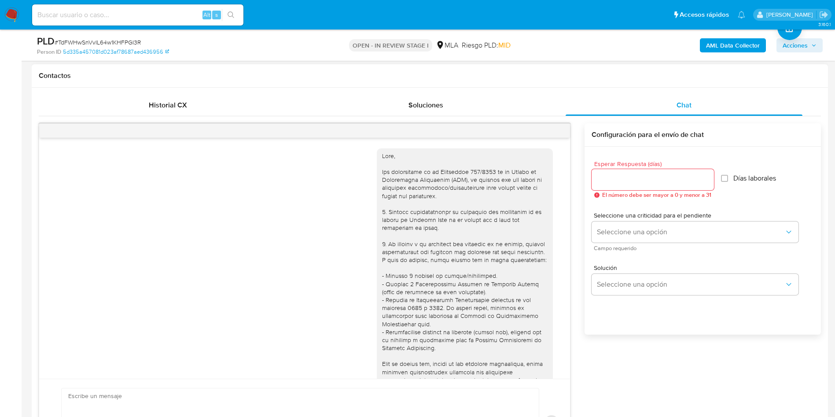
scroll to position [451, 0]
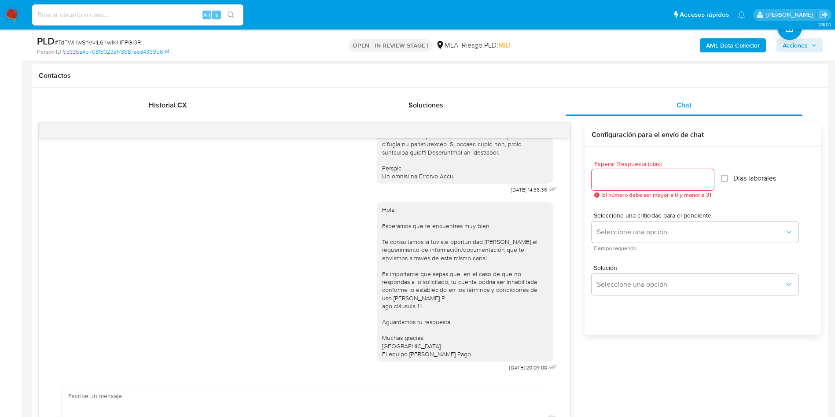
click at [595, 181] on input "Esperar Respuesta (días)" at bounding box center [652, 179] width 122 height 11
type input "2"
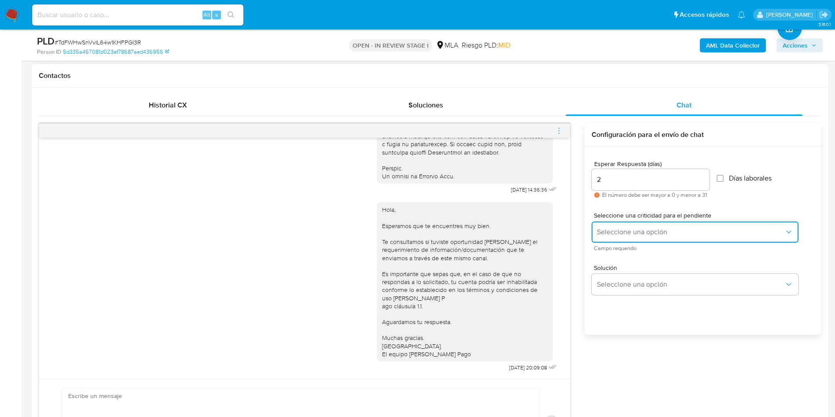
click at [632, 230] on span "Seleccione una opción" at bounding box center [690, 231] width 187 height 9
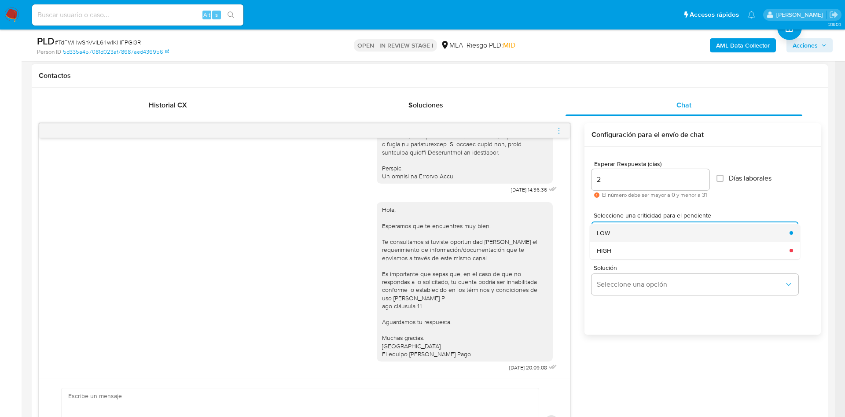
click at [628, 234] on div "LOW" at bounding box center [690, 233] width 187 height 18
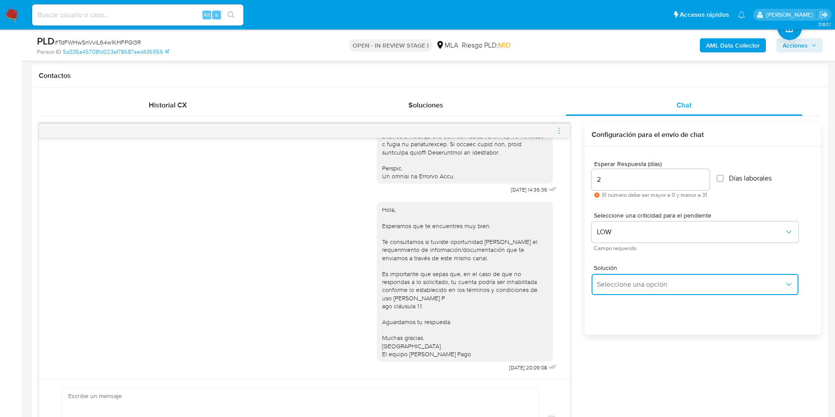
click at [621, 282] on span "Seleccione una opción" at bounding box center [690, 284] width 187 height 9
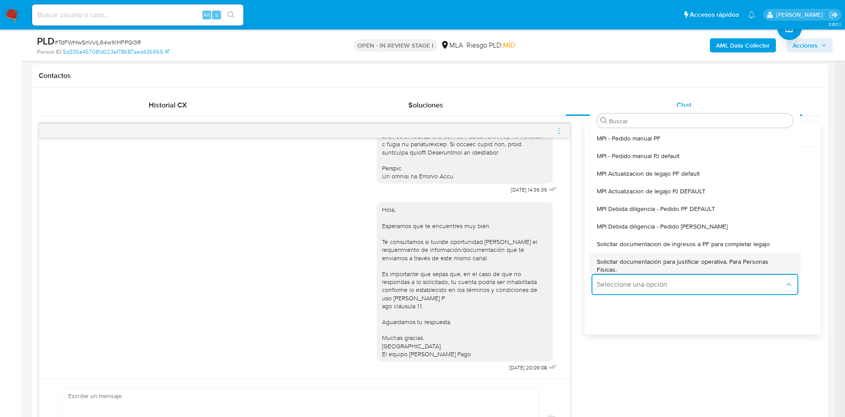
click at [627, 262] on span "Solicitar documentación para justificar operativa. Para Personas Físicas." at bounding box center [692, 265] width 191 height 16
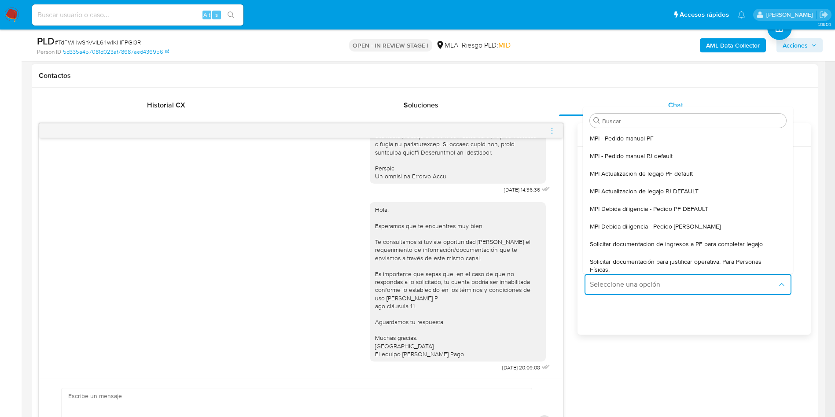
type textarea "Hola,En función de las operaciones registradas en tu cuenta de Mercado Pago, ne…"
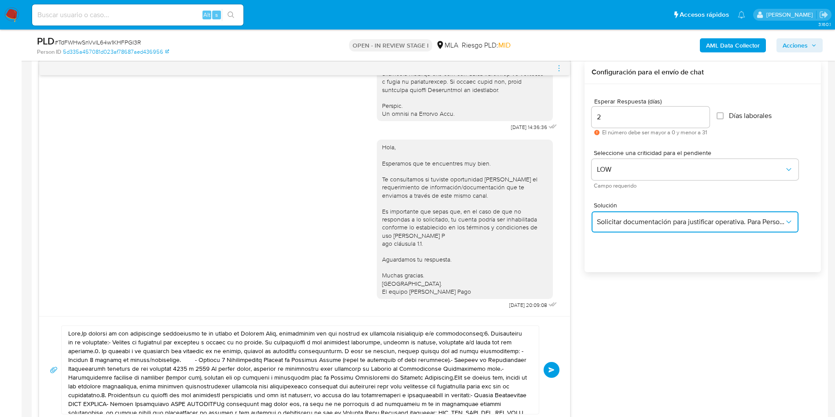
scroll to position [528, 0]
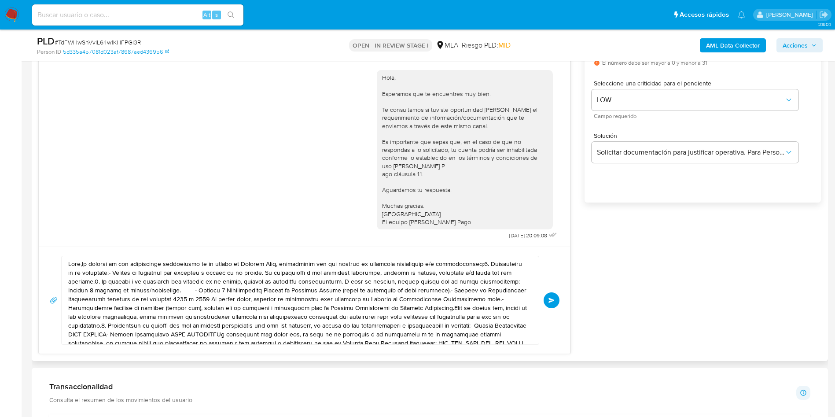
click at [279, 302] on textarea at bounding box center [297, 300] width 459 height 88
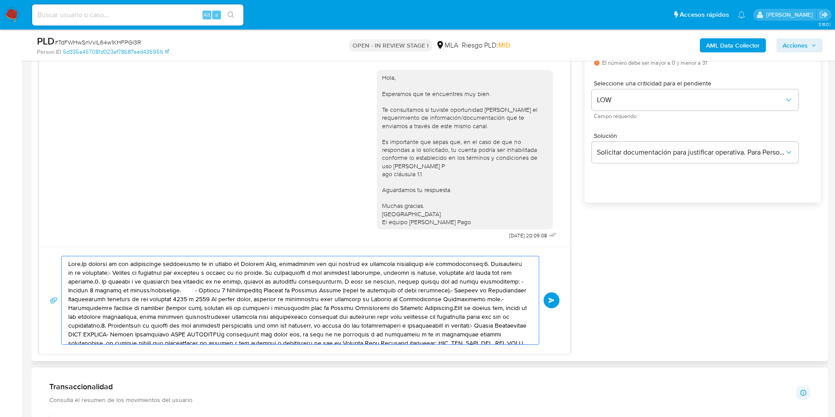
click at [279, 301] on textarea at bounding box center [297, 300] width 459 height 88
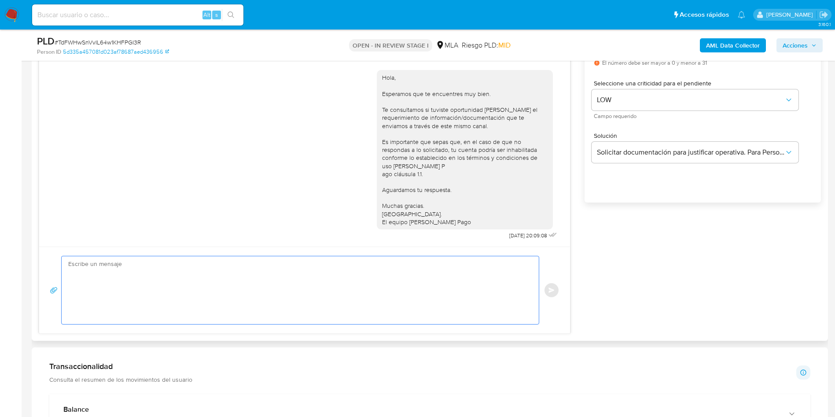
paste textarea "Hola, En función de las operaciones registradas en tu cuenta de Mercado Pago, n…"
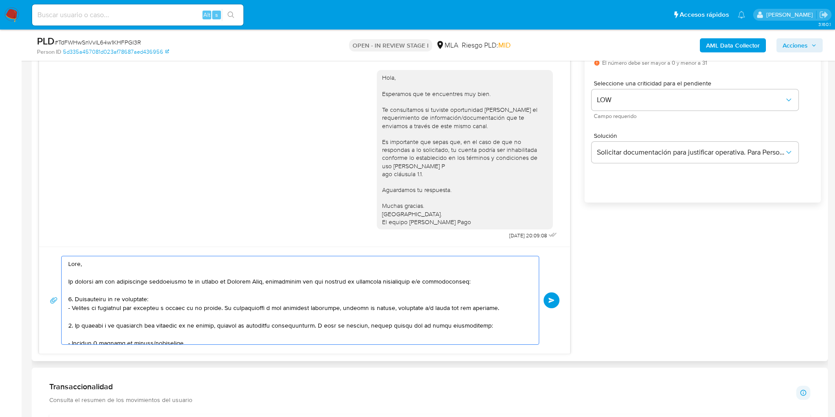
scroll to position [276, 0]
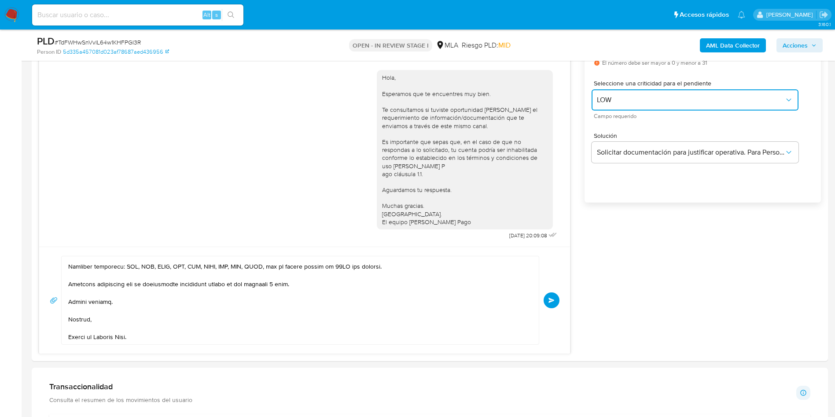
click at [605, 101] on span "LOW" at bounding box center [690, 99] width 187 height 9
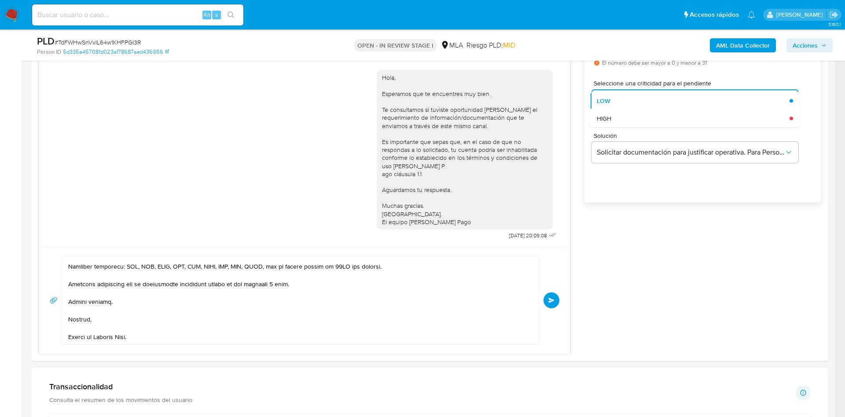
click at [605, 117] on span "HIGH" at bounding box center [604, 118] width 15 height 8
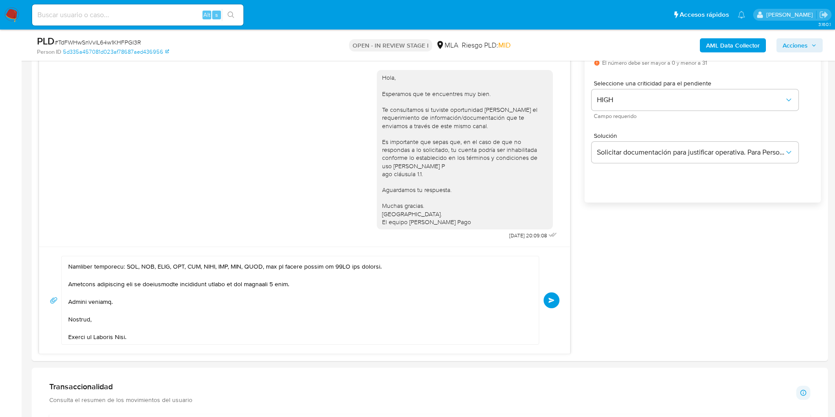
drag, startPoint x: 294, startPoint y: 309, endPoint x: 248, endPoint y: 323, distance: 47.9
click at [293, 309] on textarea at bounding box center [297, 300] width 459 height 88
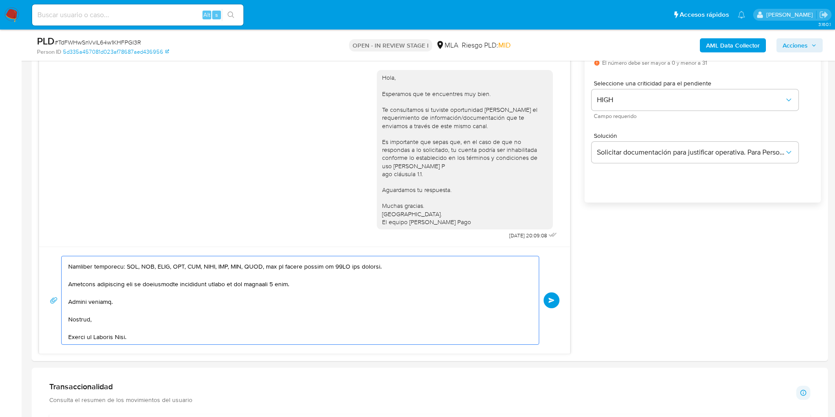
scroll to position [144, 0]
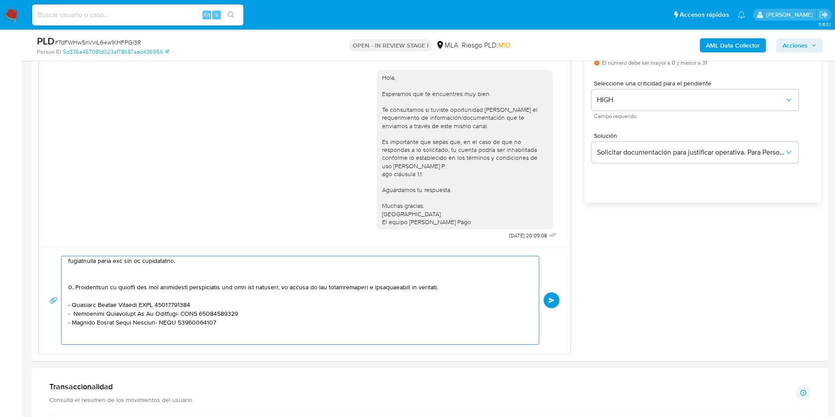
click at [166, 330] on textarea at bounding box center [297, 300] width 459 height 88
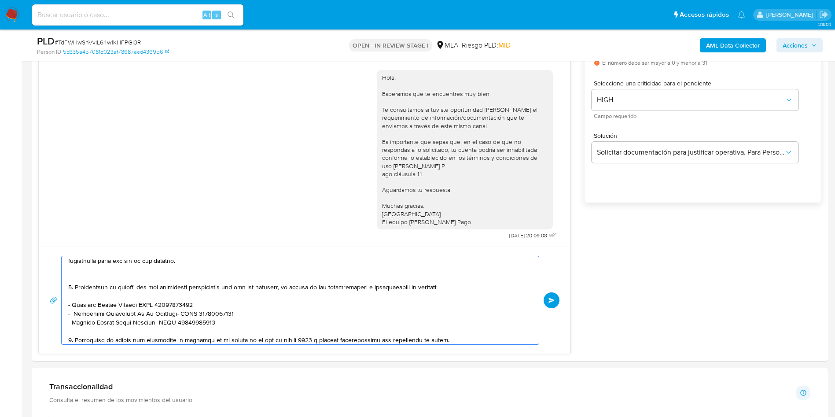
click at [127, 271] on textarea at bounding box center [297, 300] width 459 height 88
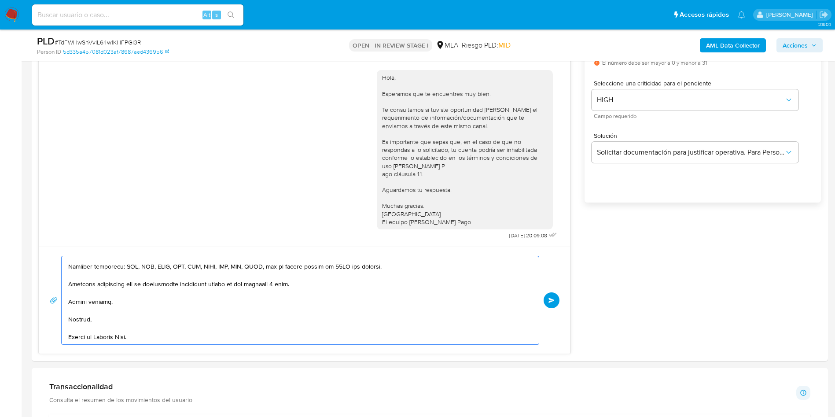
scroll to position [261, 0]
type textarea "Hola, En función de las operaciones registradas en tu cuenta de Mercado Pago, n…"
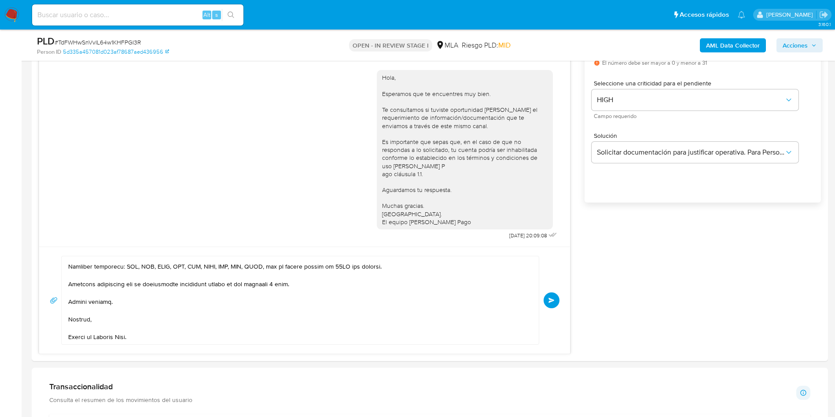
click at [550, 298] on span "Enviar" at bounding box center [551, 299] width 6 height 5
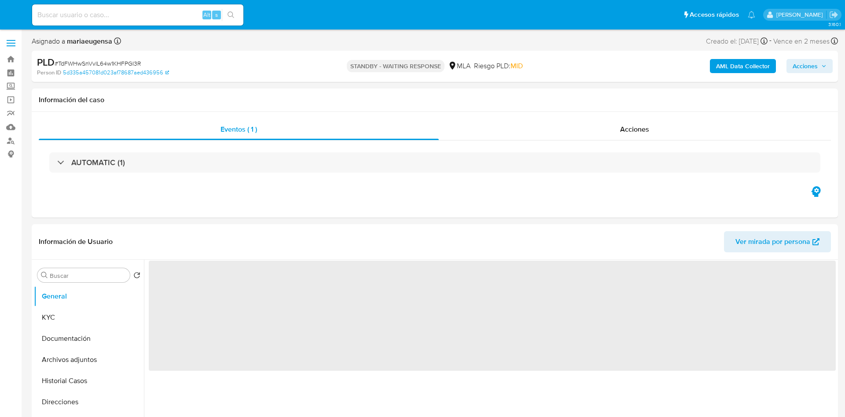
select select "10"
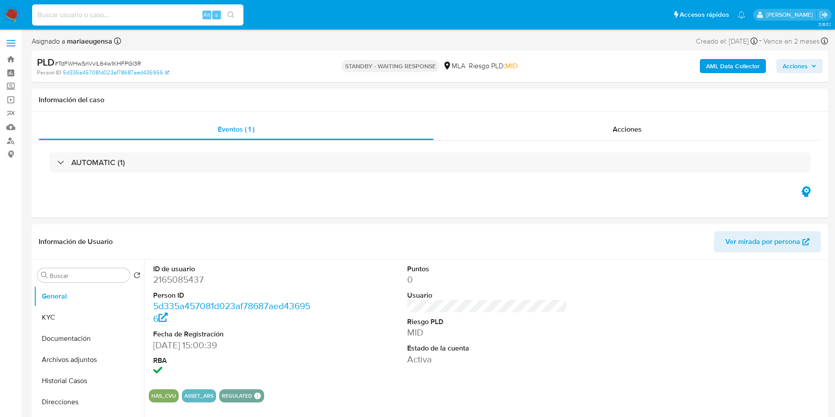
click at [92, 11] on input at bounding box center [137, 14] width 211 height 11
paste input "bJ7TpHpON1SfTdhUoDlcTqmA"
type input "bJ7TpHpON1SfTdhUoDlcTqmA"
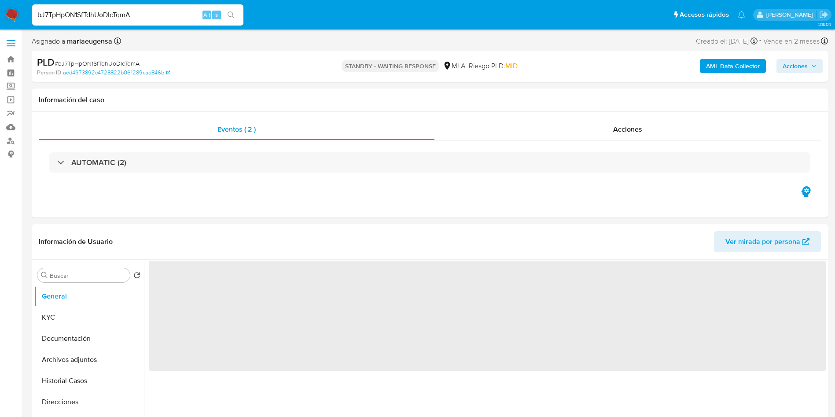
select select "10"
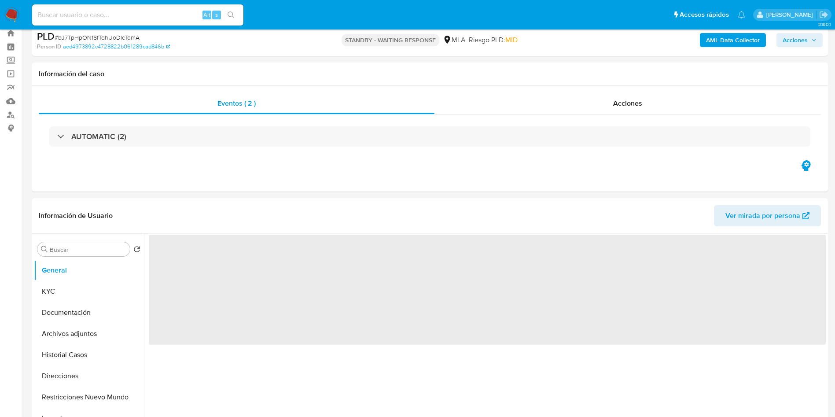
select select "10"
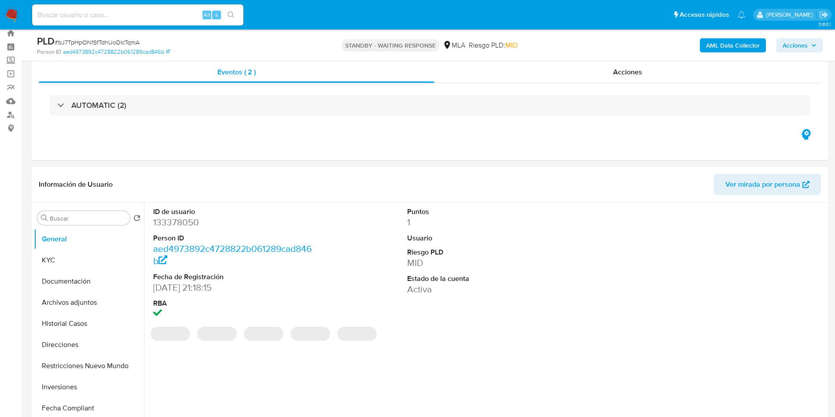
scroll to position [264, 0]
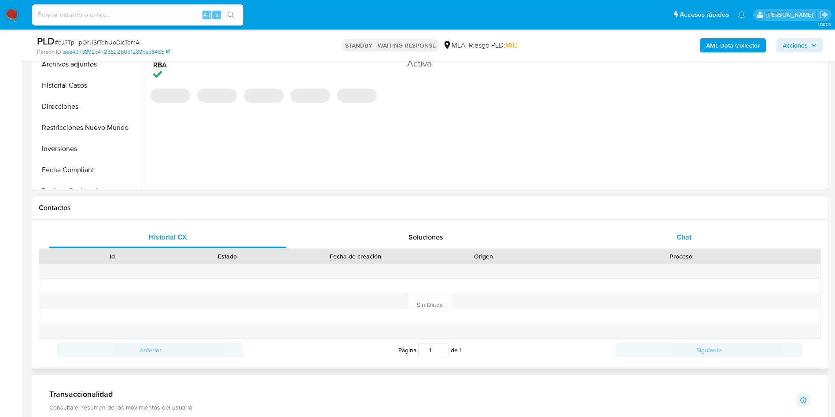
click at [677, 239] on span "Chat" at bounding box center [683, 237] width 15 height 10
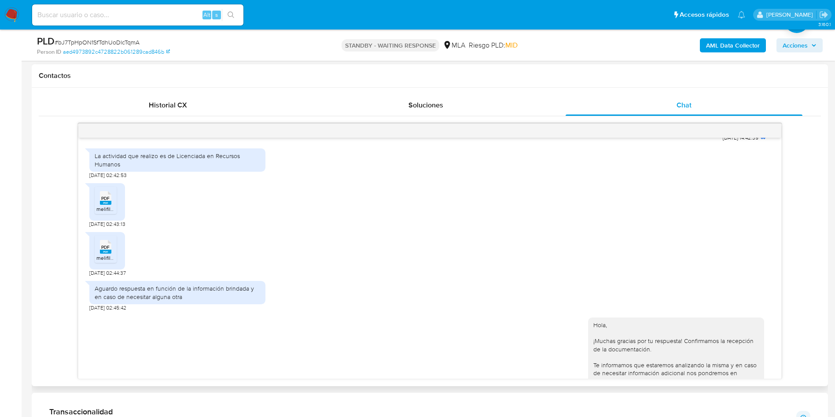
scroll to position [422, 0]
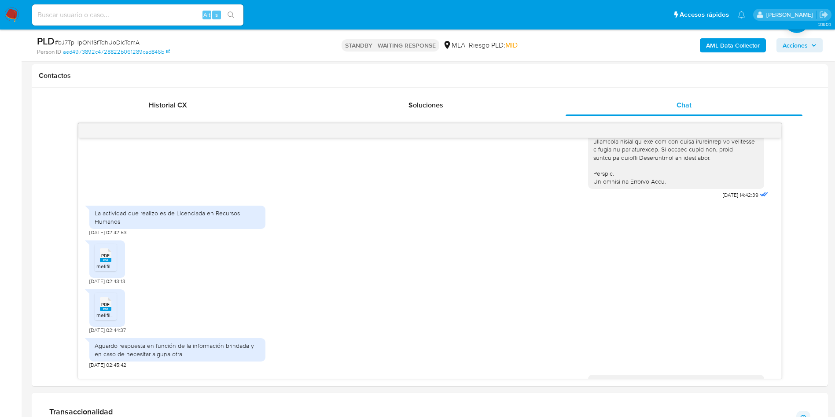
click at [153, 15] on input at bounding box center [137, 14] width 211 height 11
paste input "bJ7TpHpON1SfTdhUoDlcTqmA"
type input "bJ7TpHpON1SfTdhUoDlcTqmA"
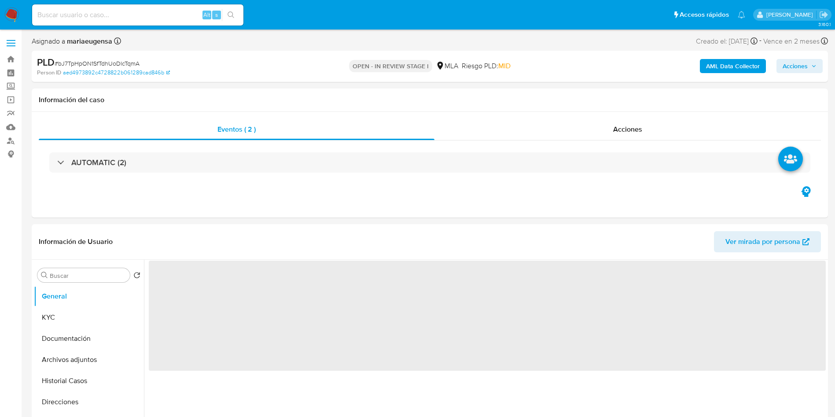
select select "10"
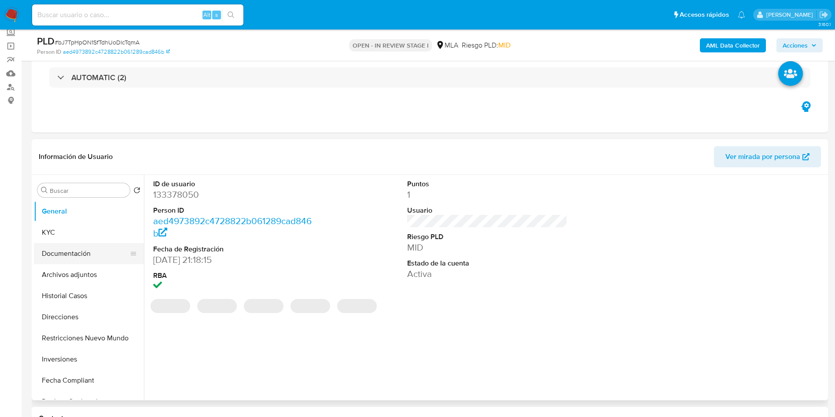
scroll to position [66, 0]
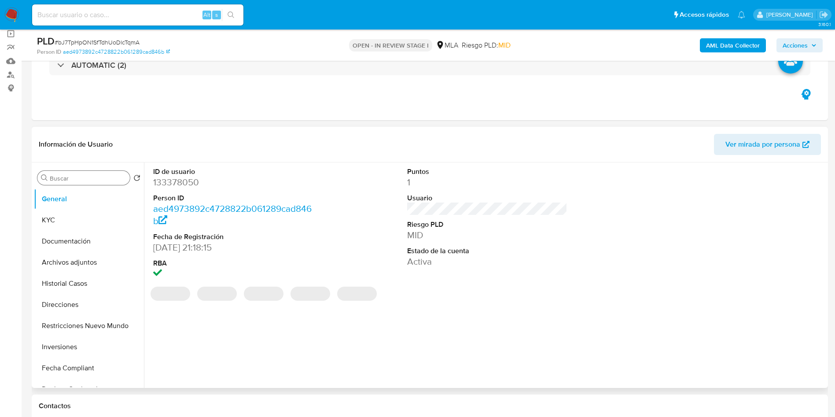
click at [77, 177] on input "Buscar" at bounding box center [88, 178] width 77 height 8
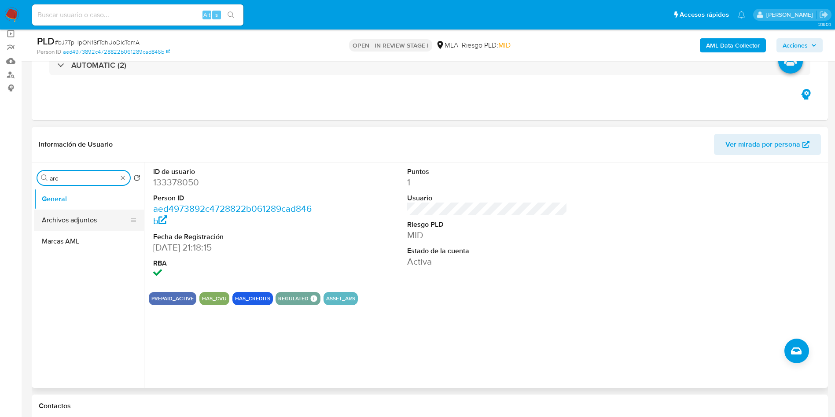
type input "arc"
click at [95, 212] on button "Archivos adjuntos" at bounding box center [85, 219] width 103 height 21
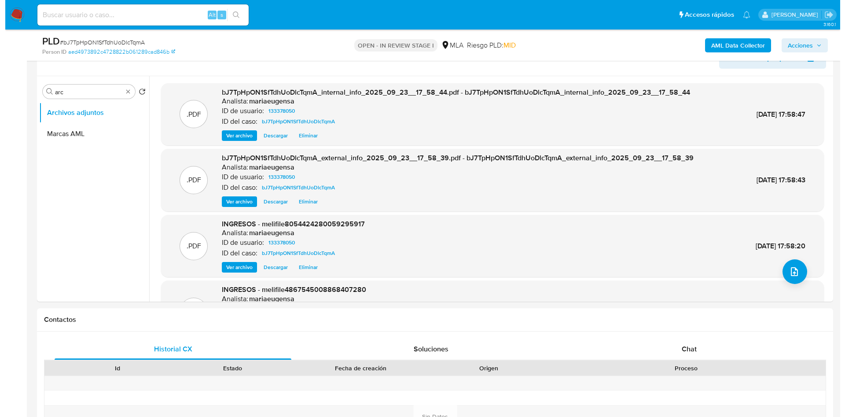
scroll to position [132, 0]
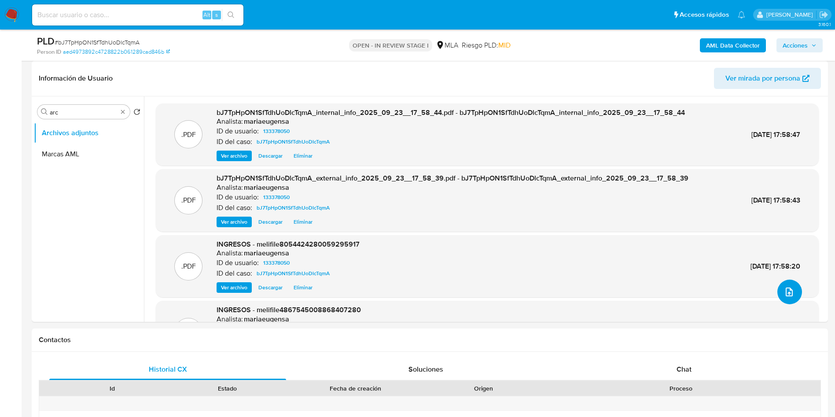
click at [777, 291] on button "upload-file" at bounding box center [789, 291] width 25 height 25
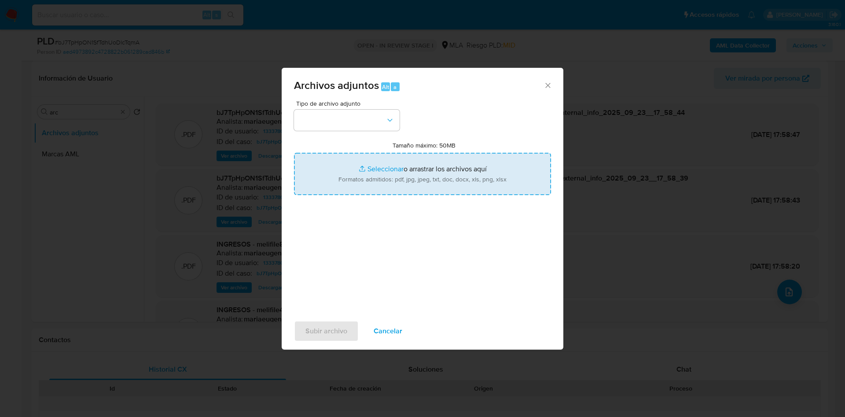
click at [411, 179] on input "Tamaño máximo: 50MB Seleccionar archivos" at bounding box center [422, 174] width 257 height 42
type input "C:\fakepath\Movimientos.xlsx"
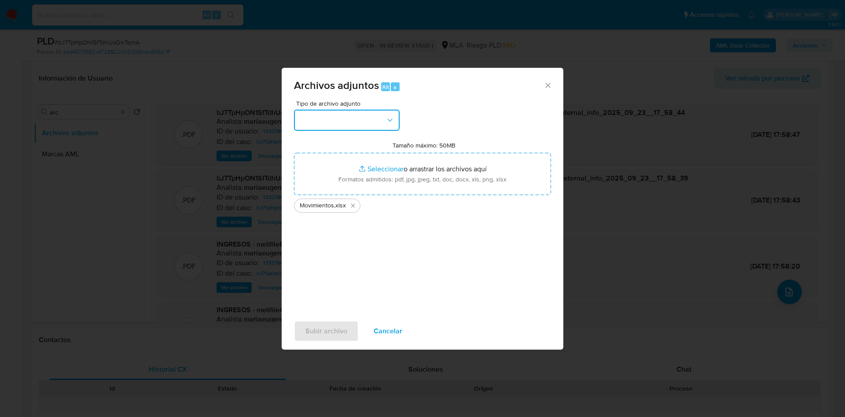
click at [359, 116] on button "button" at bounding box center [347, 120] width 106 height 21
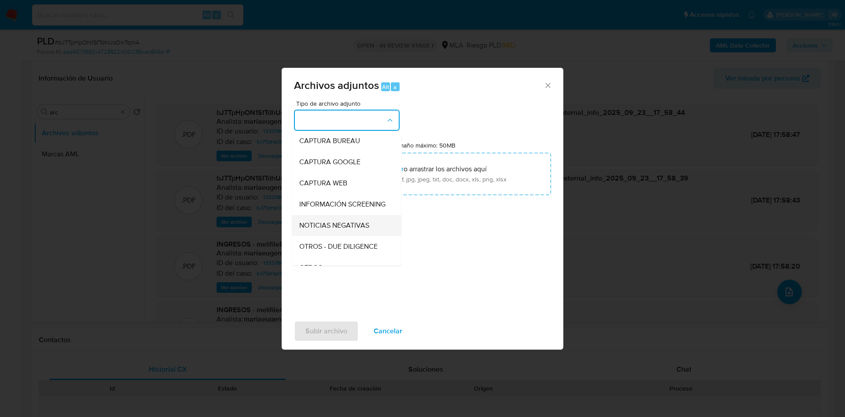
scroll to position [66, 0]
click at [331, 247] on div "OTROS" at bounding box center [344, 246] width 90 height 21
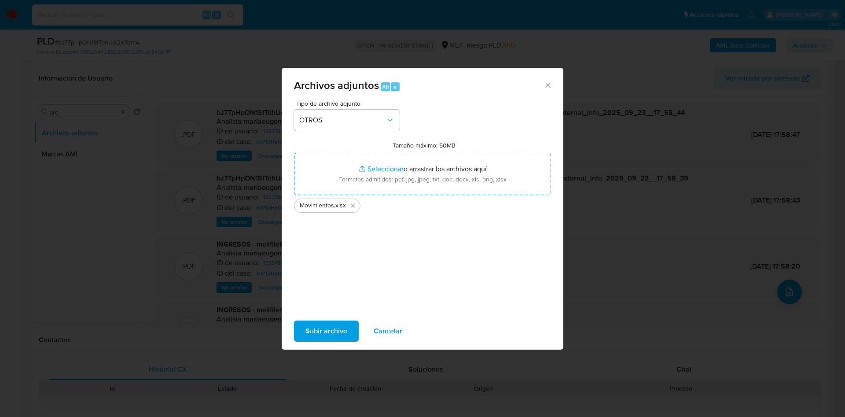
click at [315, 323] on span "Subir archivo" at bounding box center [326, 330] width 42 height 19
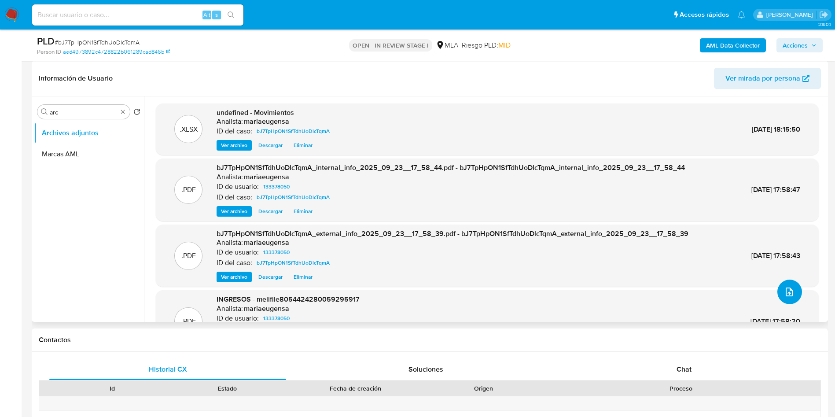
click at [796, 287] on button "upload-file" at bounding box center [789, 291] width 25 height 25
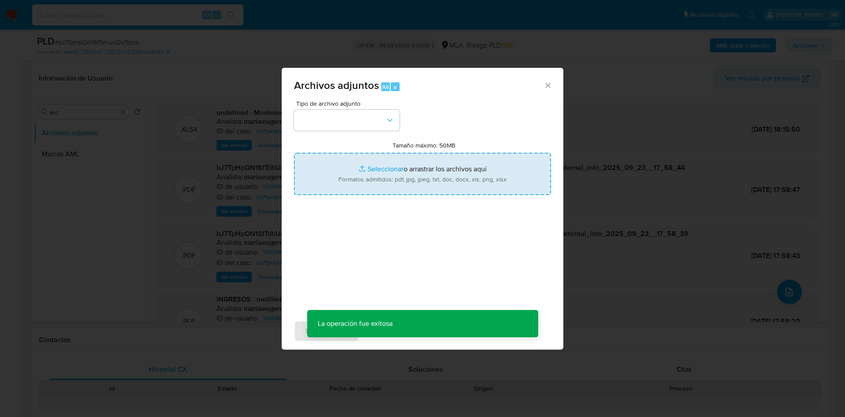
click at [337, 180] on input "Tamaño máximo: 50MB Seleccionar archivos" at bounding box center [422, 174] width 257 height 42
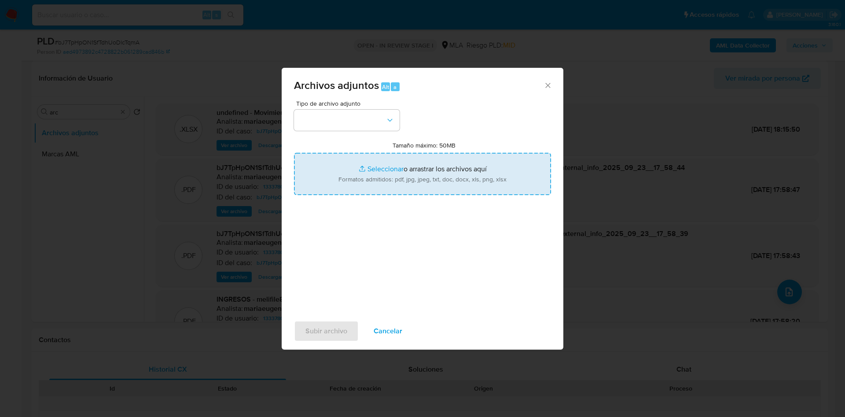
type input "C:\fakepath\Caselog bJ7TpHpON1SfTdhUoDlcTqmA_2025_09_18_15_31_04.docx"
